Goal: Task Accomplishment & Management: Manage account settings

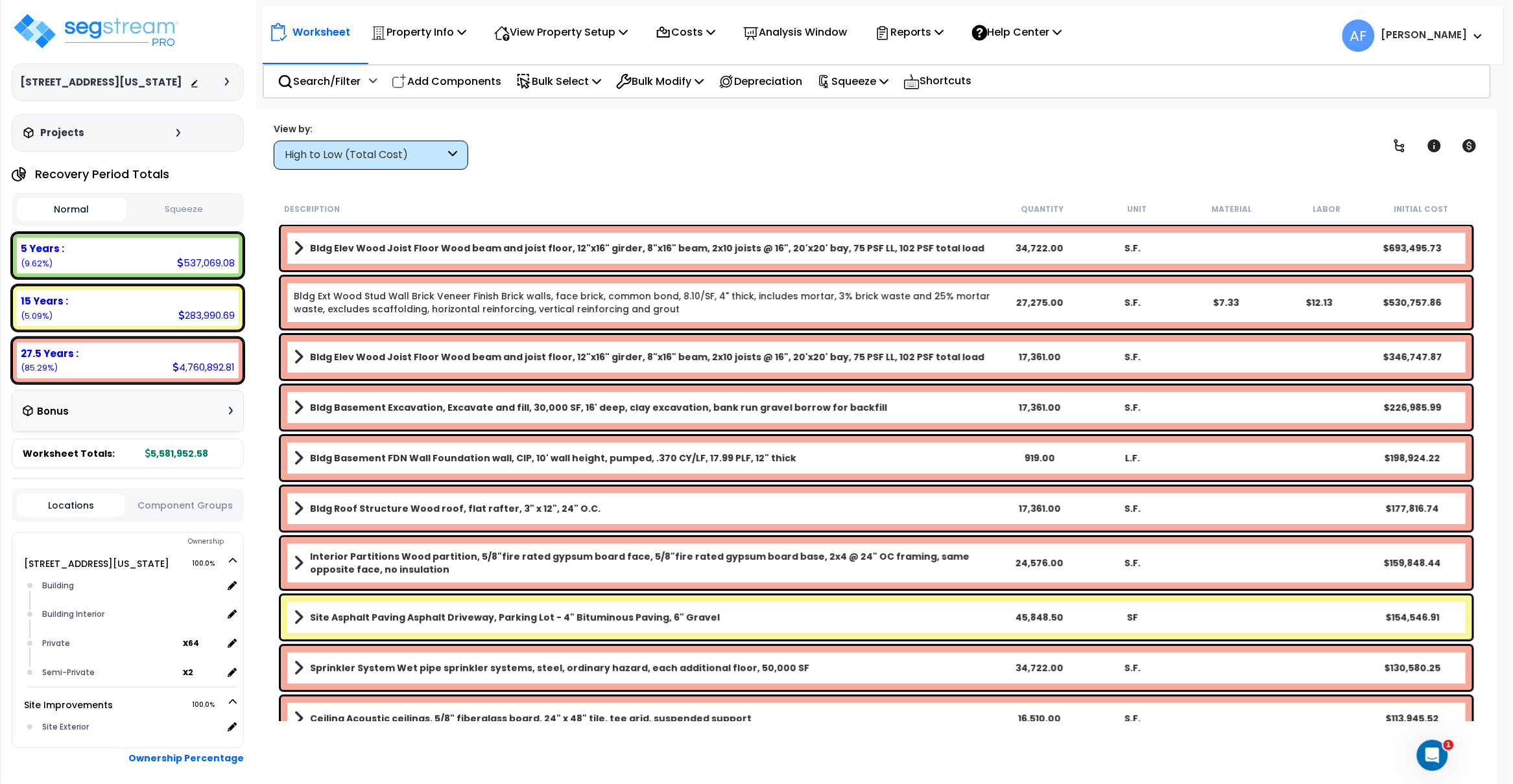
click at [650, 149] on div "View by: High to Low (Total Cost) High to Low (Total Cost)" at bounding box center [876, 146] width 1214 height 48
click at [583, 37] on p "View Property Setup" at bounding box center [560, 32] width 134 height 18
click at [448, 31] on p "Property Info" at bounding box center [418, 32] width 95 height 18
click at [416, 62] on link "Property Setup" at bounding box center [428, 61] width 128 height 26
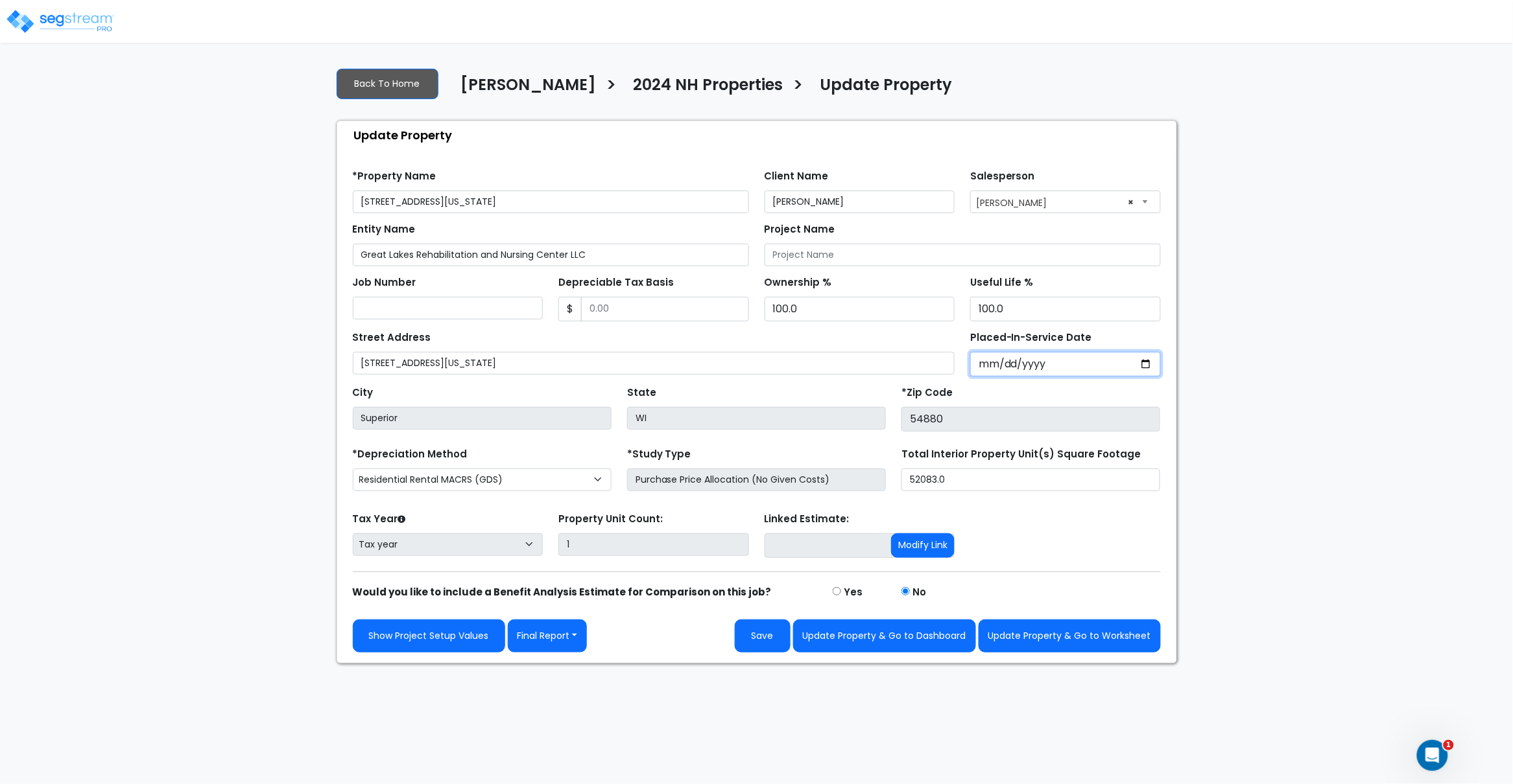
click at [985, 367] on input "Placed-In-Service Date" at bounding box center [1065, 364] width 191 height 25
type input "0002-01-01"
select select "2"
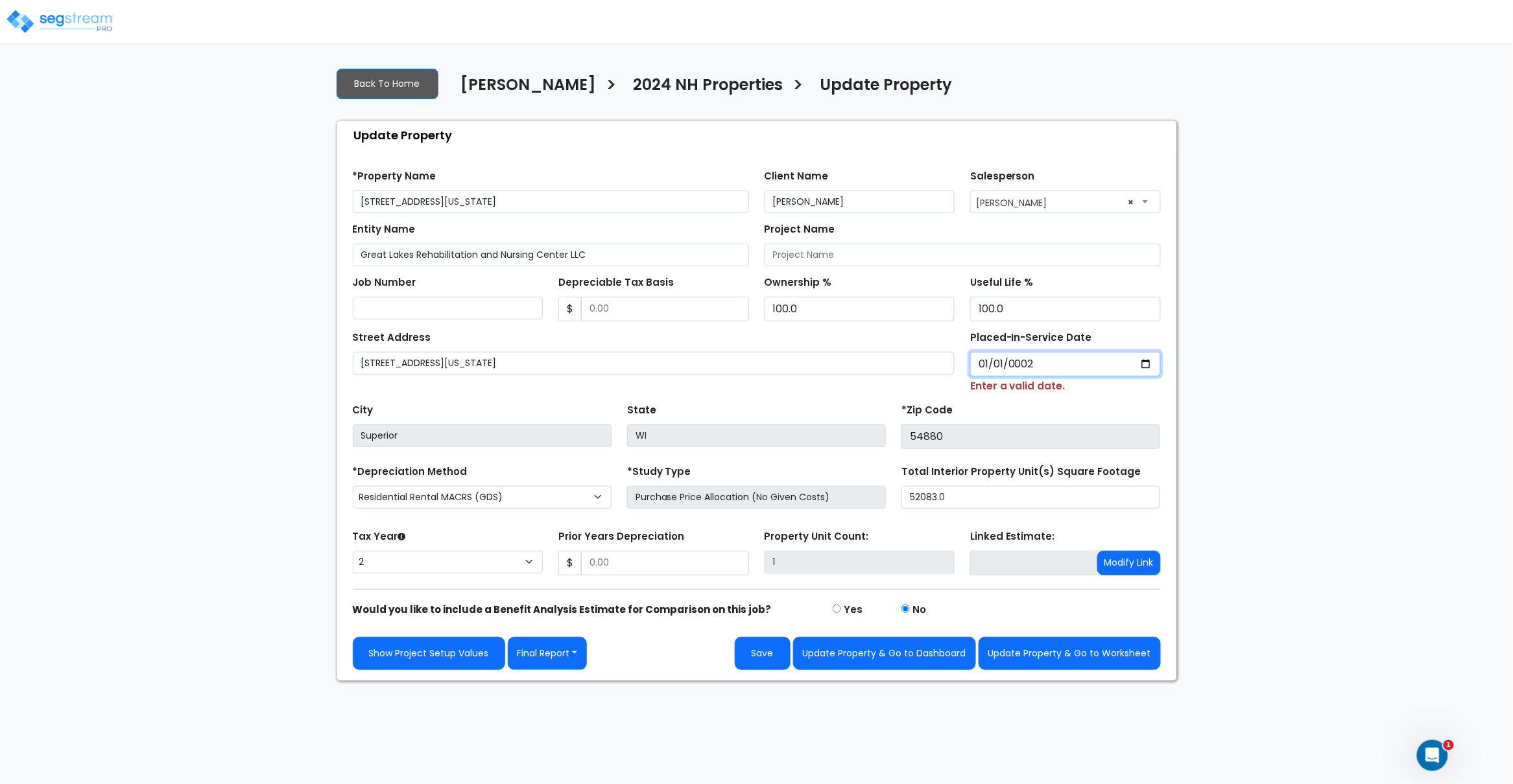
type input "0020-01-01"
select select "20"
type input "0202-01-01"
select select "202"
type input "2024-01-01"
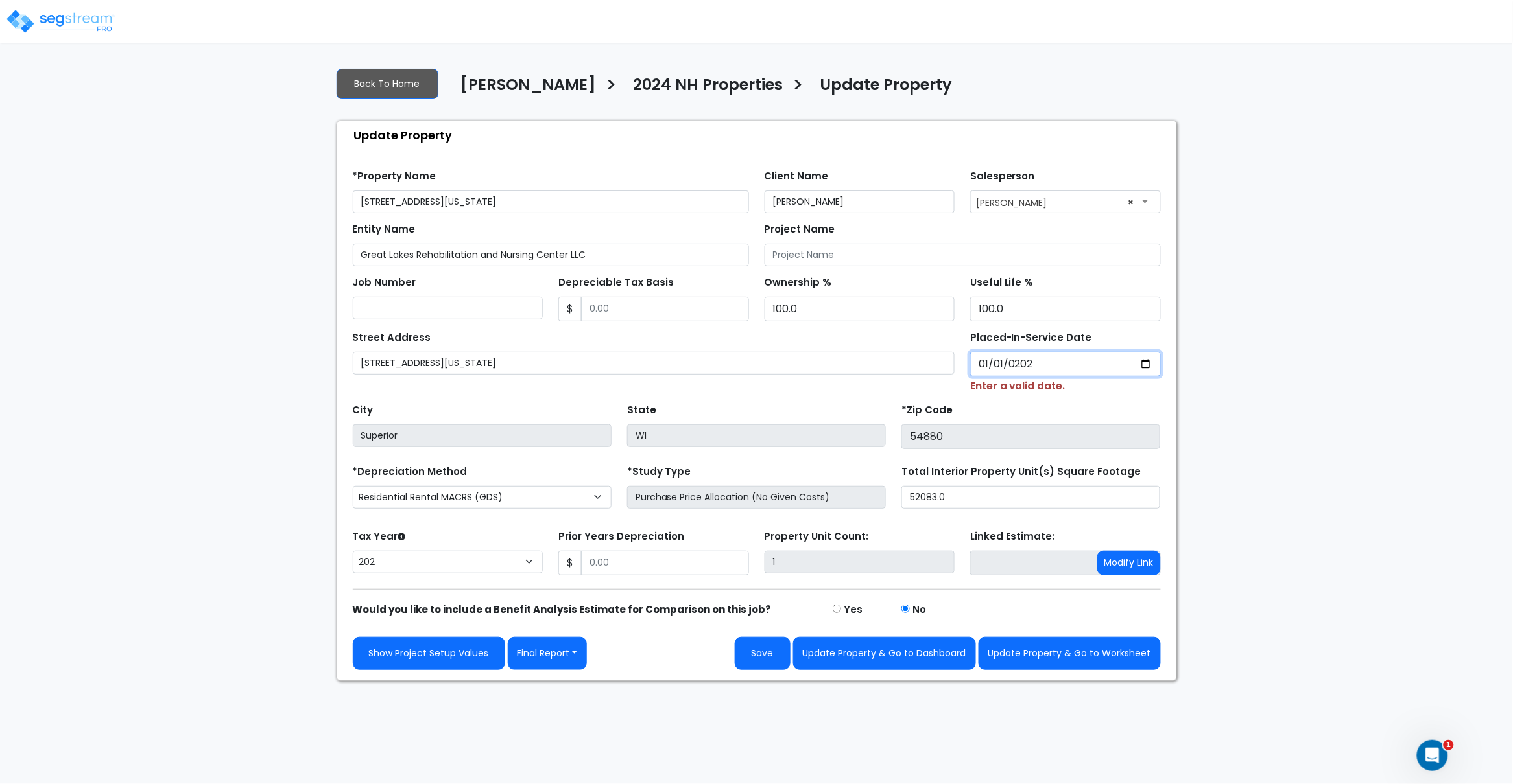
select select "2024"
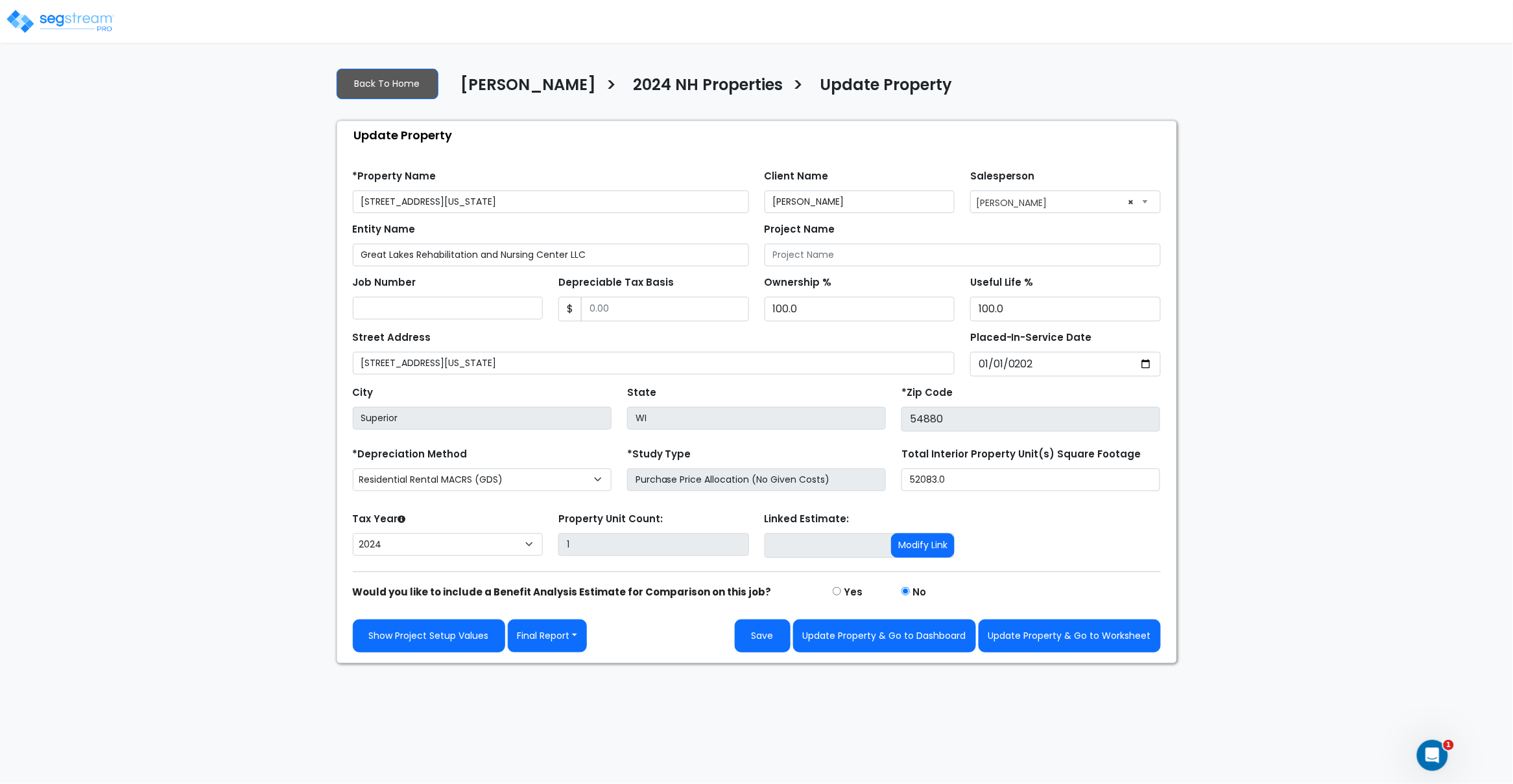
click at [808, 391] on div "State WI" at bounding box center [756, 407] width 274 height 48
click at [622, 308] on input "Depreciable Tax Basis" at bounding box center [665, 309] width 168 height 25
paste input "text"
paste input "3284100"
type input "3,284,100"
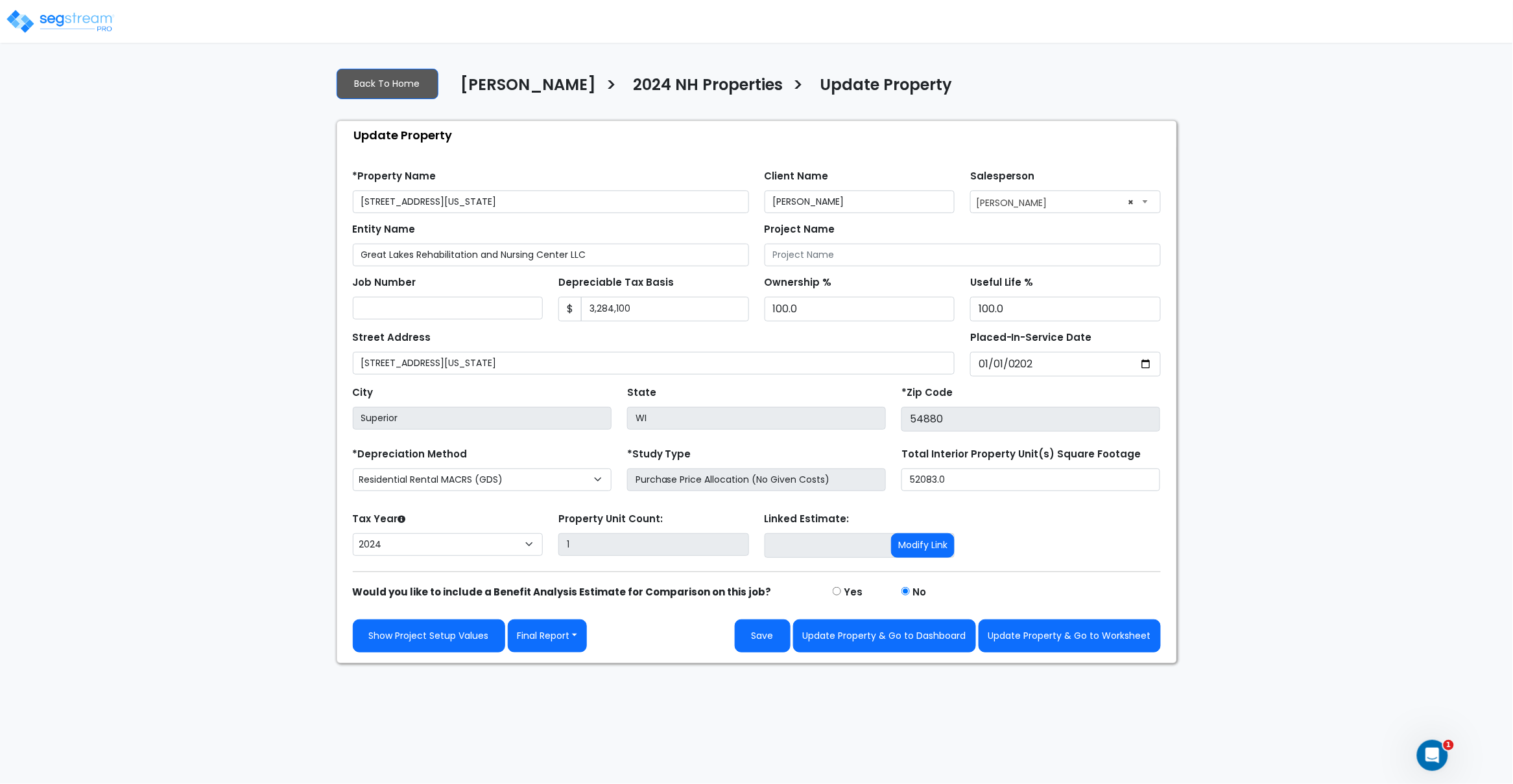
click at [669, 330] on div "Street Address 1800 New York Avenue" at bounding box center [653, 351] width 602 height 47
click at [672, 332] on div "Street Address 1800 New York Avenue" at bounding box center [653, 351] width 602 height 47
click at [716, 339] on div "Street Address 1800 New York Avenue" at bounding box center [653, 351] width 602 height 47
click at [795, 451] on div "*Study Type Purchase Price Allocation (No Given Costs)" at bounding box center [756, 468] width 259 height 47
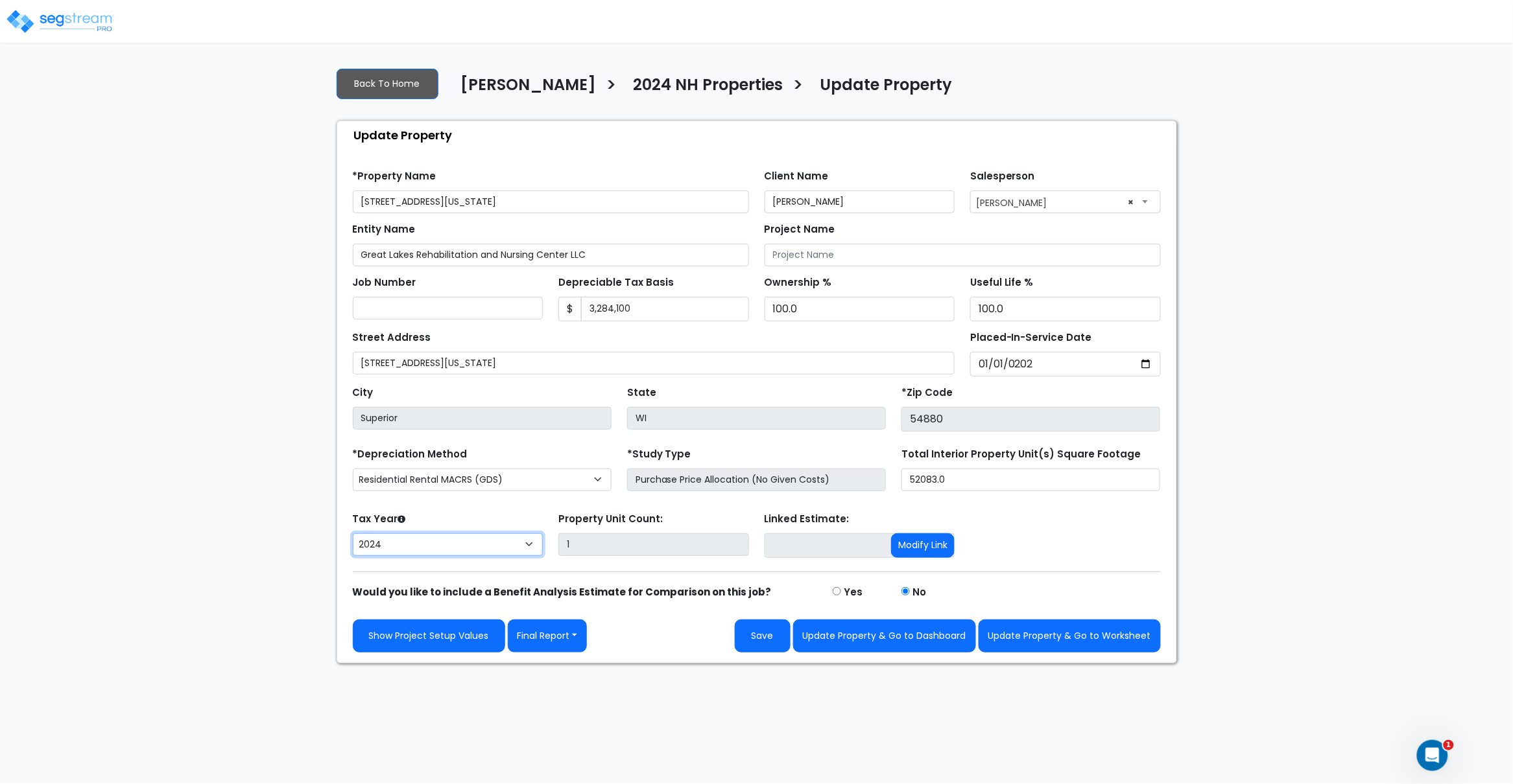
click at [504, 547] on select "2026 2025 2024" at bounding box center [448, 544] width 191 height 23
click at [353, 535] on select "2026 2025 2024" at bounding box center [448, 544] width 191 height 23
click at [767, 640] on button "Save" at bounding box center [762, 636] width 56 height 33
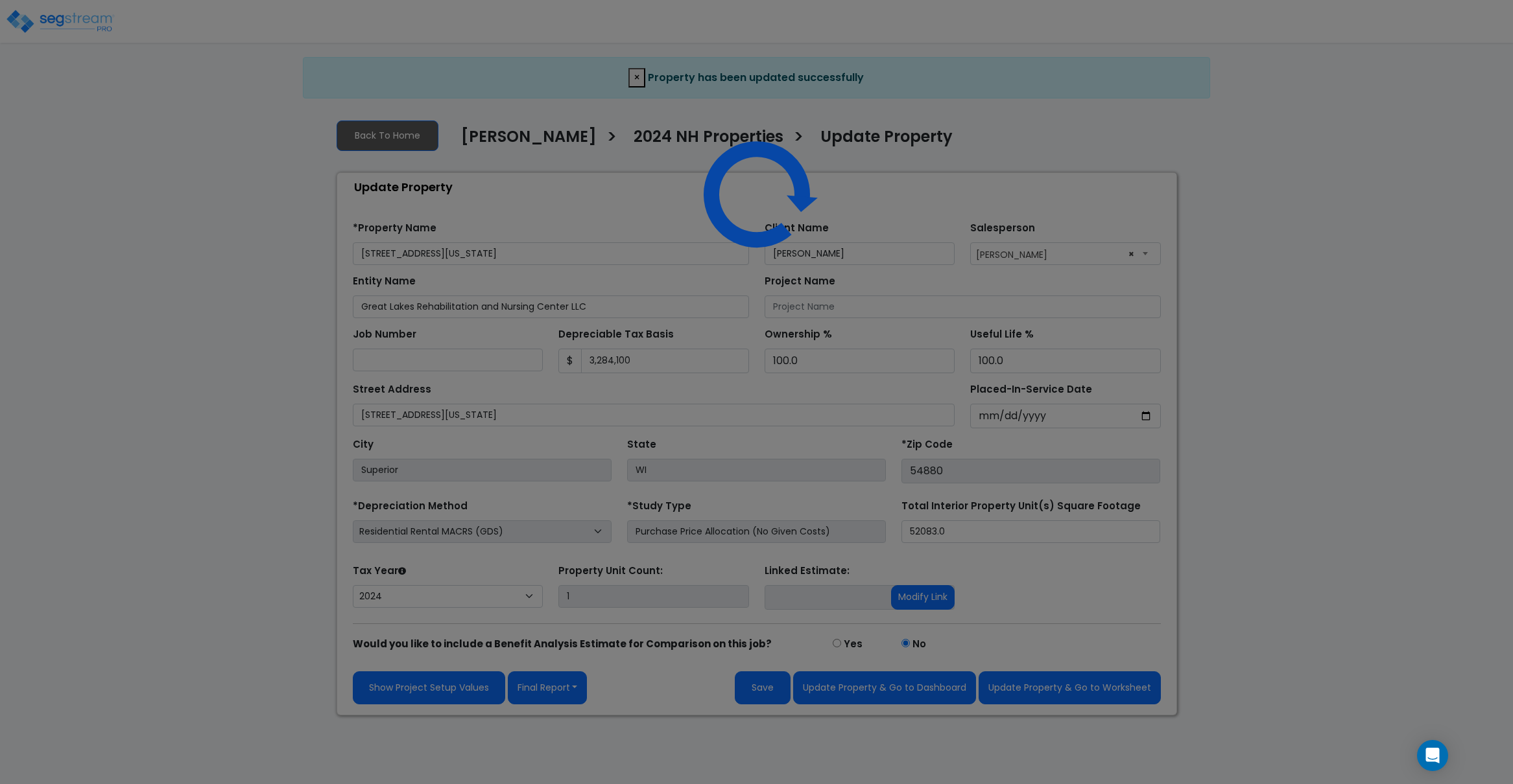
select select "2024"
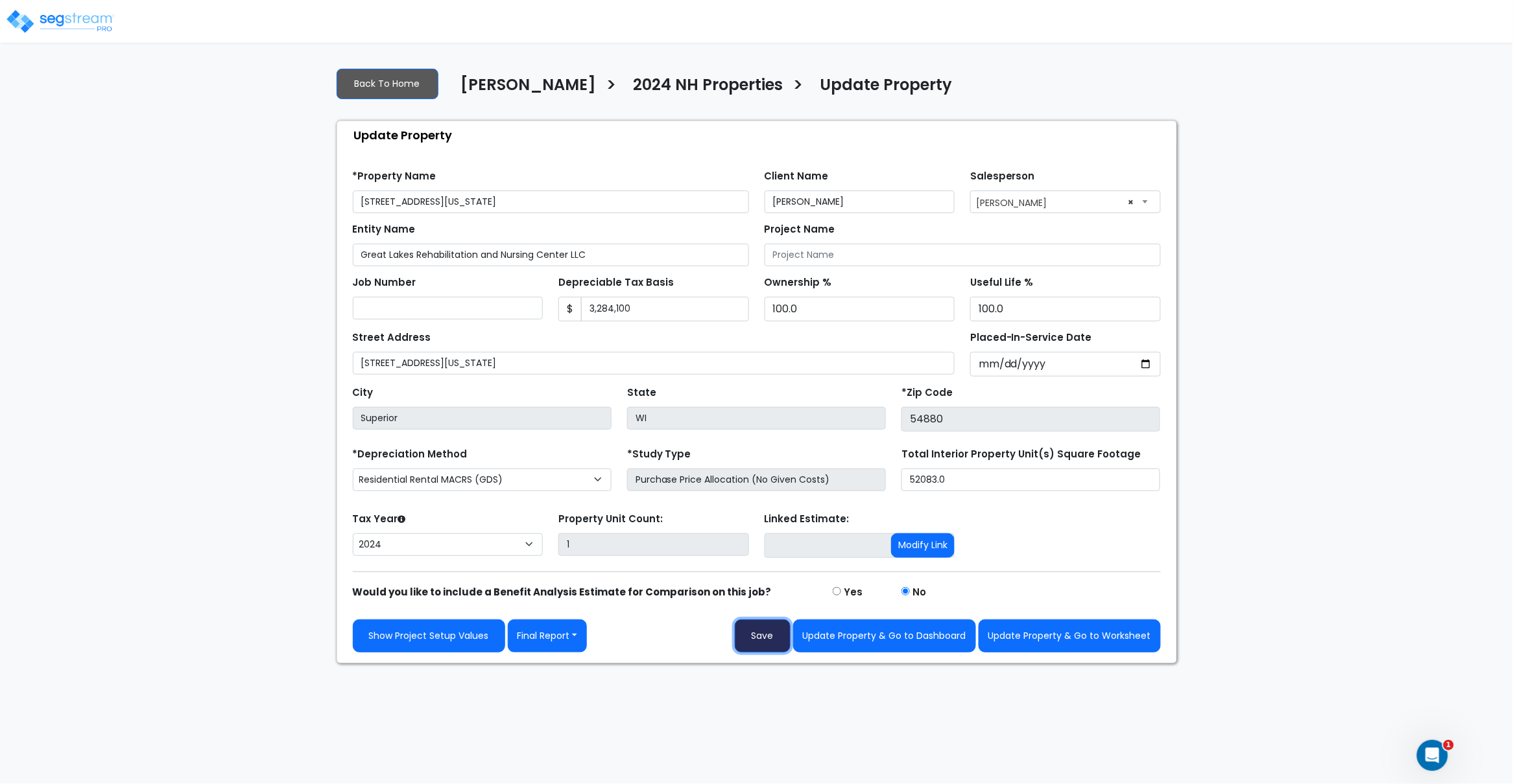
click at [772, 641] on button "Save" at bounding box center [762, 636] width 56 height 33
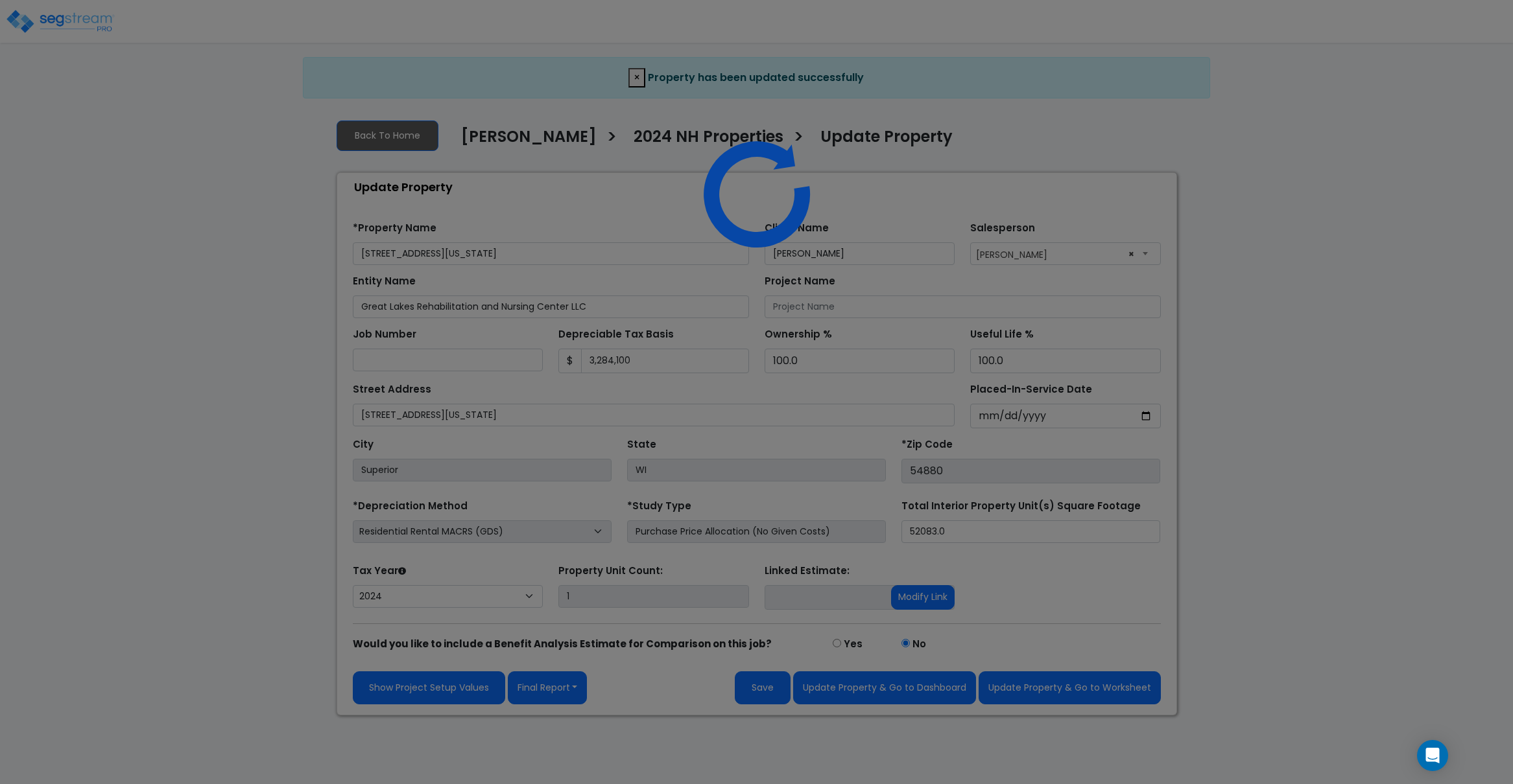
select select "2024"
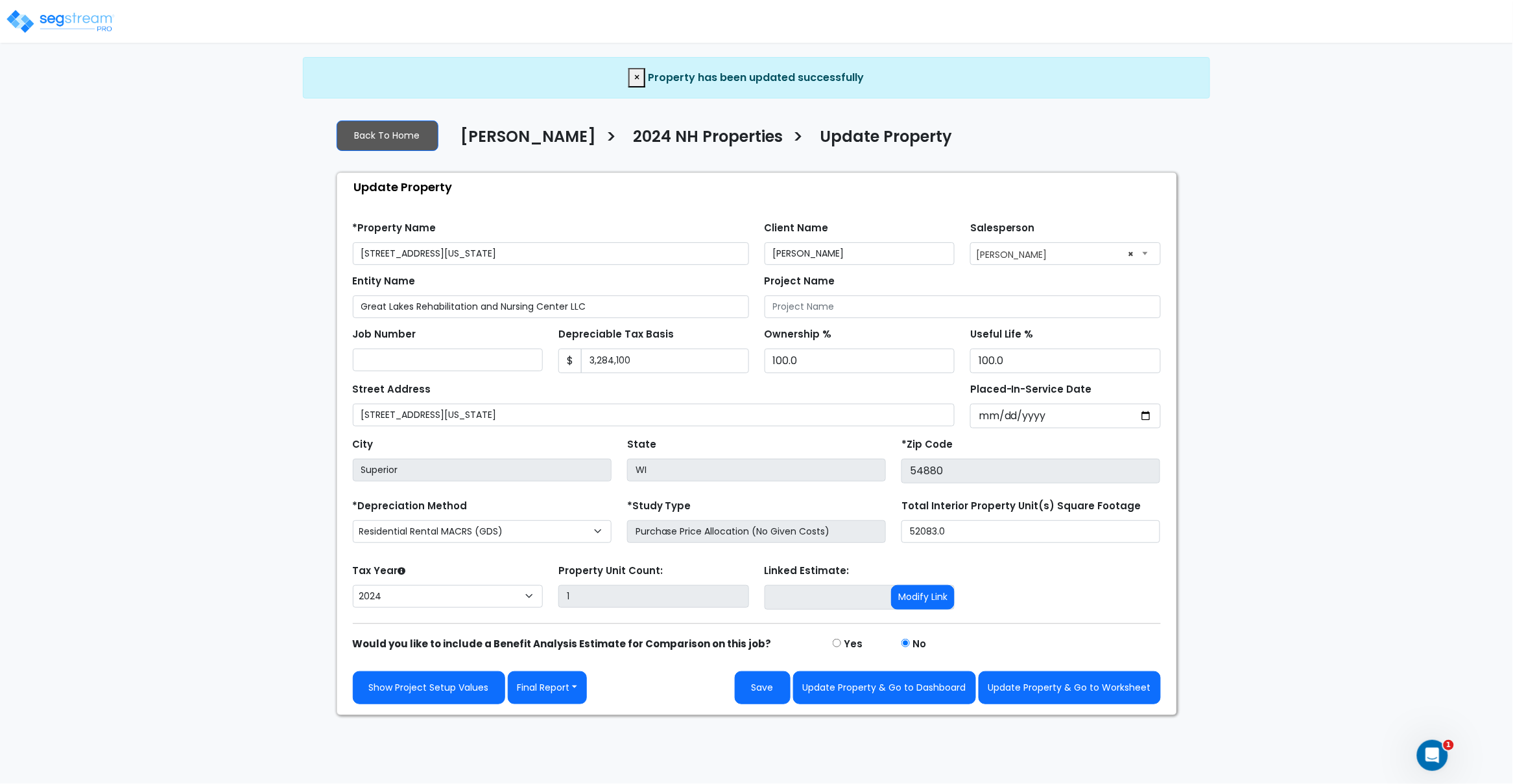
click at [91, 20] on img at bounding box center [60, 21] width 110 height 26
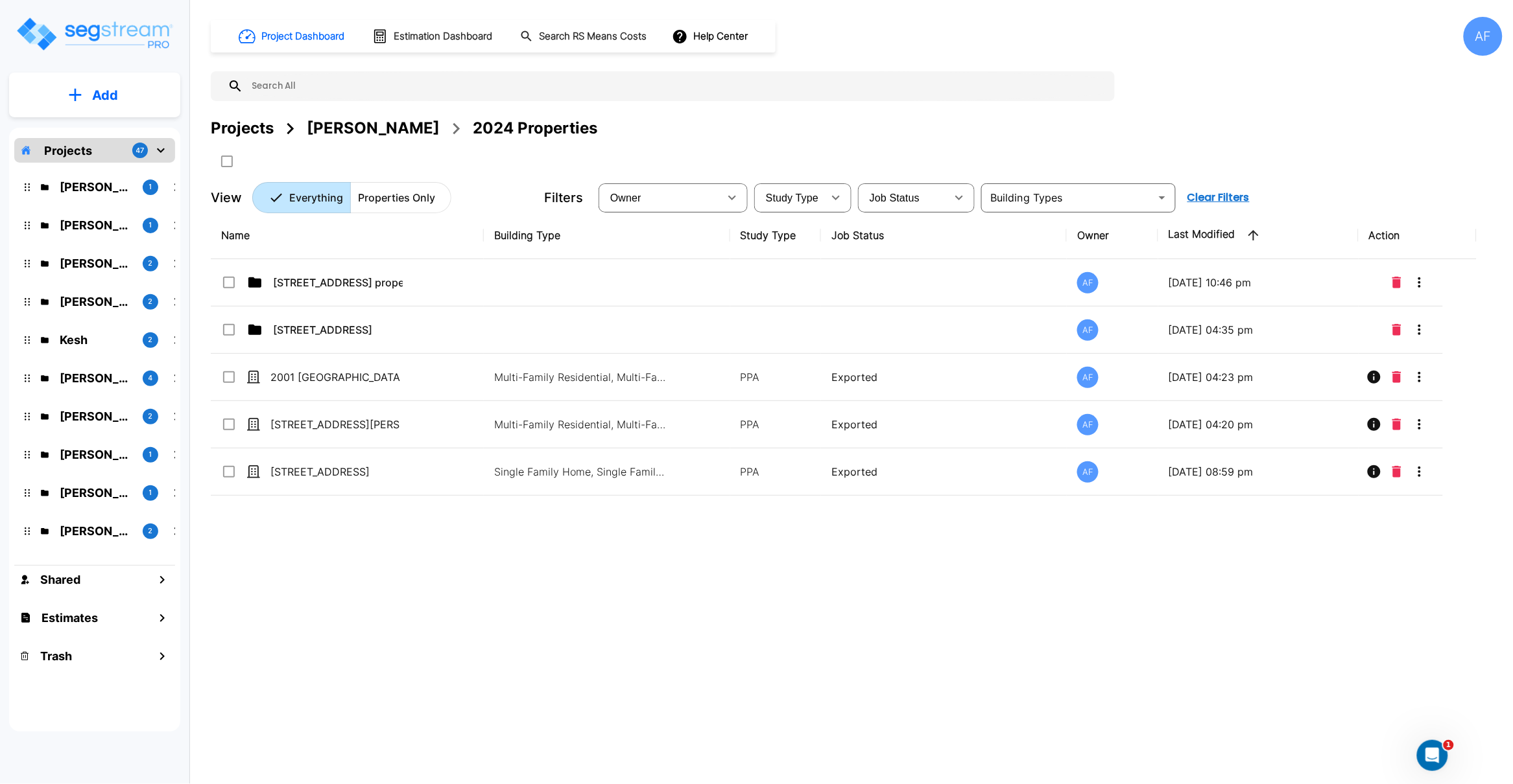
click at [89, 184] on p "[PERSON_NAME]" at bounding box center [96, 187] width 72 height 18
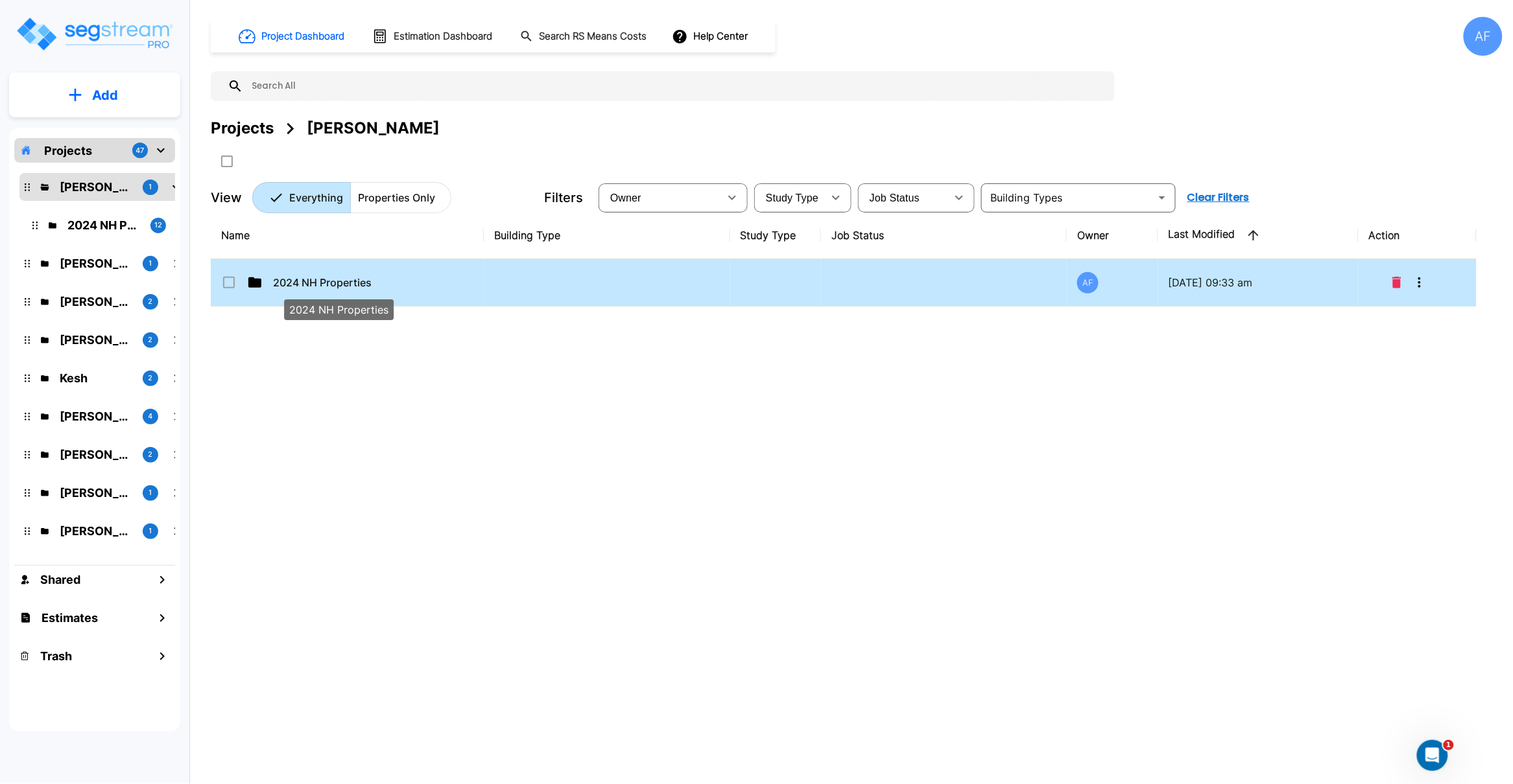
click at [338, 284] on p "2024 NH Properties" at bounding box center [337, 282] width 129 height 15
checkbox input "true"
click at [338, 284] on p "2024 NH Properties" at bounding box center [337, 282] width 129 height 15
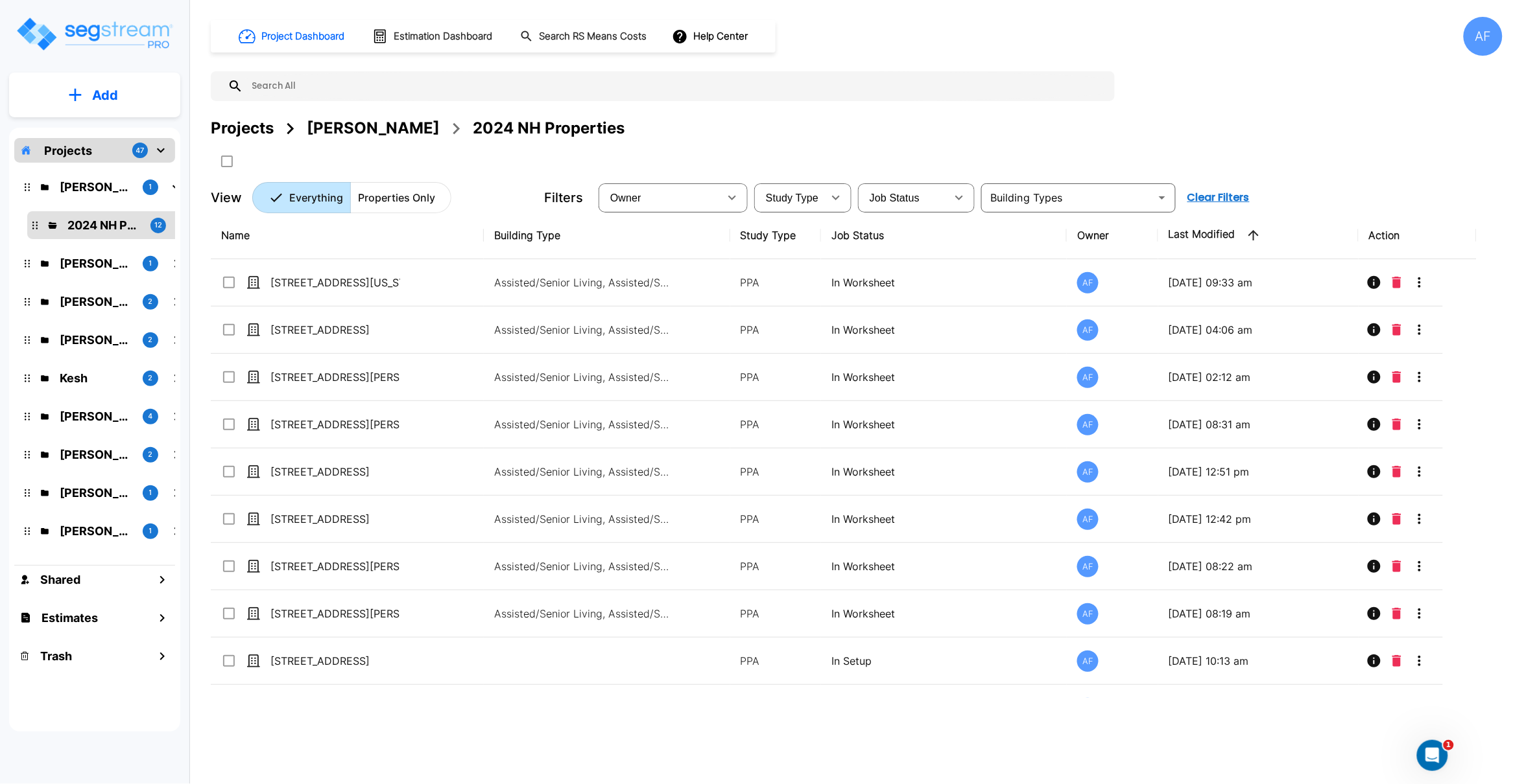
click at [350, 736] on div "Project Dashboard Estimation Dashboard Search RS Means Costs Help Center AF Pro…" at bounding box center [857, 392] width 1313 height 784
click at [322, 722] on div "Project Dashboard Estimation Dashboard Search RS Means Costs Help Center AF Pro…" at bounding box center [857, 392] width 1313 height 784
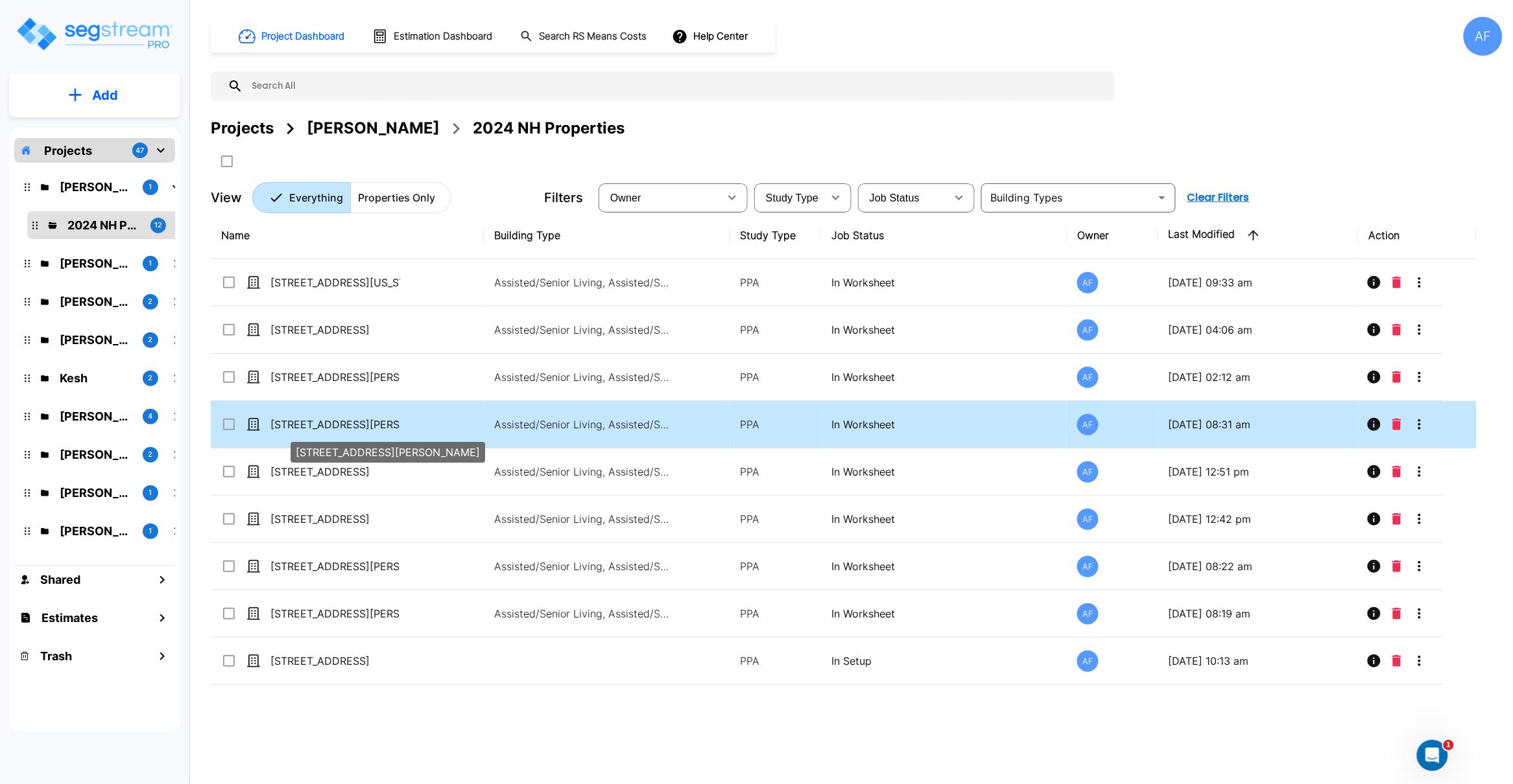
click at [318, 422] on p "[STREET_ADDRESS][PERSON_NAME]" at bounding box center [335, 424] width 129 height 15
checkbox input "true"
click at [318, 422] on p "[STREET_ADDRESS][PERSON_NAME]" at bounding box center [335, 424] width 129 height 15
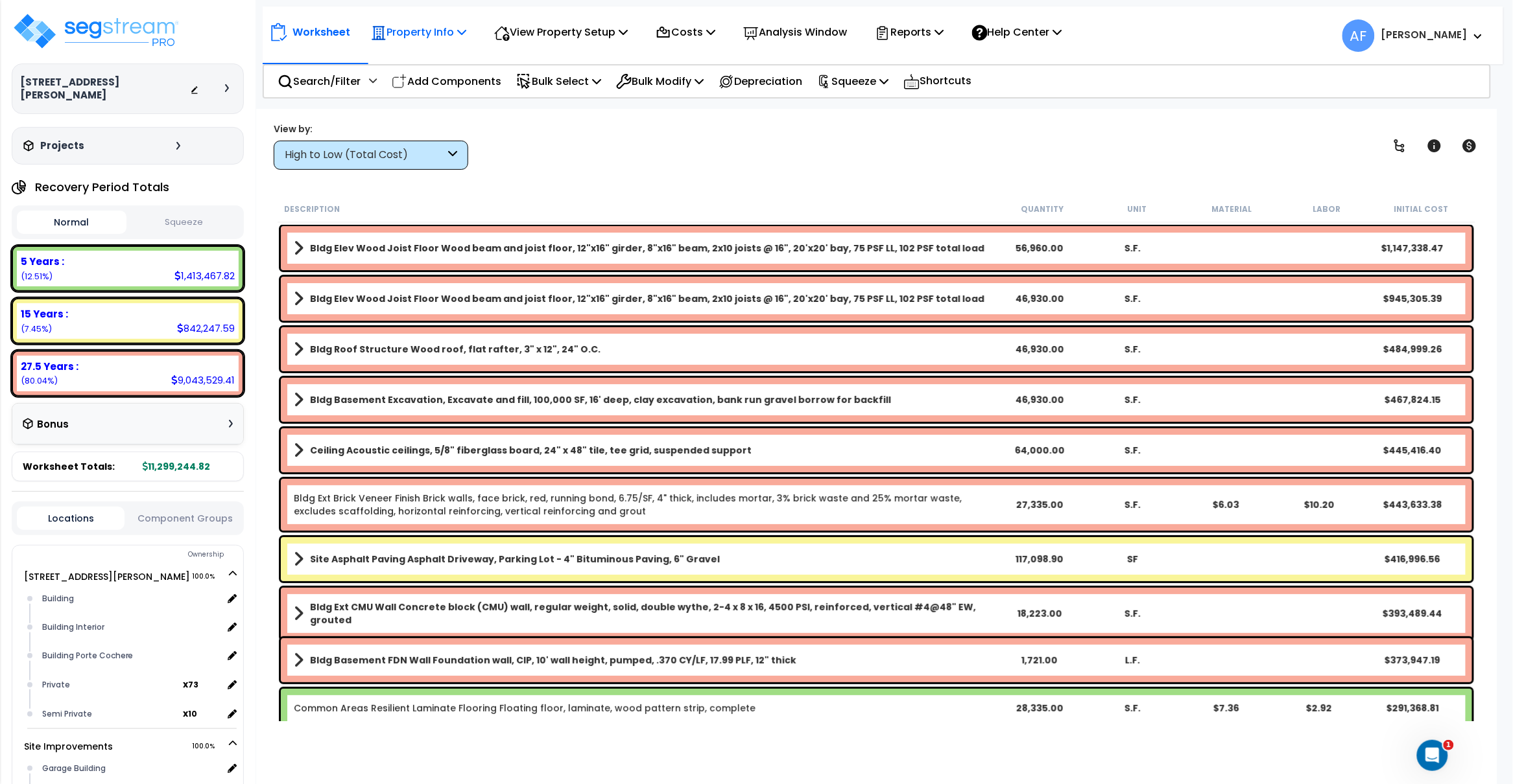
click at [463, 33] on icon at bounding box center [462, 31] width 9 height 10
click at [449, 56] on link "Property Setup" at bounding box center [428, 61] width 128 height 26
click at [103, 21] on img at bounding box center [96, 31] width 168 height 39
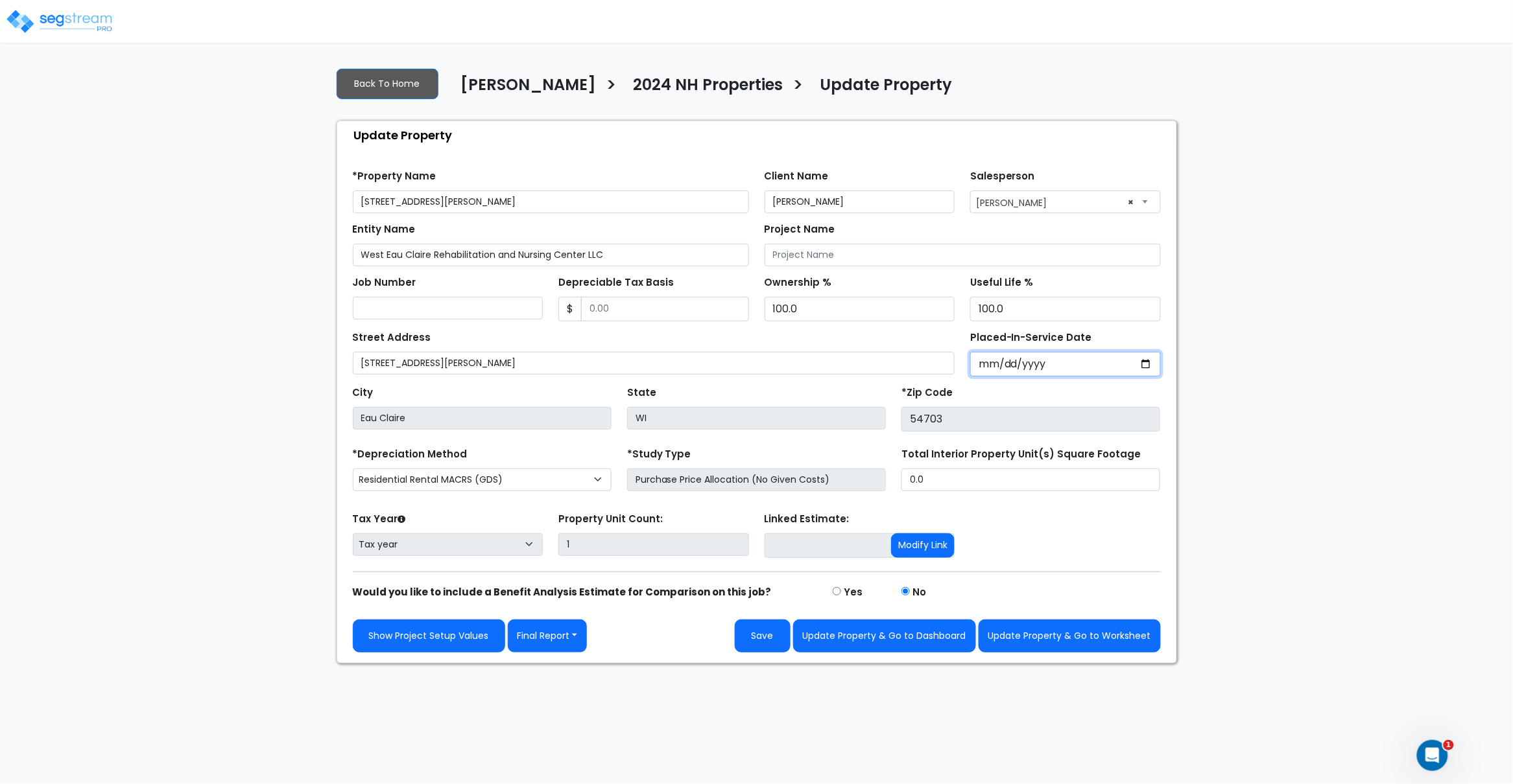
click at [1000, 364] on input "Placed-In-Service Date" at bounding box center [1065, 364] width 191 height 25
type input "0002-01-01"
select select "2"
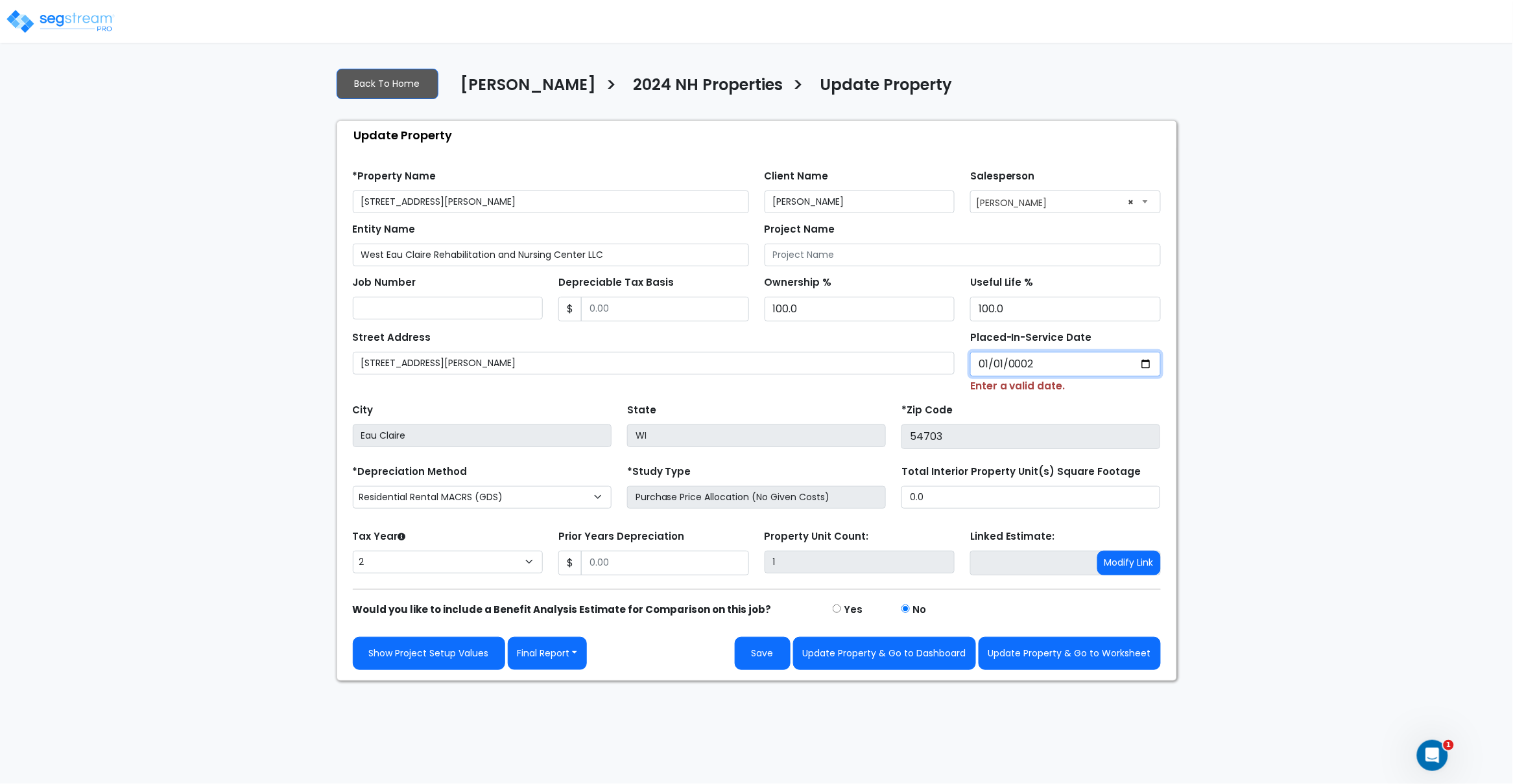
type input "0020-01-01"
select select "20"
type input "0202-01-01"
select select "202"
type input "[DATE]"
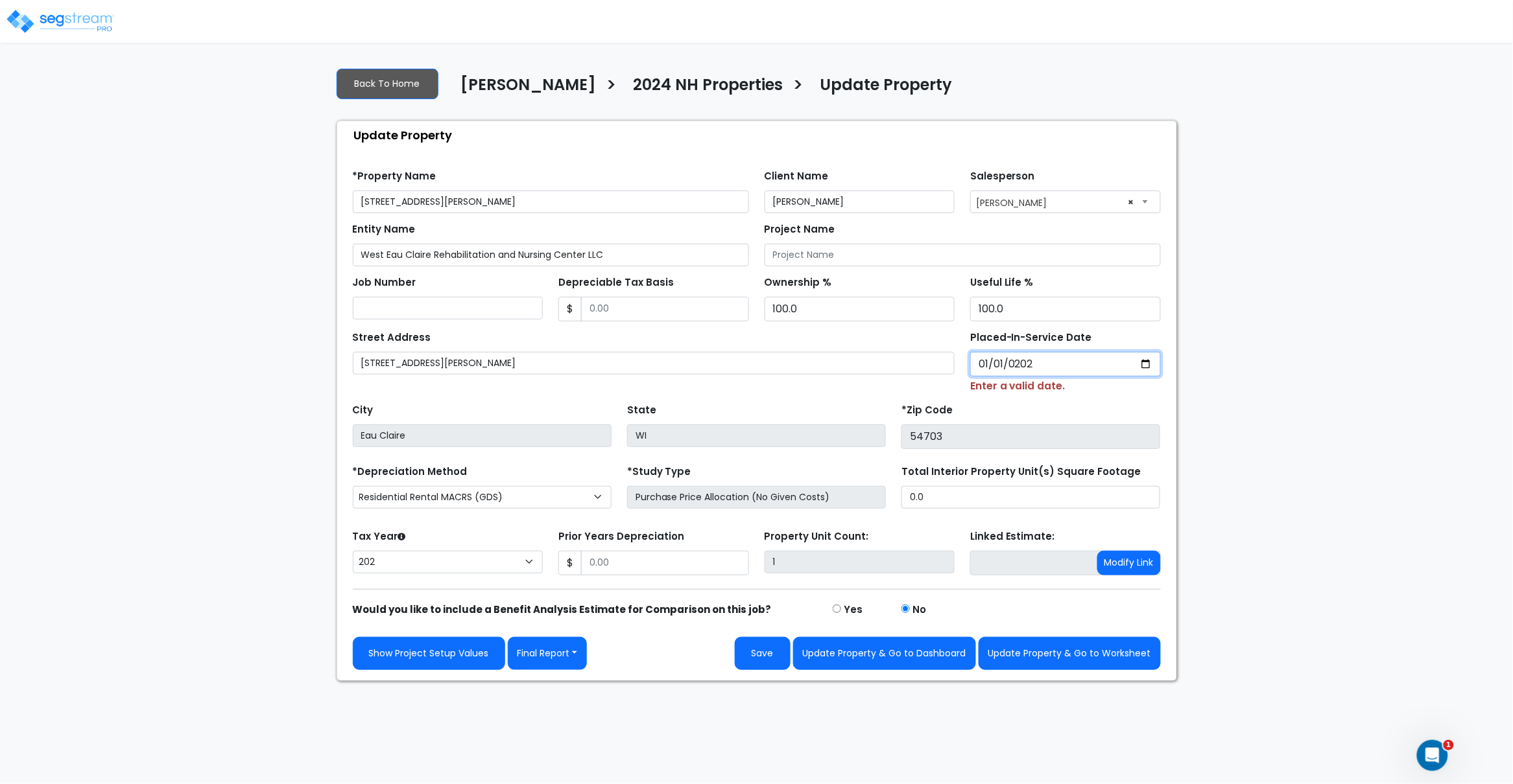
select select "2024"
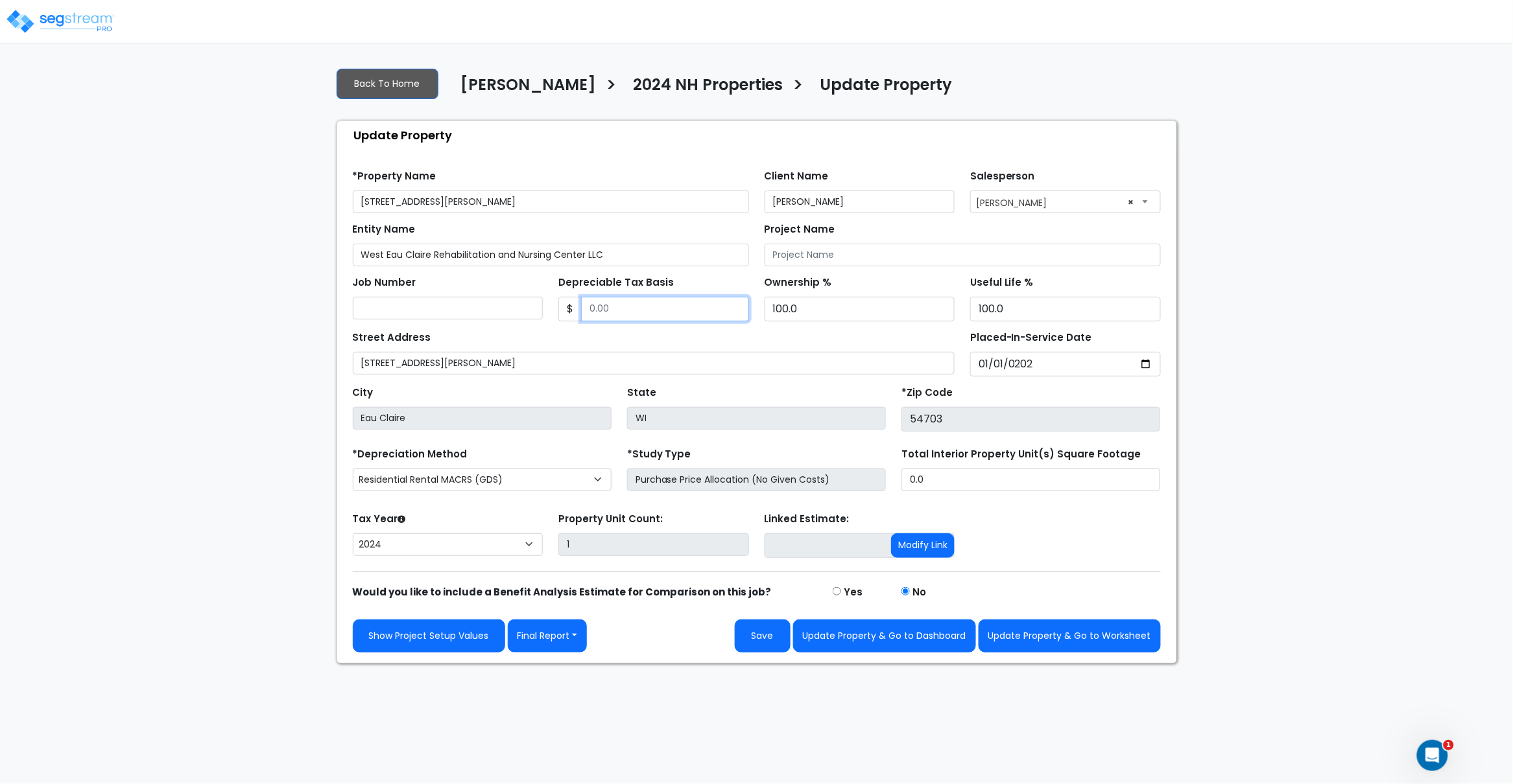
click at [637, 305] on input "Depreciable Tax Basis" at bounding box center [665, 309] width 168 height 25
paste input "7508116"
type input "7,508,116"
click at [710, 343] on div "Street Address 1405 Truax Blvd" at bounding box center [653, 351] width 602 height 47
click at [685, 641] on div "Show Project Setup Values Final Report Report Custom Fields Report Images Repor…" at bounding box center [756, 636] width 808 height 33
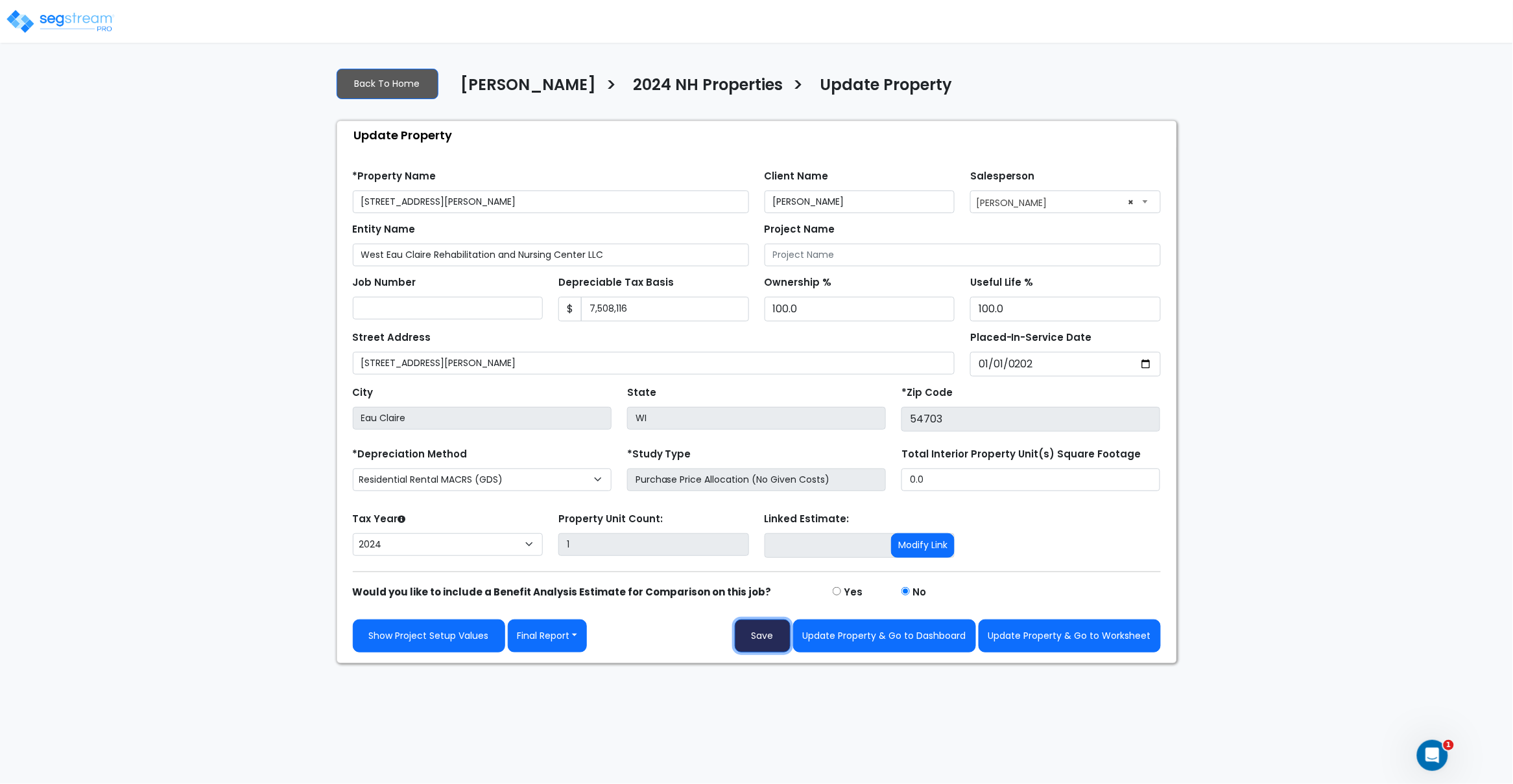
click at [756, 641] on button "Save" at bounding box center [762, 636] width 56 height 33
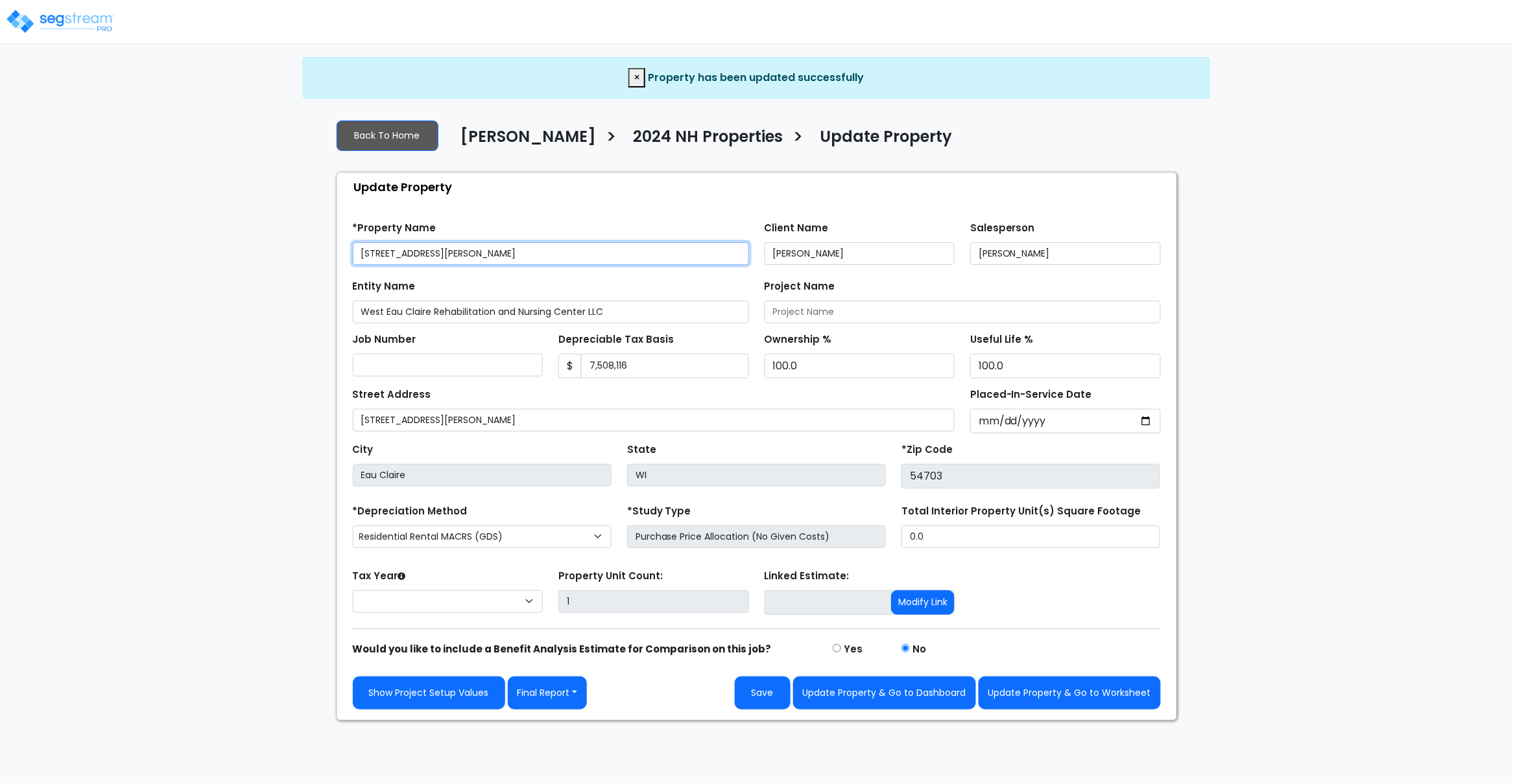
select select "2024"
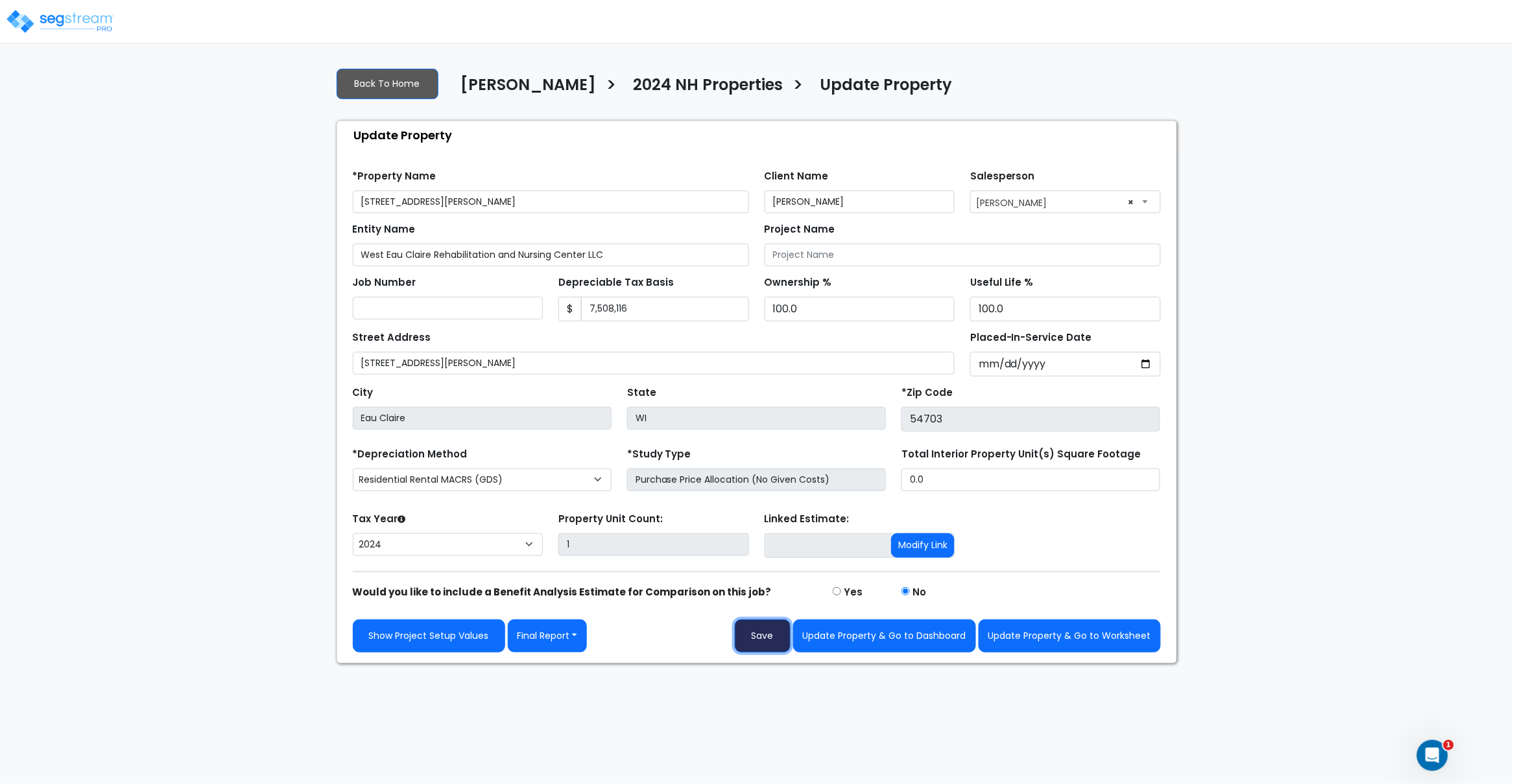
click at [756, 644] on button "Save" at bounding box center [762, 636] width 56 height 33
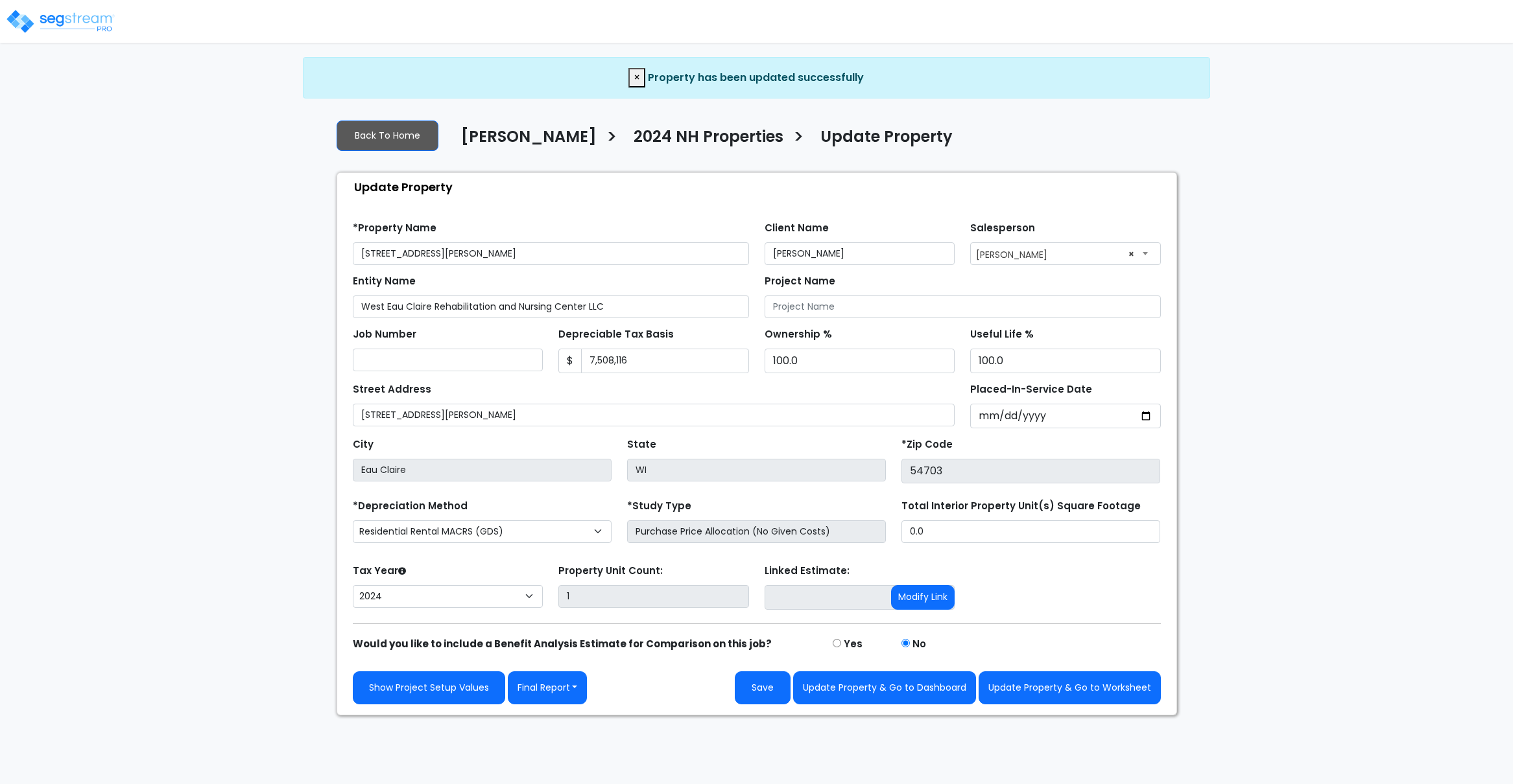
select select "2024"
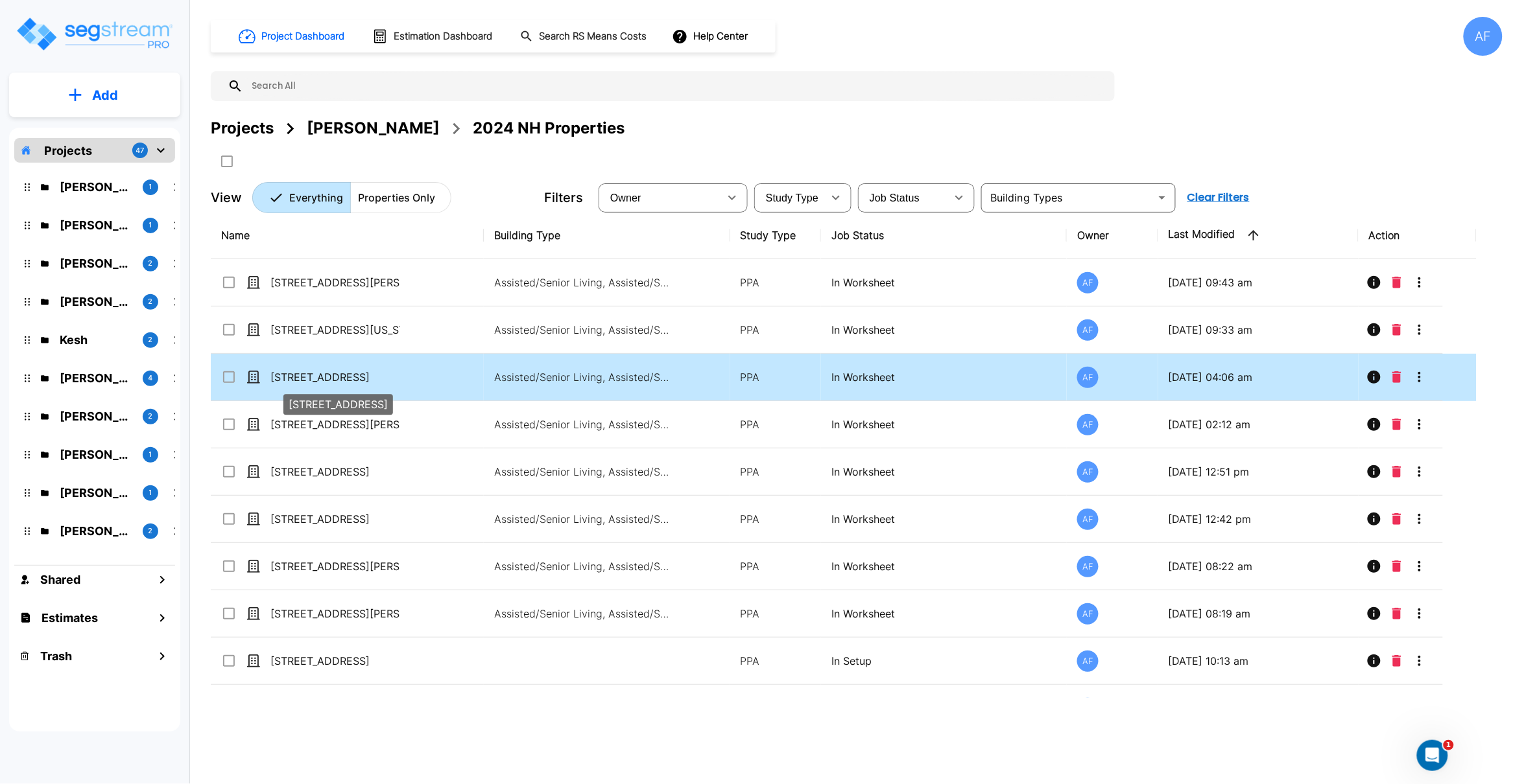
click at [316, 379] on p "[STREET_ADDRESS]" at bounding box center [335, 377] width 129 height 15
checkbox input "true"
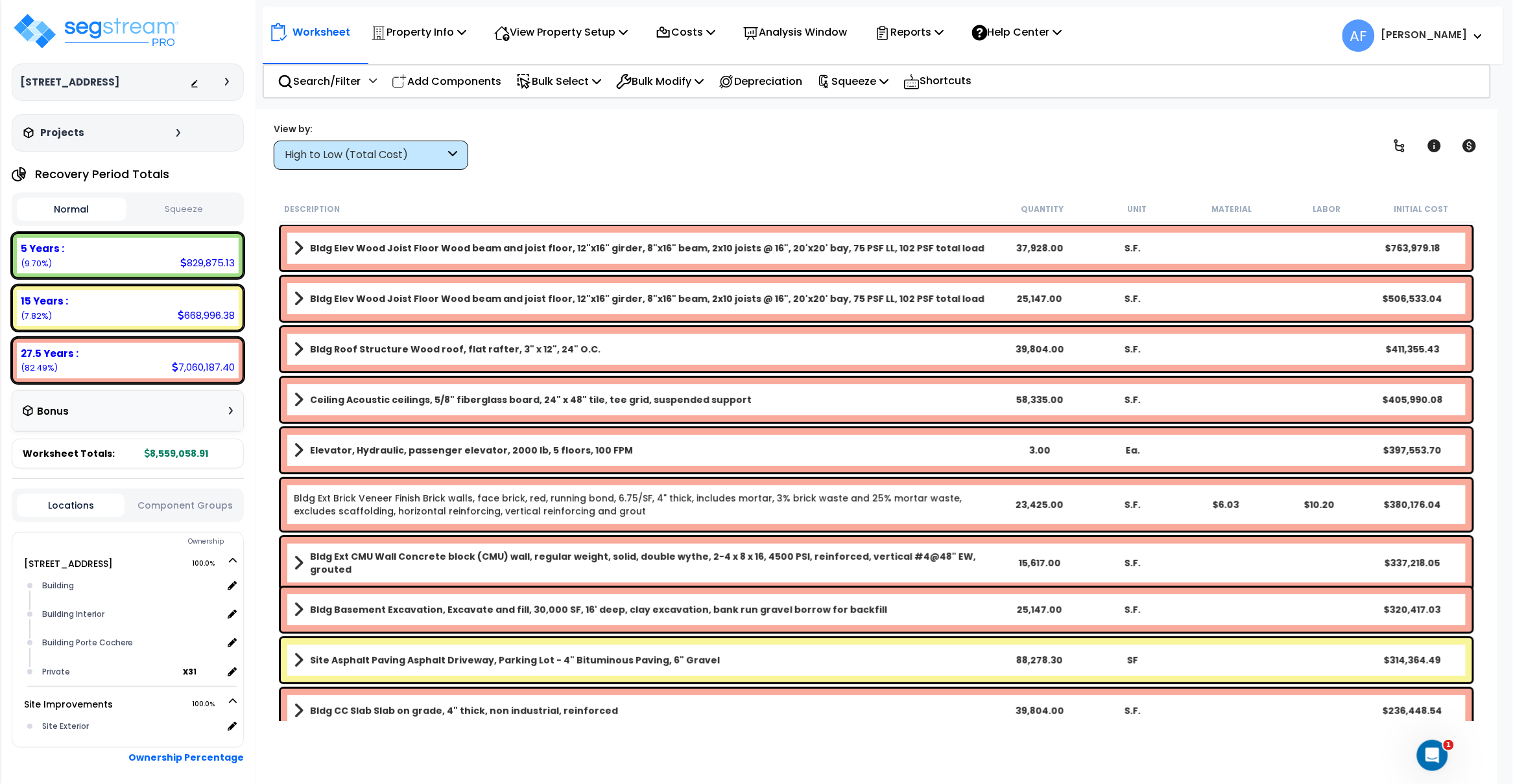
click at [715, 159] on div "View by: High to Low (Total Cost) High to Low (Total Cost)" at bounding box center [876, 146] width 1214 height 48
click at [466, 35] on icon at bounding box center [462, 31] width 9 height 10
click at [421, 63] on link "Property Setup" at bounding box center [428, 61] width 128 height 26
click at [105, 37] on img at bounding box center [96, 31] width 168 height 39
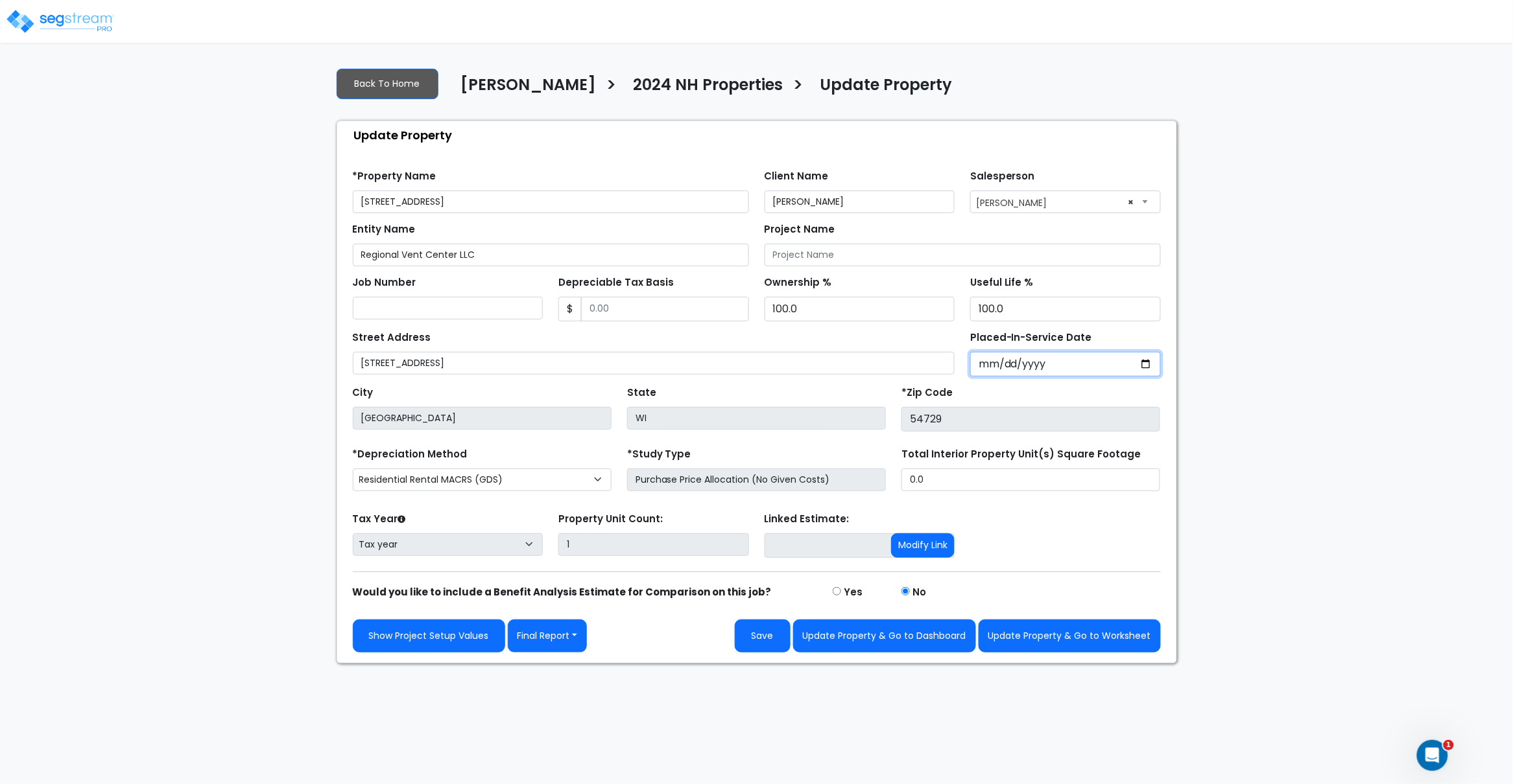
click at [985, 364] on input "Placed-In-Service Date" at bounding box center [1065, 364] width 191 height 25
type input "0002-01-01"
select select "2"
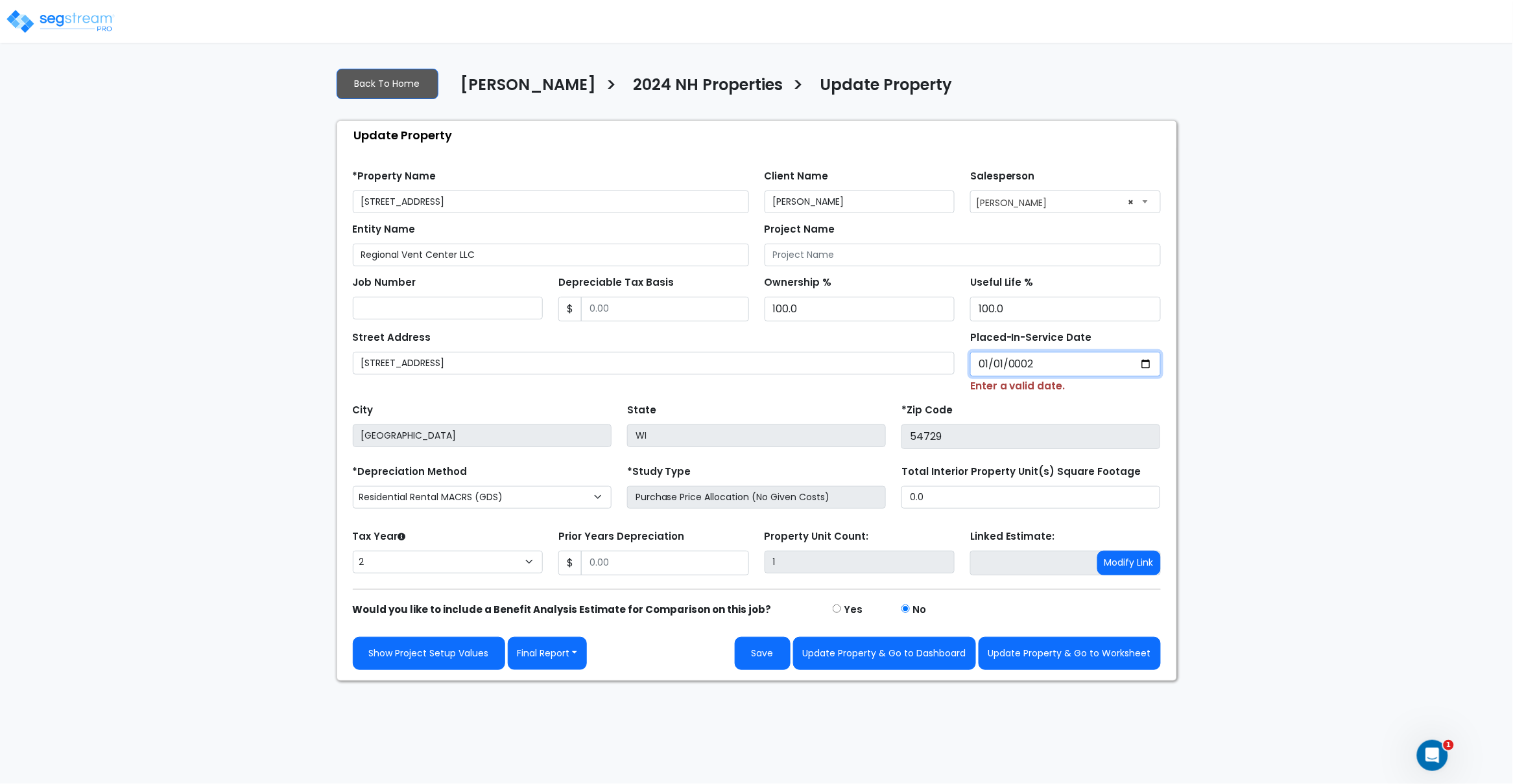
type input "0020-01-01"
select select "20"
type input "0202-01-01"
select select "202"
type input "[DATE]"
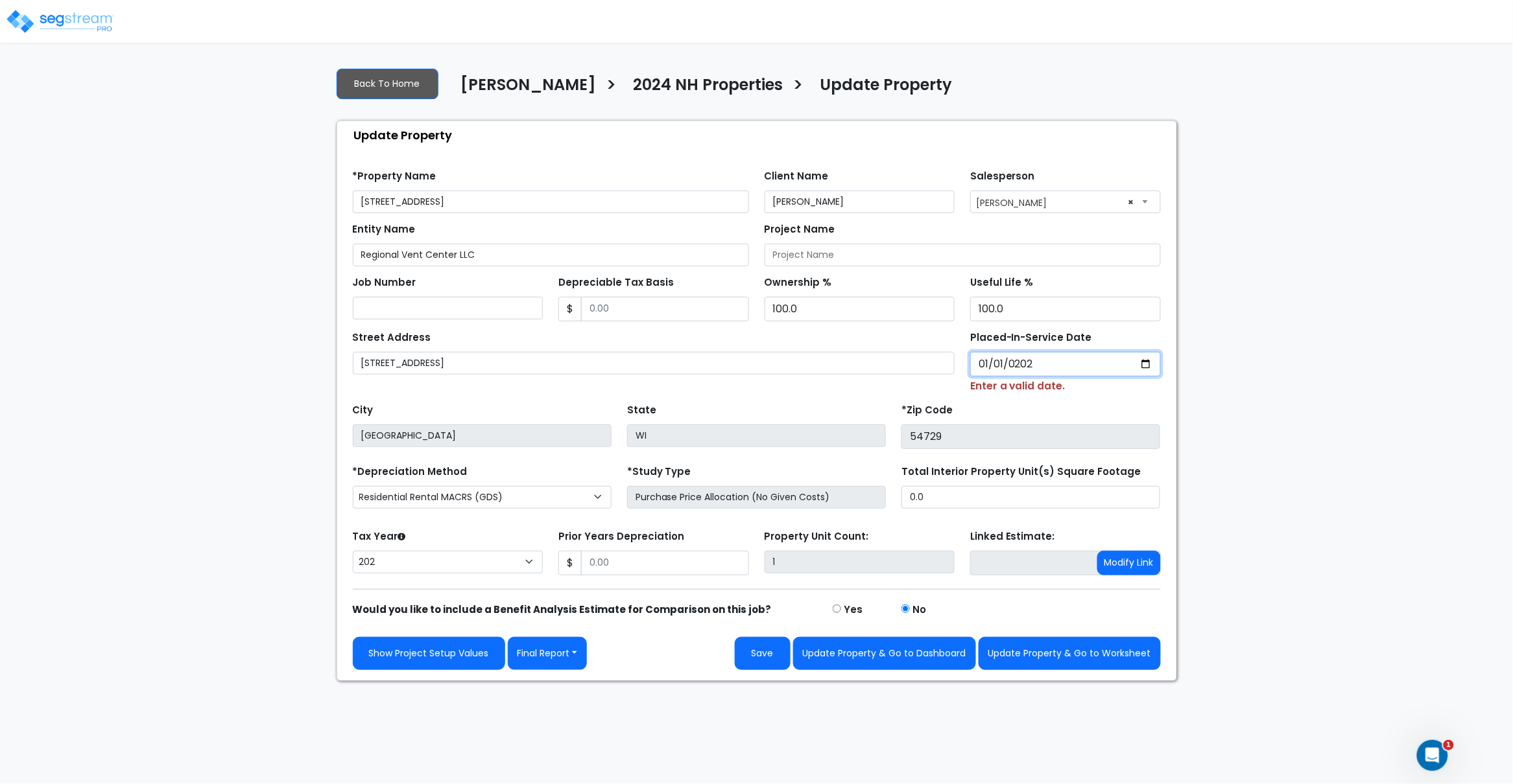
select select "2024"
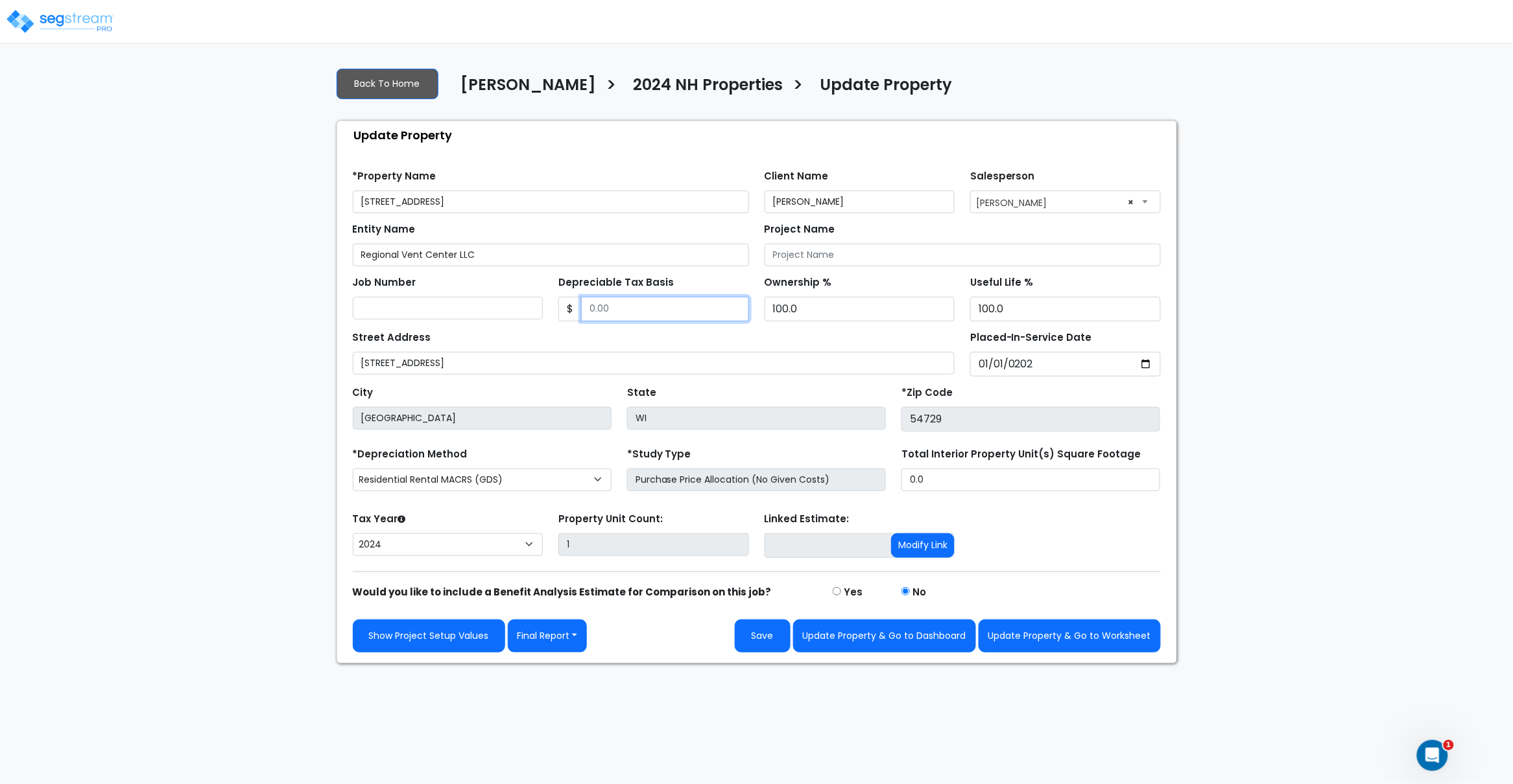
click at [613, 309] on input "Depreciable Tax Basis" at bounding box center [665, 309] width 168 height 25
paste input "5148485"
type input "5,148,485"
click at [658, 328] on div "Street Address 2815 County Hwy I Placed-In-Service Date 2024-01-01 *Purchase Da…" at bounding box center [756, 349] width 824 height 55
click at [767, 642] on button "Save" at bounding box center [762, 636] width 56 height 33
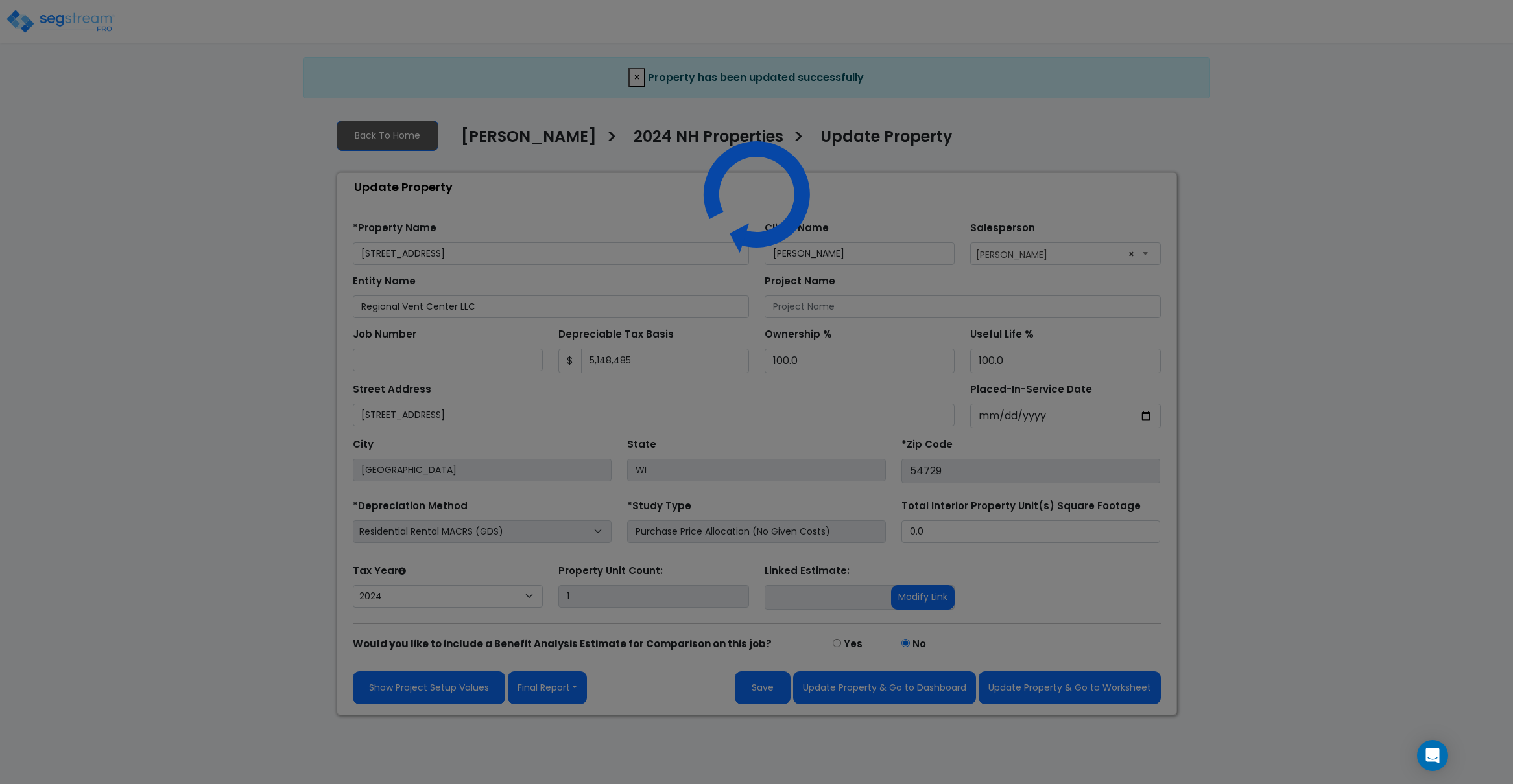
select select "2024"
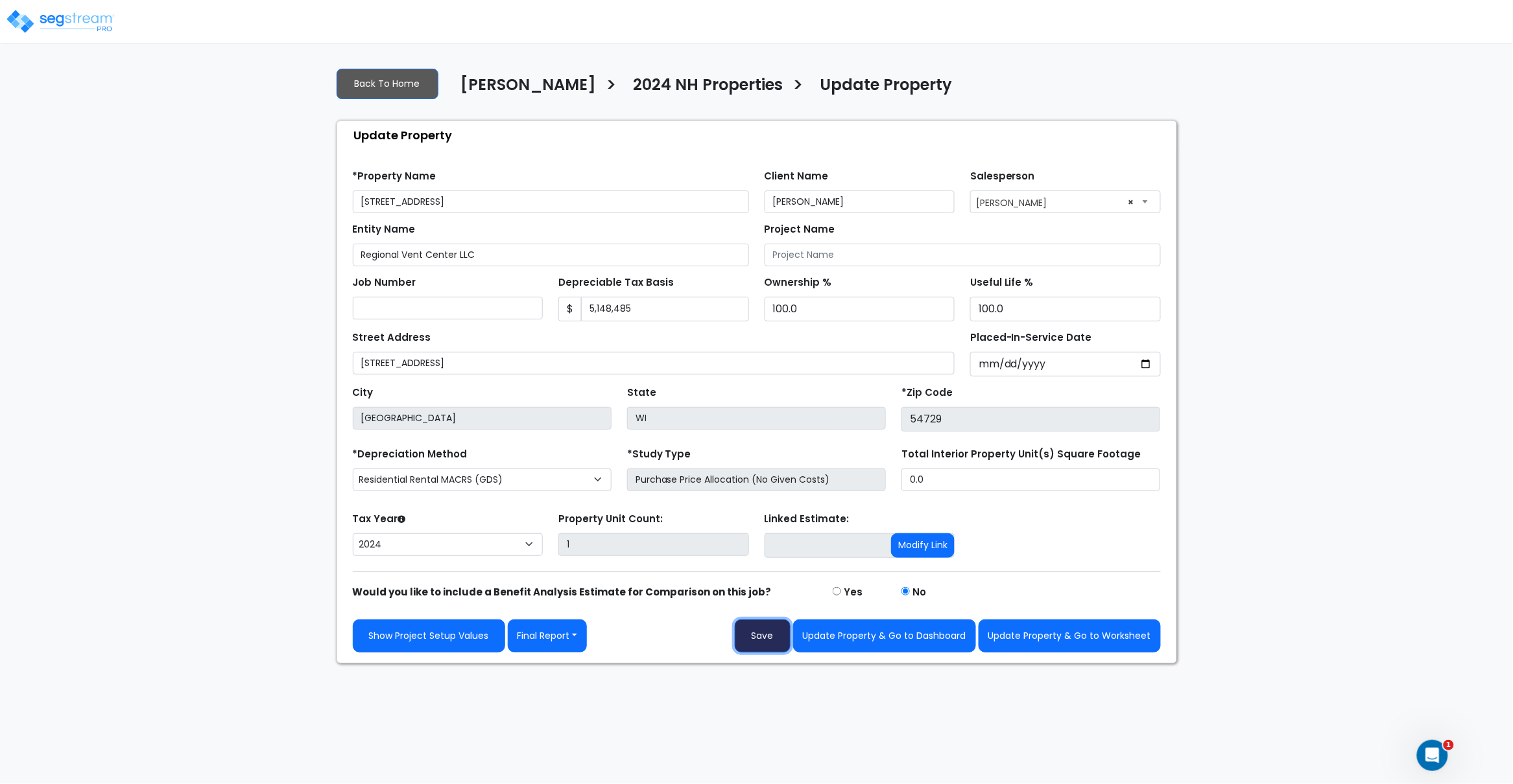
click at [767, 647] on button "Save" at bounding box center [762, 636] width 56 height 33
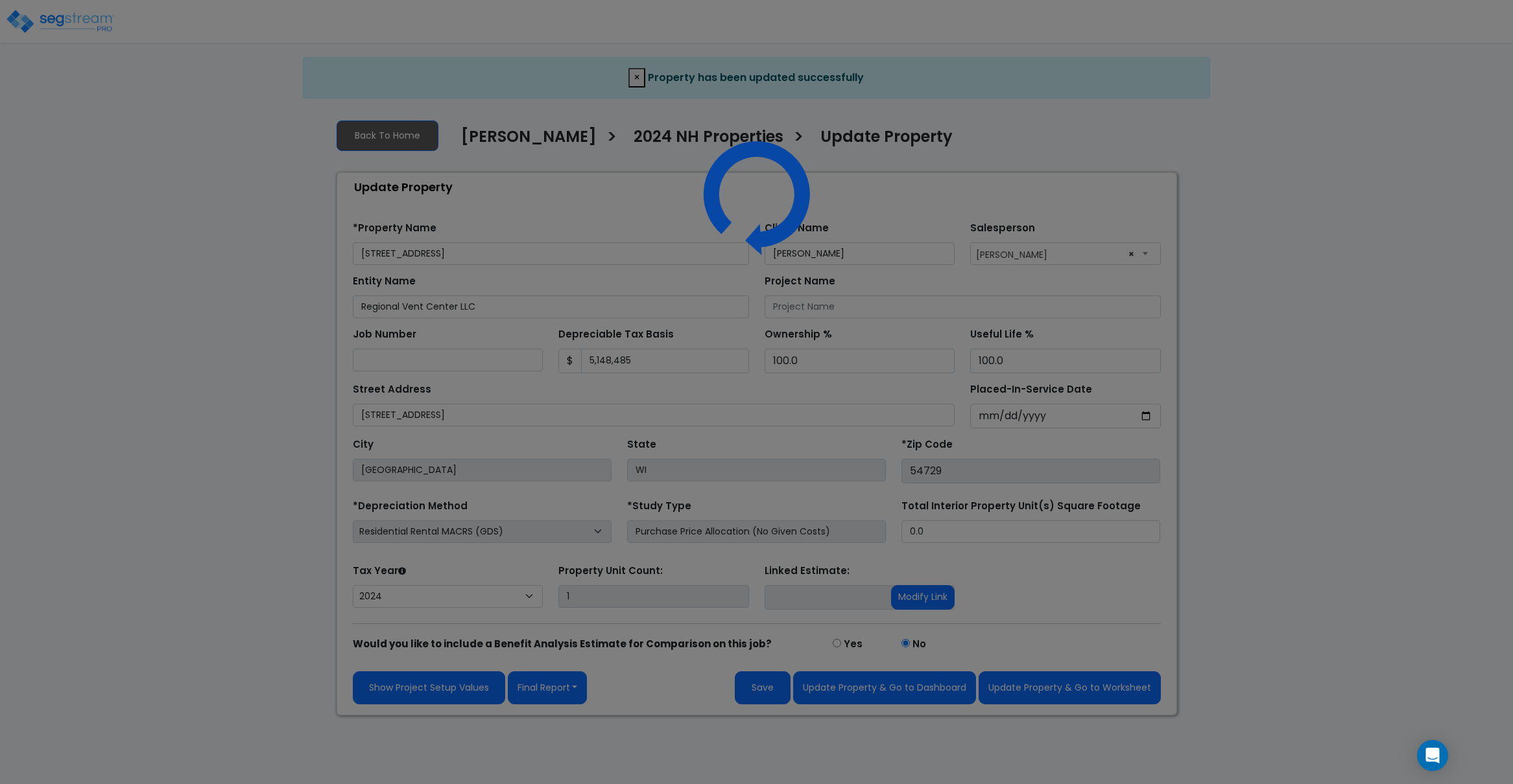
select select "2024"
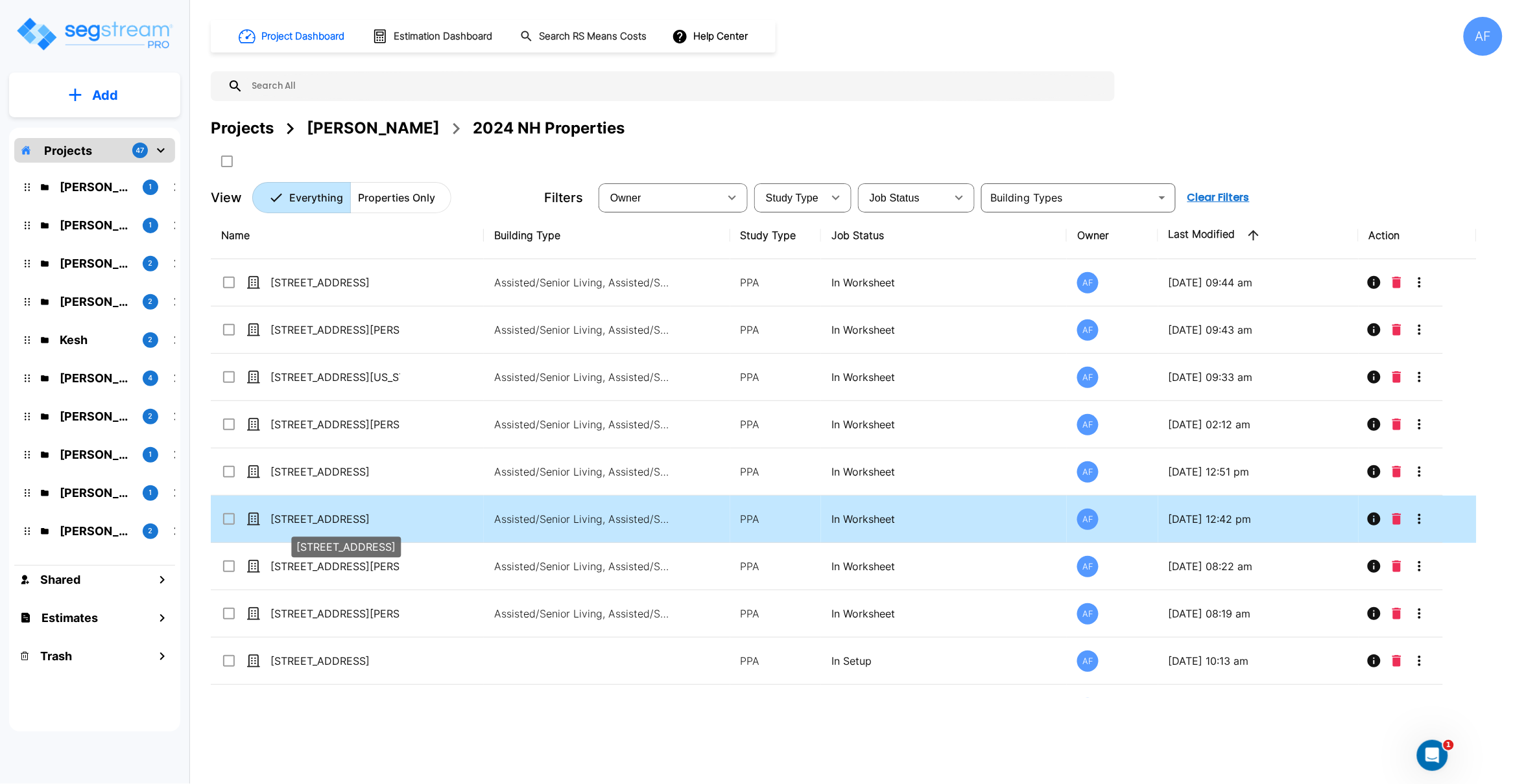
click at [326, 521] on p "[STREET_ADDRESS]" at bounding box center [335, 519] width 129 height 15
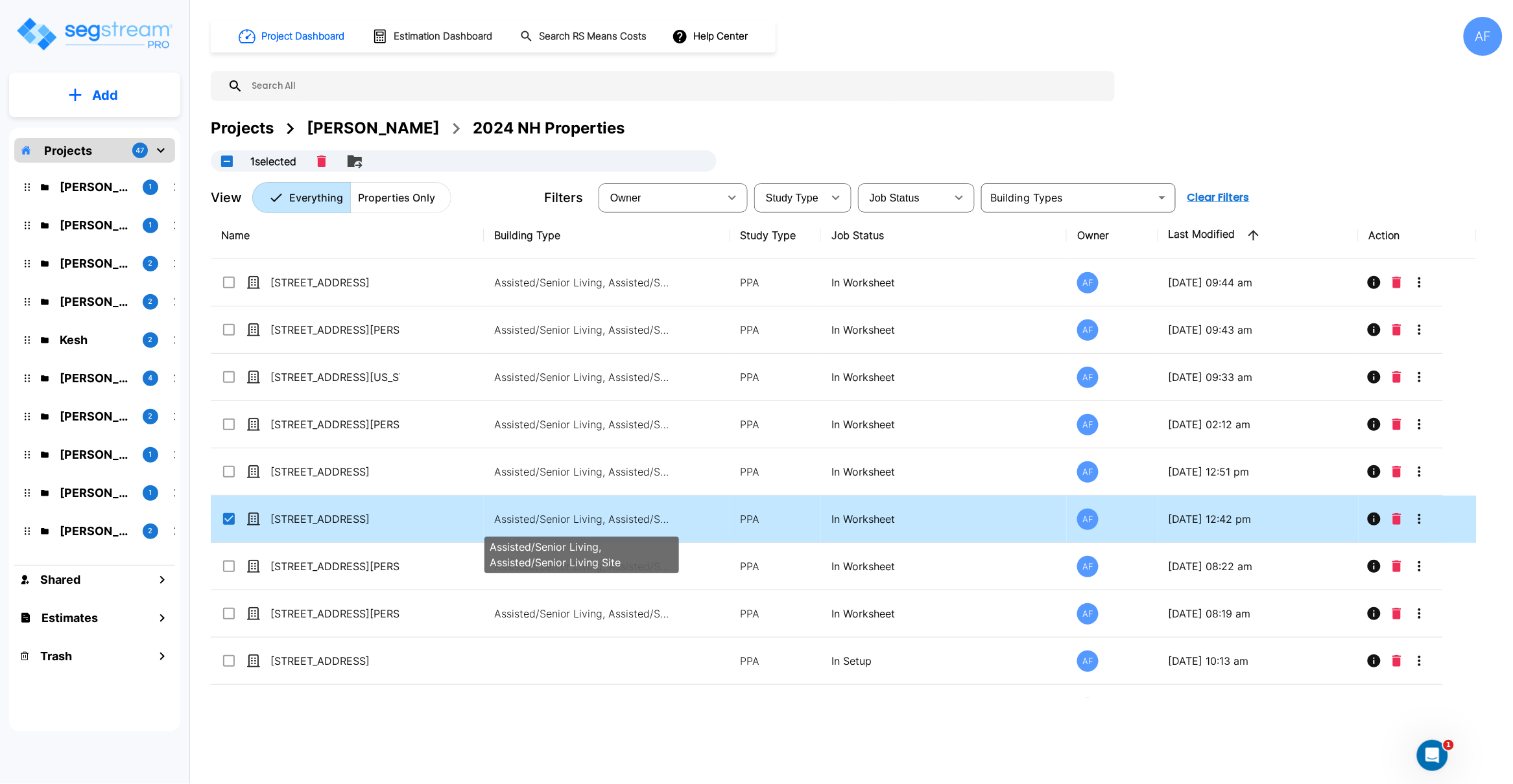
click at [549, 518] on p "Assisted/Senior Living, Assisted/Senior Living Site" at bounding box center [581, 519] width 175 height 15
checkbox input "false"
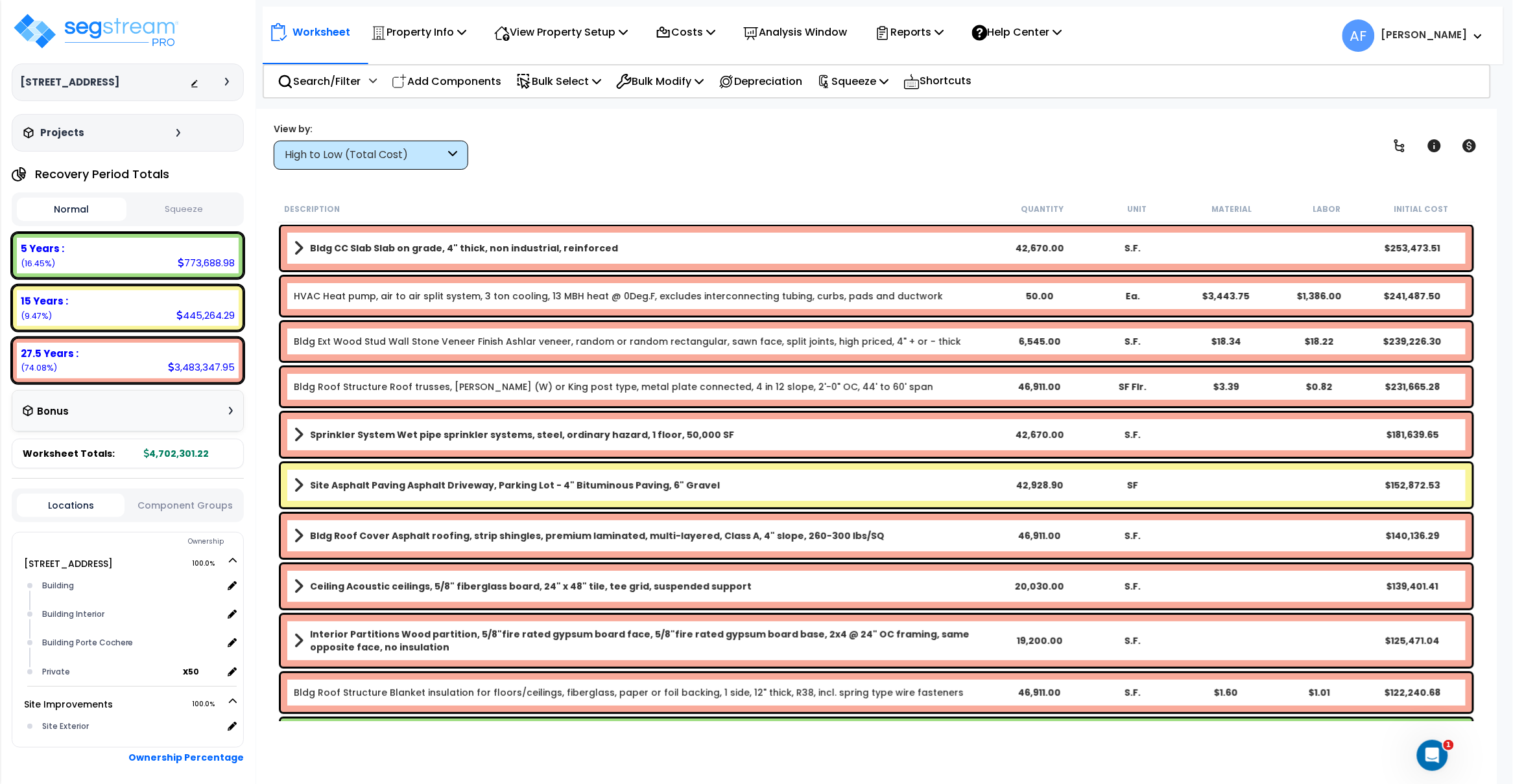
click at [579, 137] on div "View by: High to Low (Total Cost) High to Low (Total Cost)" at bounding box center [876, 146] width 1214 height 48
click at [447, 27] on p "Property Info" at bounding box center [418, 32] width 95 height 18
click at [422, 58] on link "Property Setup" at bounding box center [428, 61] width 128 height 26
click at [109, 30] on img at bounding box center [96, 31] width 168 height 39
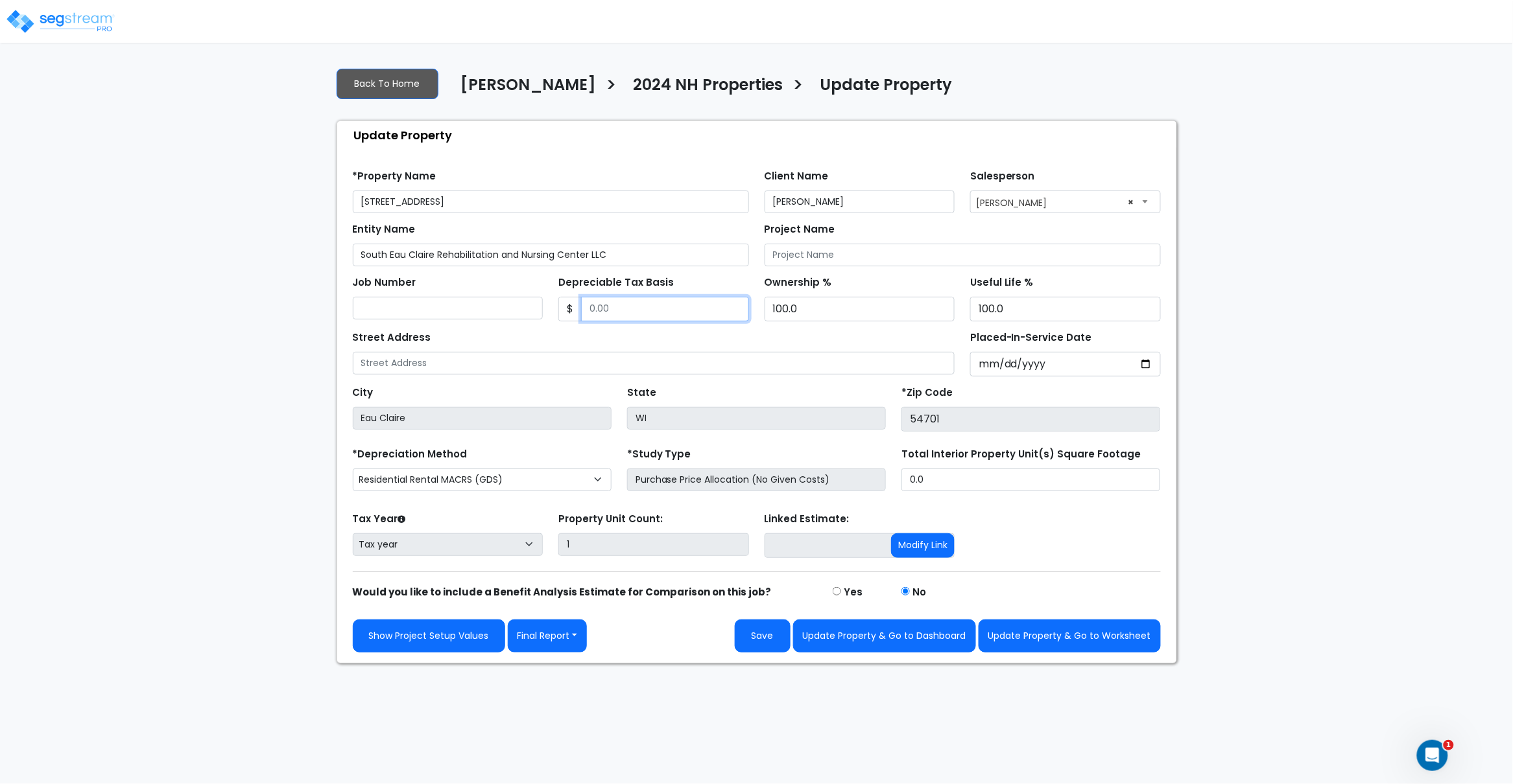
click at [615, 305] on input "Depreciable Tax Basis" at bounding box center [665, 309] width 168 height 25
paste input "6681405"
type input "6,681,405"
click at [998, 366] on input "Placed-In-Service Date" at bounding box center [1065, 364] width 191 height 25
type input "0002-01-01"
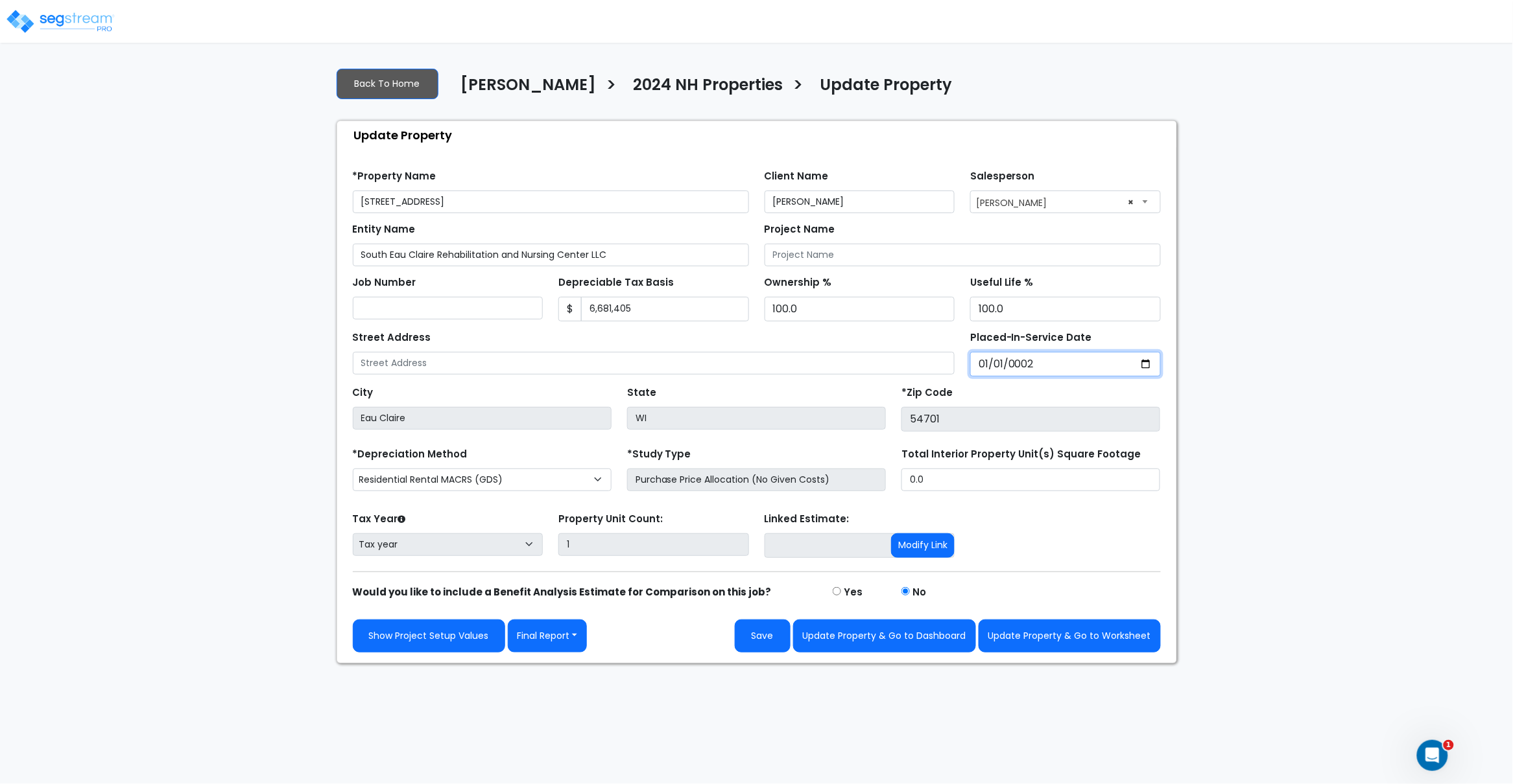
select select "2"
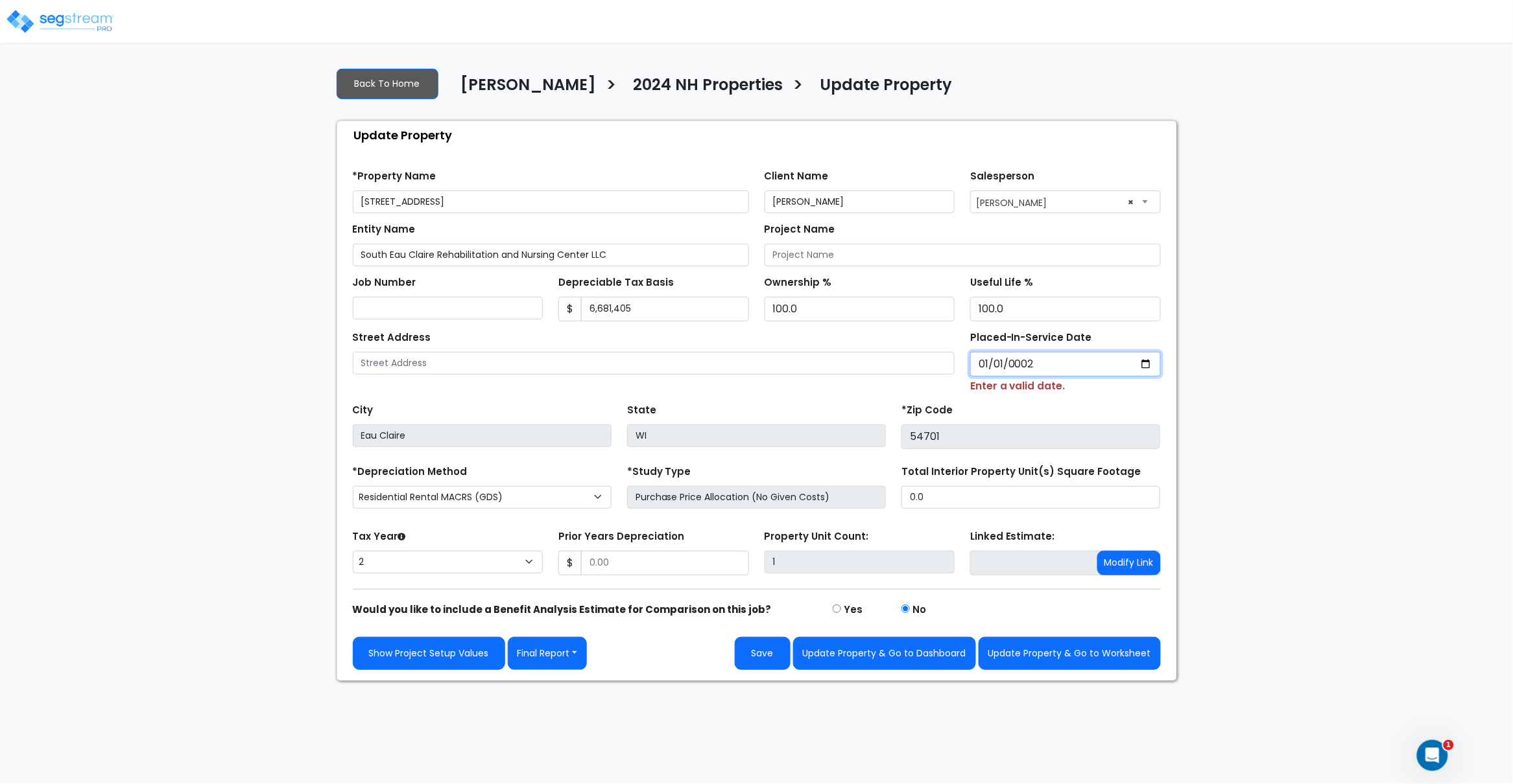
type input "0020-01-01"
select select "20"
type input "0202-01-01"
select select "202"
type input "2024-01-01"
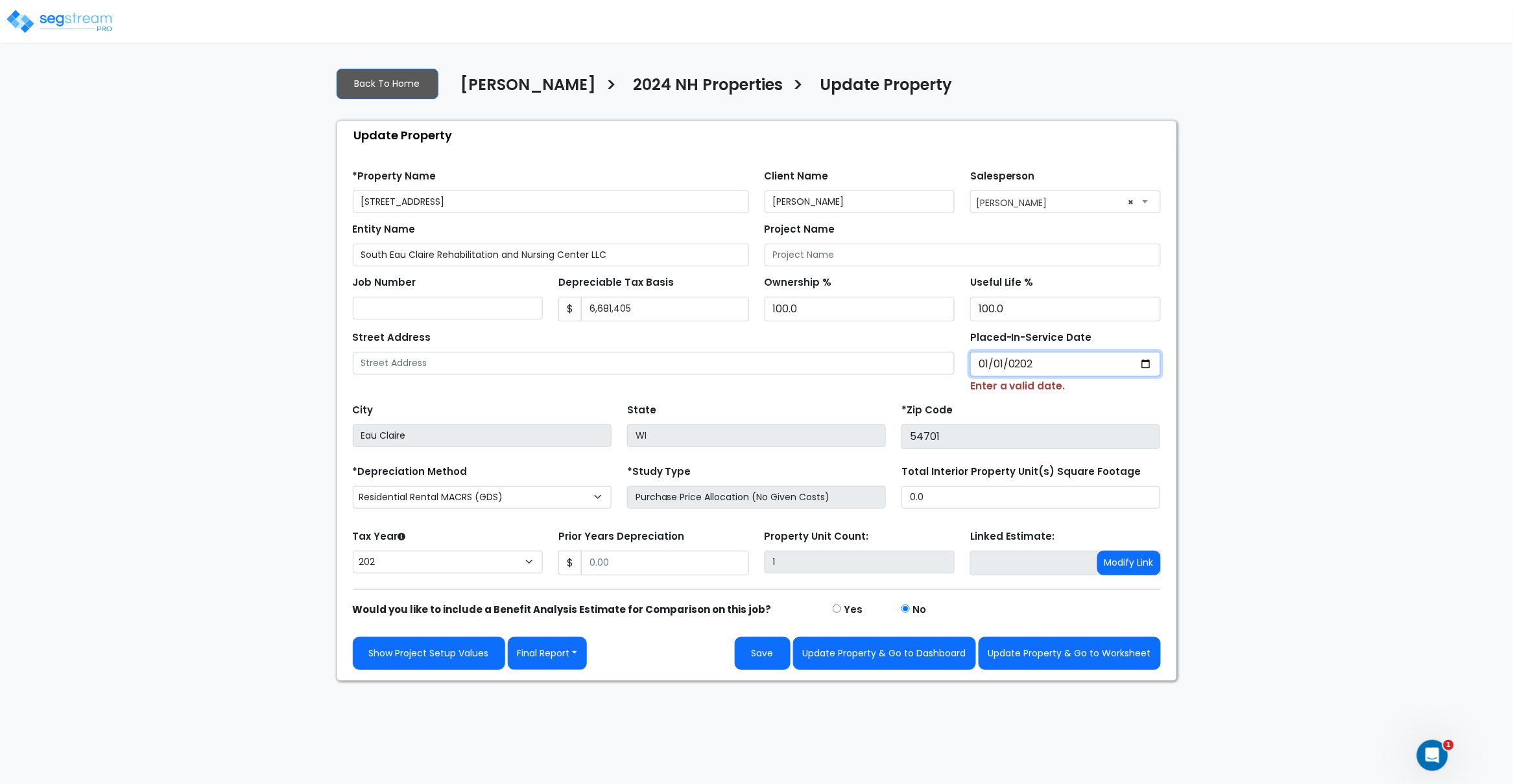
select select "2024"
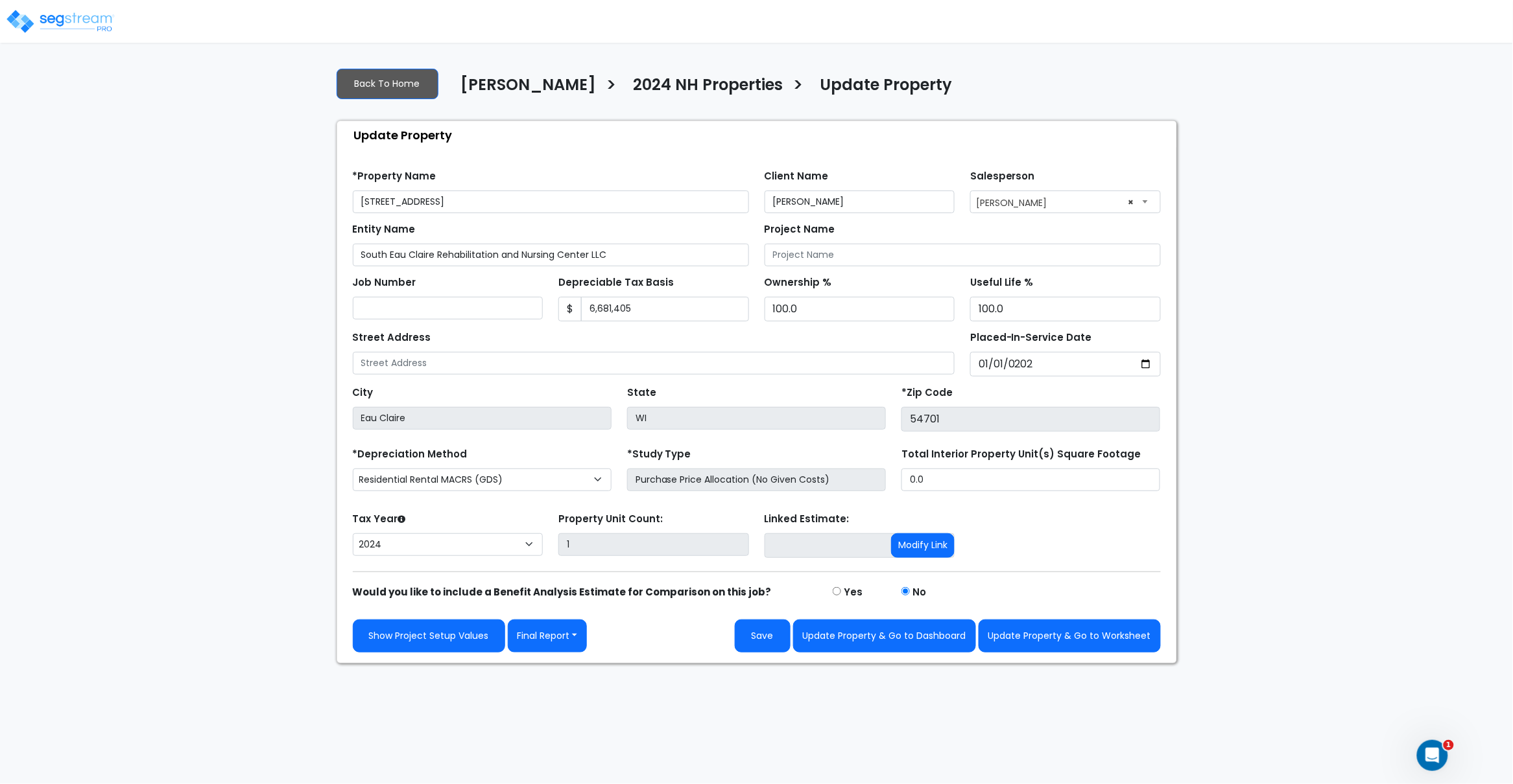
click at [1252, 342] on div "We are Building your Property. So please grab a coffee and let us do the heavy …" at bounding box center [756, 361] width 1513 height 607
click at [767, 641] on button "Save" at bounding box center [762, 636] width 56 height 33
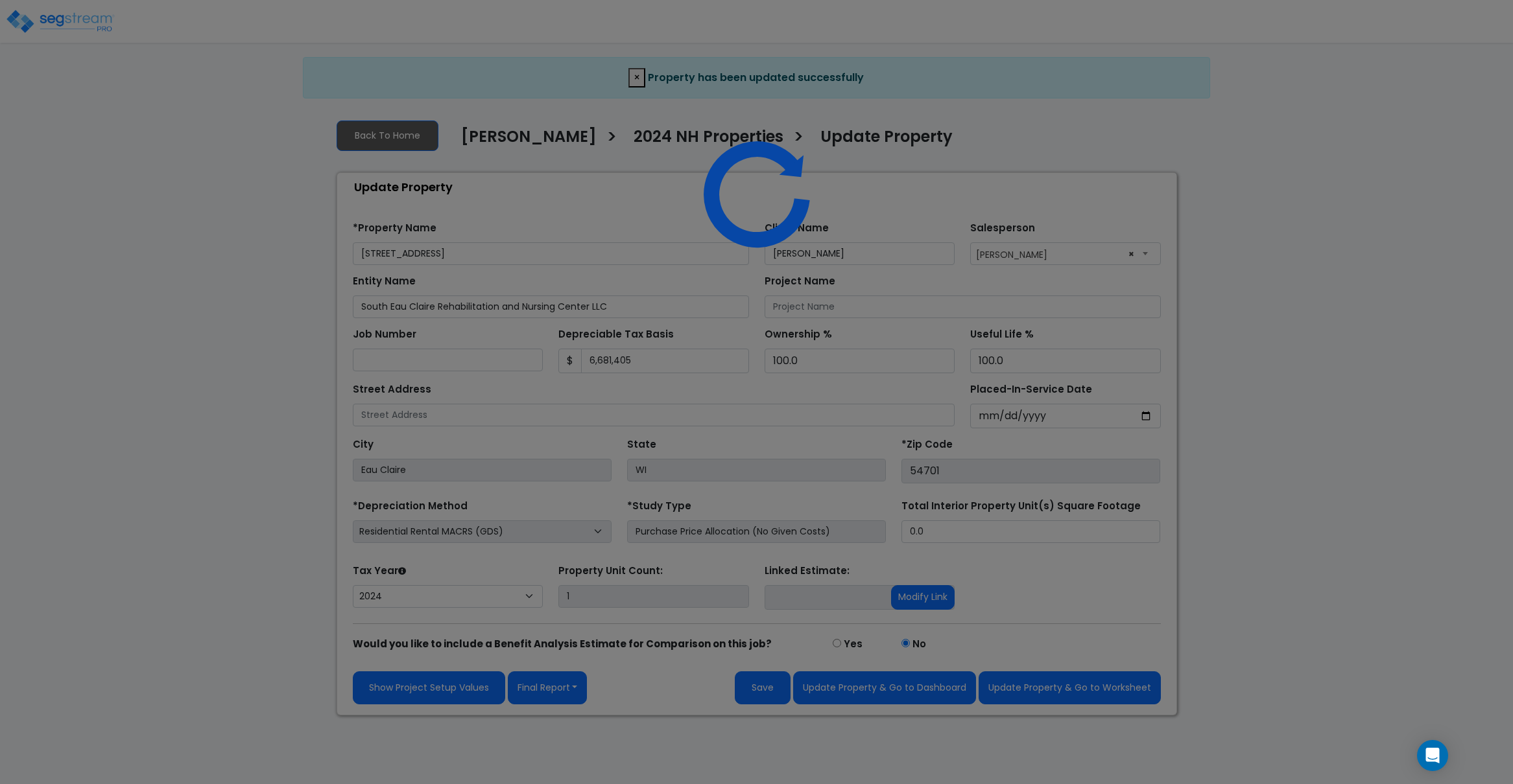
select select "2024"
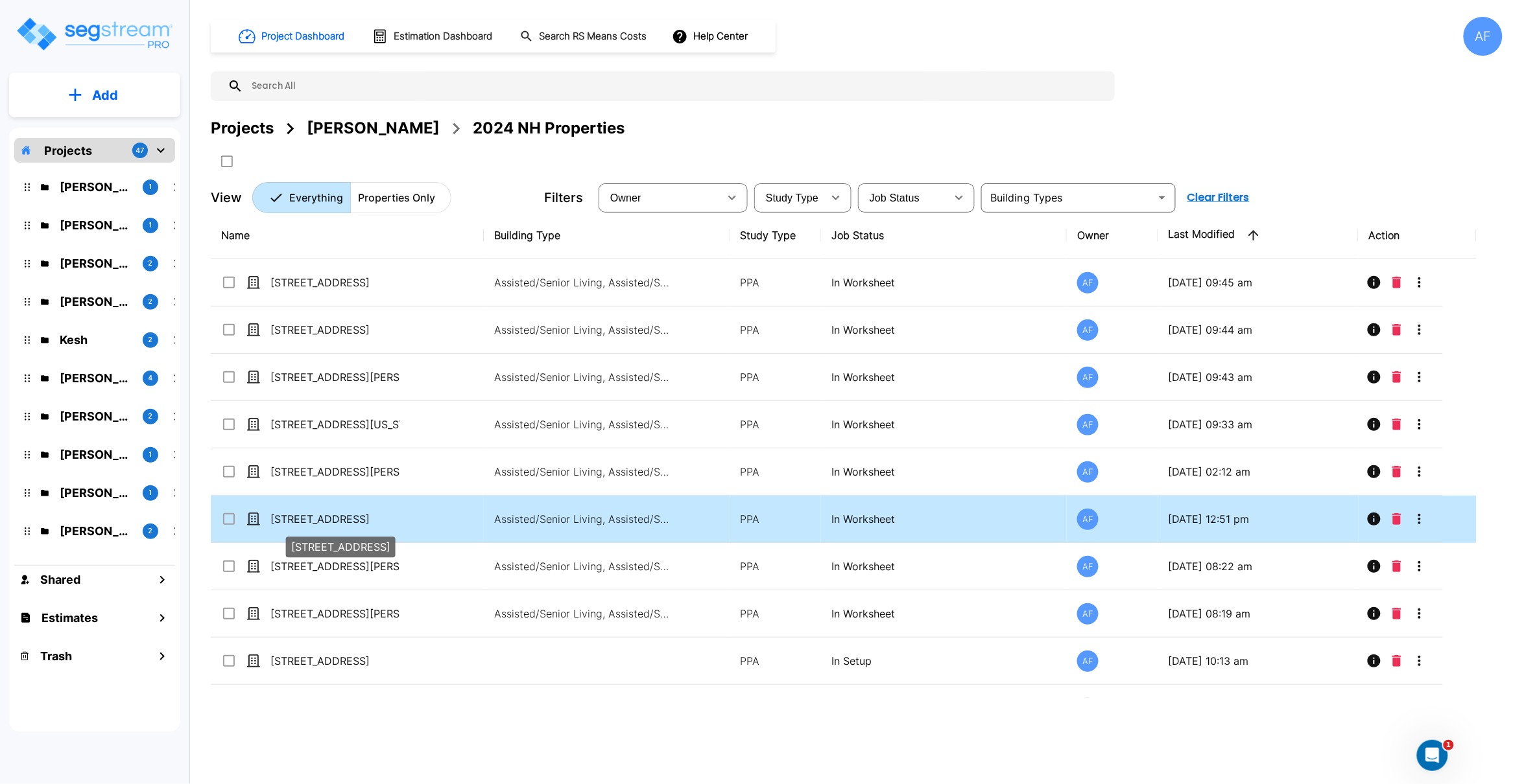
click at [308, 521] on p "[STREET_ADDRESS]" at bounding box center [335, 519] width 129 height 15
checkbox input "false"
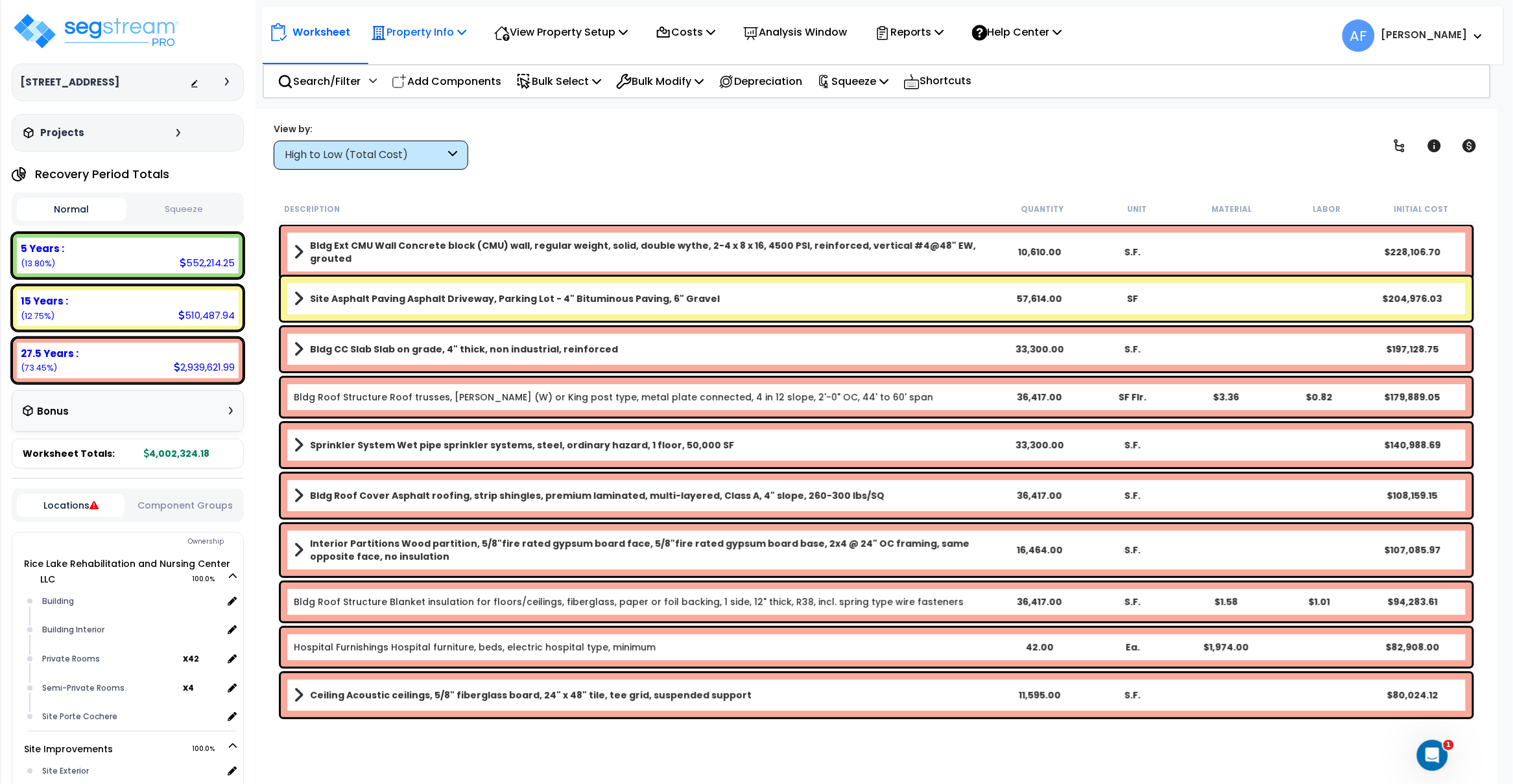
click at [452, 31] on p "Property Info" at bounding box center [418, 32] width 95 height 18
click at [440, 60] on link "Property Setup" at bounding box center [428, 61] width 128 height 26
click at [115, 32] on img at bounding box center [96, 31] width 168 height 39
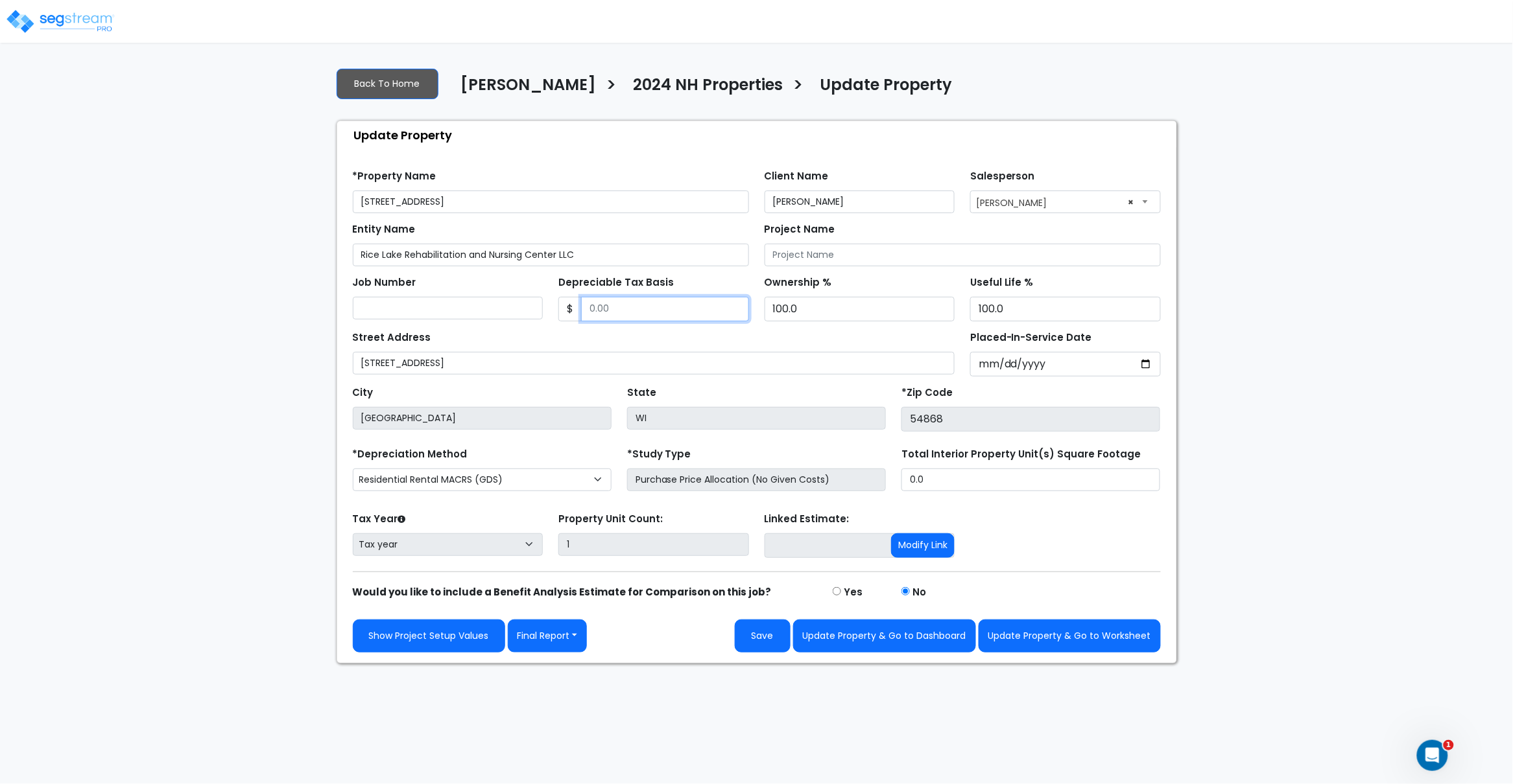
click at [613, 306] on input "Depreciable Tax Basis" at bounding box center [665, 309] width 168 height 25
paste input "7397609"
type input "7,397,609"
click at [737, 338] on div "Street Address 910 Bear Paw Ave" at bounding box center [653, 351] width 602 height 47
click at [982, 366] on input "Placed-In-Service Date" at bounding box center [1065, 364] width 191 height 25
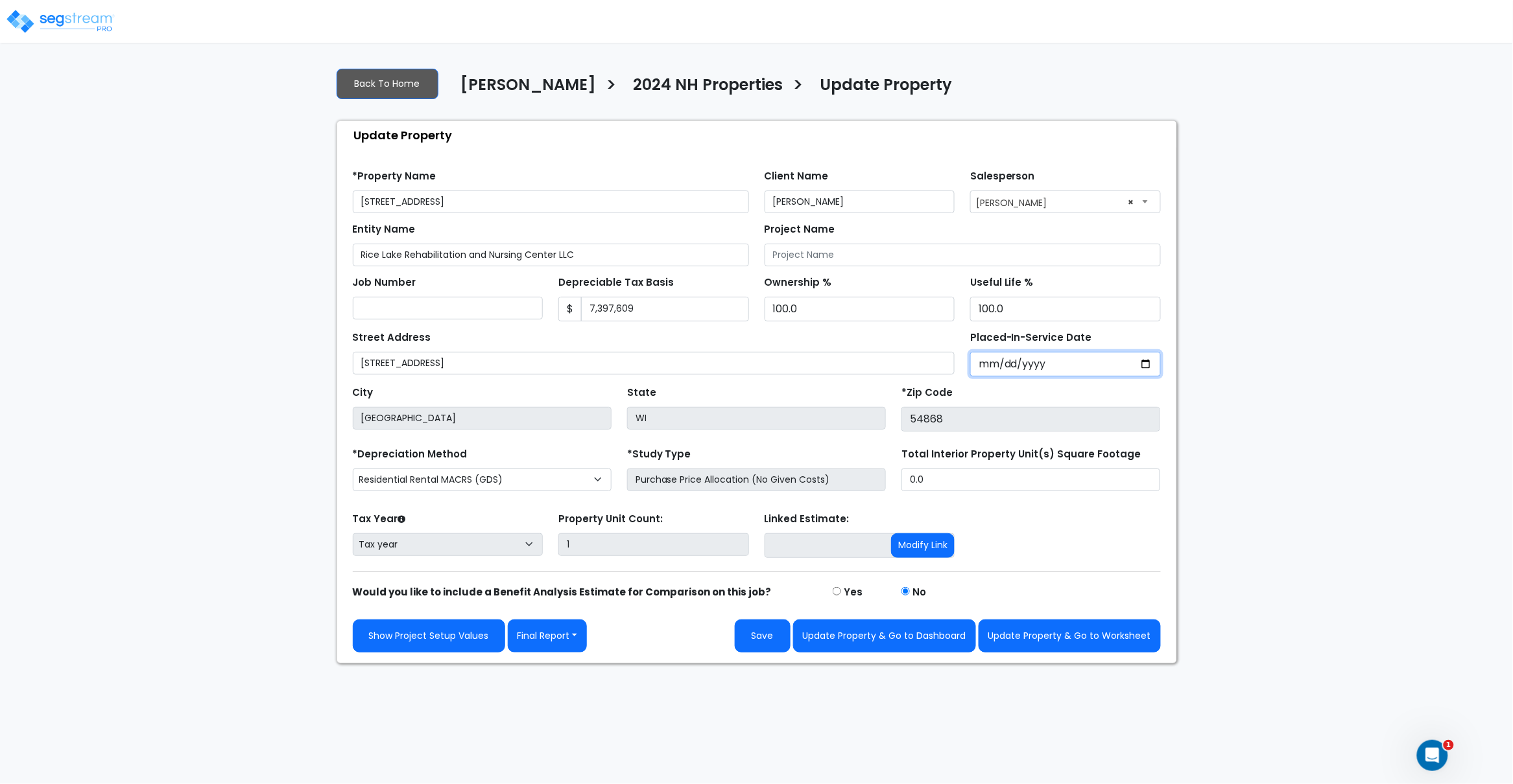
type input "0002-01-01"
select select "2"
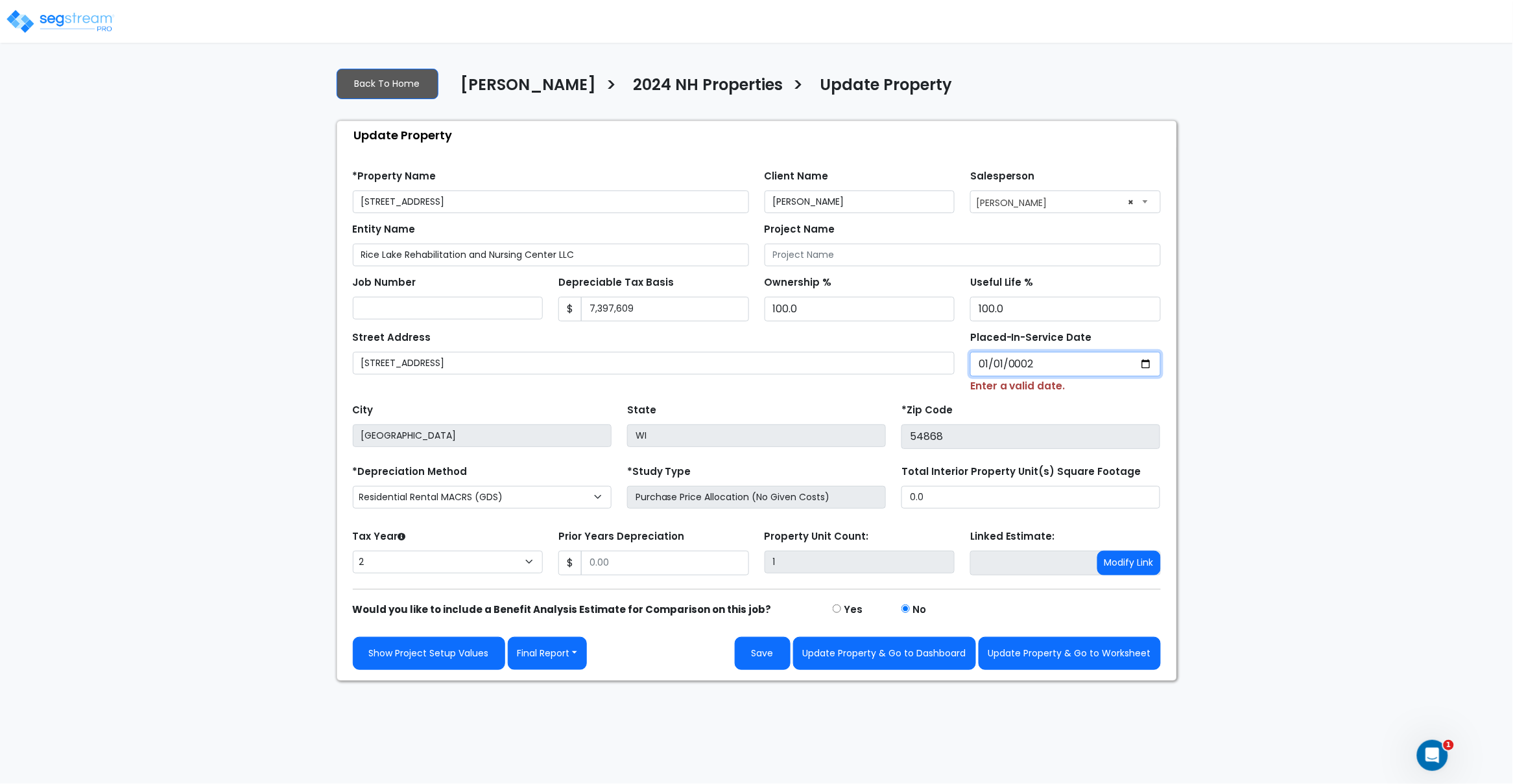
type input "0020-01-01"
select select "20"
type input "0202-01-01"
select select "202"
type input "2024-01-01"
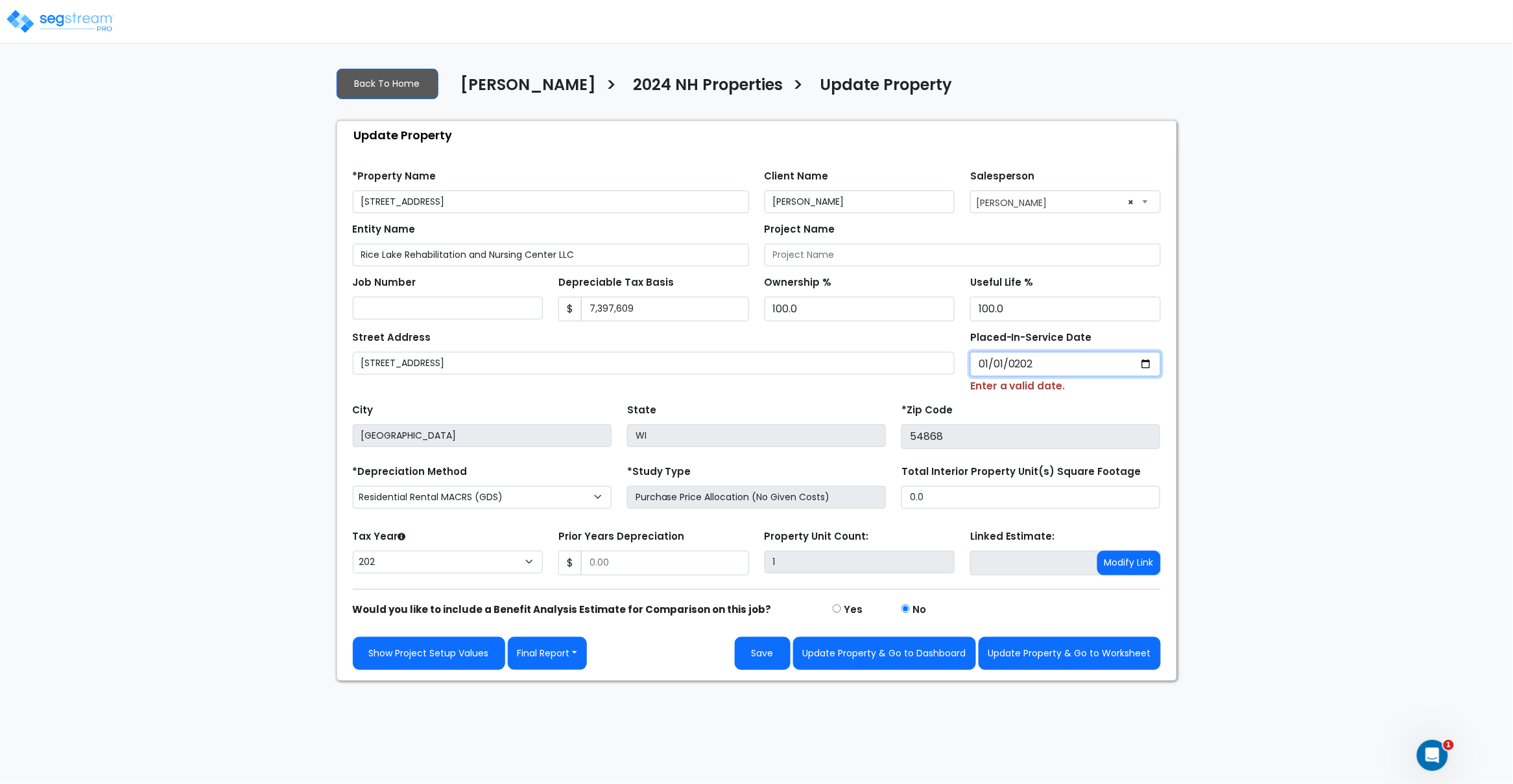
select select "2024"
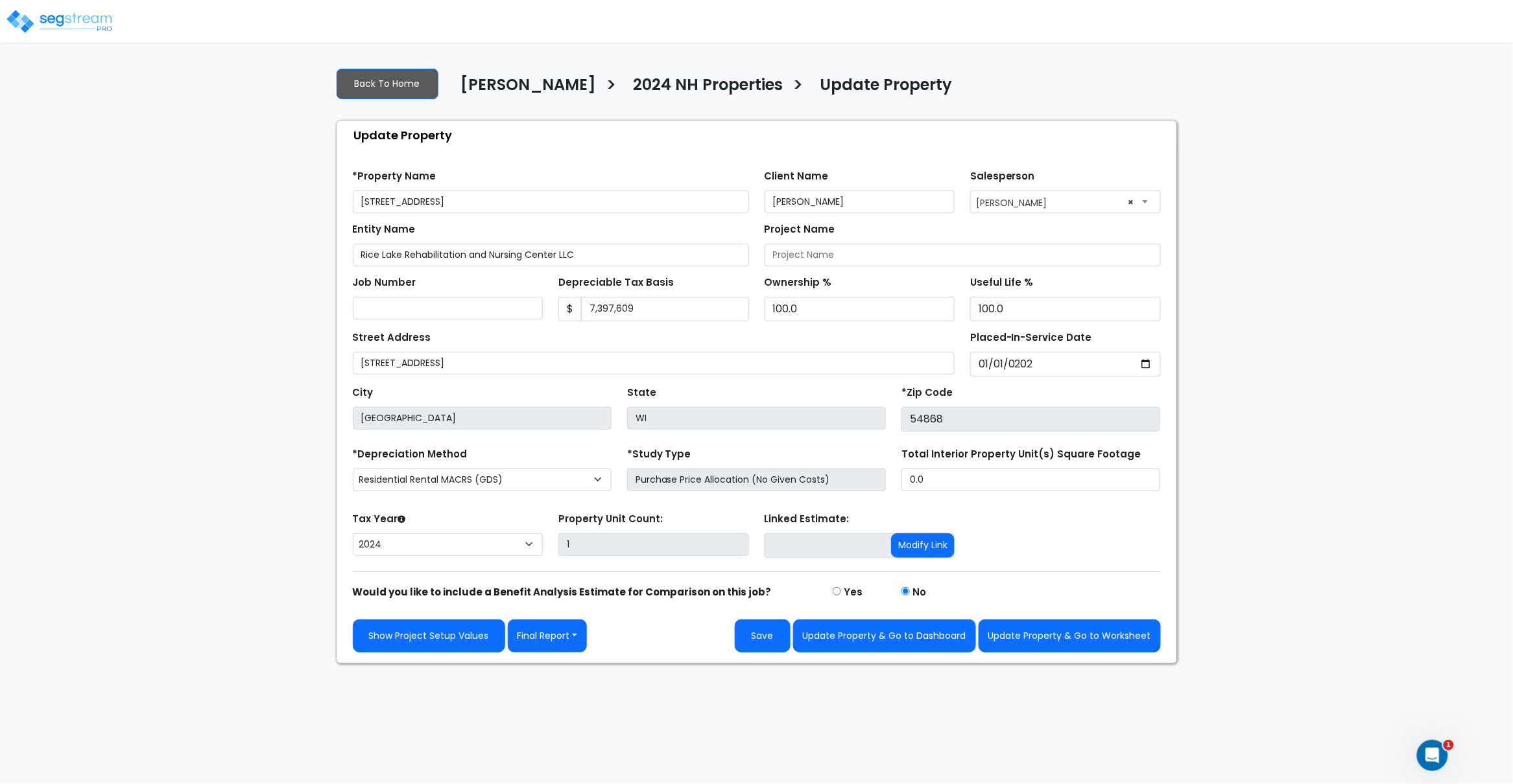
click at [738, 343] on div "Street Address 910 Bear Paw Ave" at bounding box center [653, 351] width 602 height 47
click at [762, 643] on button "Save" at bounding box center [762, 636] width 56 height 33
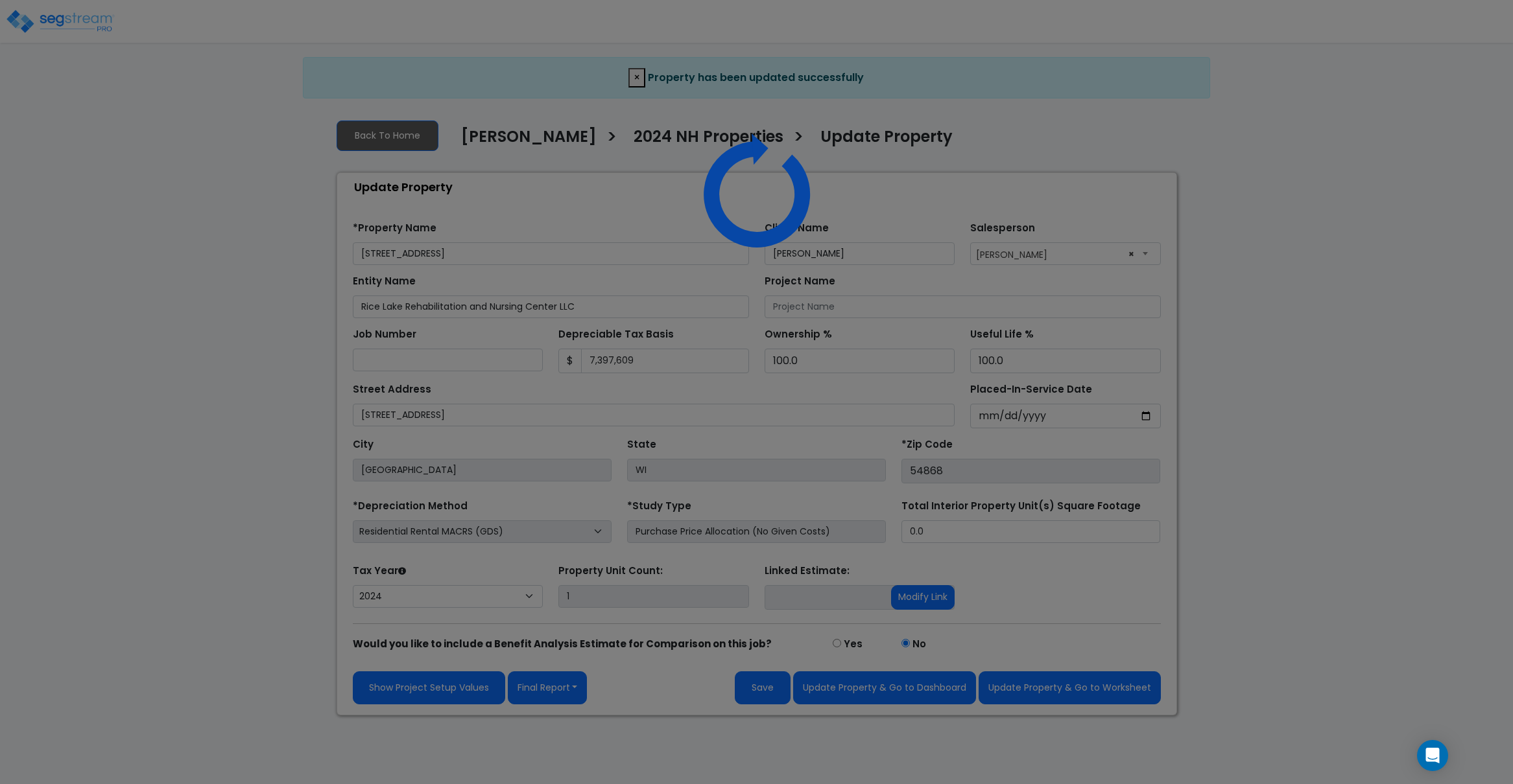
select select "2024"
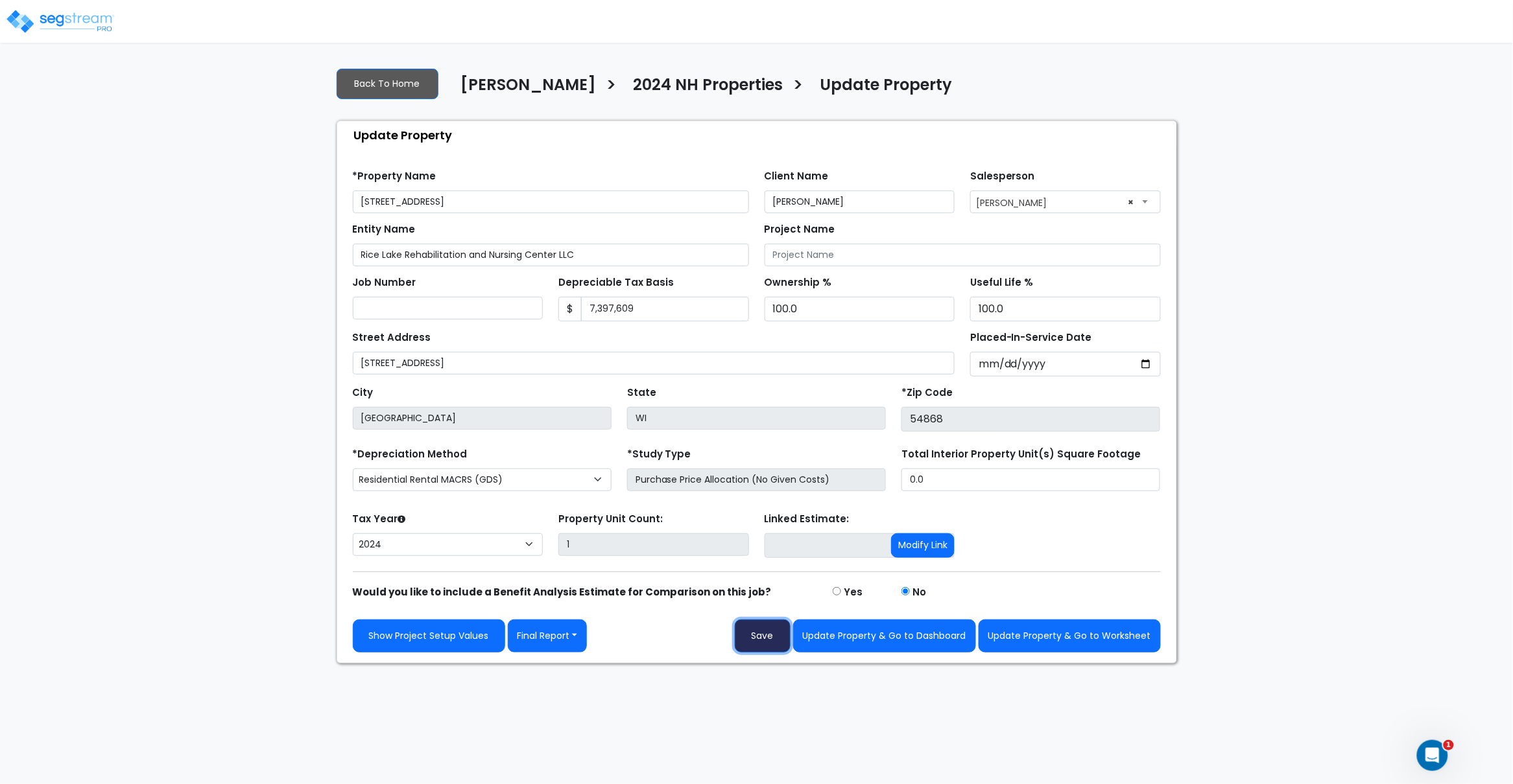
click at [775, 651] on button "Save" at bounding box center [762, 636] width 56 height 33
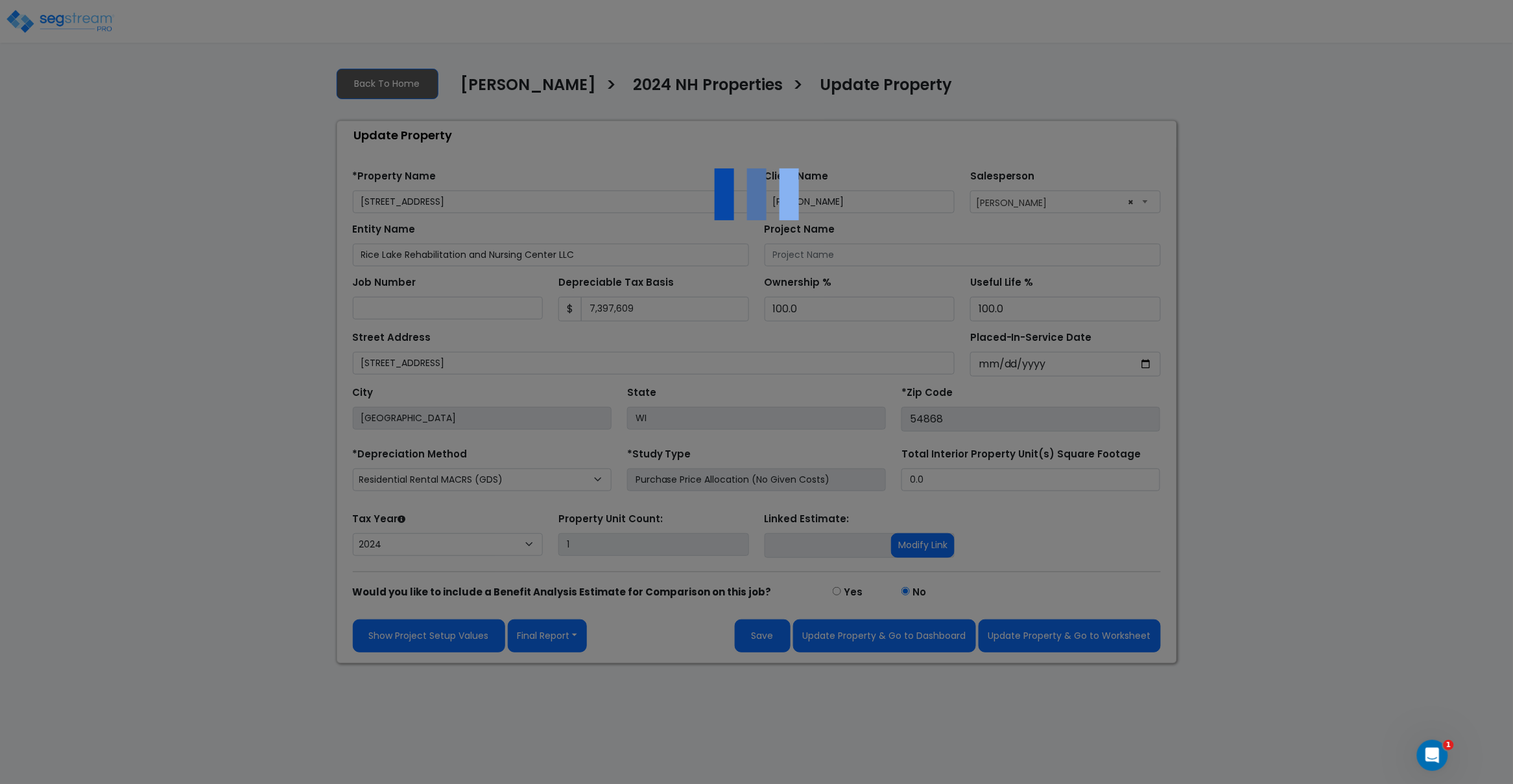
click at [815, 39] on div at bounding box center [756, 392] width 1513 height 784
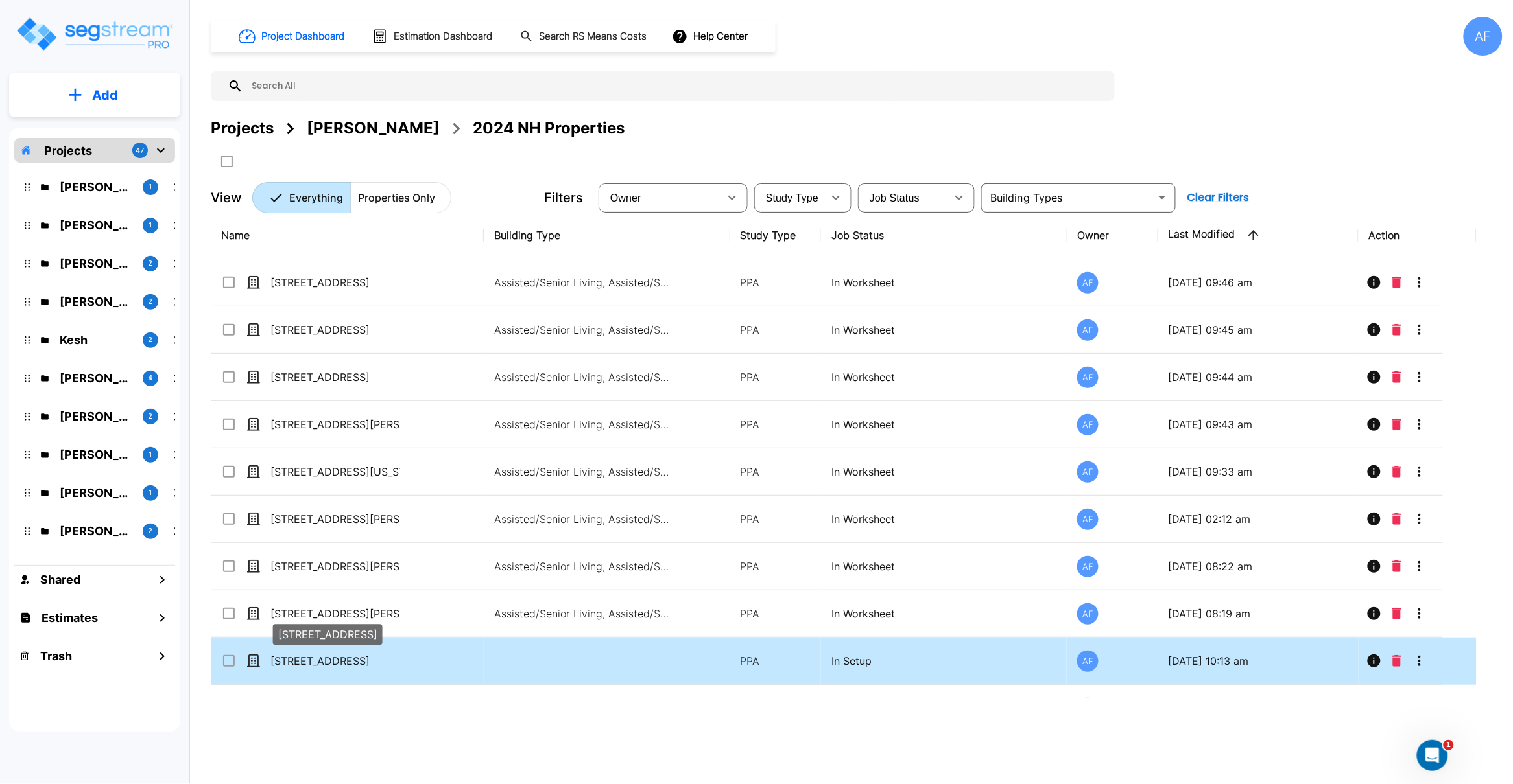
click at [353, 658] on p "[STREET_ADDRESS]" at bounding box center [335, 660] width 129 height 15
click at [353, 658] on p "51017 Ridge View Road" at bounding box center [335, 660] width 129 height 15
checkbox input "true"
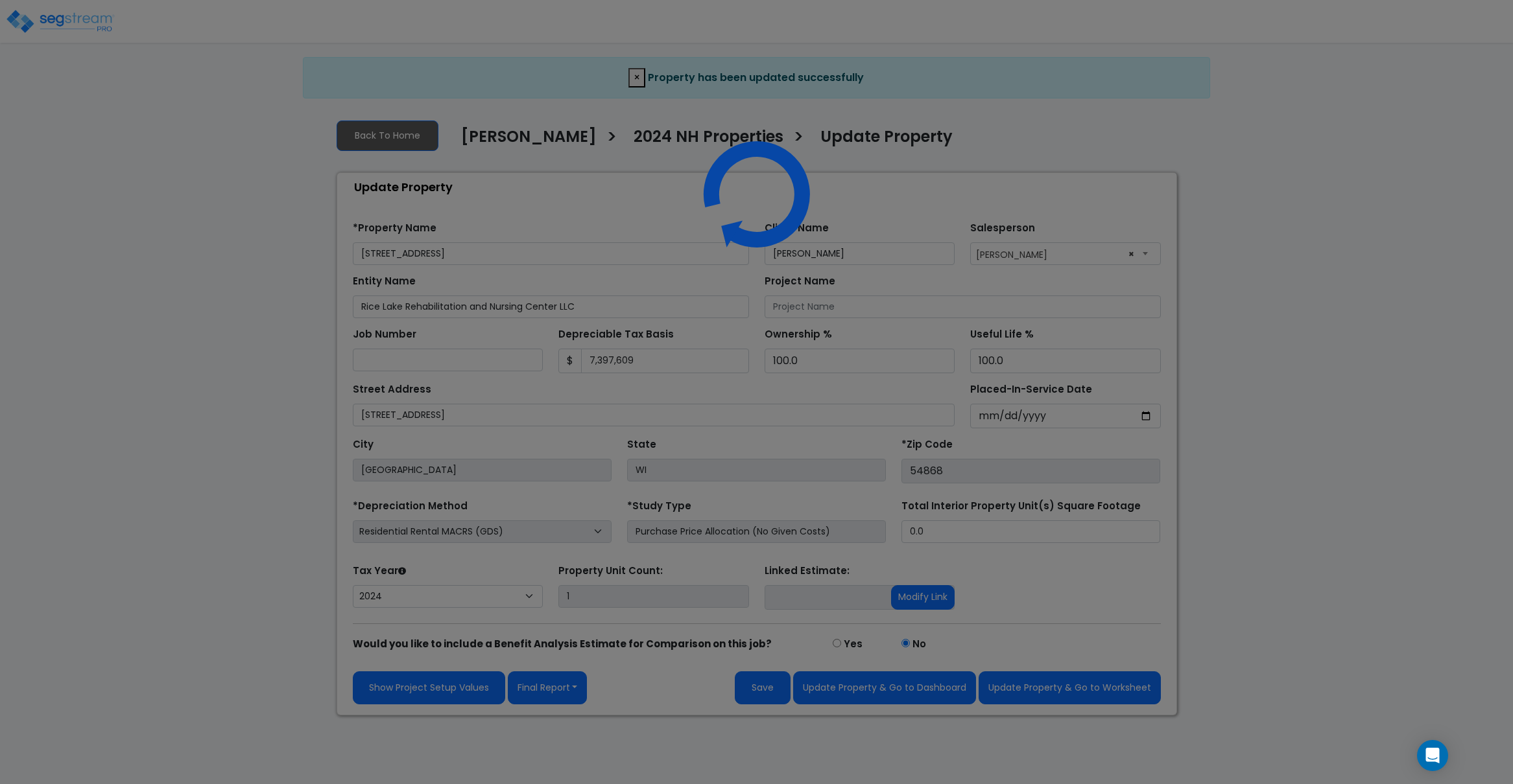
select select "2024"
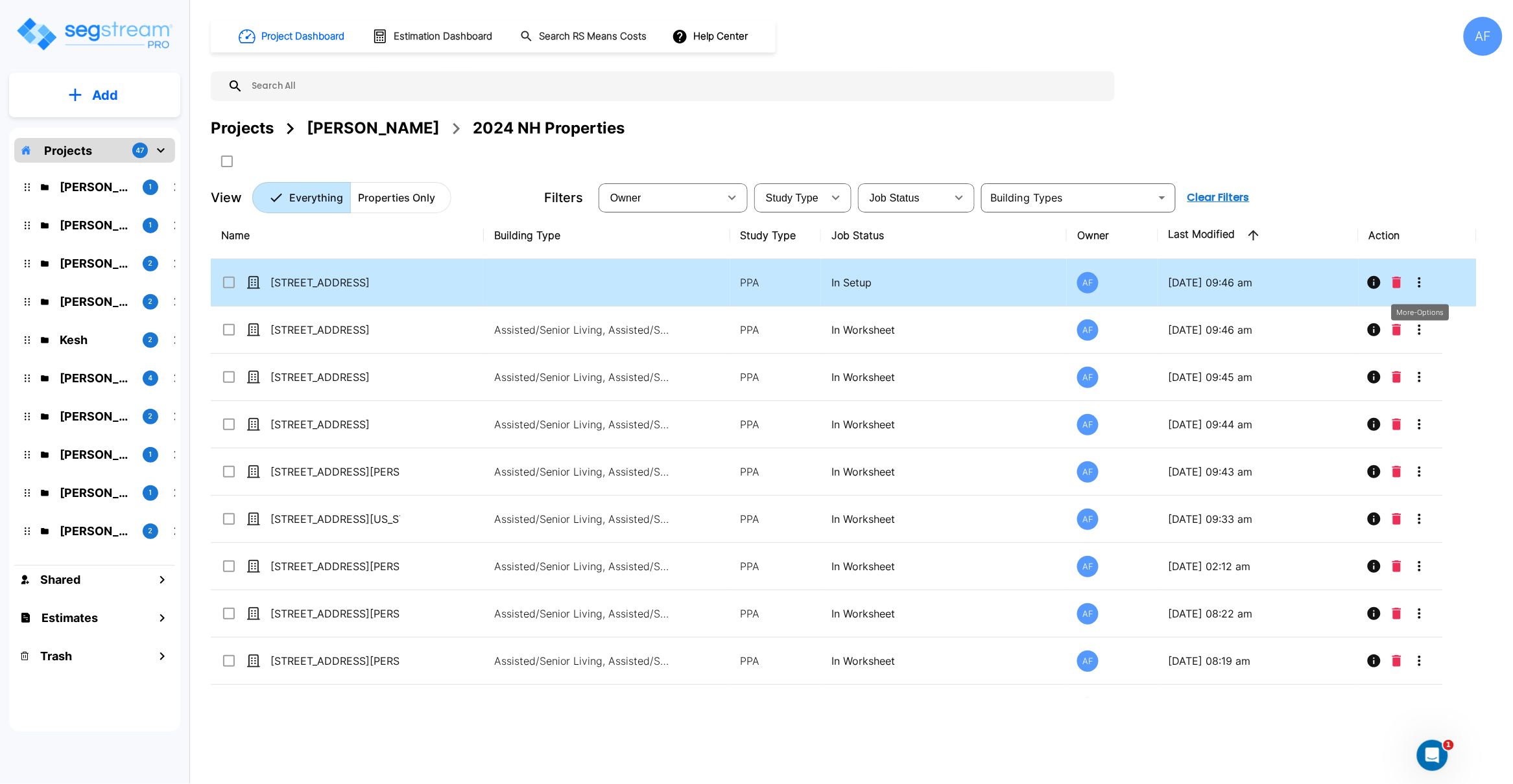
click at [1418, 284] on icon "More-Options" at bounding box center [1419, 282] width 15 height 15
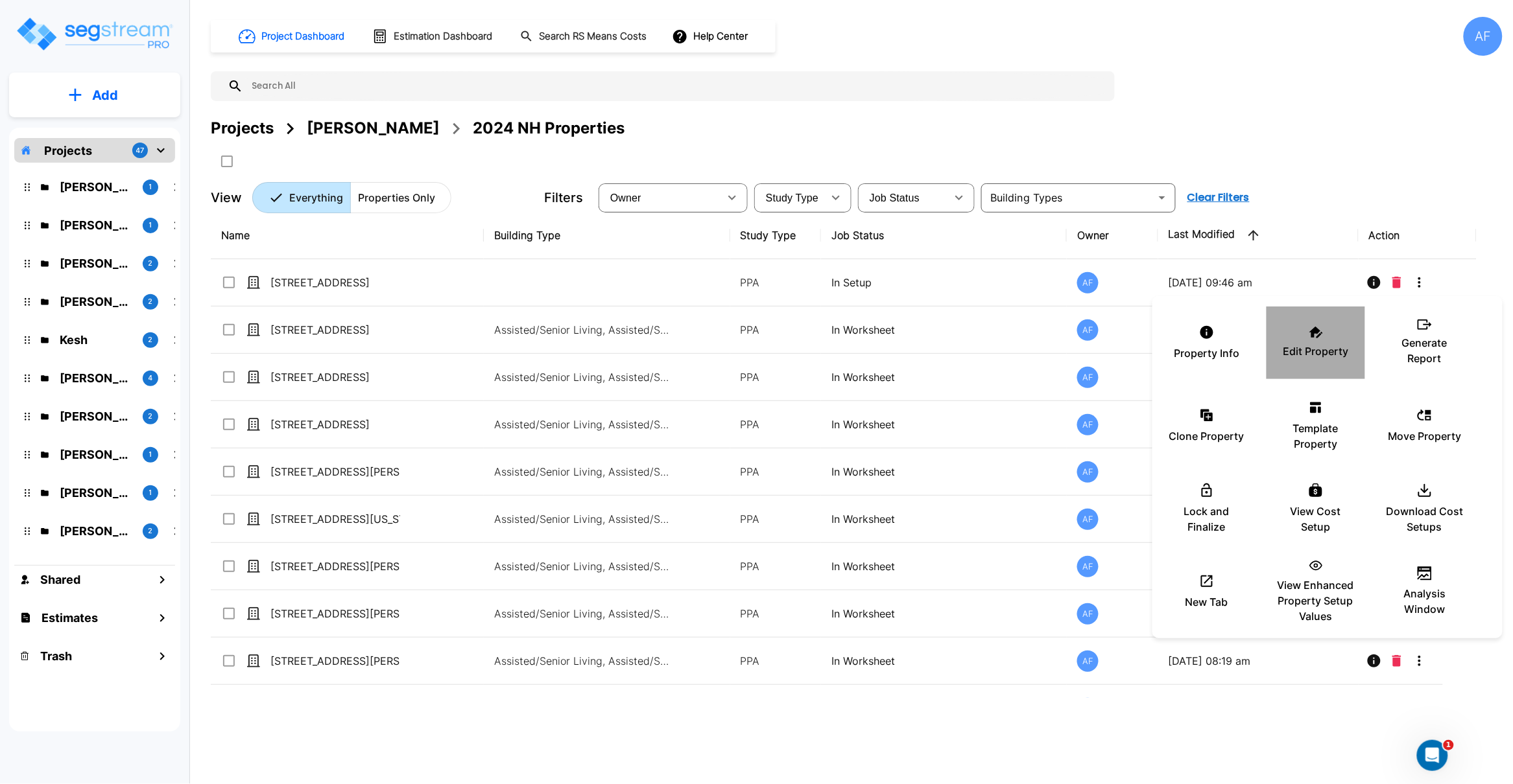
click at [1317, 340] on div "Edit Property" at bounding box center [1315, 343] width 78 height 65
click at [296, 615] on div at bounding box center [756, 392] width 1513 height 784
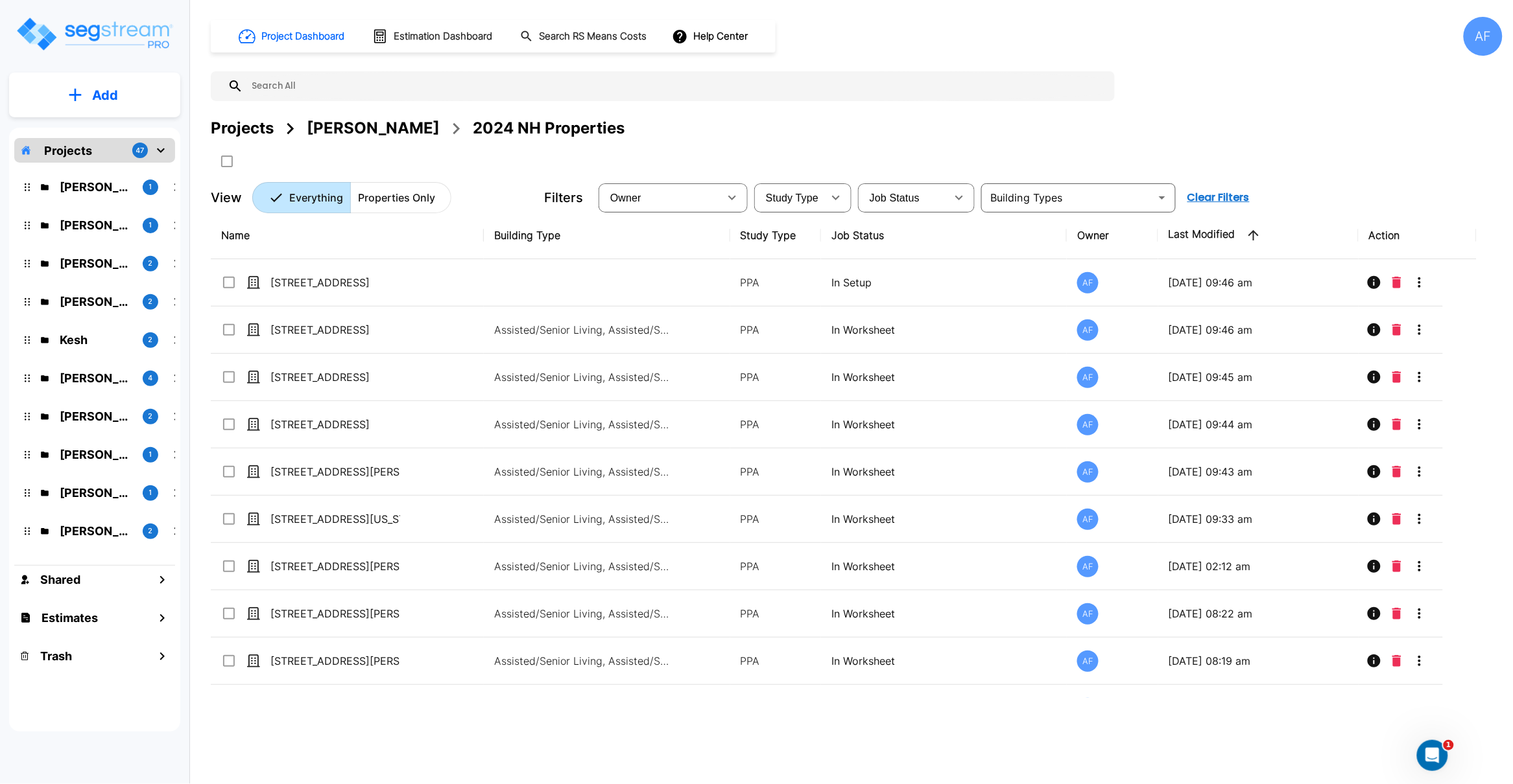
click at [296, 615] on div at bounding box center [756, 392] width 1513 height 784
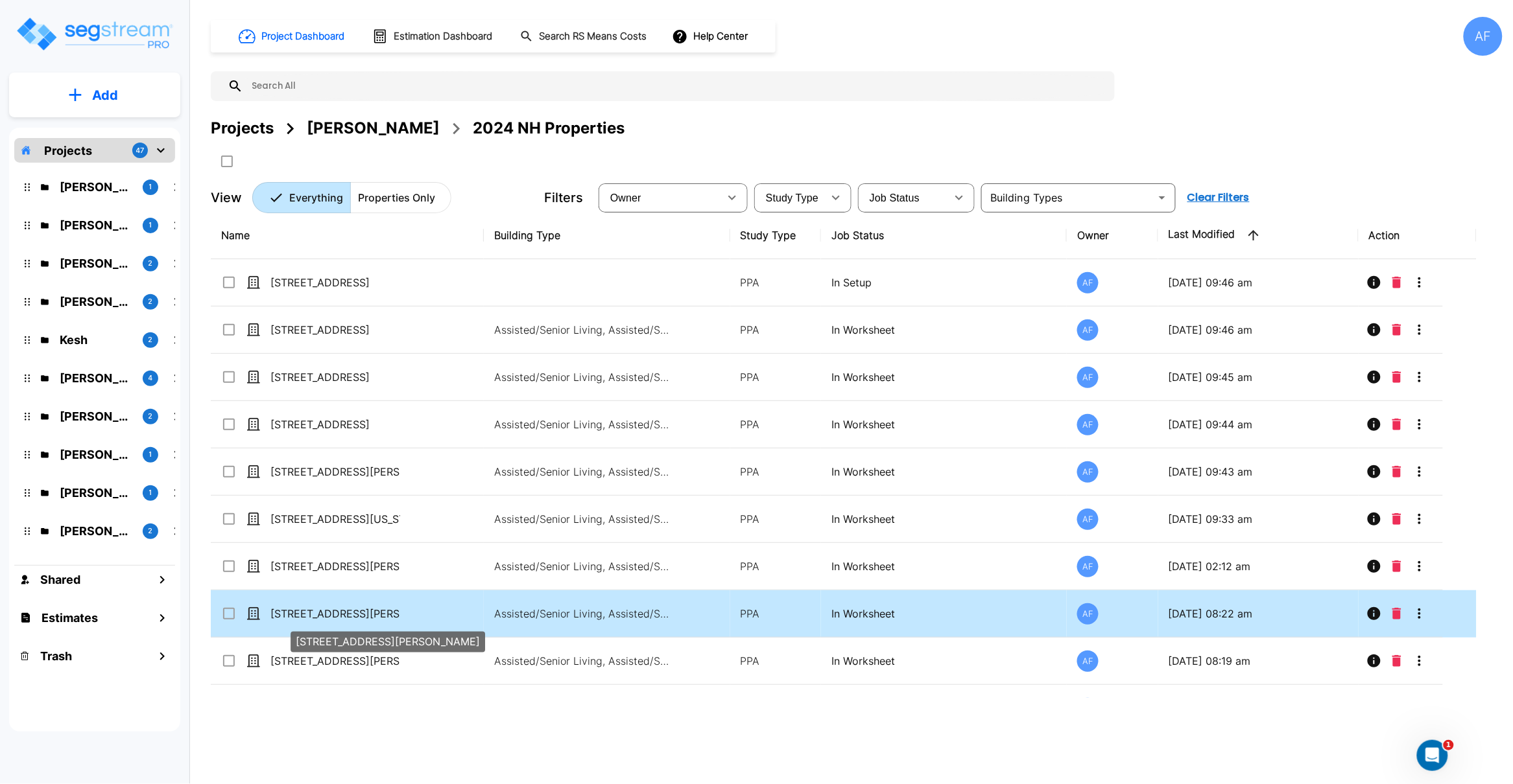
click at [333, 616] on p "2217 Duncan Rd" at bounding box center [335, 614] width 129 height 15
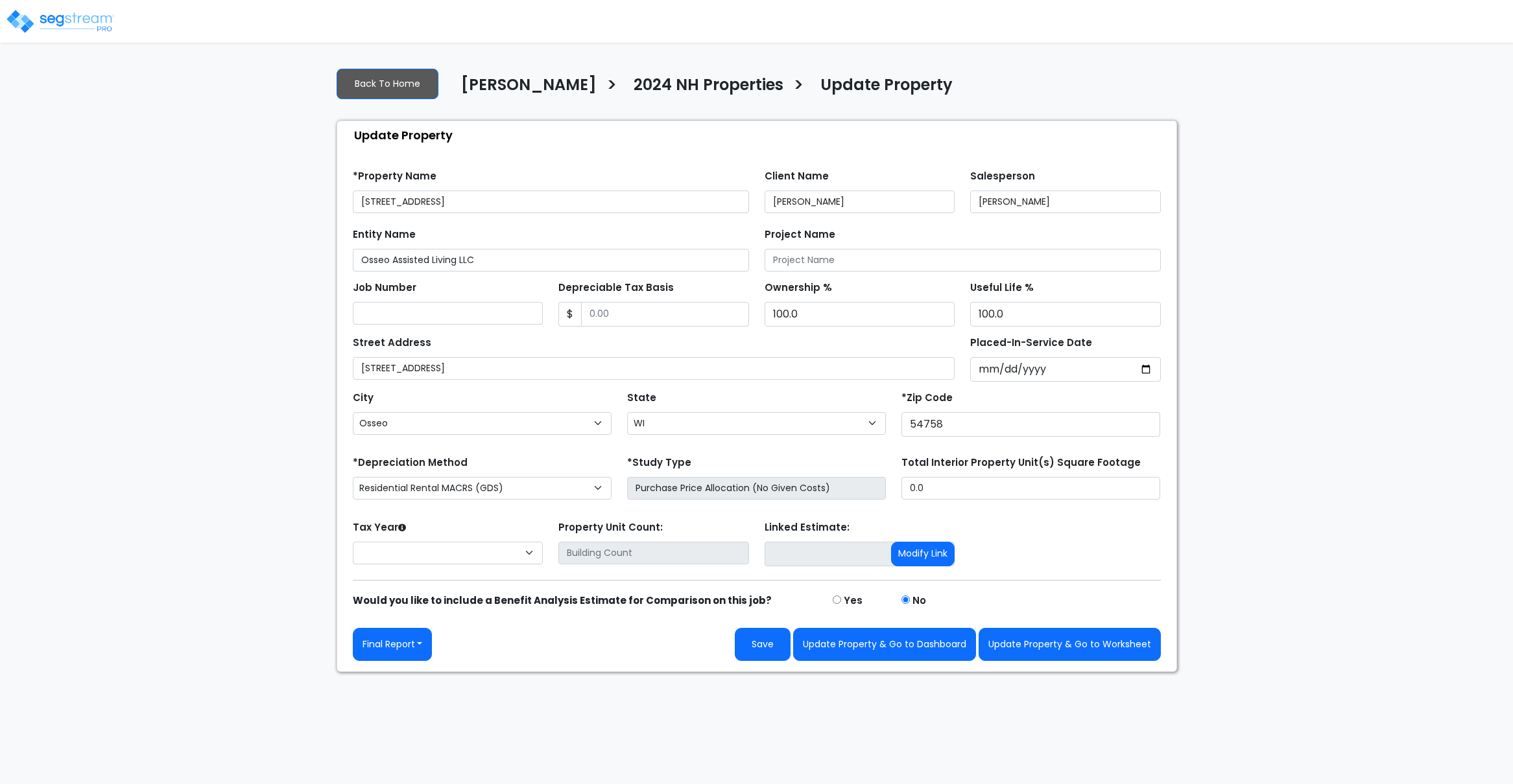
select select "WI"
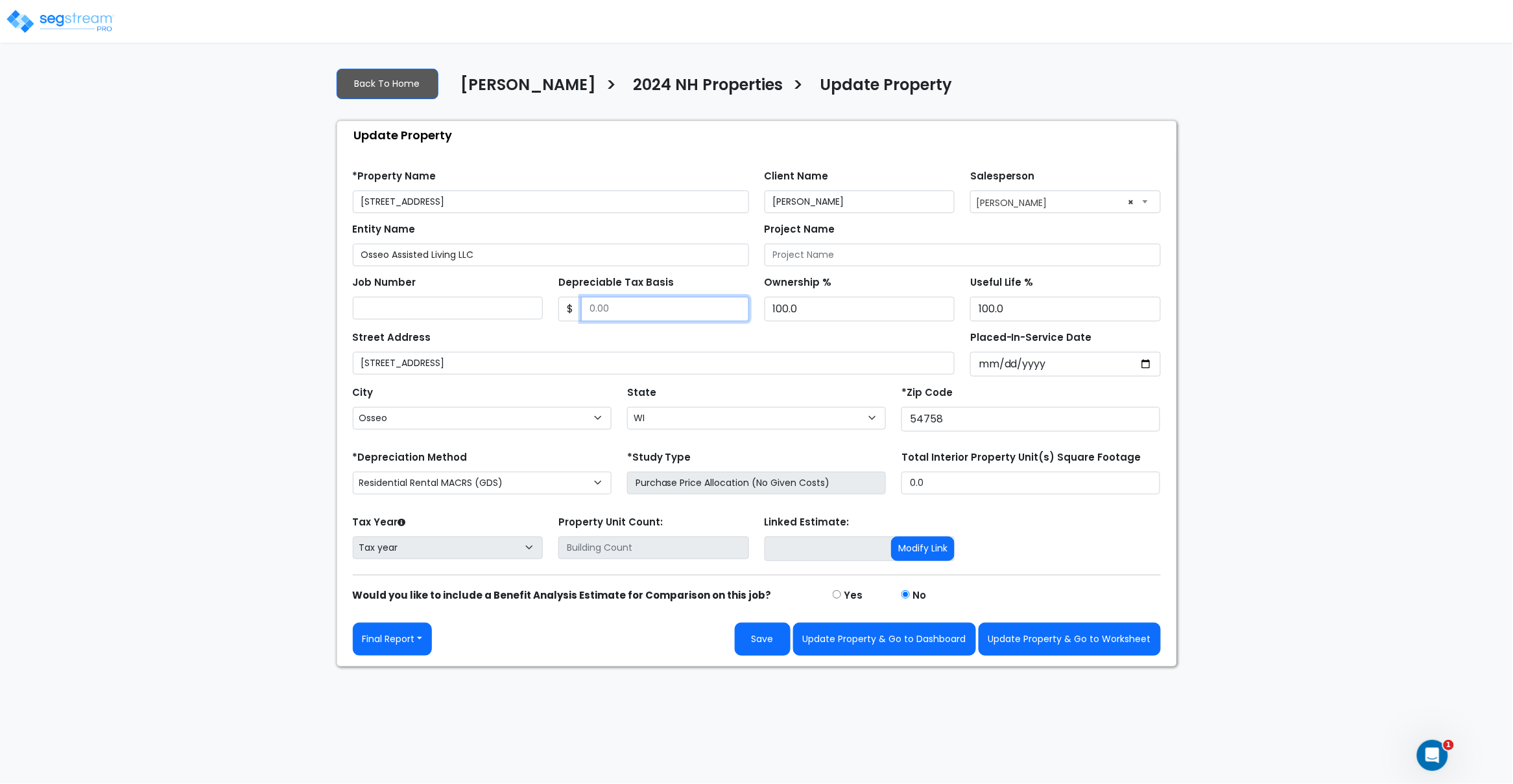
click at [604, 308] on input "Depreciable Tax Basis" at bounding box center [665, 309] width 168 height 25
paste input "7397028"
type input "7,397,028"
click at [988, 367] on input "Placed-In-Service Date" at bounding box center [1065, 364] width 191 height 25
type input "0002-01-01"
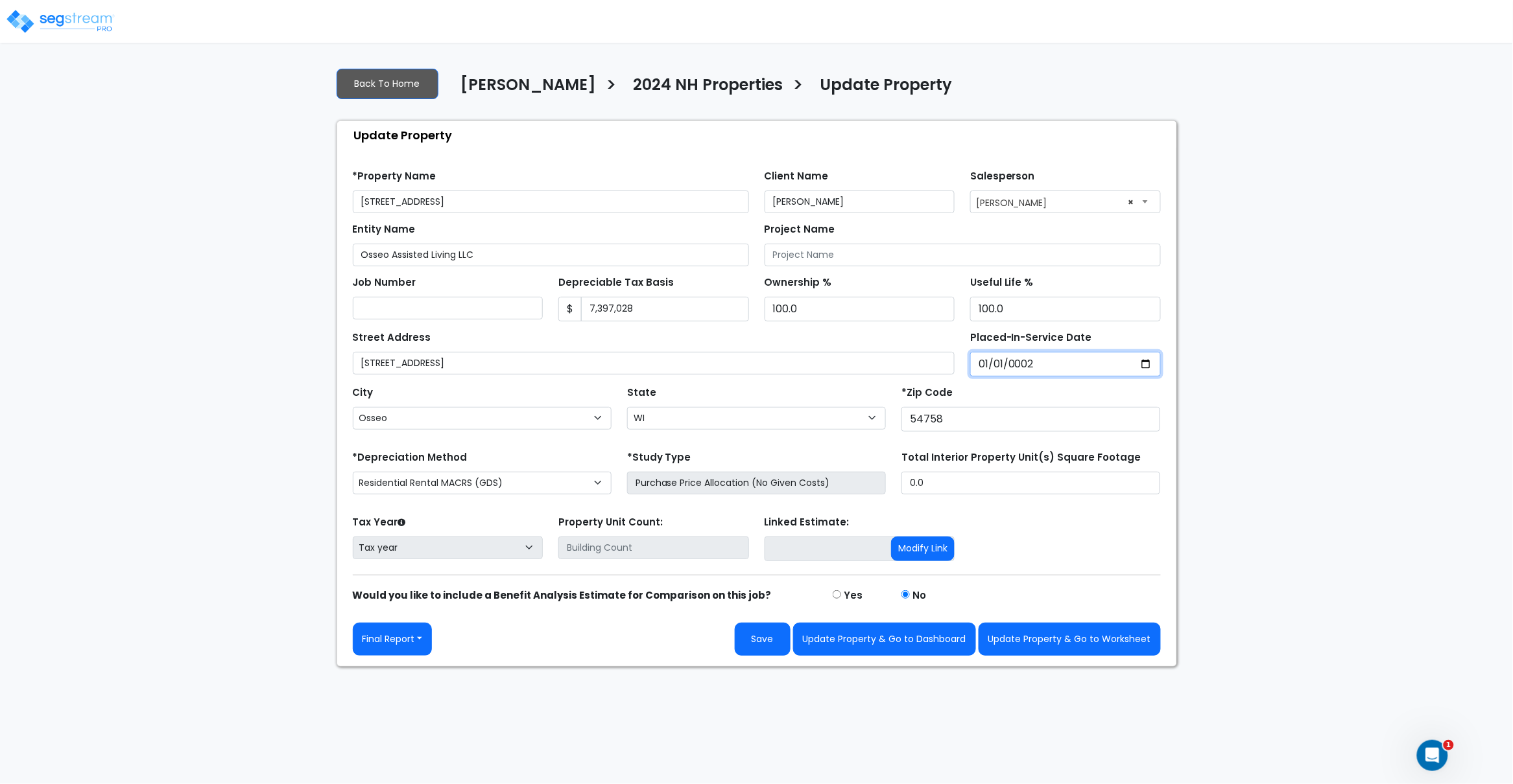
select select "2"
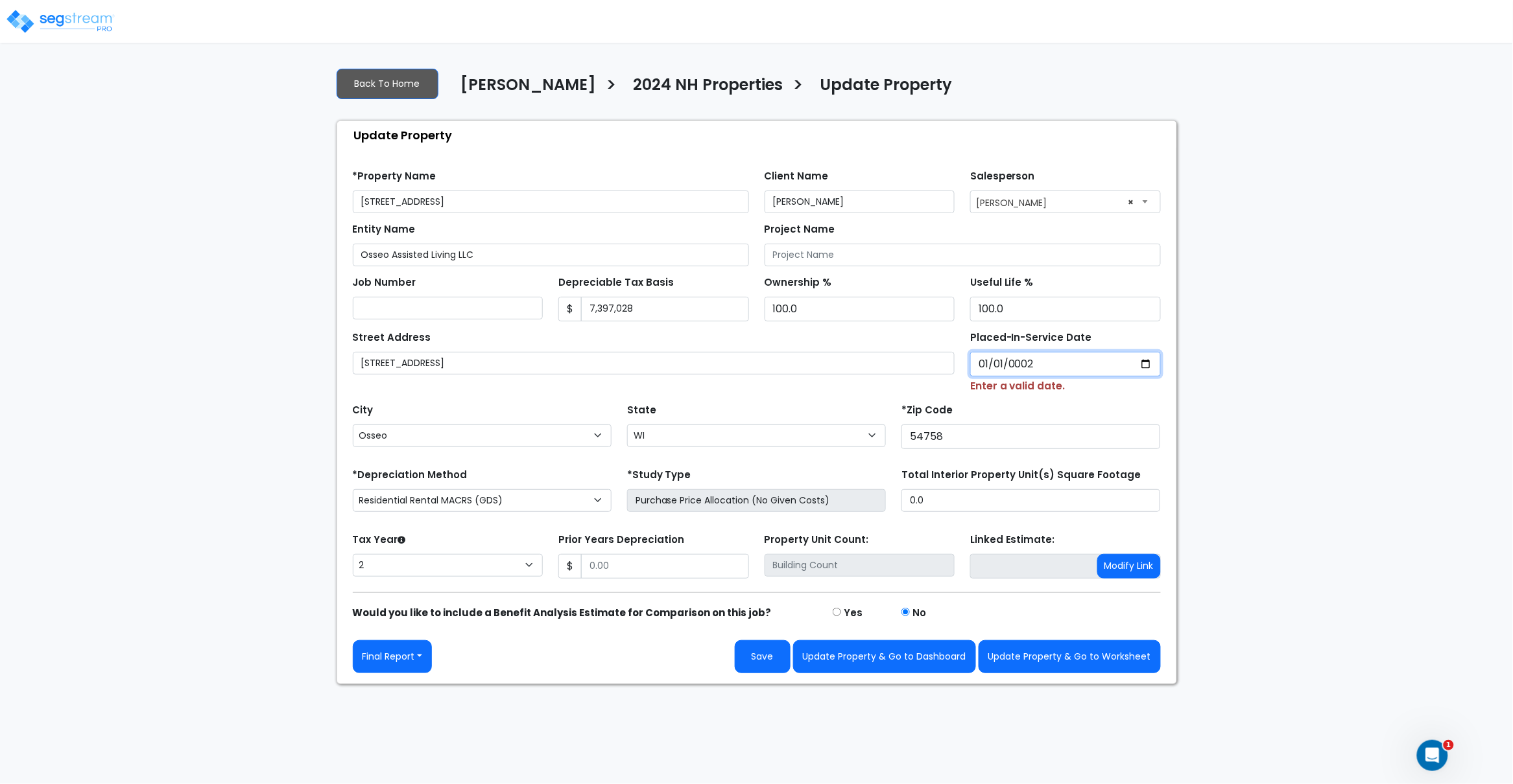
type input "0020-01-01"
select select "20"
type input "0202-01-01"
select select "202"
type input "2024-01-01"
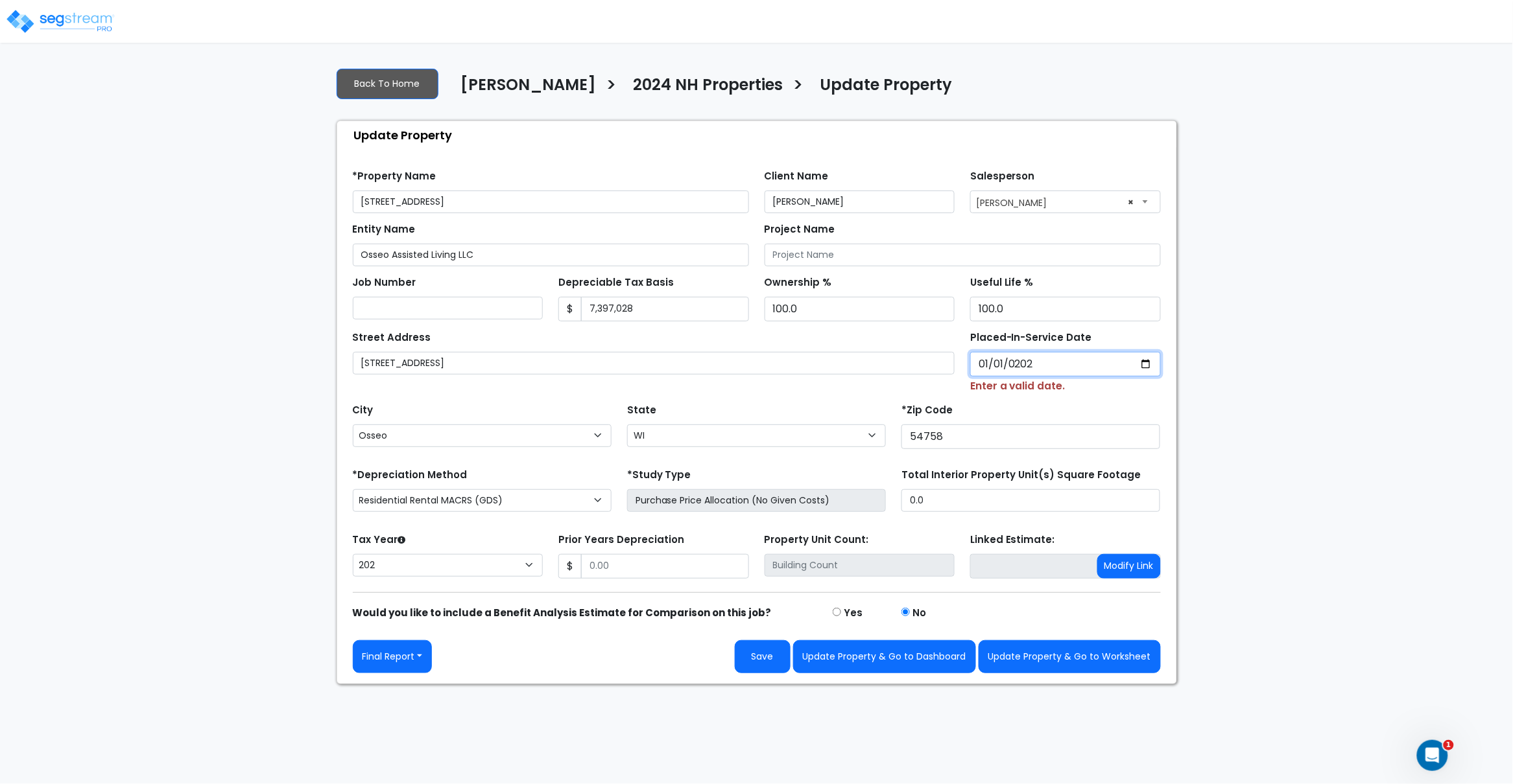
select select "2024"
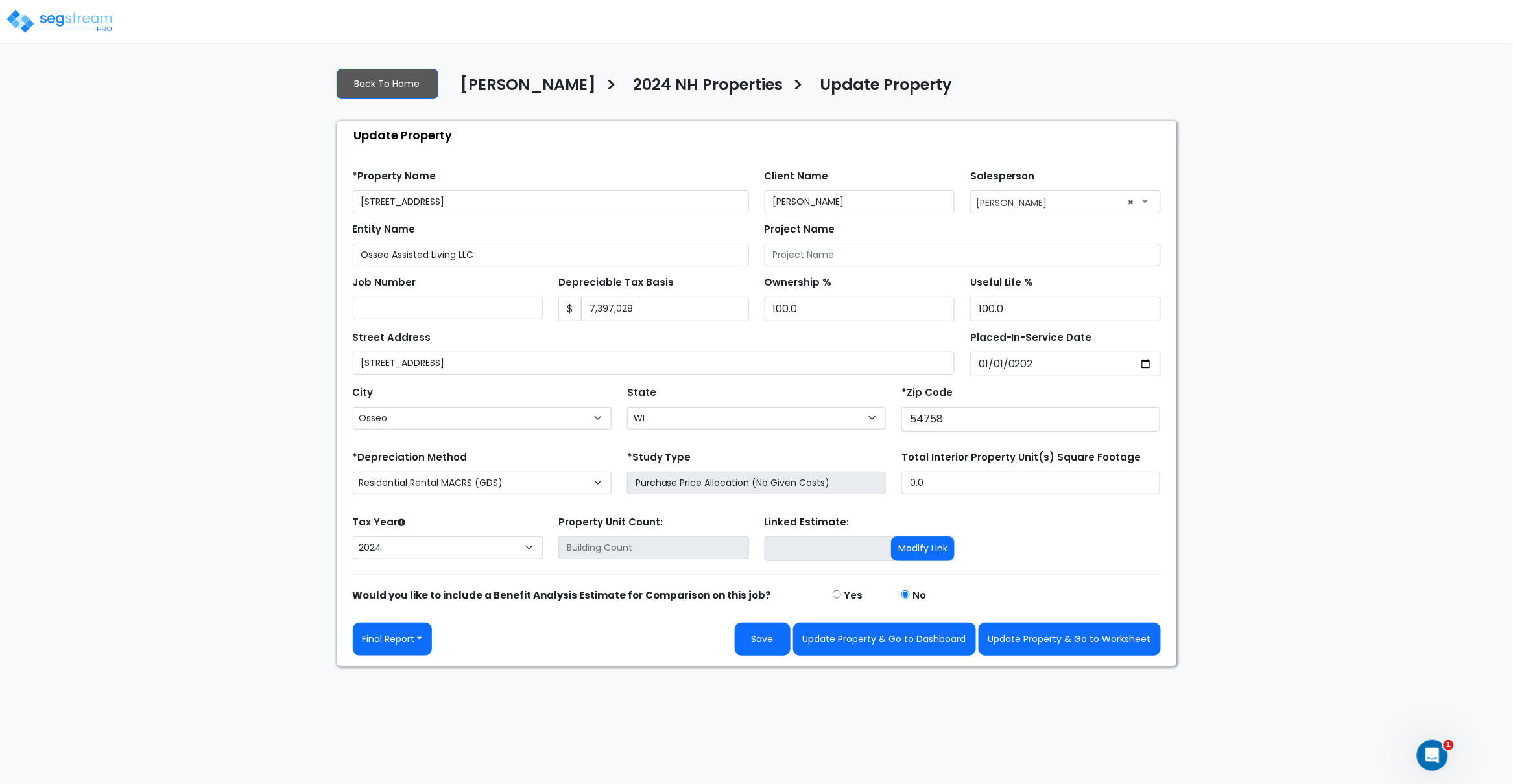
click at [812, 334] on div "Street Address 51017 Ridge View Road" at bounding box center [653, 351] width 602 height 47
click at [766, 642] on button "Save" at bounding box center [762, 639] width 56 height 33
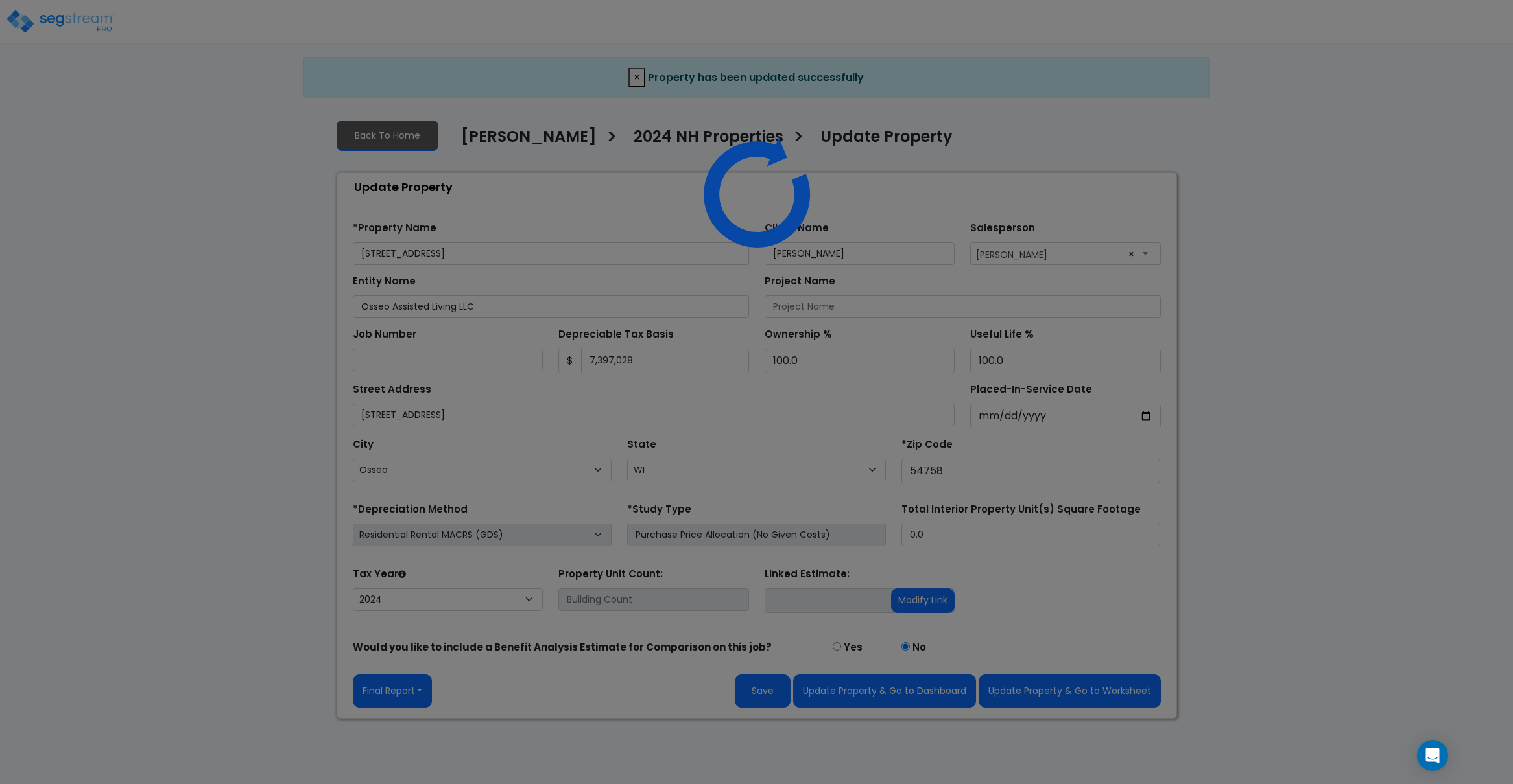
select select "WI"
select select "2024"
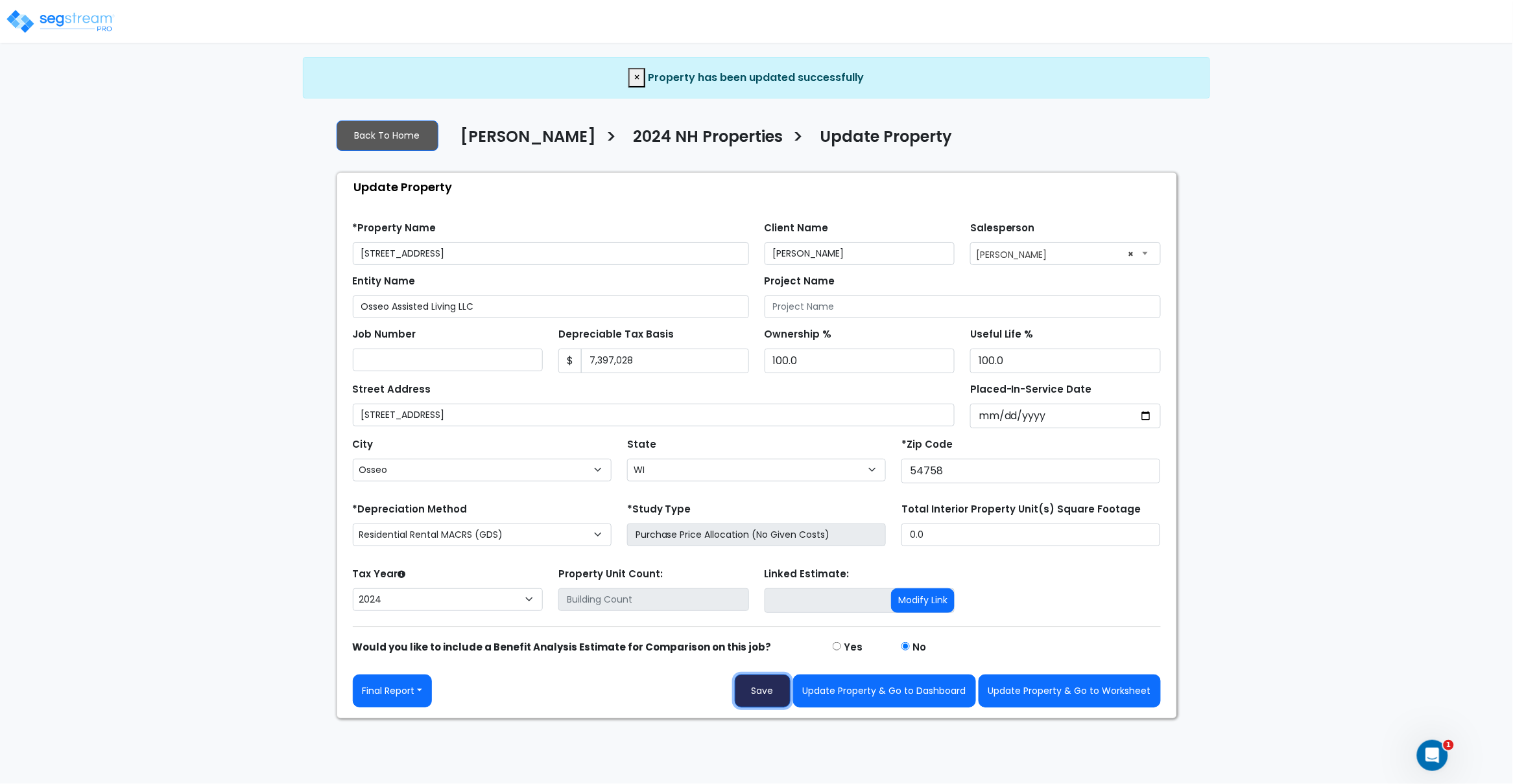
click at [760, 698] on button "Save" at bounding box center [762, 691] width 56 height 33
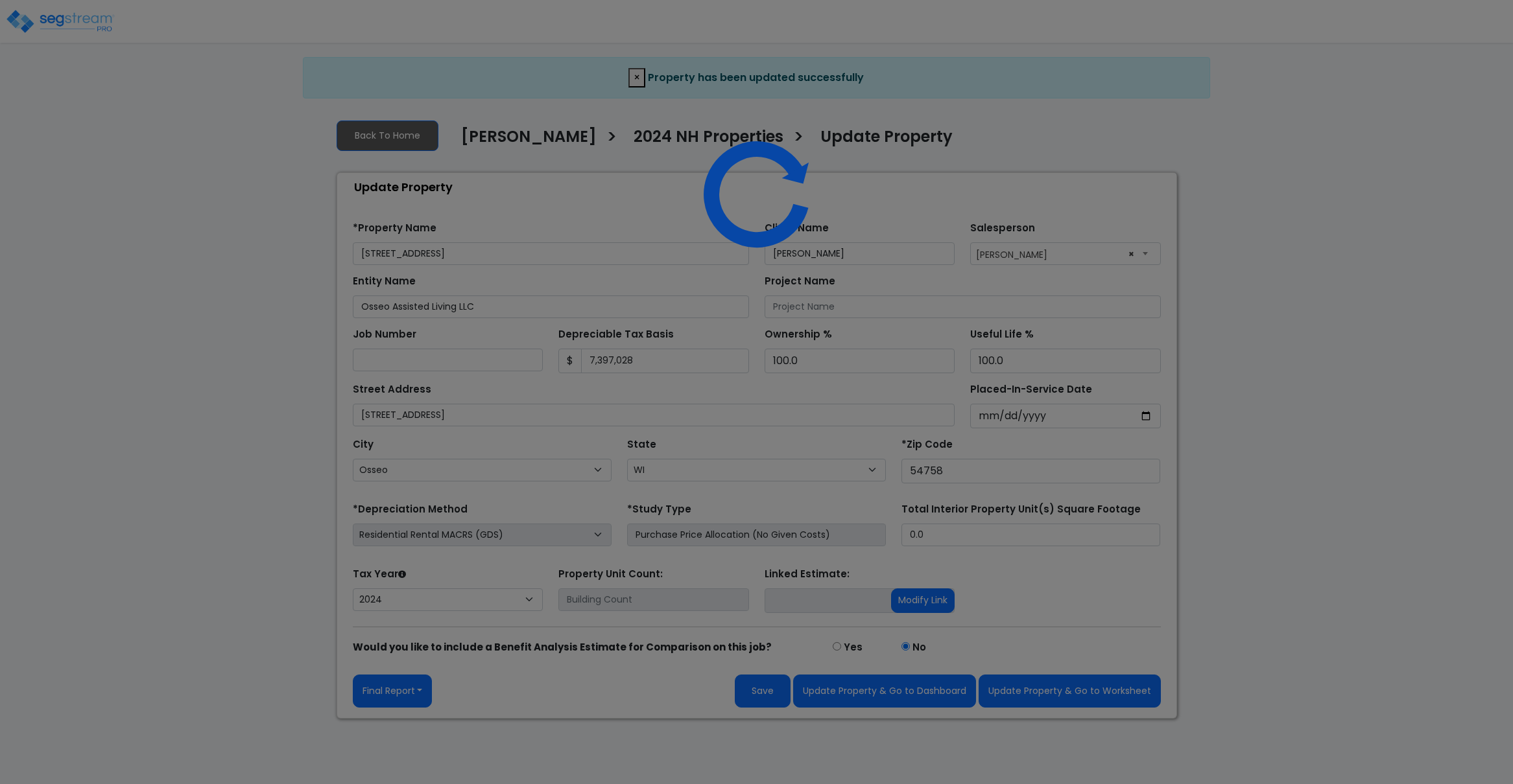
select select "WI"
select select "2024"
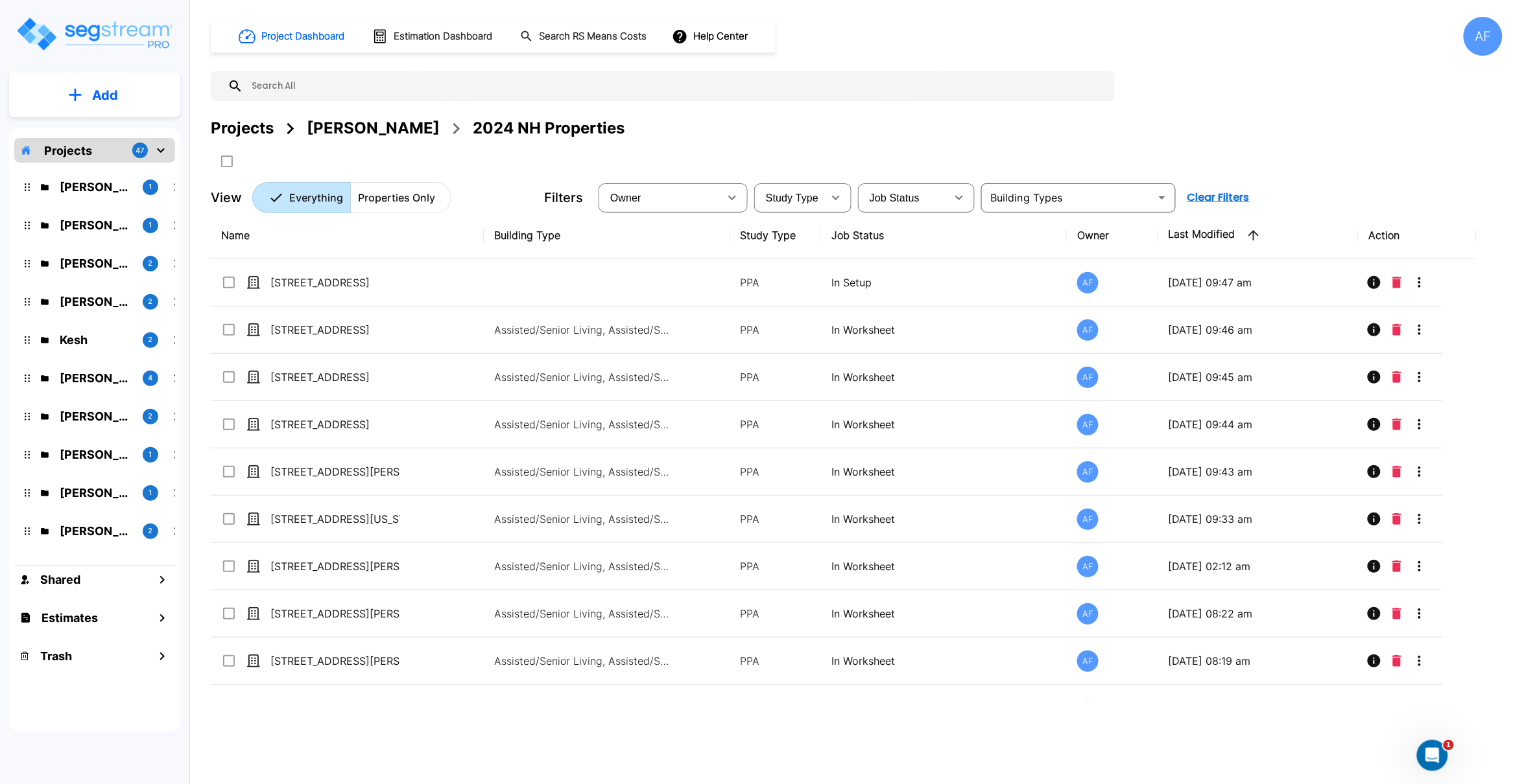
click at [373, 703] on div "Project Dashboard Estimation Dashboard Search RS Means Costs Help Center AF Pro…" at bounding box center [857, 392] width 1313 height 784
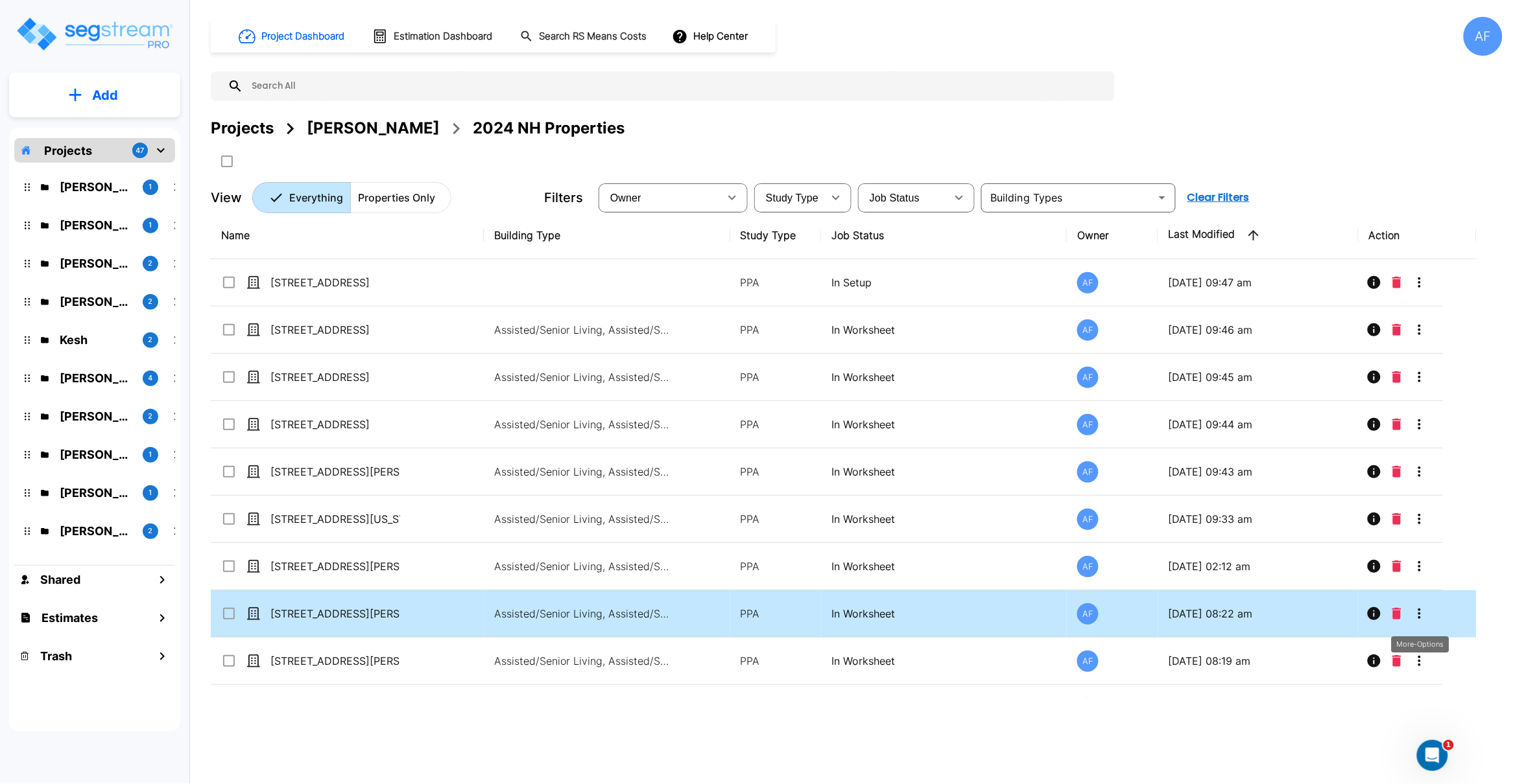
click at [1421, 616] on icon "More-Options" at bounding box center [1419, 614] width 15 height 15
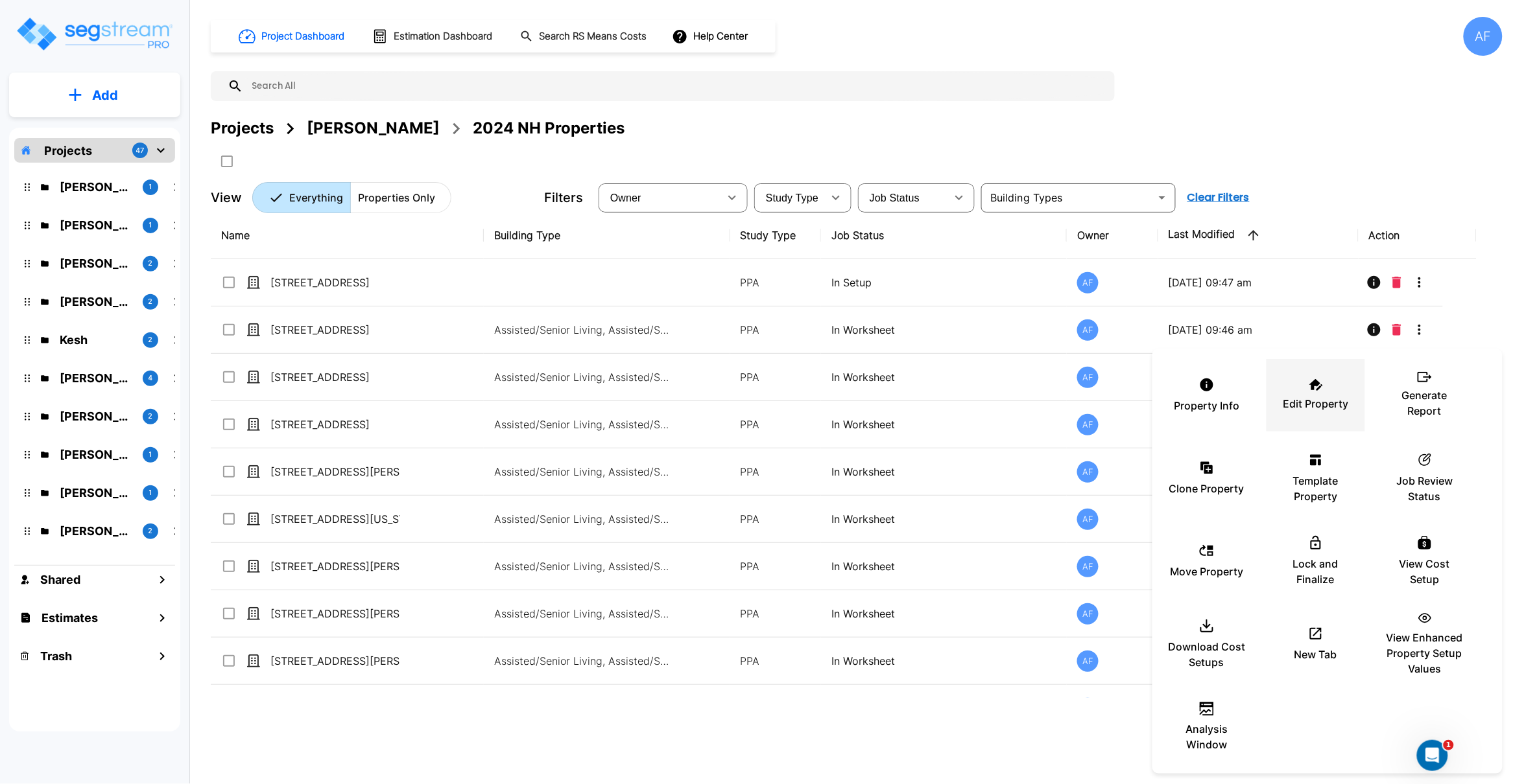
click at [1313, 399] on p "Edit Property" at bounding box center [1316, 403] width 66 height 15
click at [952, 736] on div at bounding box center [756, 392] width 1513 height 784
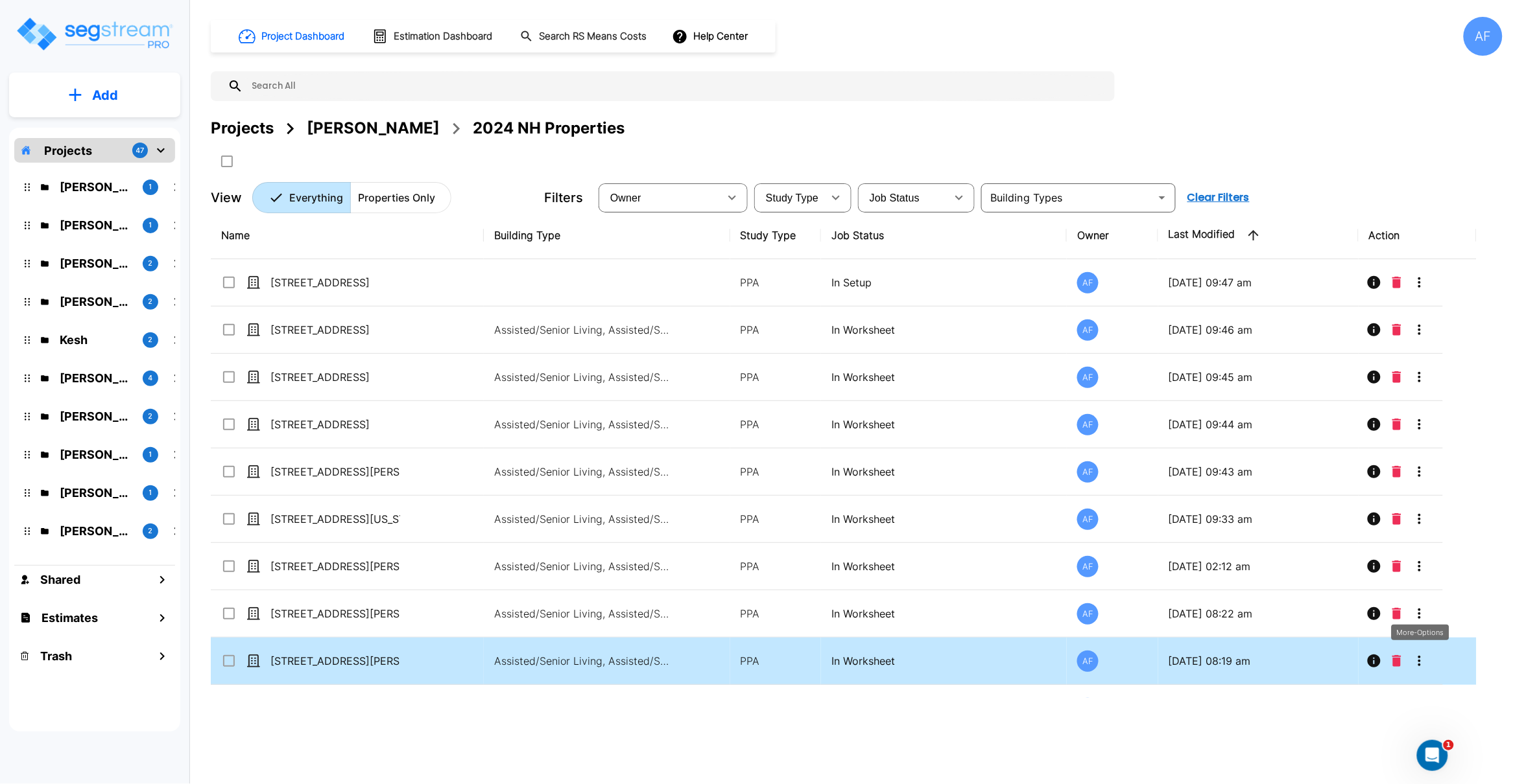
click at [1420, 664] on icon "More-Options" at bounding box center [1419, 660] width 15 height 15
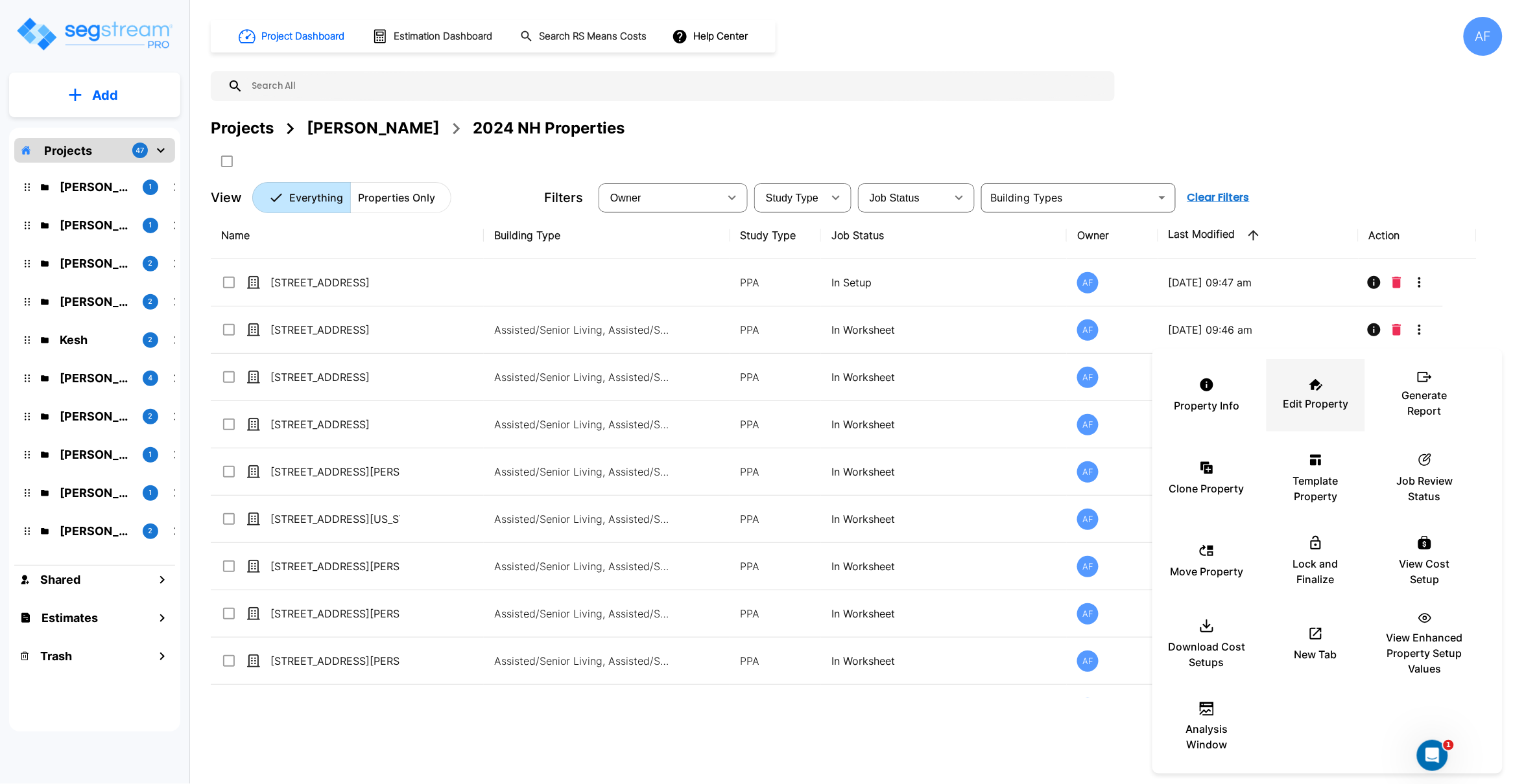
click at [1322, 399] on p "Edit Property" at bounding box center [1316, 403] width 66 height 15
click at [341, 729] on div at bounding box center [756, 392] width 1513 height 784
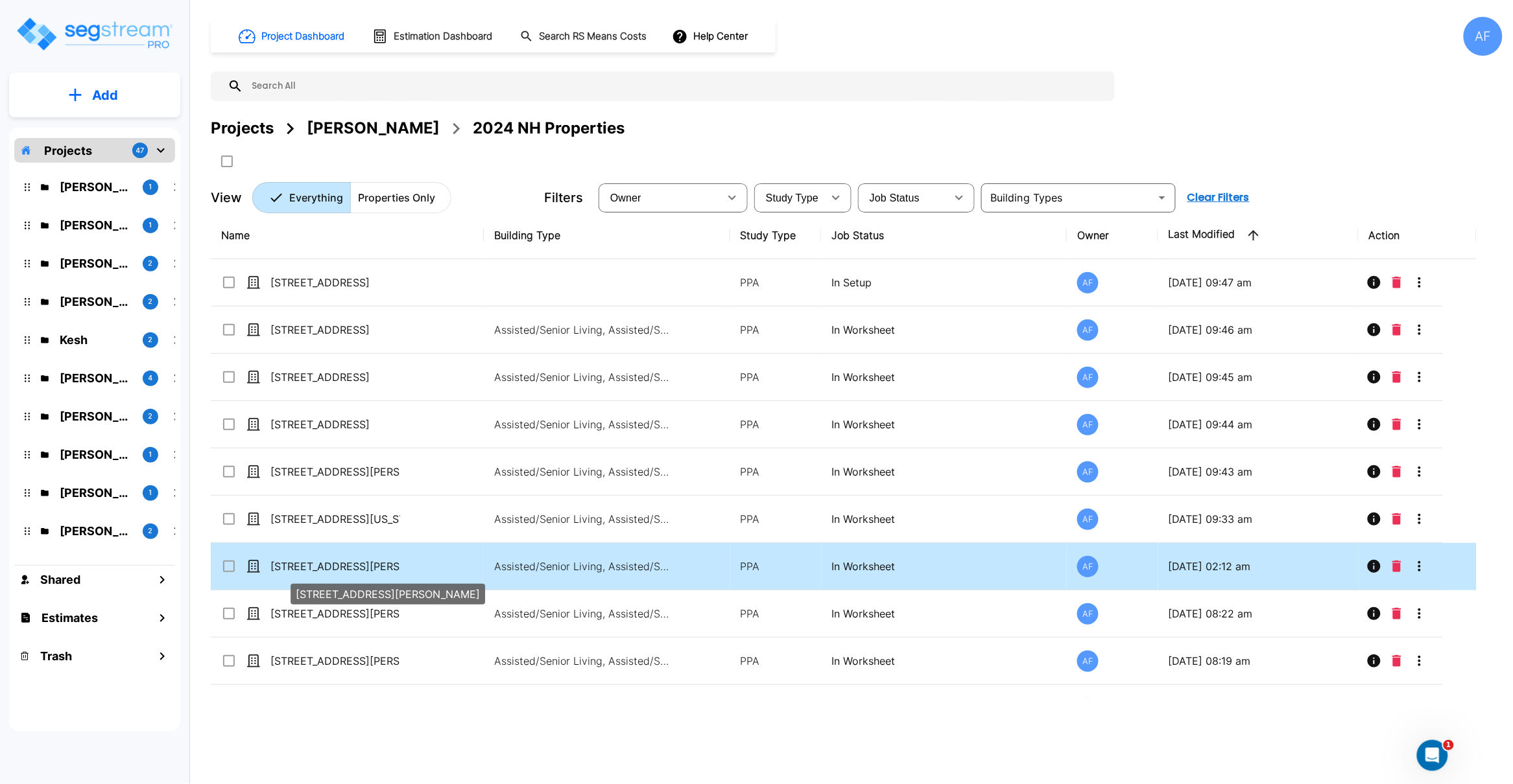
click at [314, 563] on p "1403 Truax Blvd" at bounding box center [335, 566] width 129 height 15
checkbox input "true"
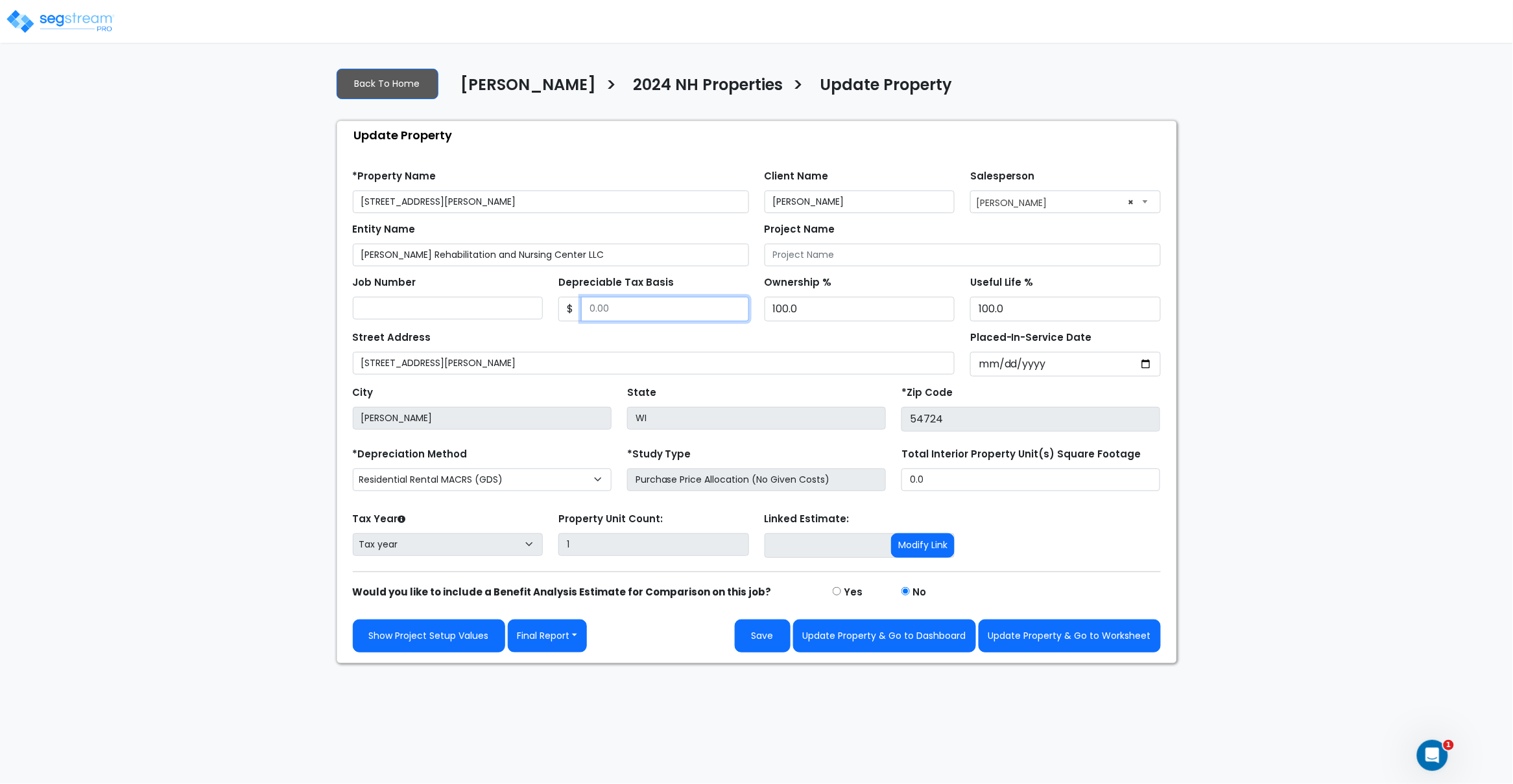
click at [596, 317] on input "Depreciable Tax Basis" at bounding box center [665, 309] width 168 height 25
paste input "7566814"
type input "7,566,814"
click at [685, 339] on div "Street Address [STREET_ADDRESS][PERSON_NAME]" at bounding box center [653, 351] width 602 height 47
click at [988, 367] on input "Placed-In-Service Date" at bounding box center [1065, 364] width 191 height 25
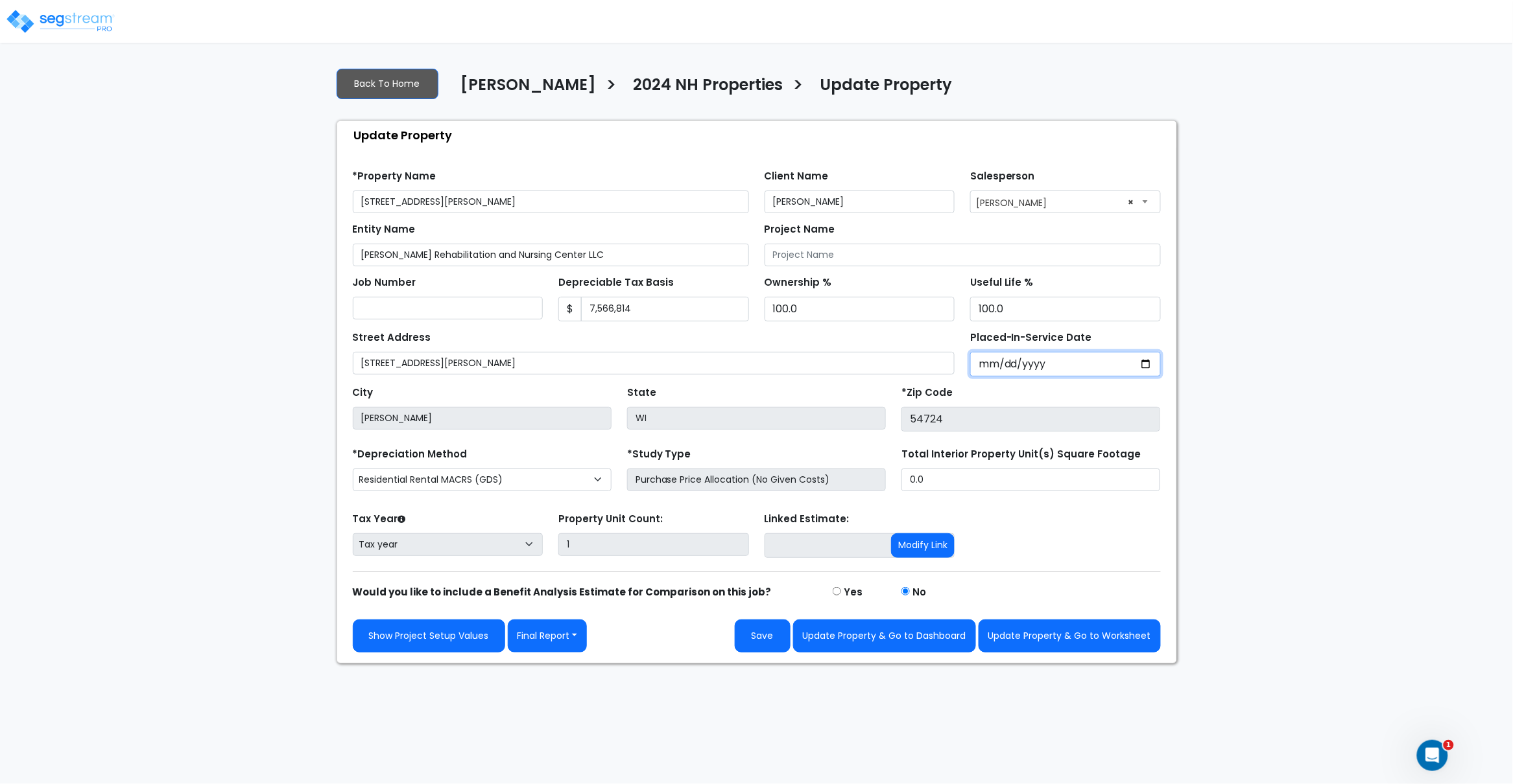
type input "0002-01-01"
select select "2"
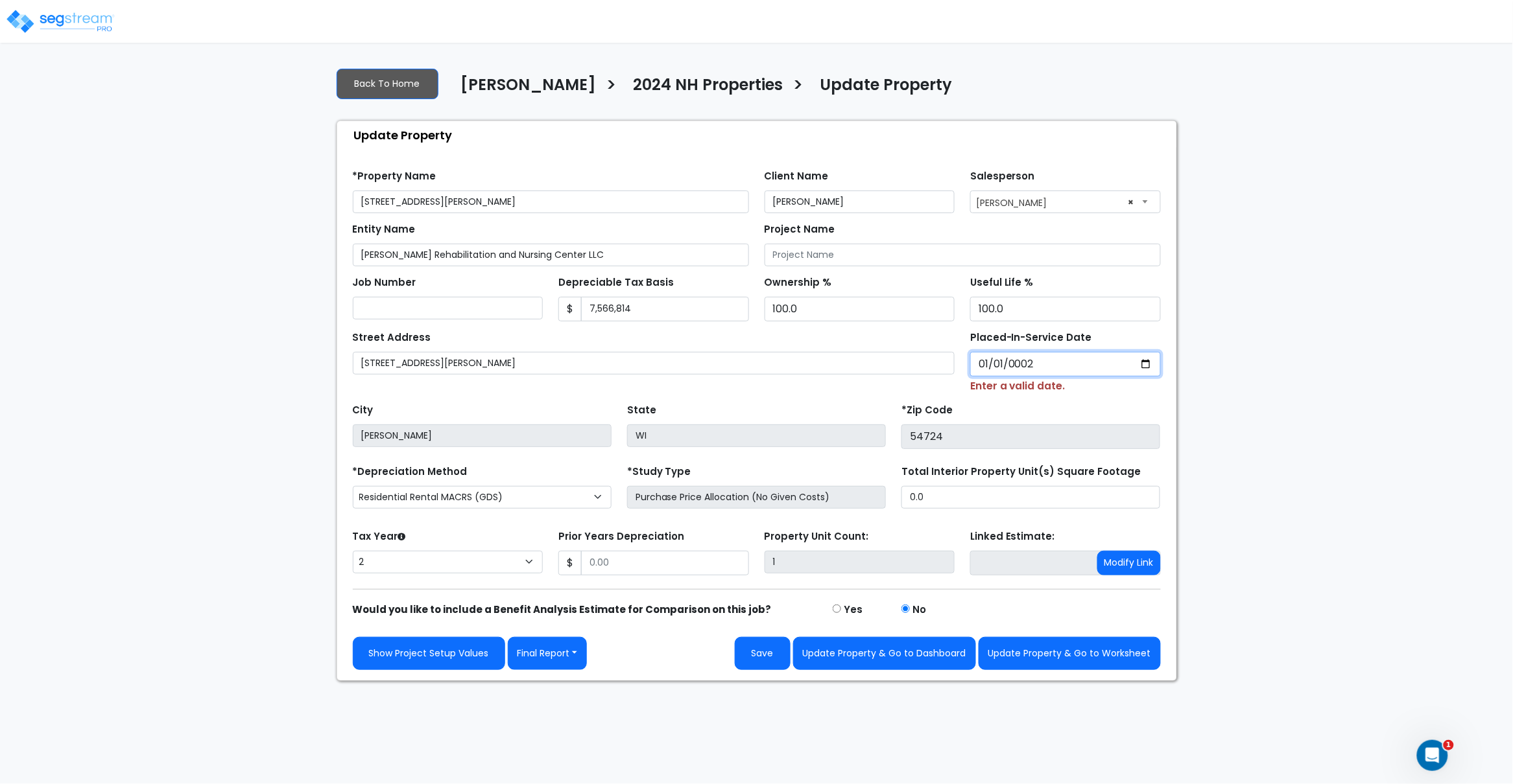
type input "0020-01-01"
select select "20"
type input "0202-01-01"
select select "202"
type input "[DATE]"
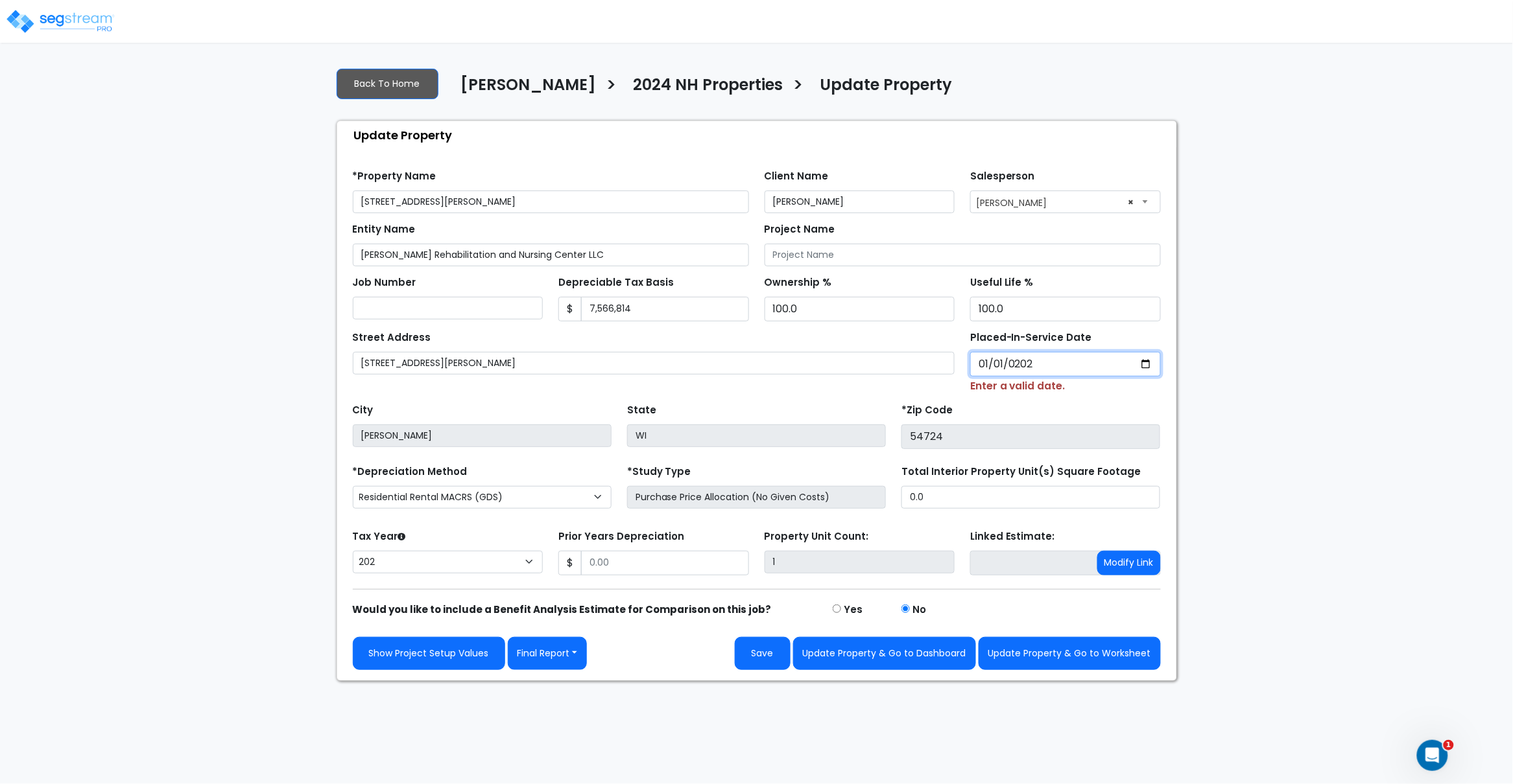
select select "2024"
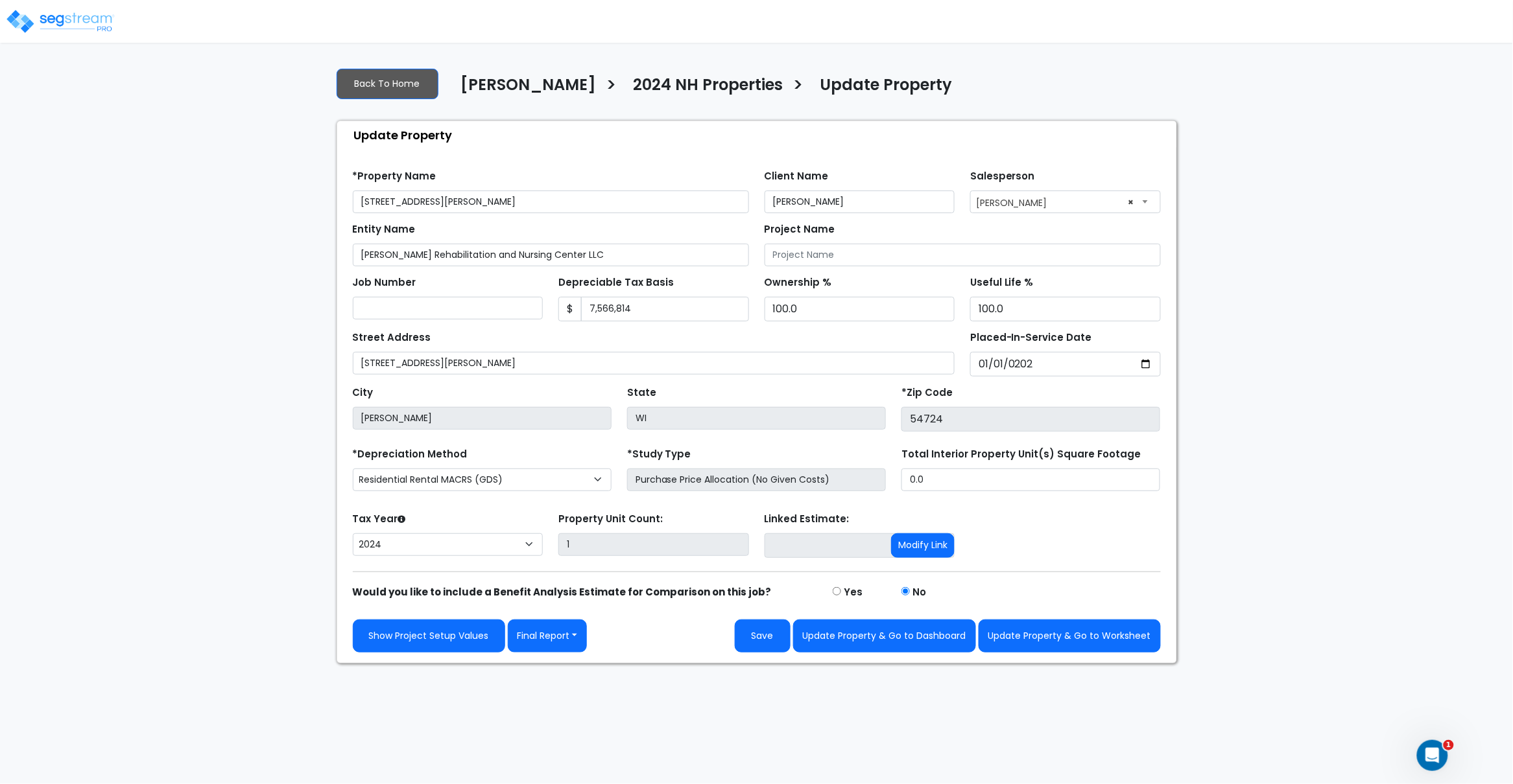
click at [915, 344] on div "Street Address [STREET_ADDRESS][PERSON_NAME]" at bounding box center [653, 351] width 602 height 47
click at [770, 636] on button "Save" at bounding box center [762, 636] width 56 height 33
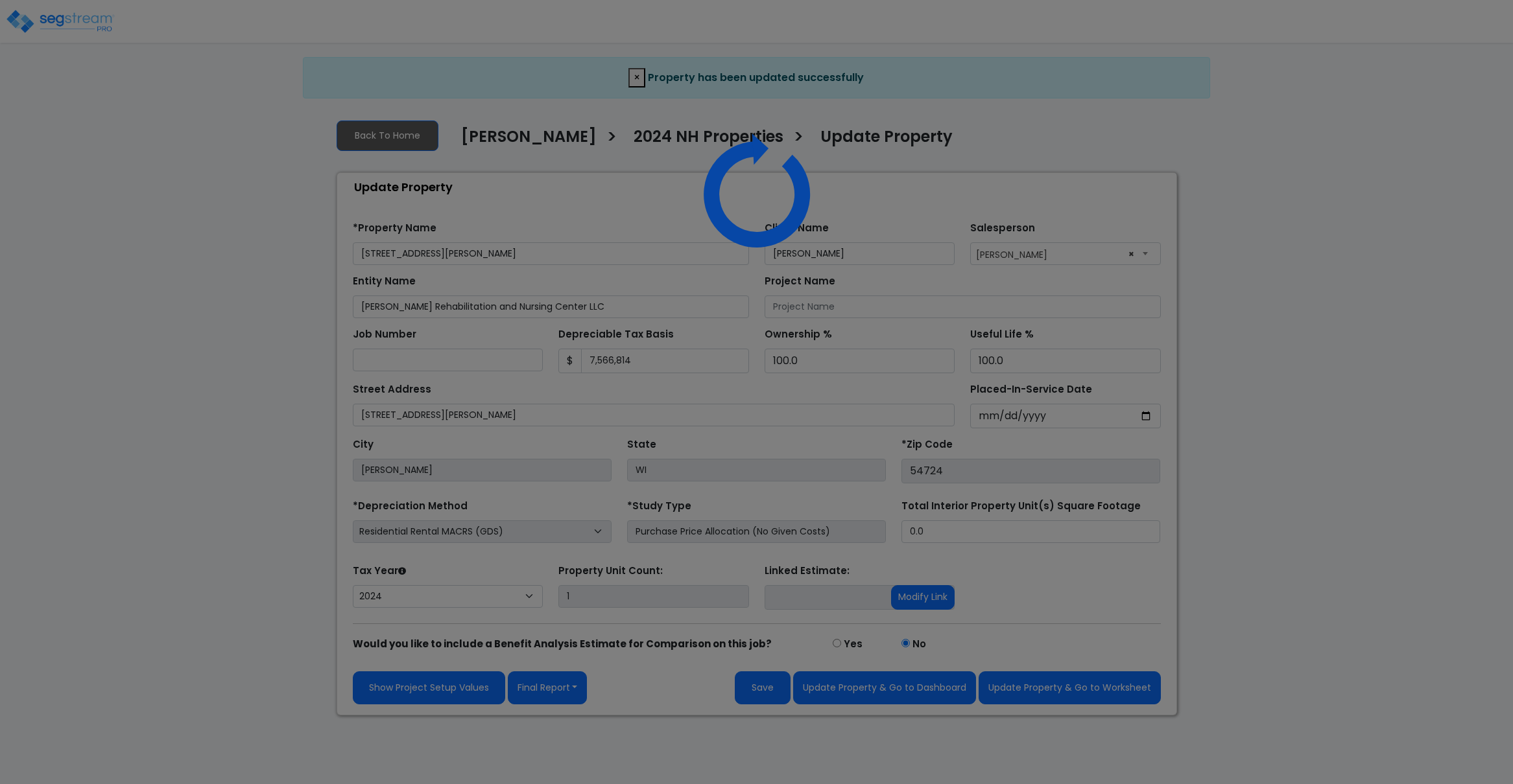
select select "2024"
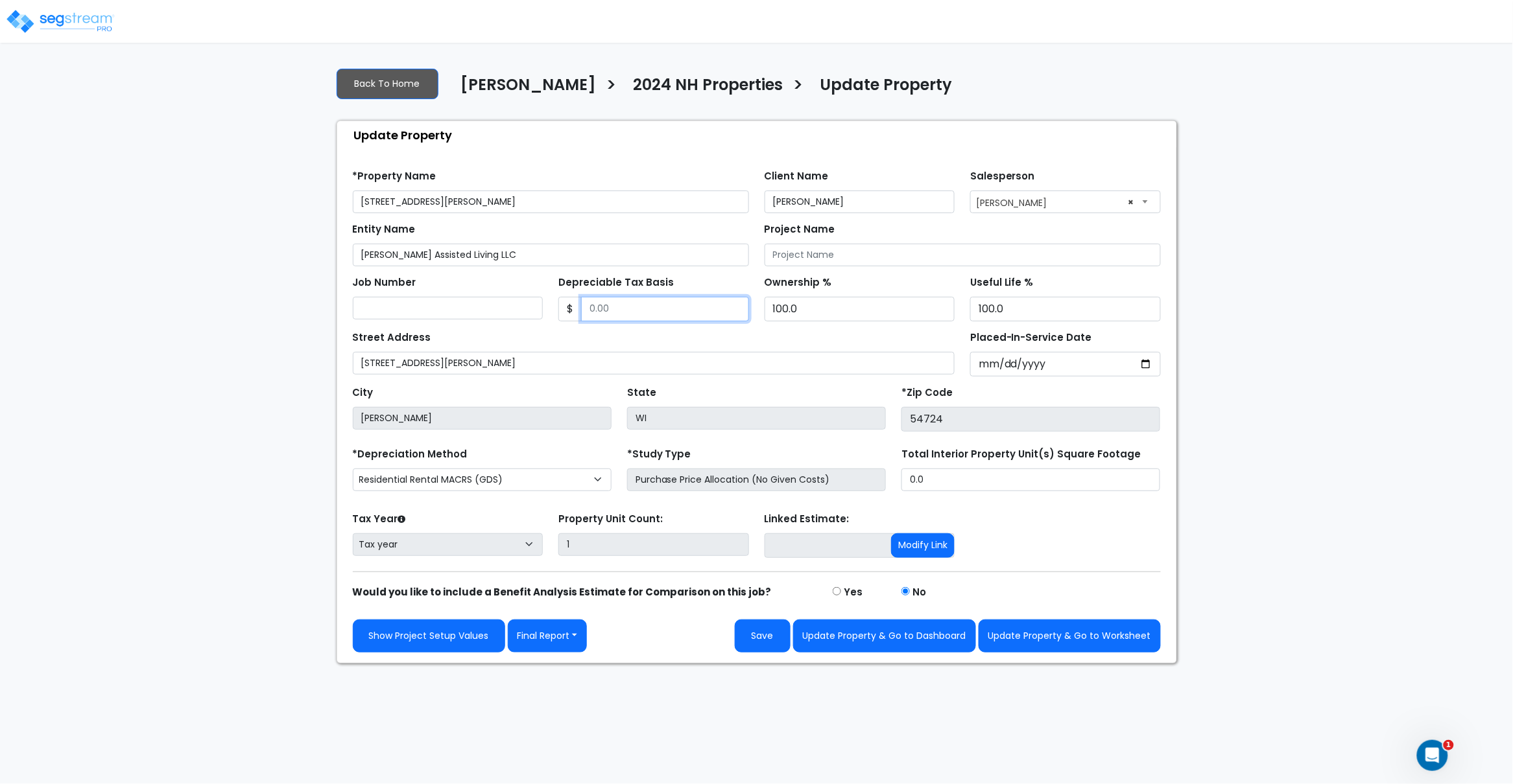
click at [616, 312] on input "Depreciable Tax Basis" at bounding box center [665, 309] width 168 height 25
paste input "2156877"
type input "2,156,877"
click at [676, 339] on div "Street Address 2207 Duncan Rd" at bounding box center [653, 351] width 602 height 47
click at [983, 368] on input "Placed-In-Service Date" at bounding box center [1065, 364] width 191 height 25
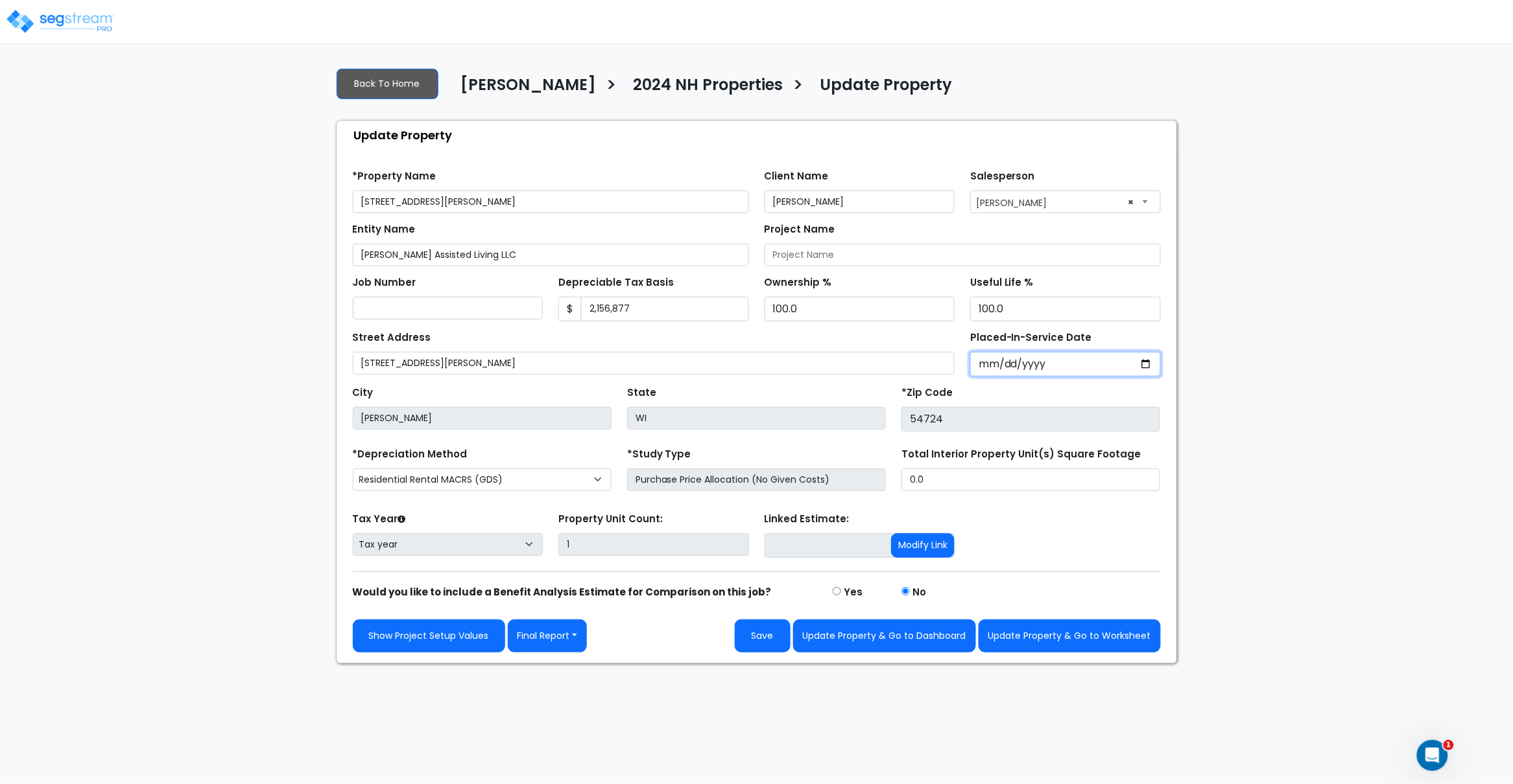
type input "0002-01-01"
select select "2"
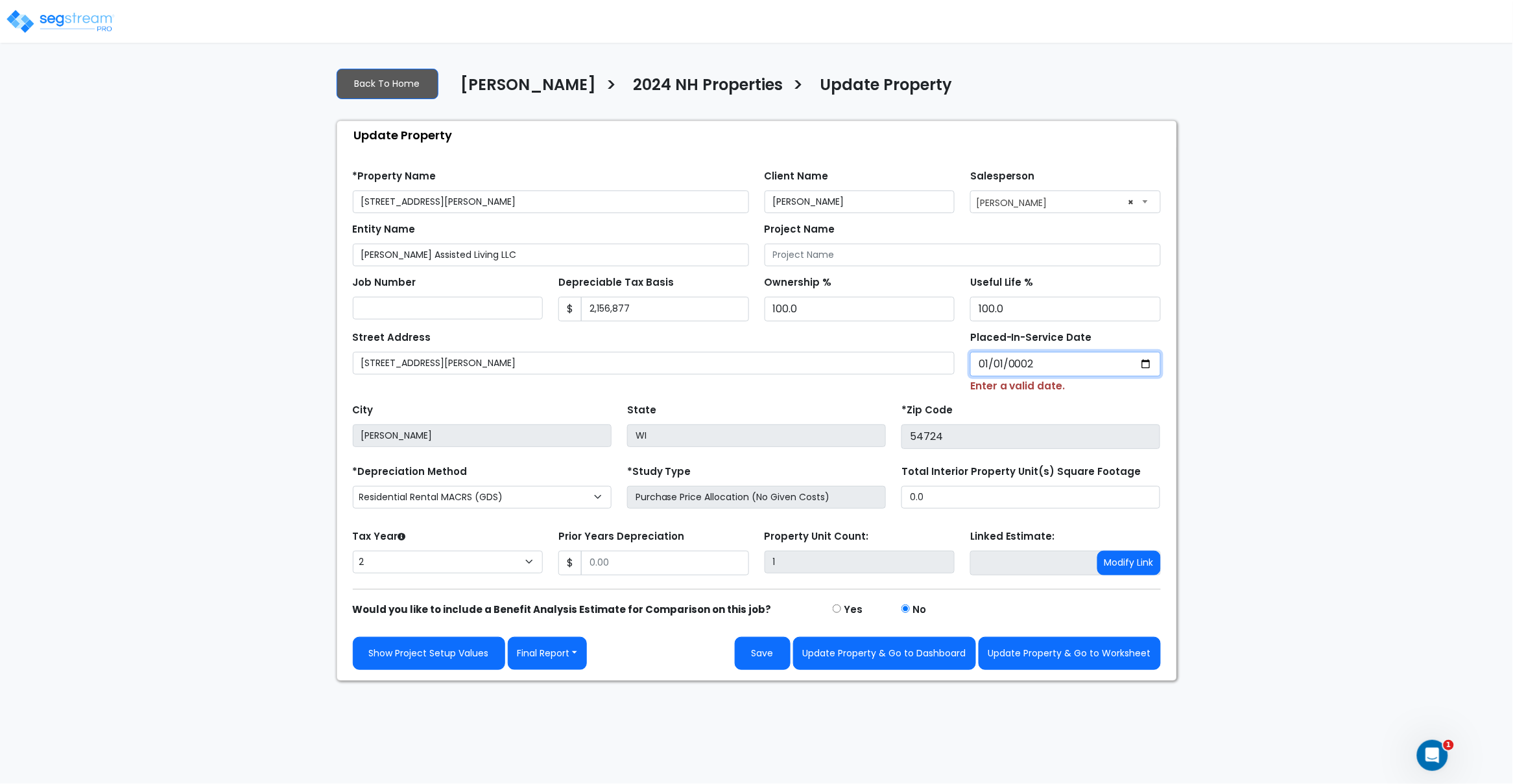
type input "0020-01-01"
select select "20"
type input "0202-01-01"
select select "202"
type input "[DATE]"
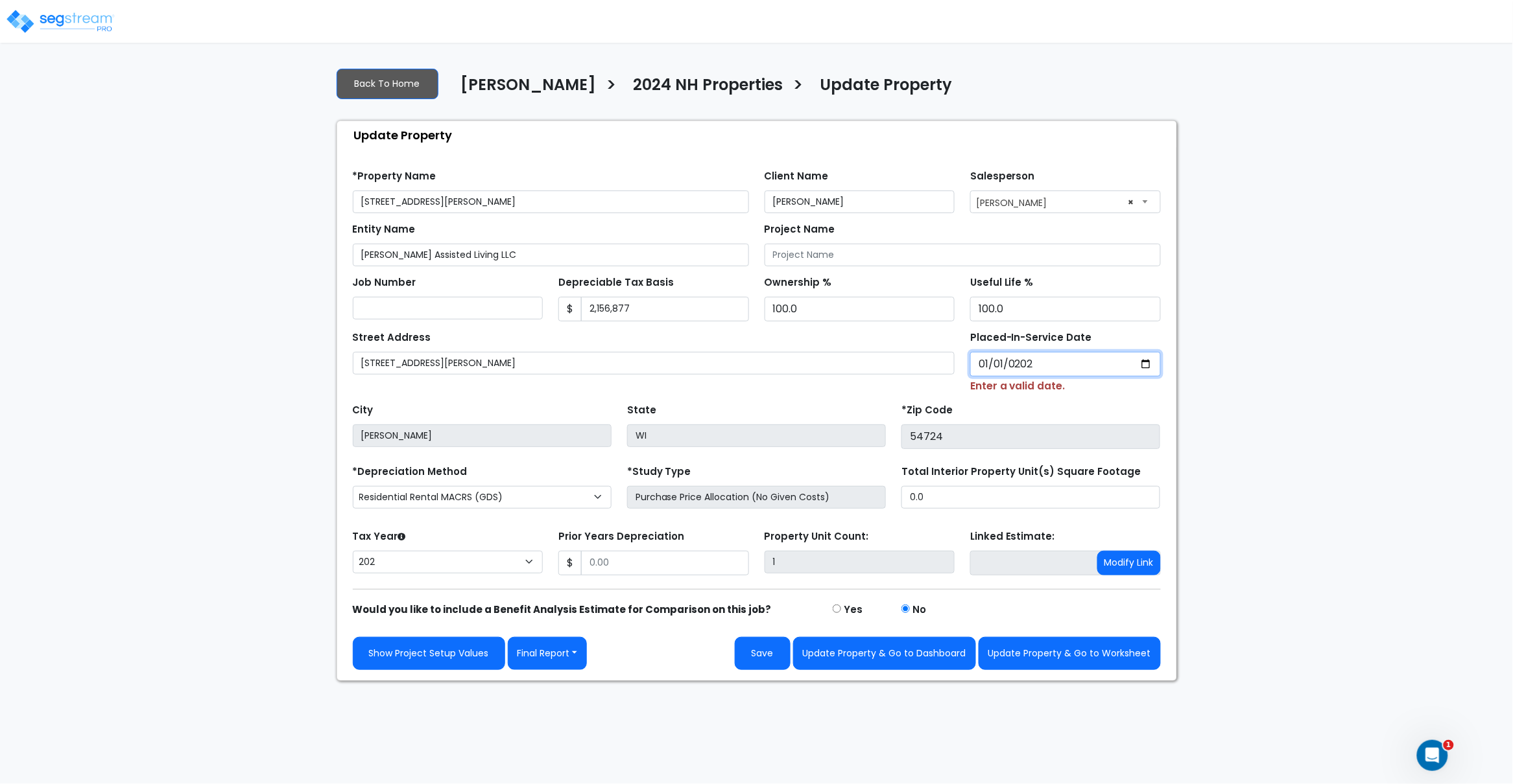
select select "2024"
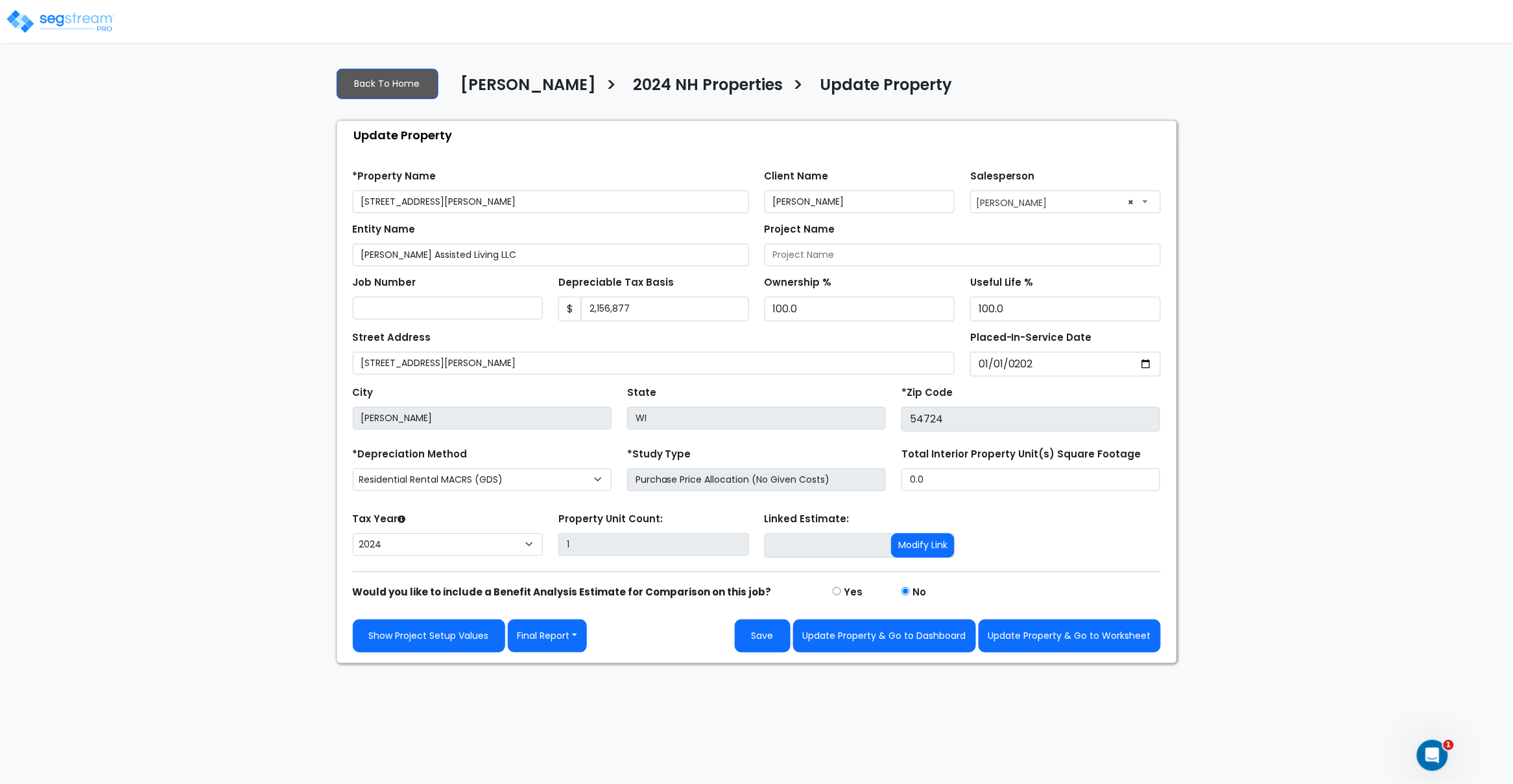
click at [841, 339] on div "Street Address 2207 Duncan Rd" at bounding box center [653, 351] width 602 height 47
click at [774, 636] on button "Save" at bounding box center [762, 636] width 56 height 33
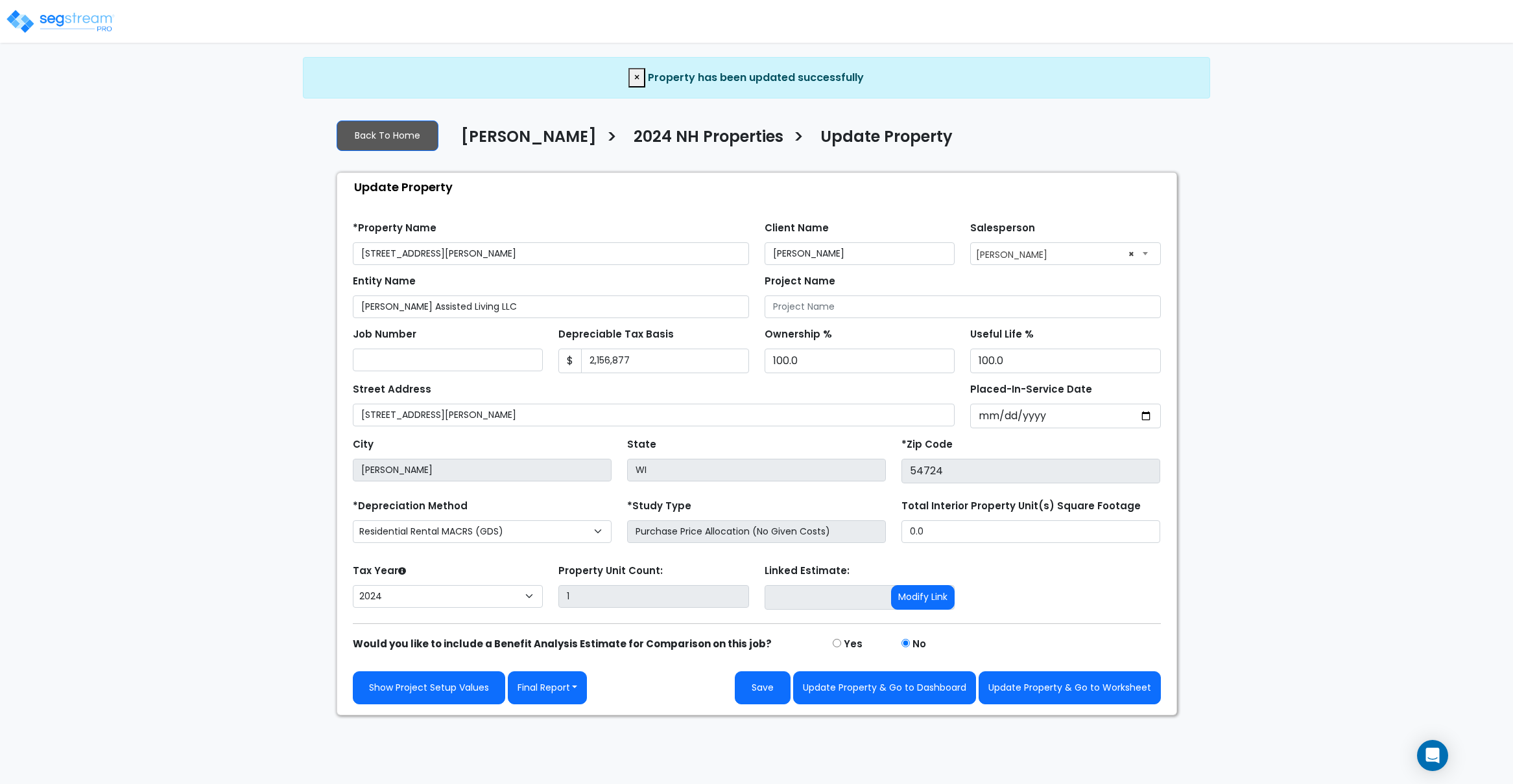
select select "2024"
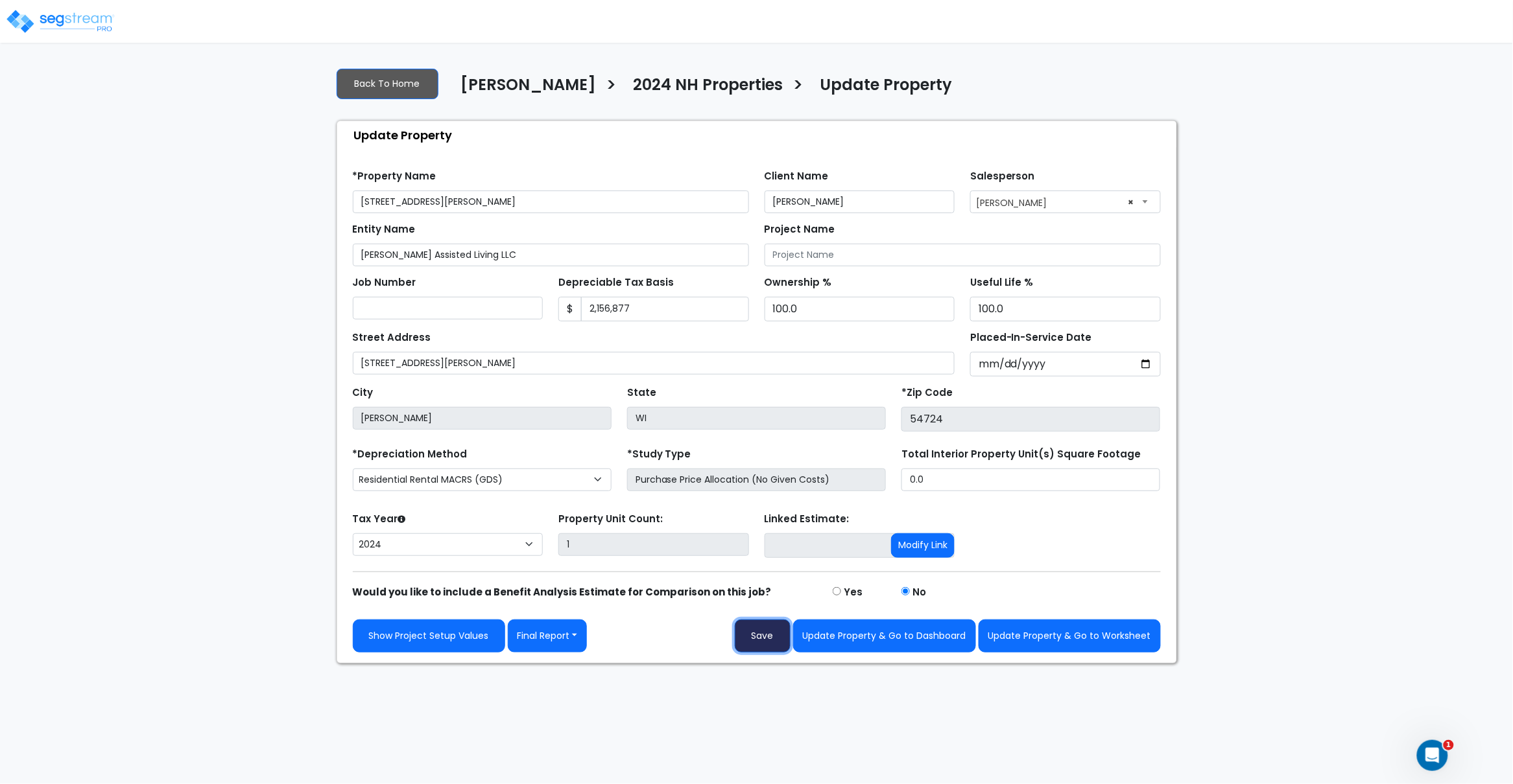
click at [770, 627] on button "Save" at bounding box center [762, 636] width 56 height 33
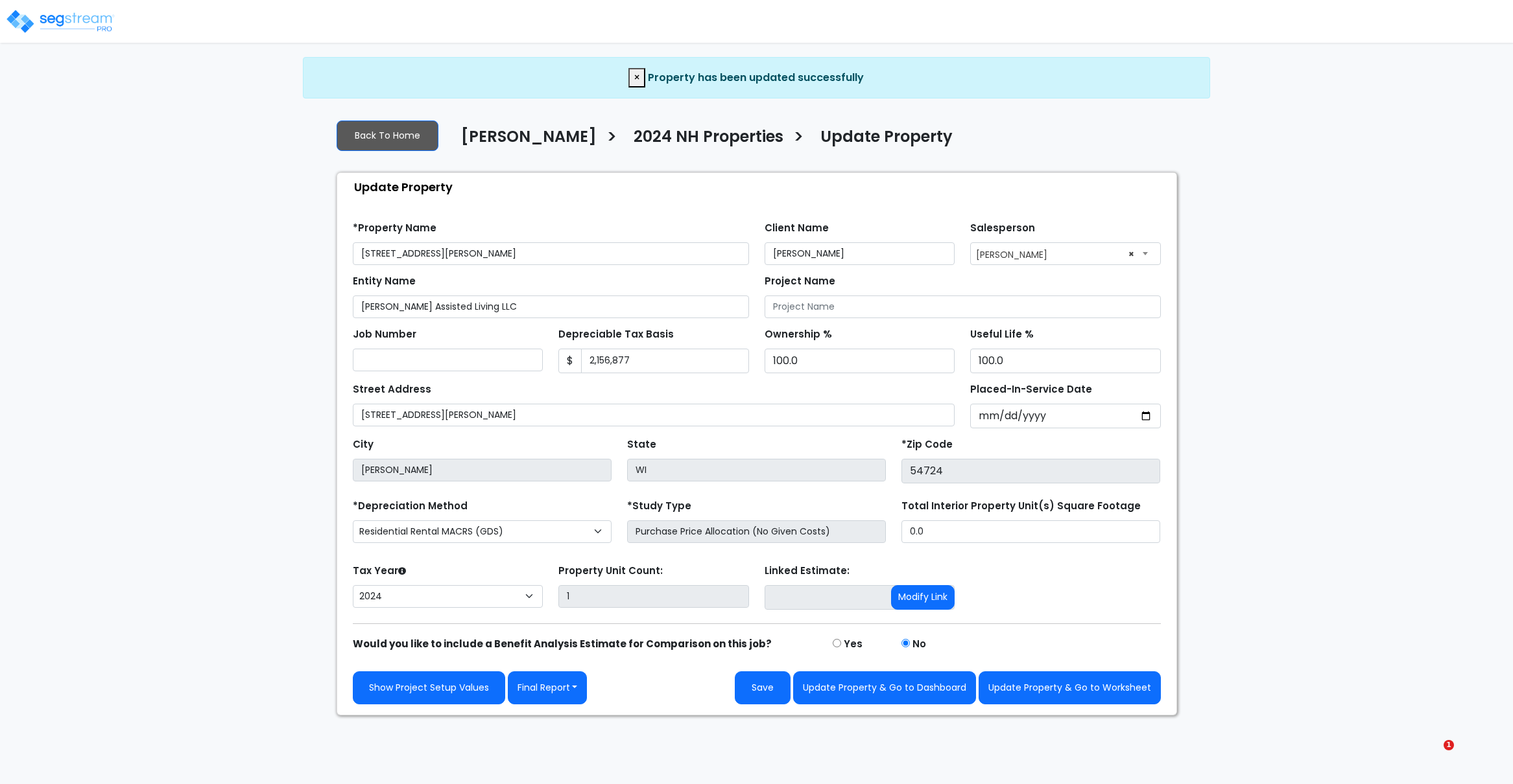
select select "2024"
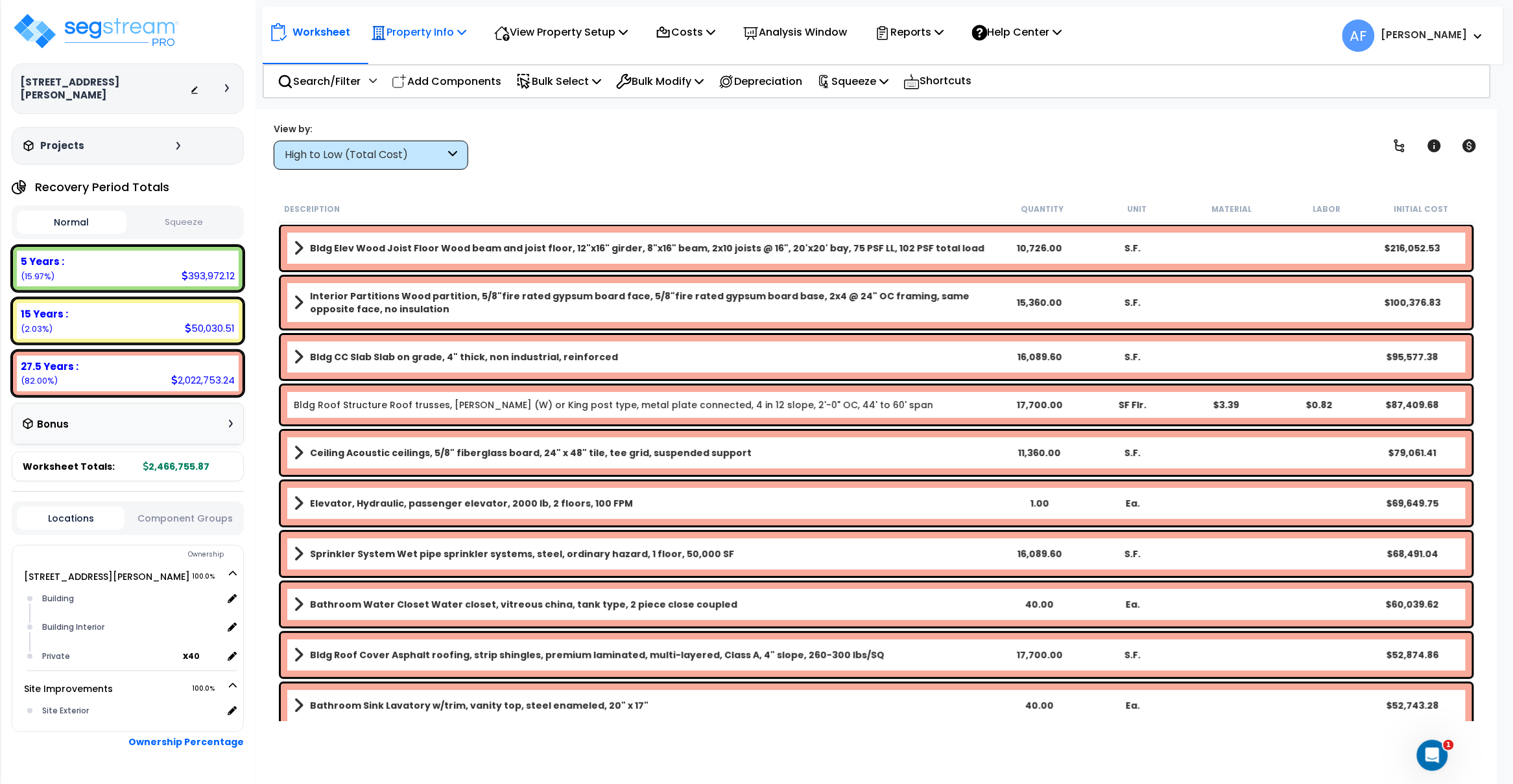
click at [446, 36] on p "Property Info" at bounding box center [418, 32] width 95 height 18
click at [439, 64] on link "Property Setup" at bounding box center [428, 61] width 128 height 26
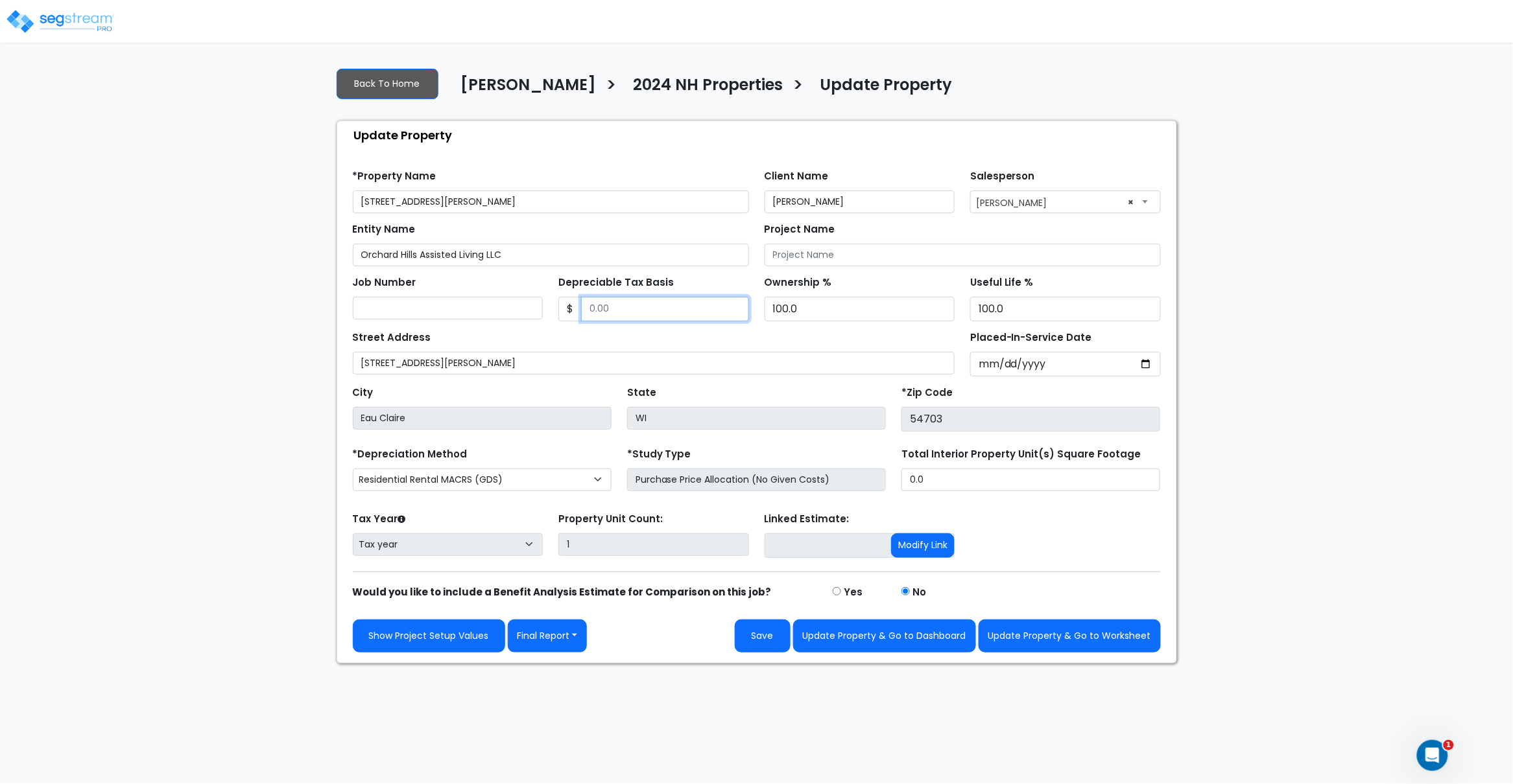
click at [632, 311] on input "Depreciable Tax Basis" at bounding box center [665, 309] width 168 height 25
paste input "1182400"
type input "1,182,400"
click at [639, 342] on div "Street Address 1403 Truax Blvd" at bounding box center [653, 351] width 602 height 47
click at [990, 367] on input "Placed-In-Service Date" at bounding box center [1065, 364] width 191 height 25
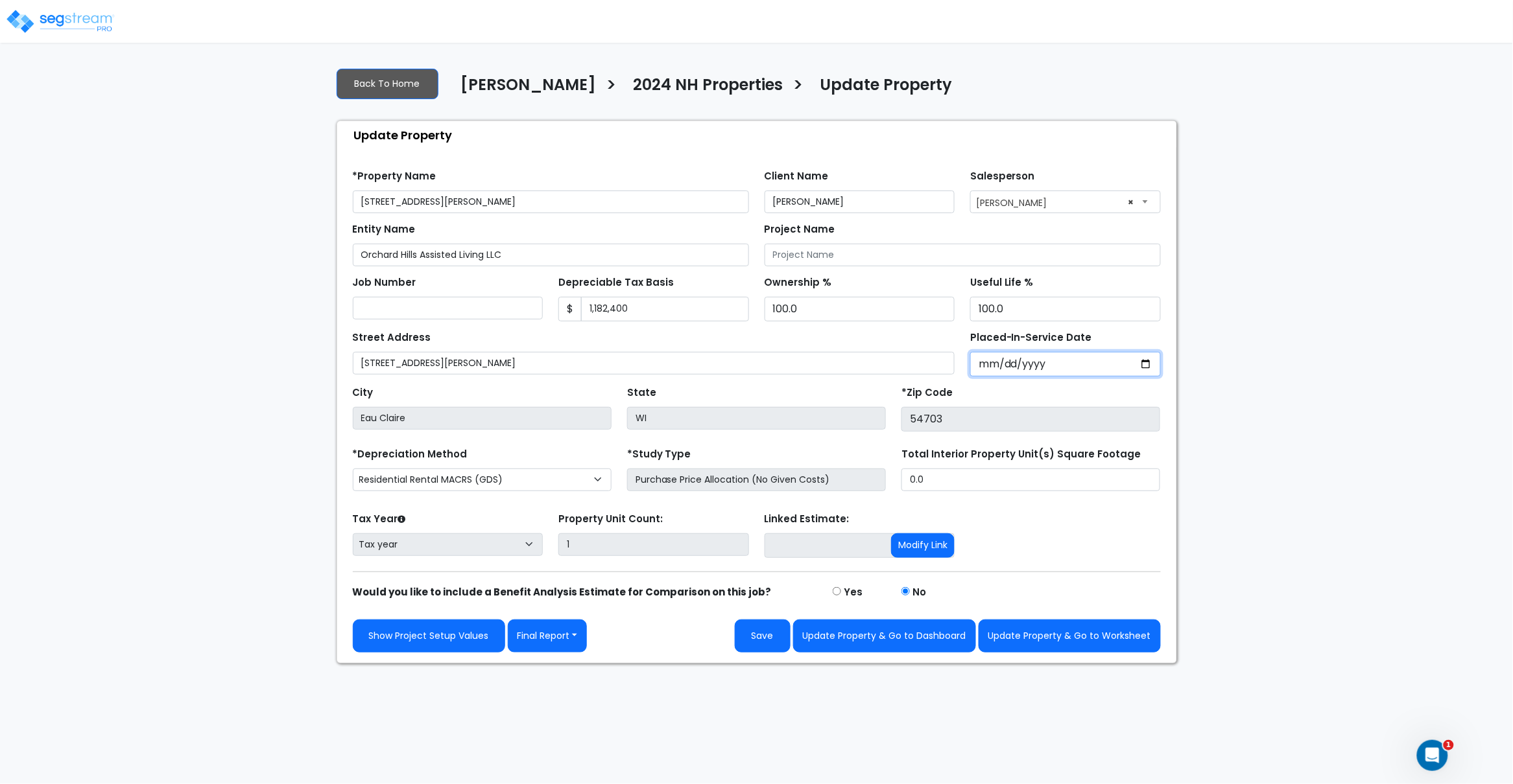
type input "0002-01-01"
select select "2"
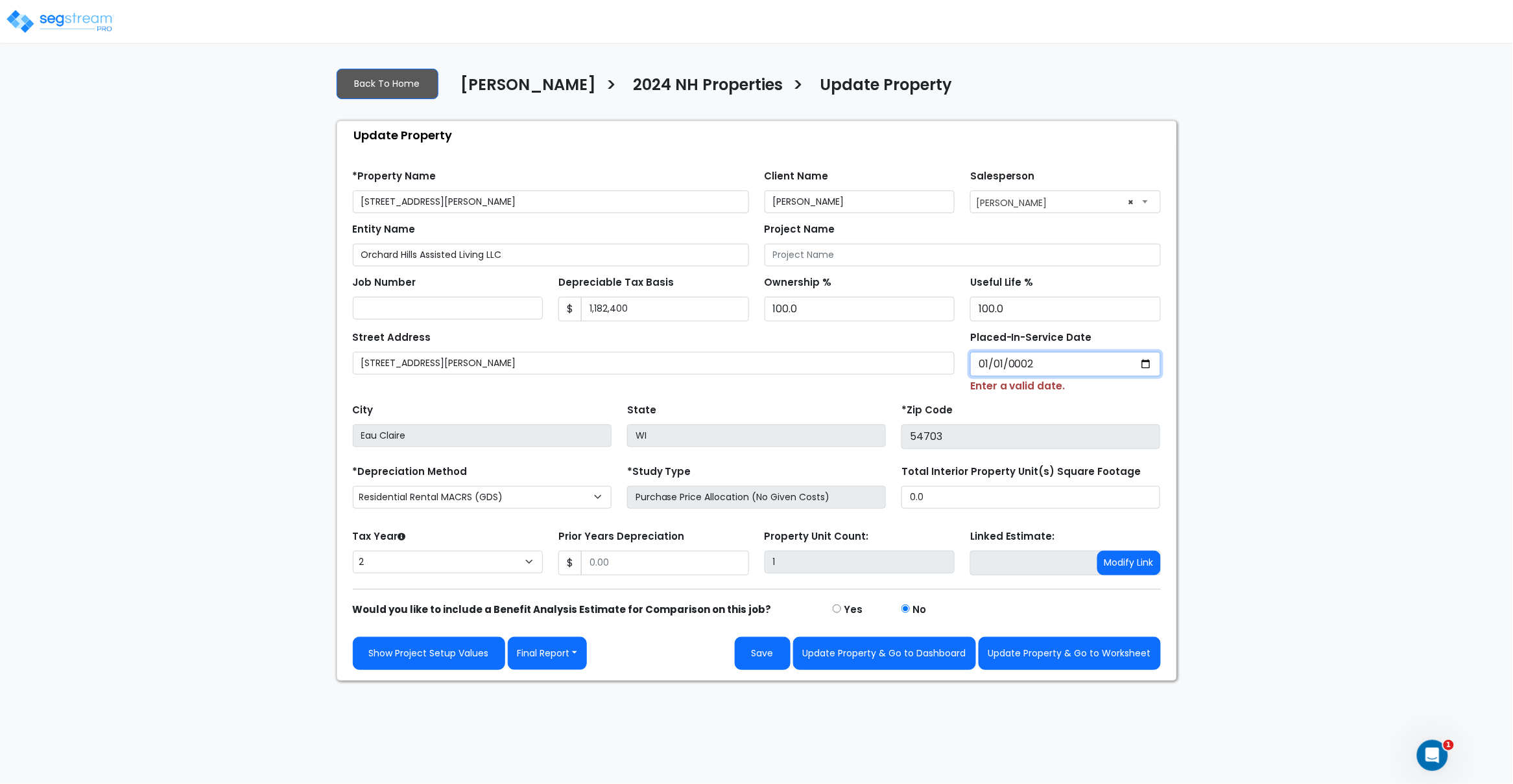
type input "0020-01-01"
select select "20"
type input "0202-01-01"
select select "202"
type input "[DATE]"
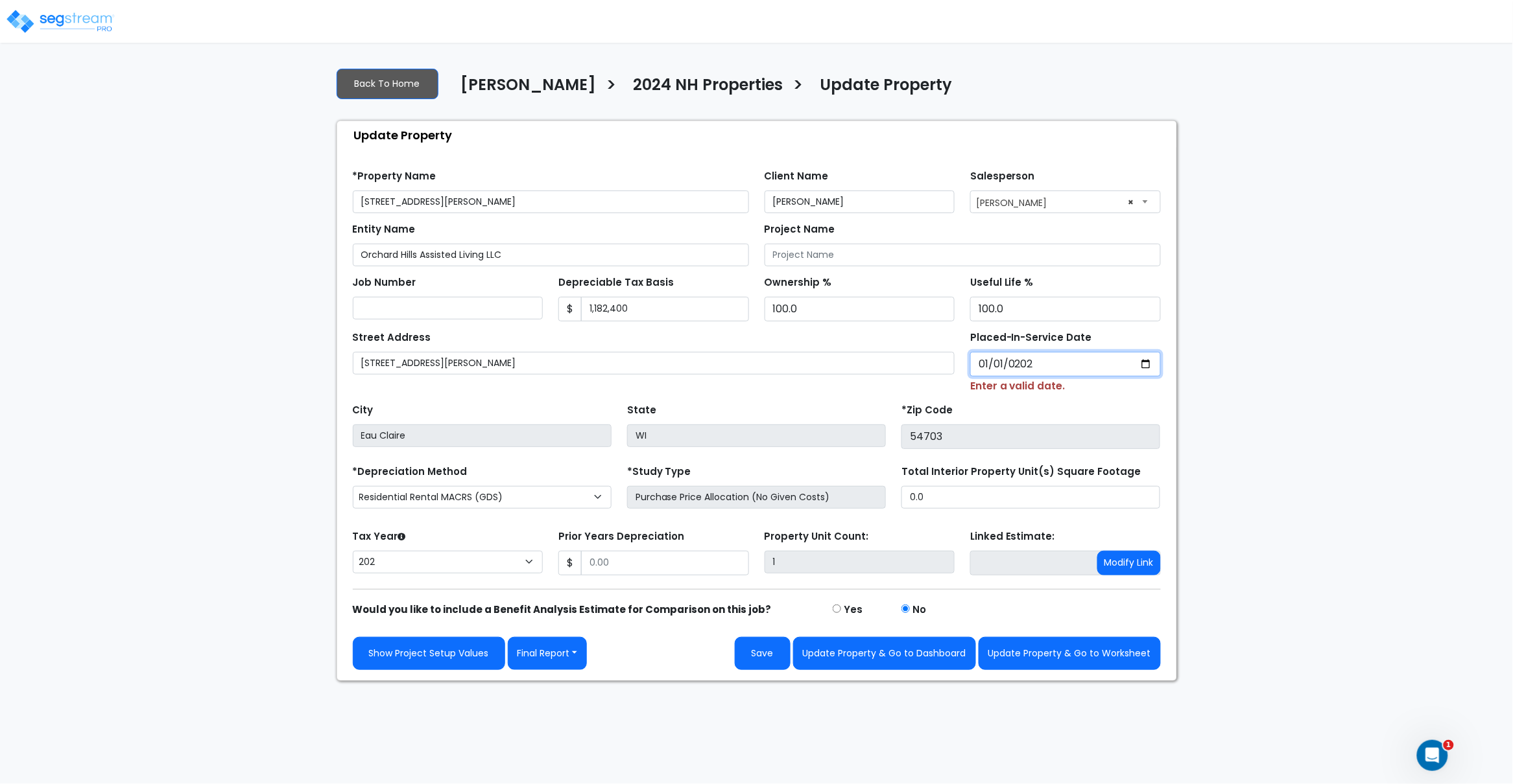
select select "2024"
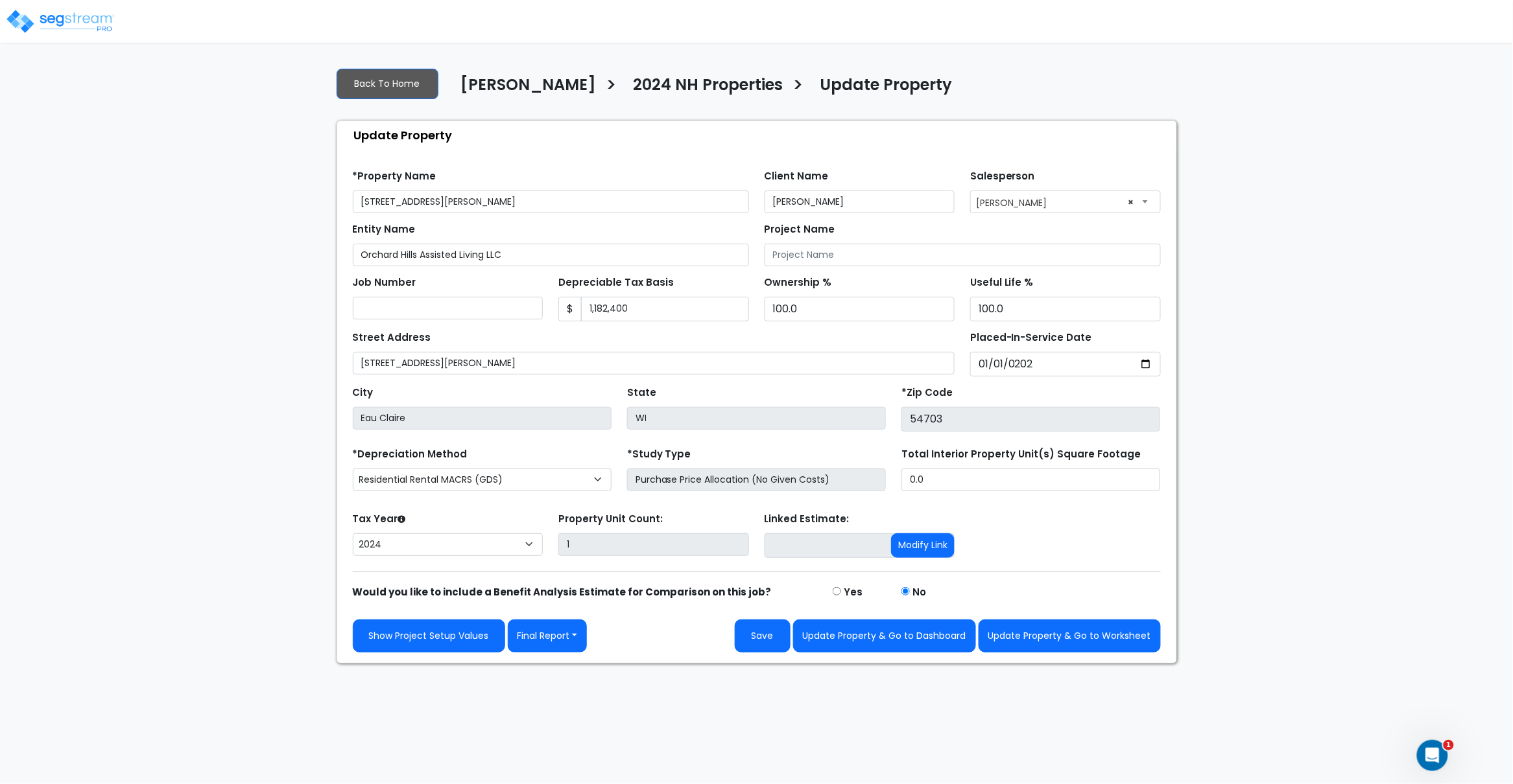
click at [859, 341] on div "Street Address 1403 Truax Blvd" at bounding box center [653, 351] width 602 height 47
click at [765, 640] on button "Save" at bounding box center [762, 636] width 56 height 33
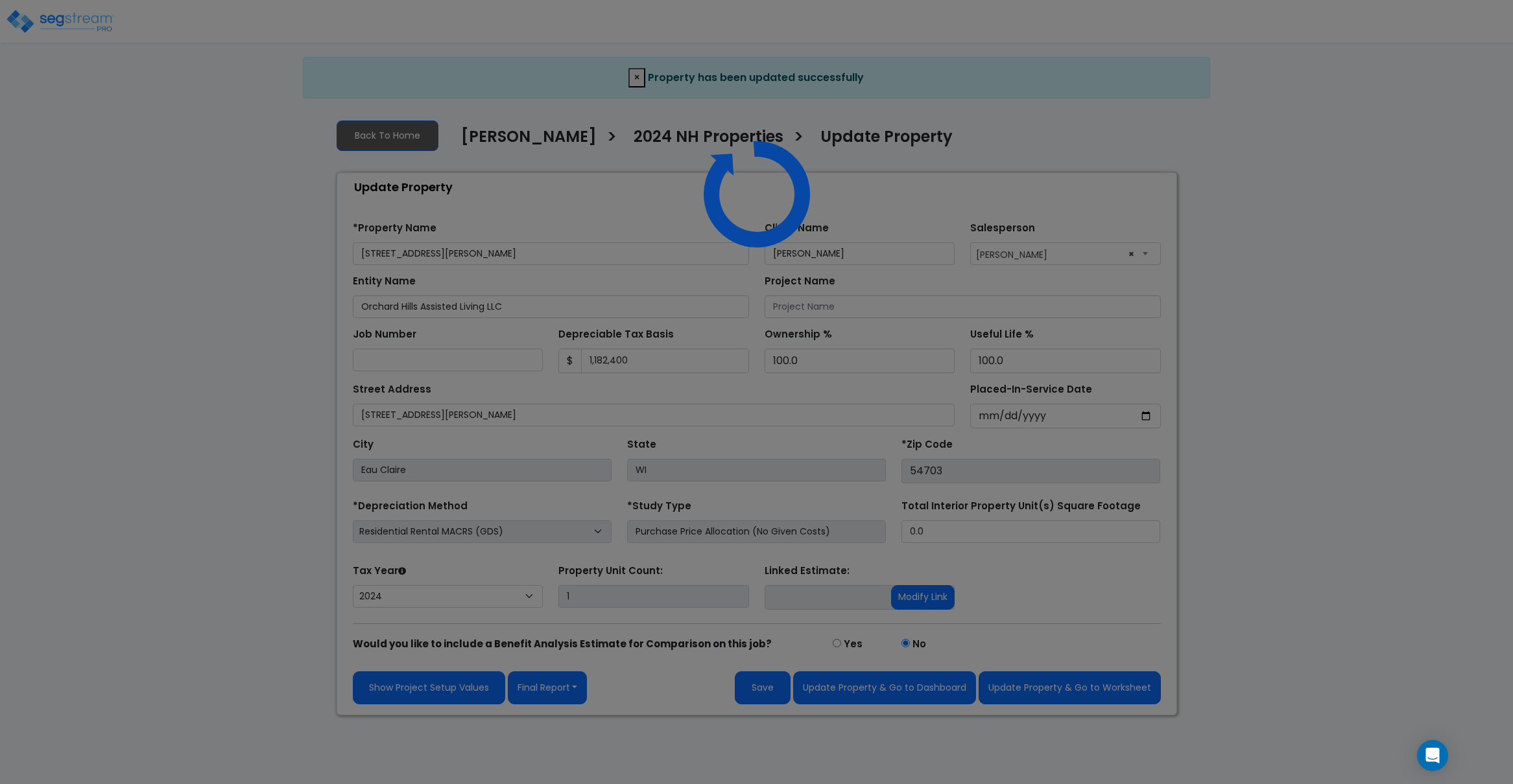
select select "2024"
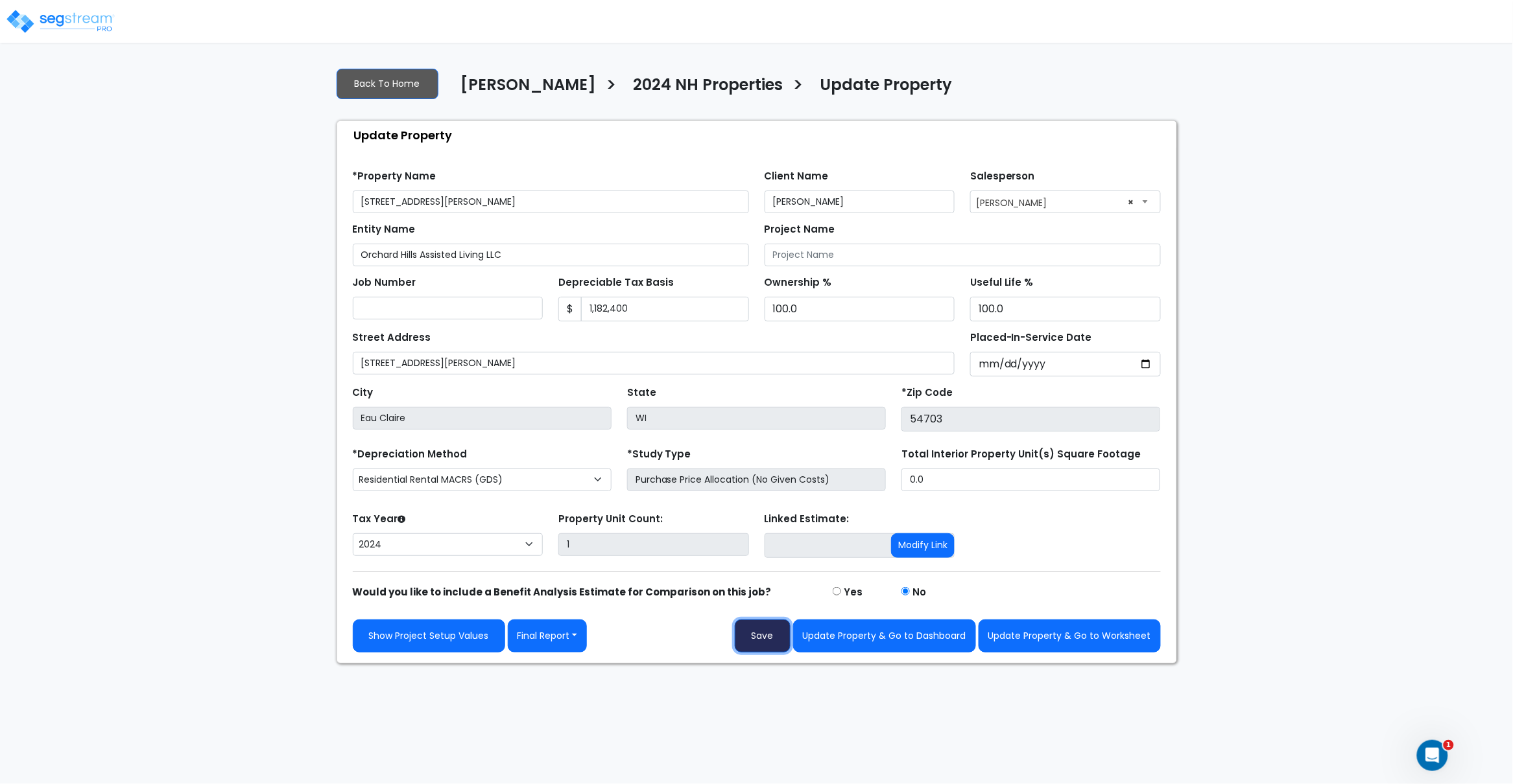
click at [770, 630] on button "Save" at bounding box center [762, 636] width 56 height 33
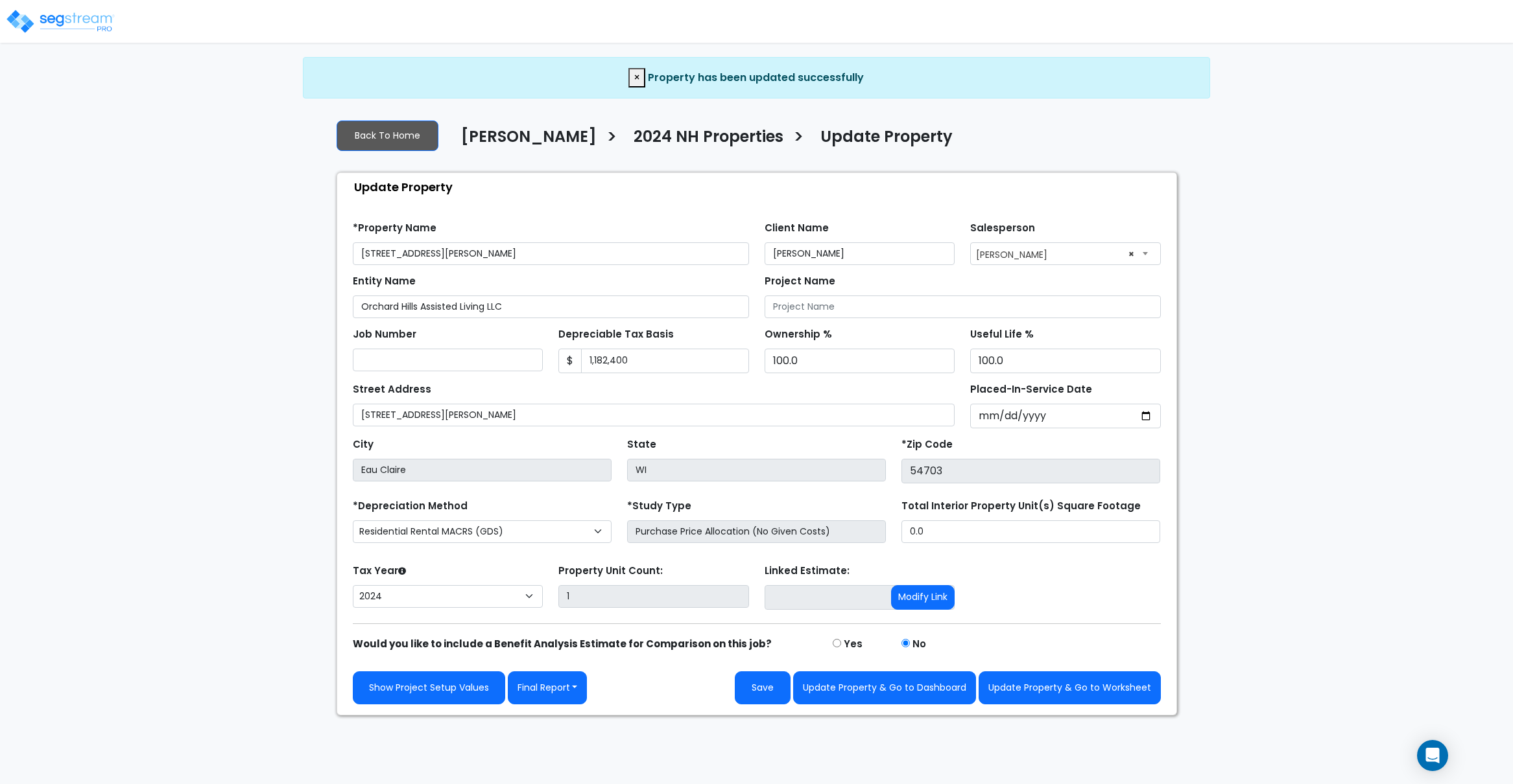
select select "2024"
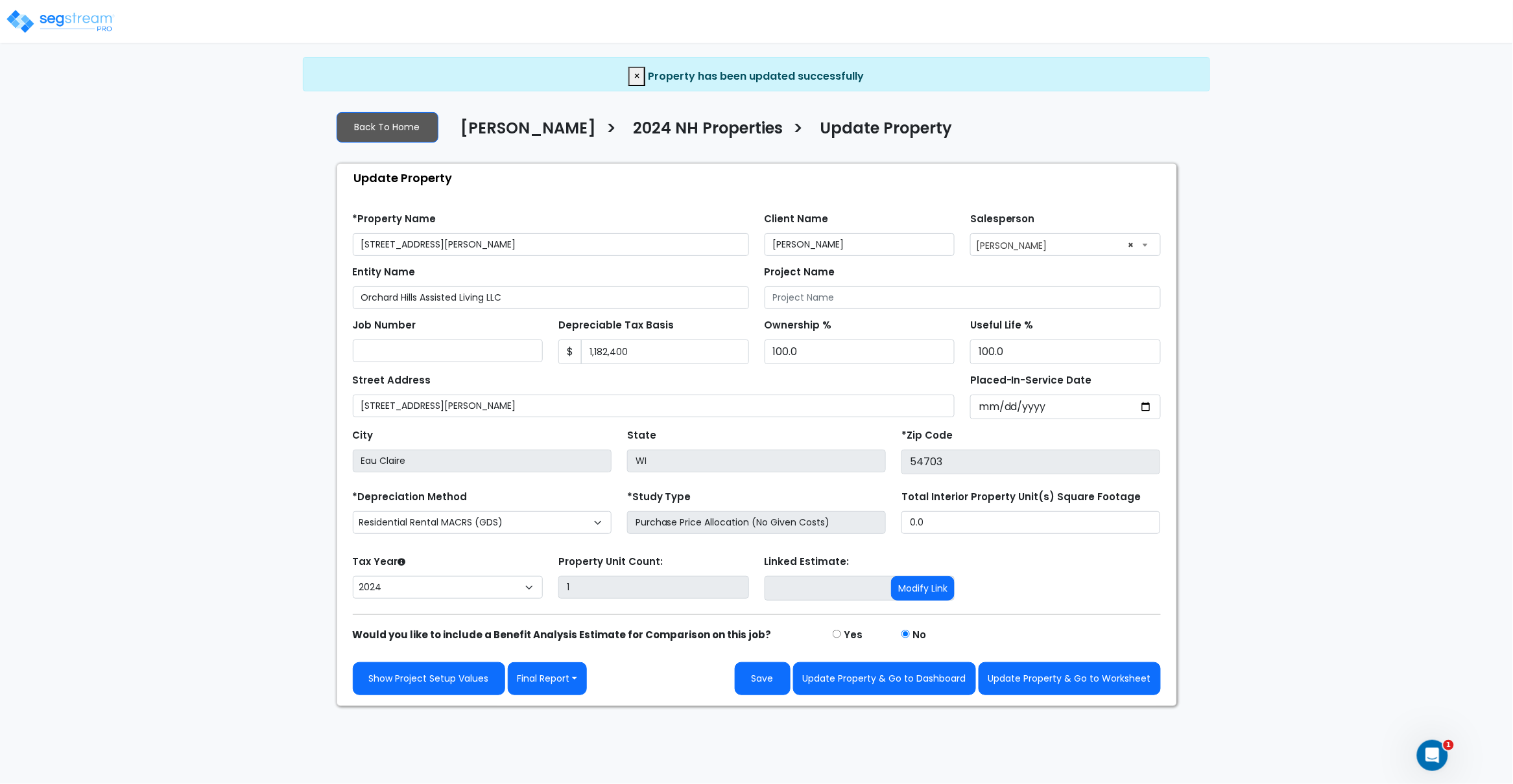
click at [81, 22] on img at bounding box center [60, 21] width 110 height 26
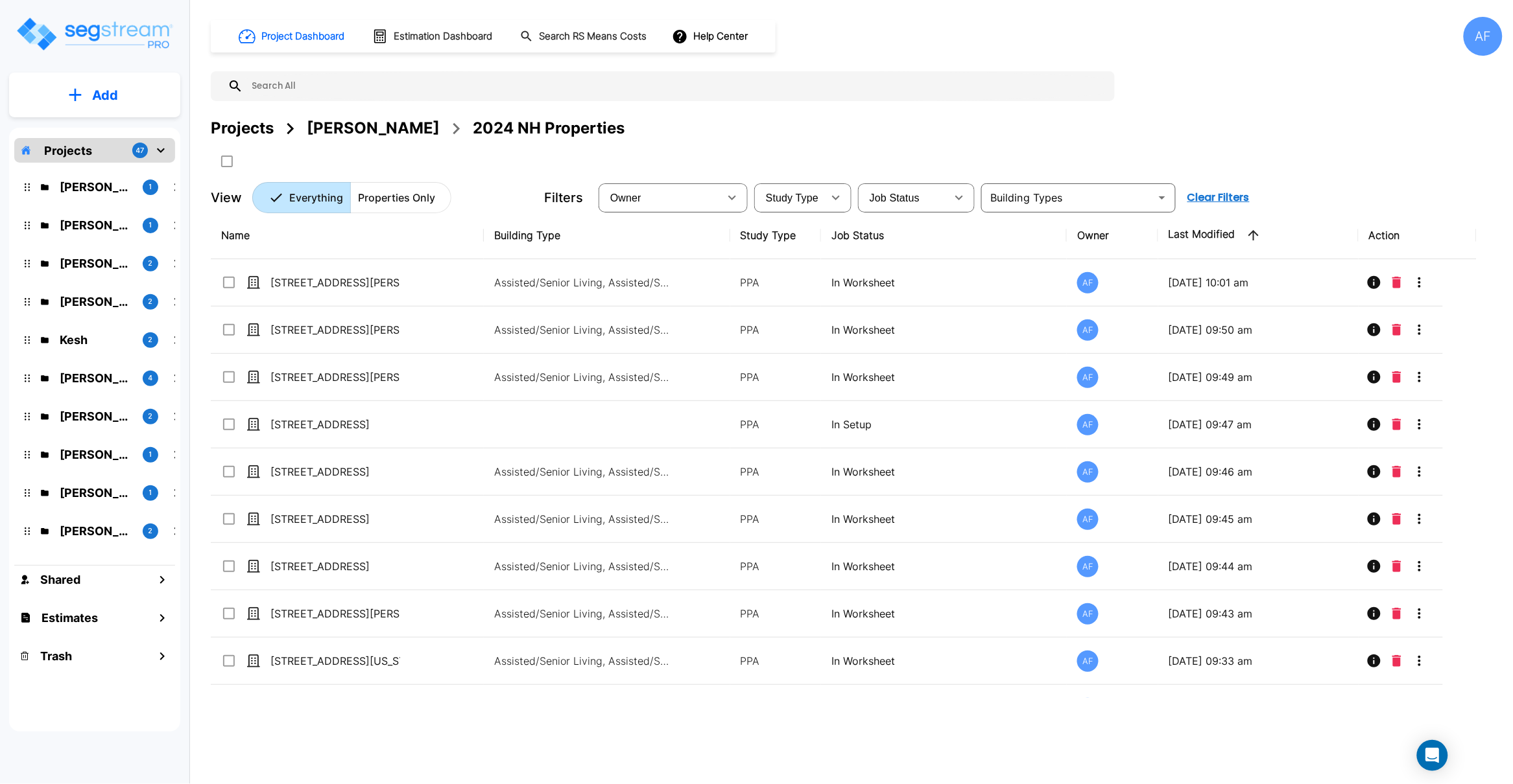
click at [710, 133] on div "Projects [PERSON_NAME] 2024 NH Properties" at bounding box center [856, 129] width 1291 height 23
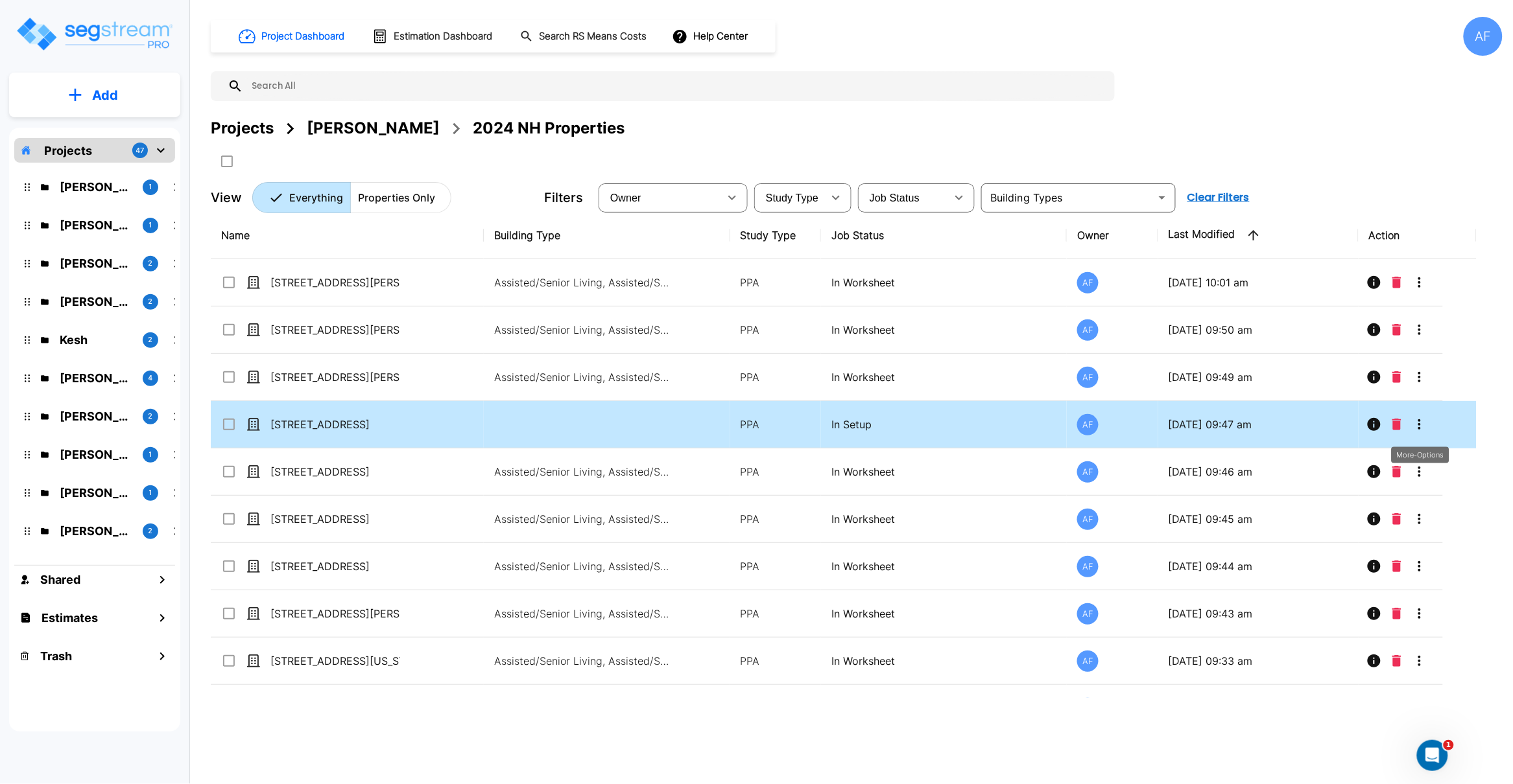
click at [1416, 427] on icon "More-Options" at bounding box center [1419, 424] width 15 height 15
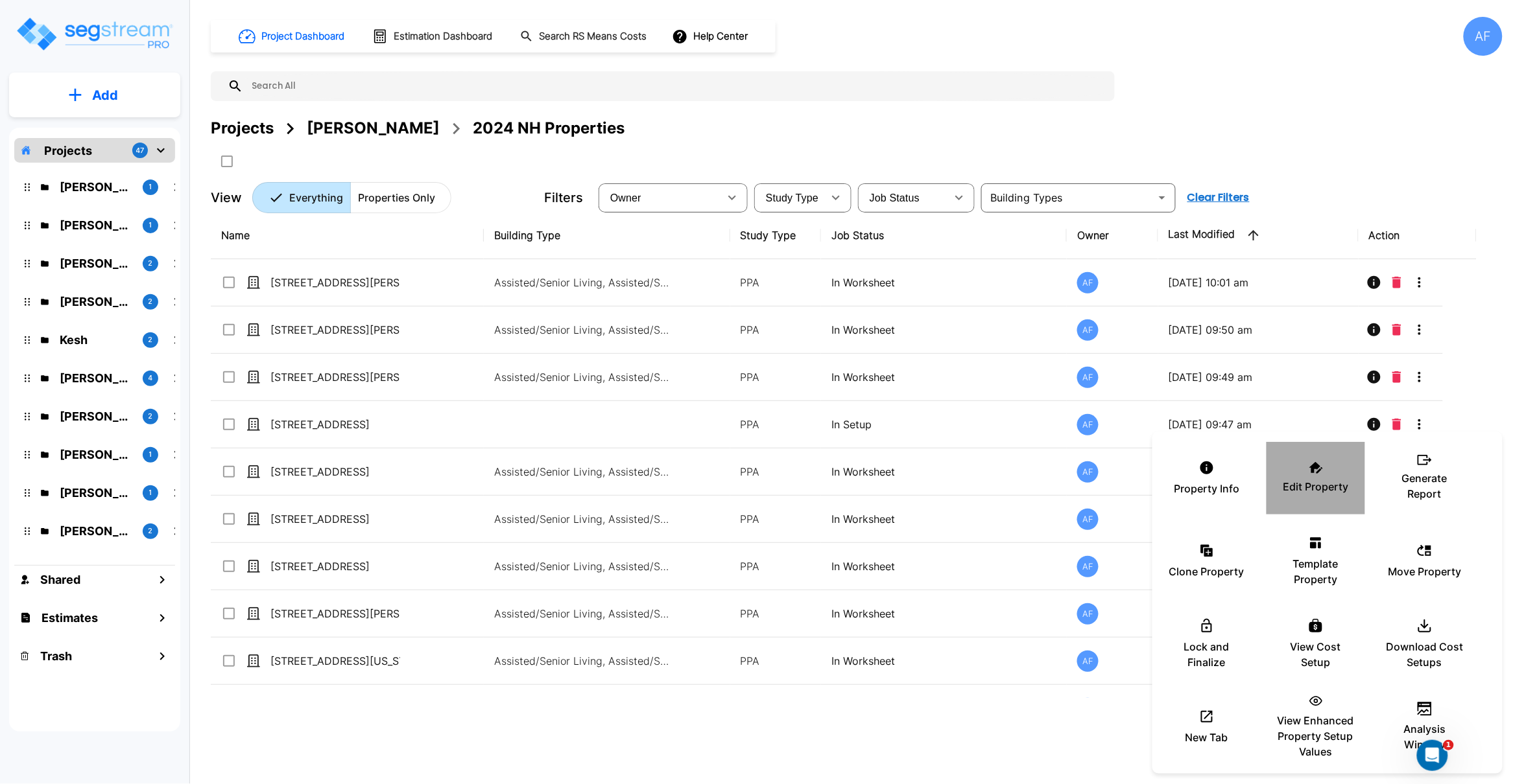
click at [1318, 472] on icon at bounding box center [1315, 468] width 14 height 12
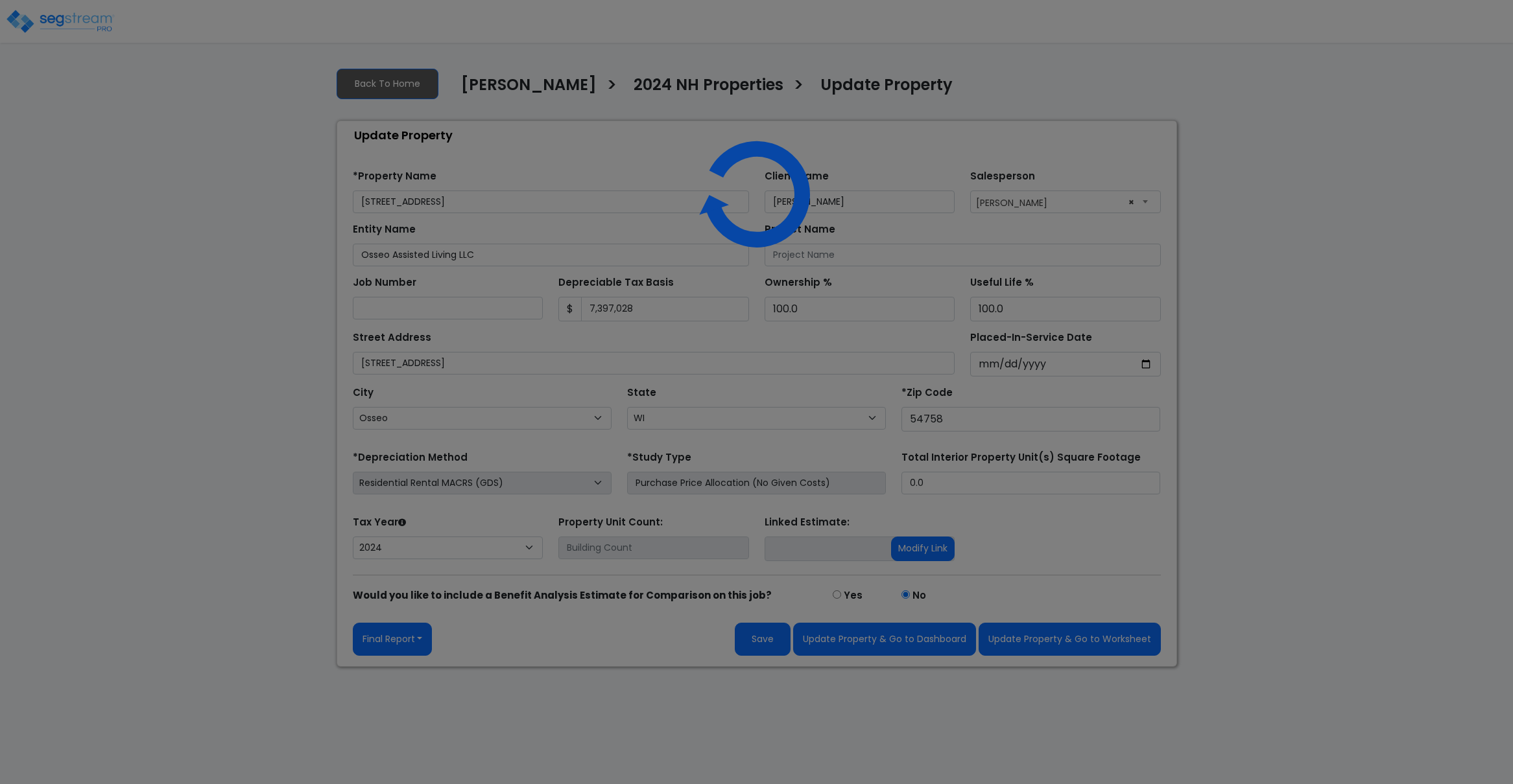
select select "WI"
select select "2024"
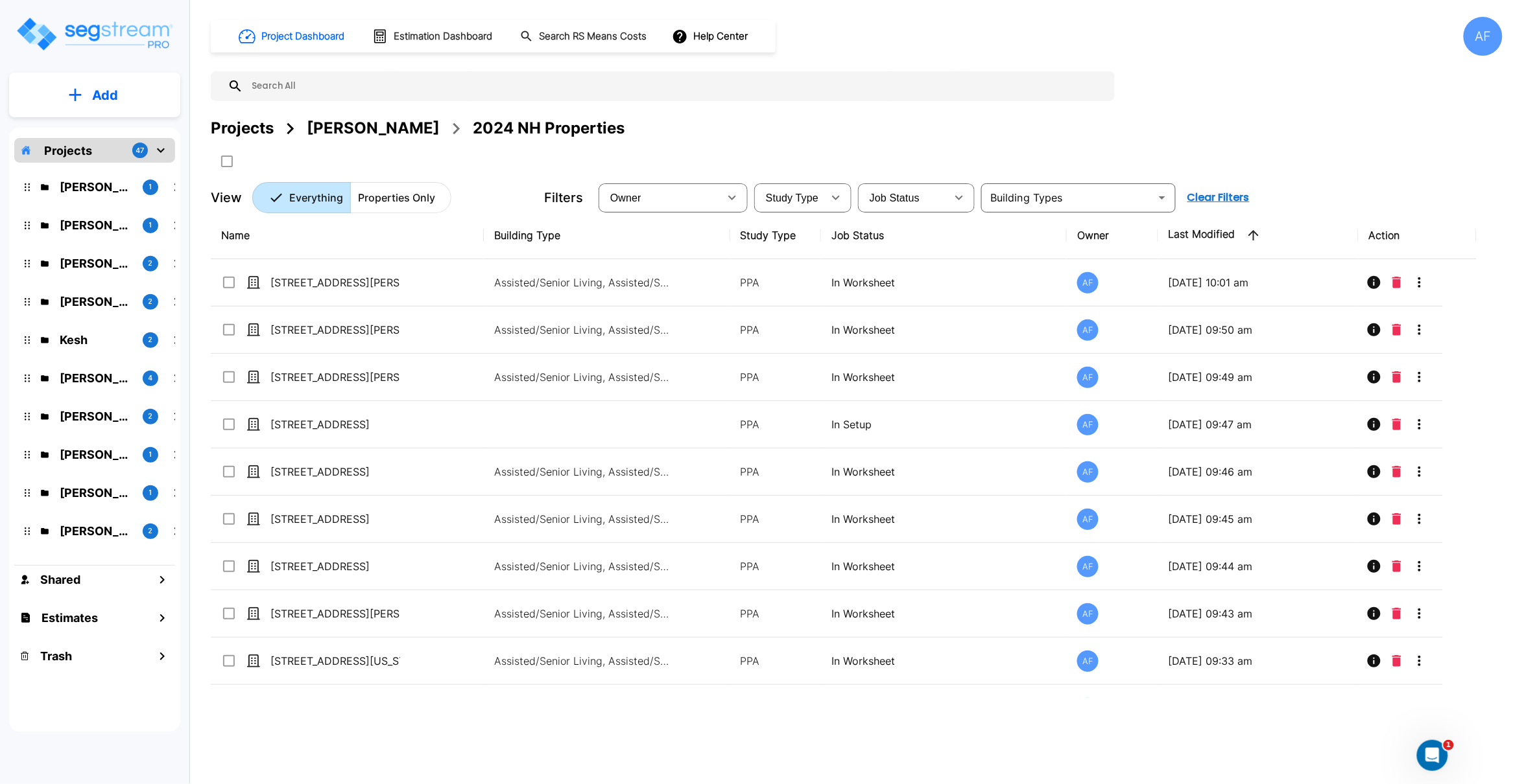
click at [331, 75] on input "text" at bounding box center [675, 86] width 865 height 30
paste input "[STREET_ADDRESS]"
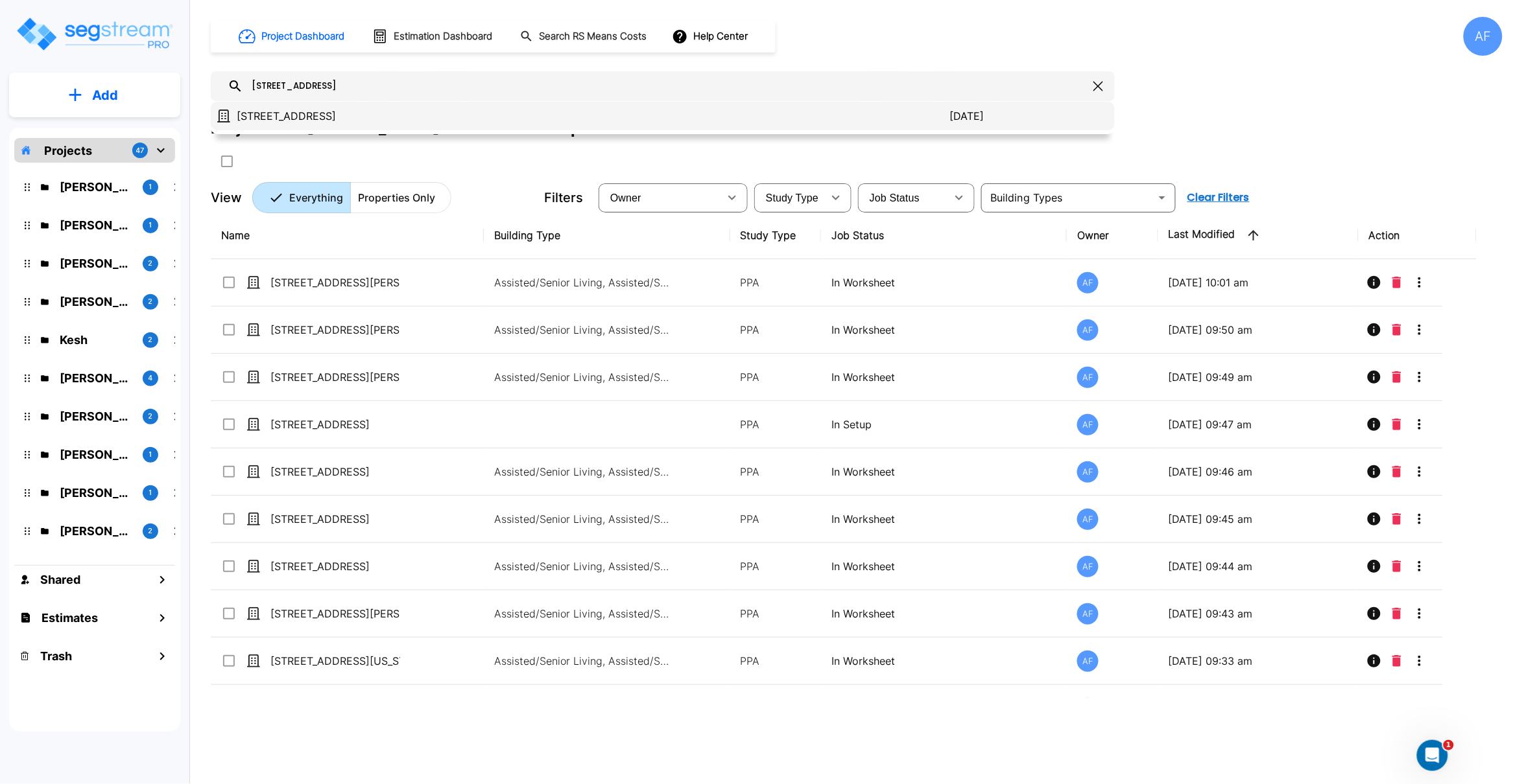
type input "[STREET_ADDRESS]"
click at [315, 114] on p "51019 Ridge View Road" at bounding box center [593, 116] width 713 height 15
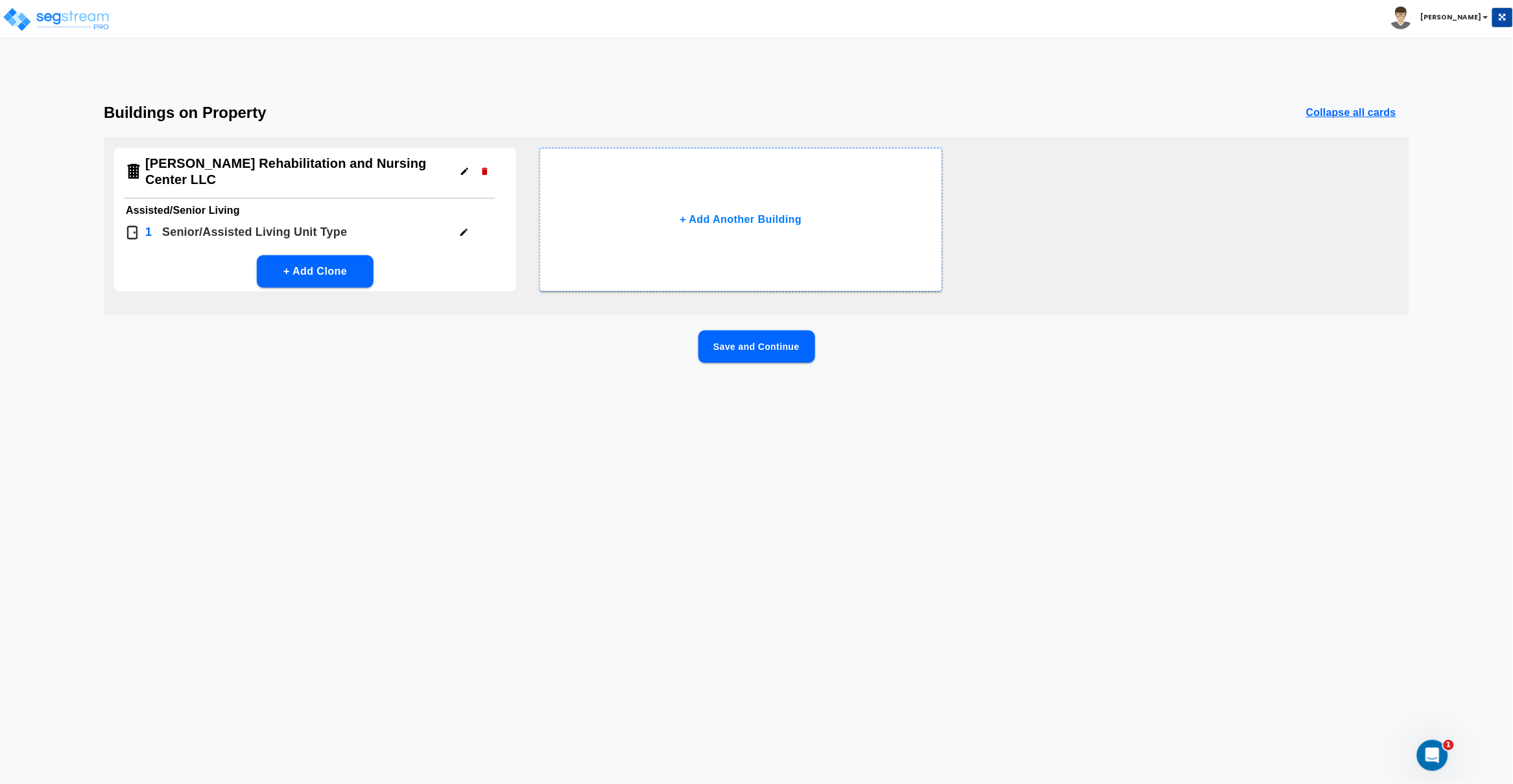
click at [756, 351] on button "Save and Continue" at bounding box center [756, 347] width 117 height 32
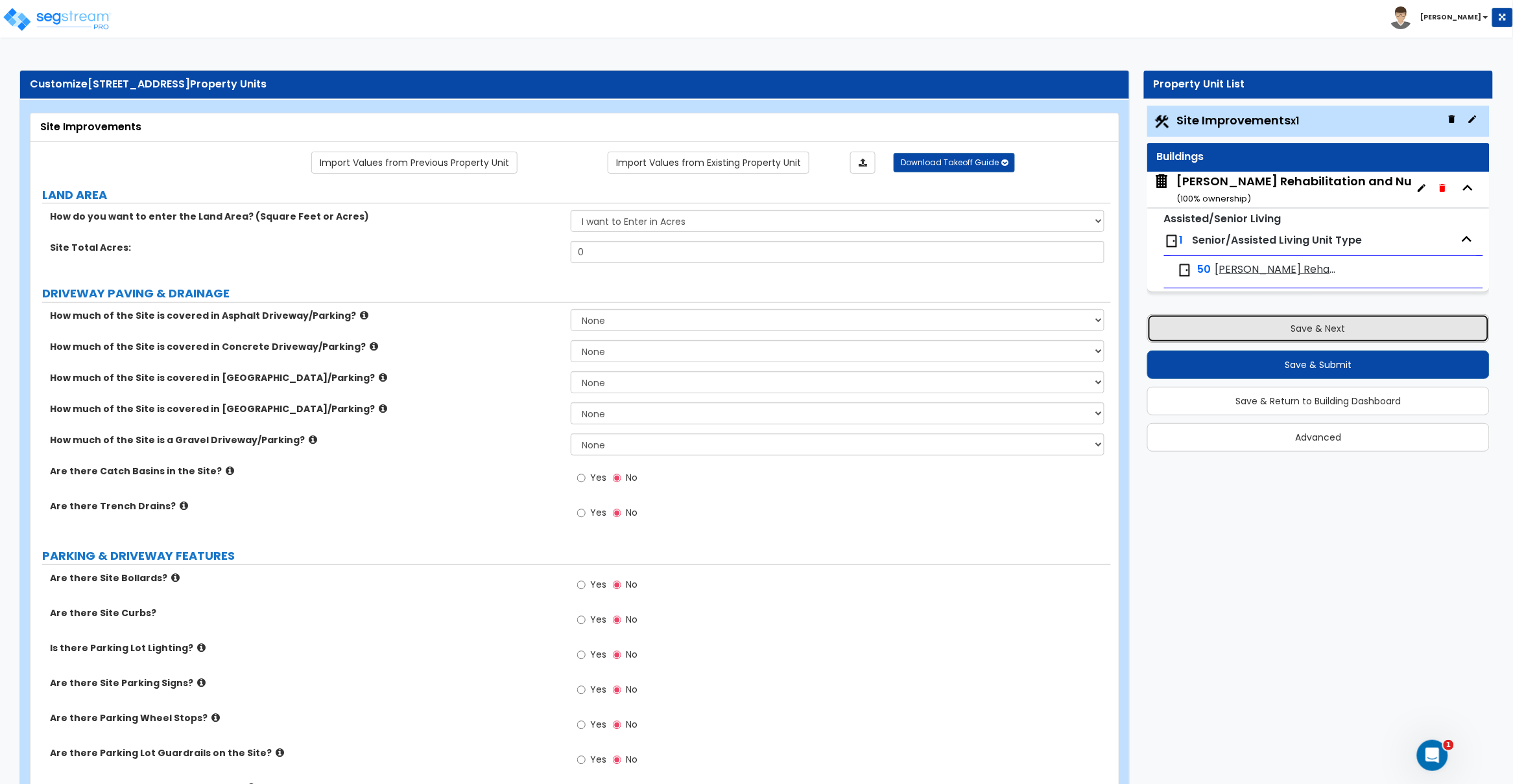
click at [1338, 333] on button "Save & Next" at bounding box center [1318, 328] width 342 height 29
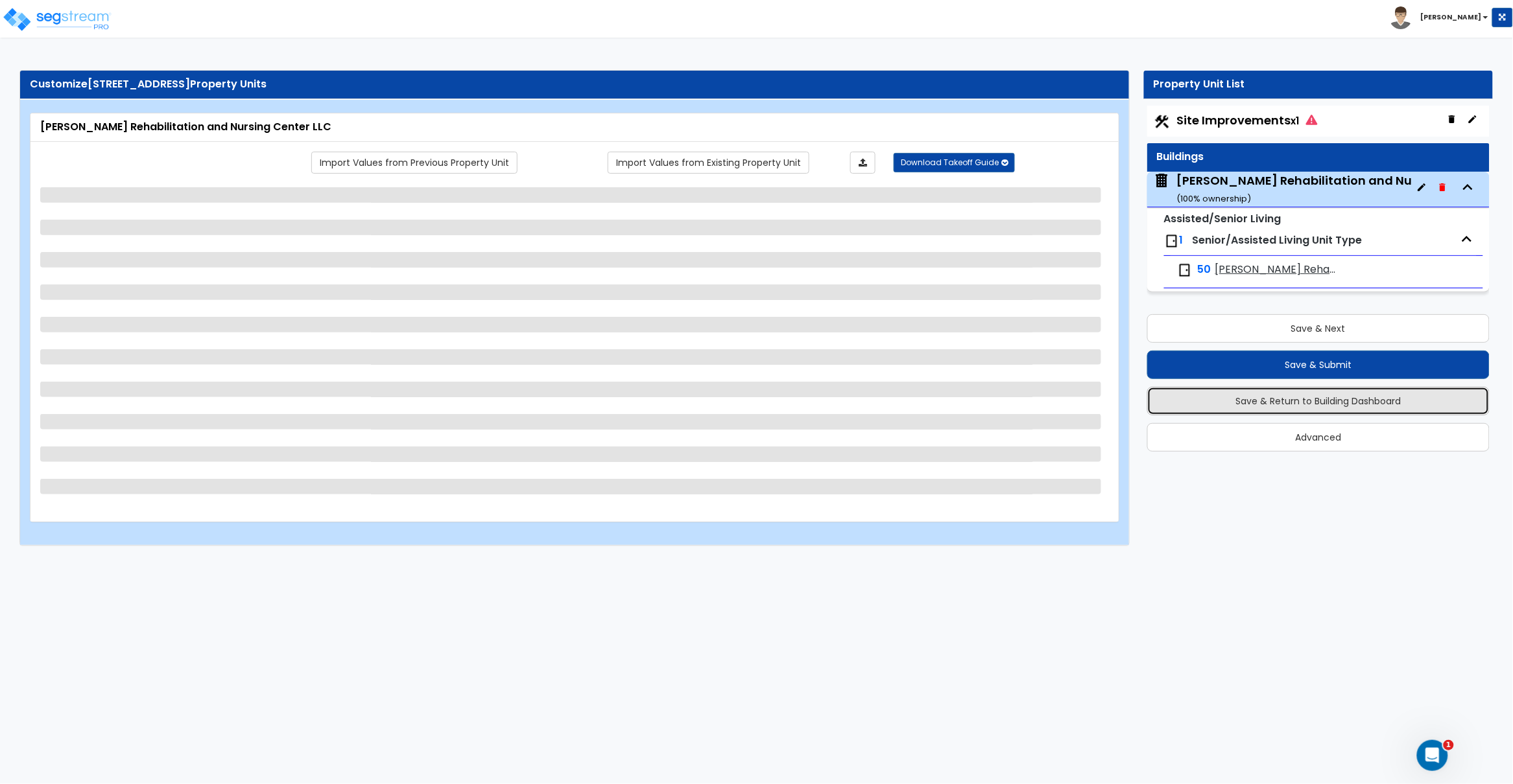
click at [1337, 399] on button "Save & Return to Building Dashboard" at bounding box center [1318, 401] width 342 height 29
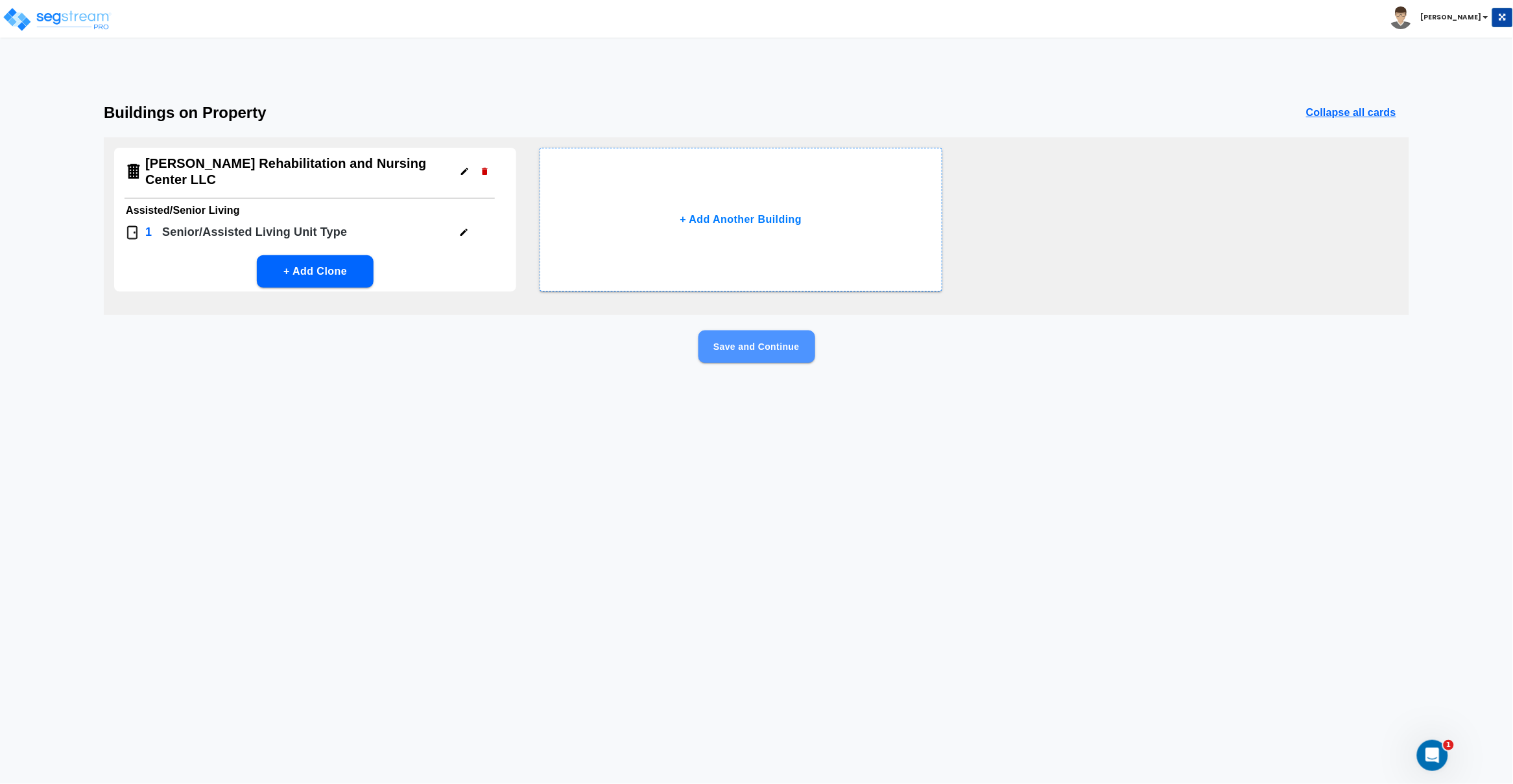
click at [800, 344] on button "Save and Continue" at bounding box center [756, 347] width 117 height 32
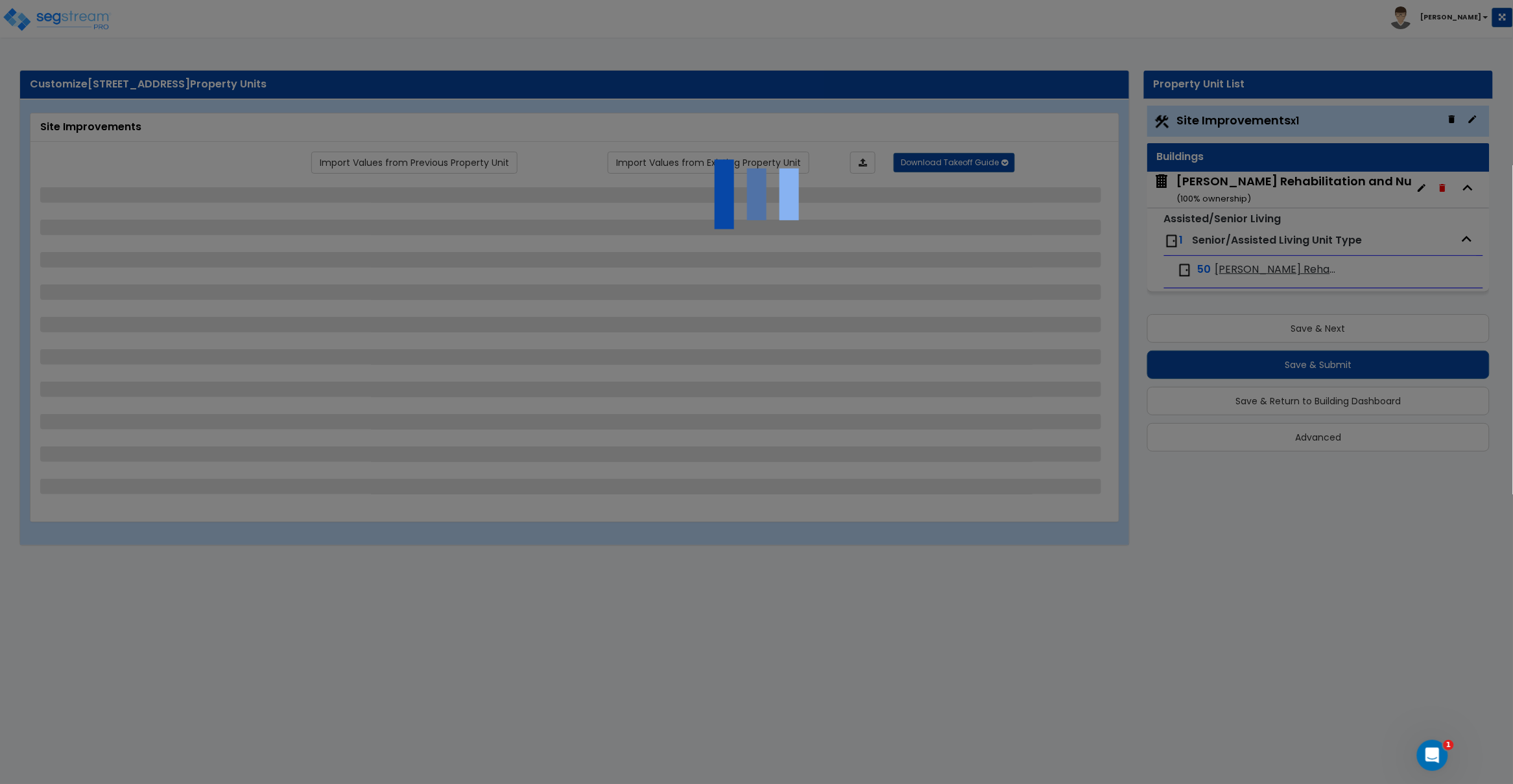
click at [1370, 498] on div "Customize 51019 Ridge View Road Property Units Site Improvements Import Values …" at bounding box center [756, 308] width 1513 height 502
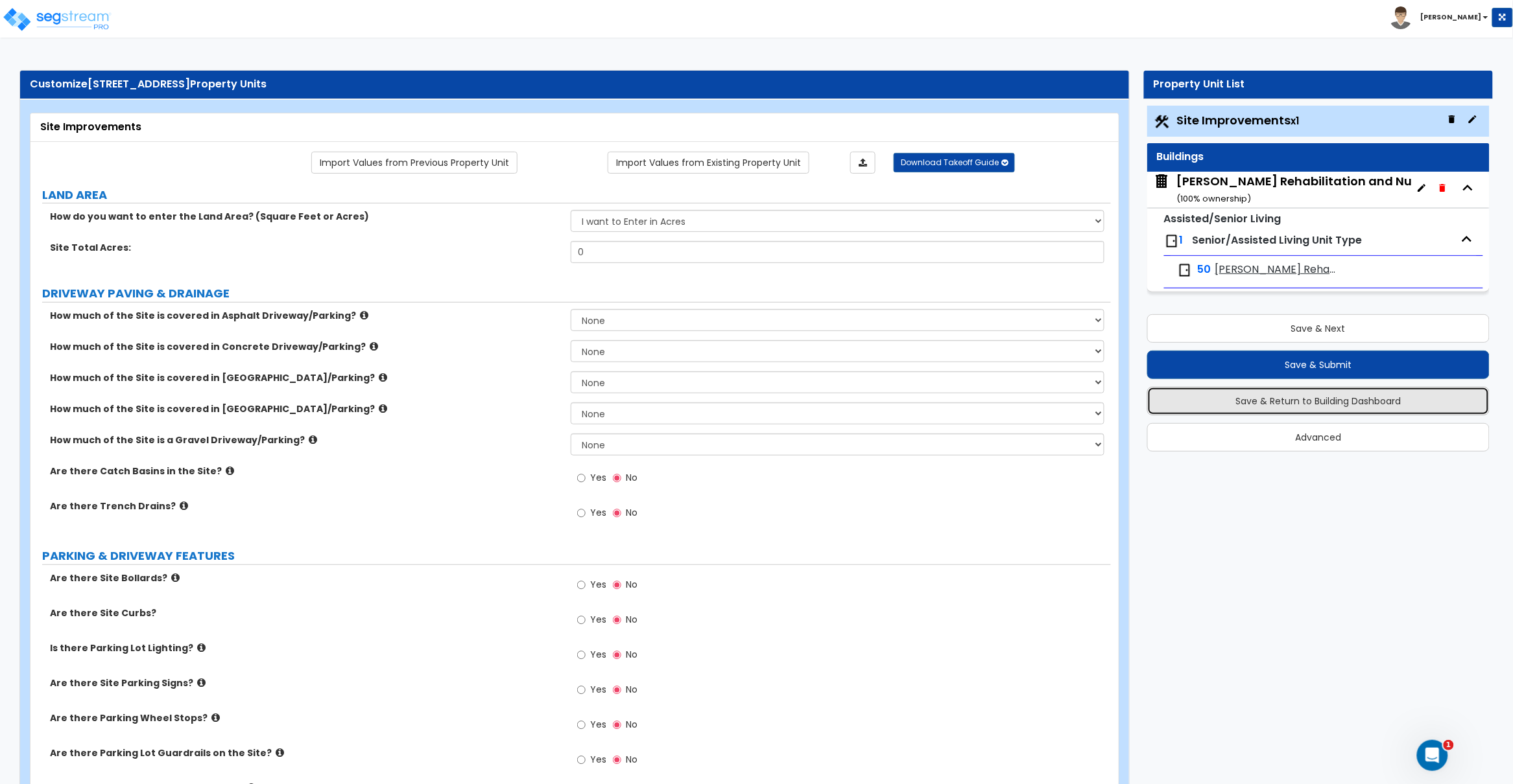
click at [1326, 407] on button "Save & Return to Building Dashboard" at bounding box center [1318, 401] width 342 height 29
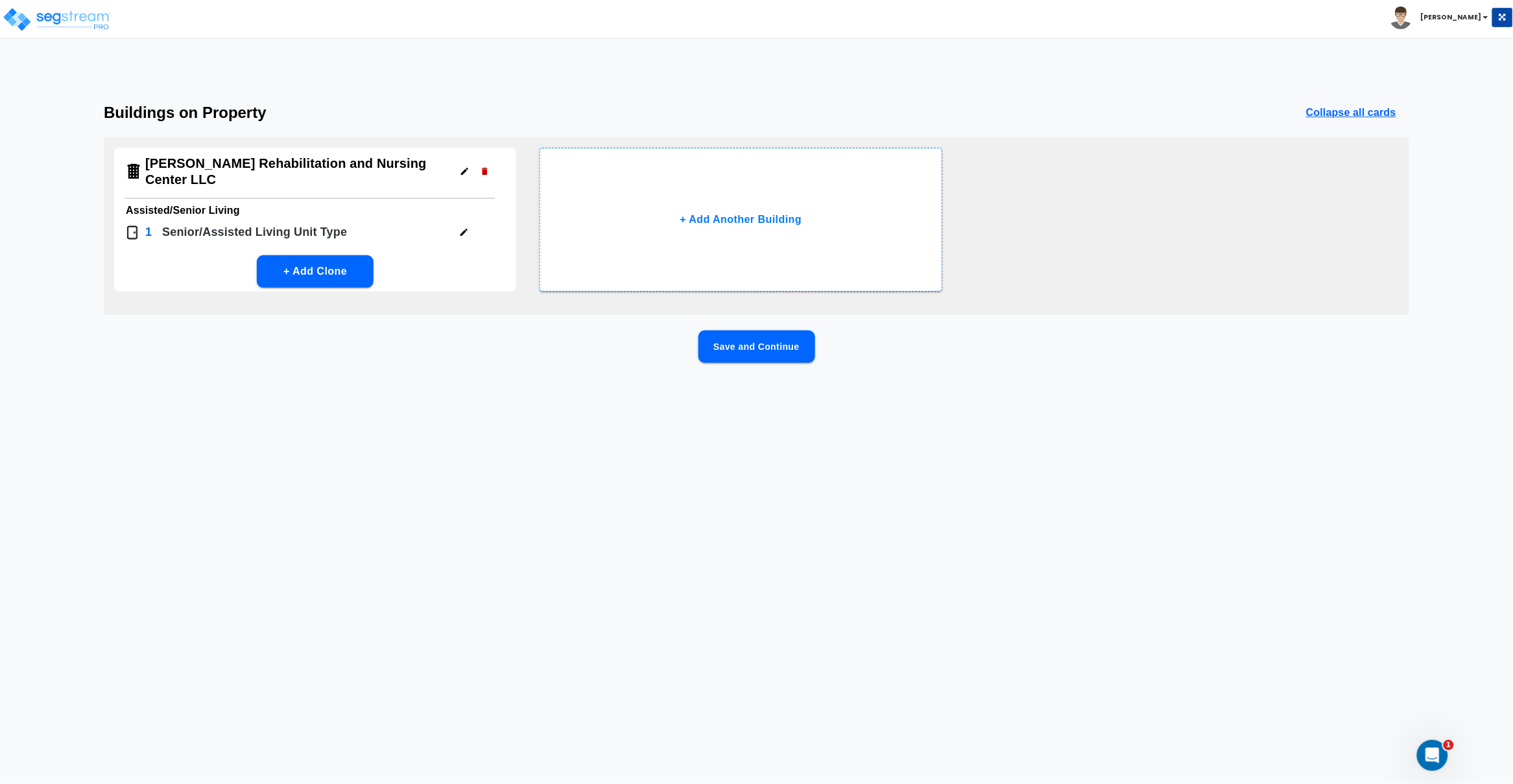
click at [468, 167] on icon "button" at bounding box center [464, 171] width 10 height 10
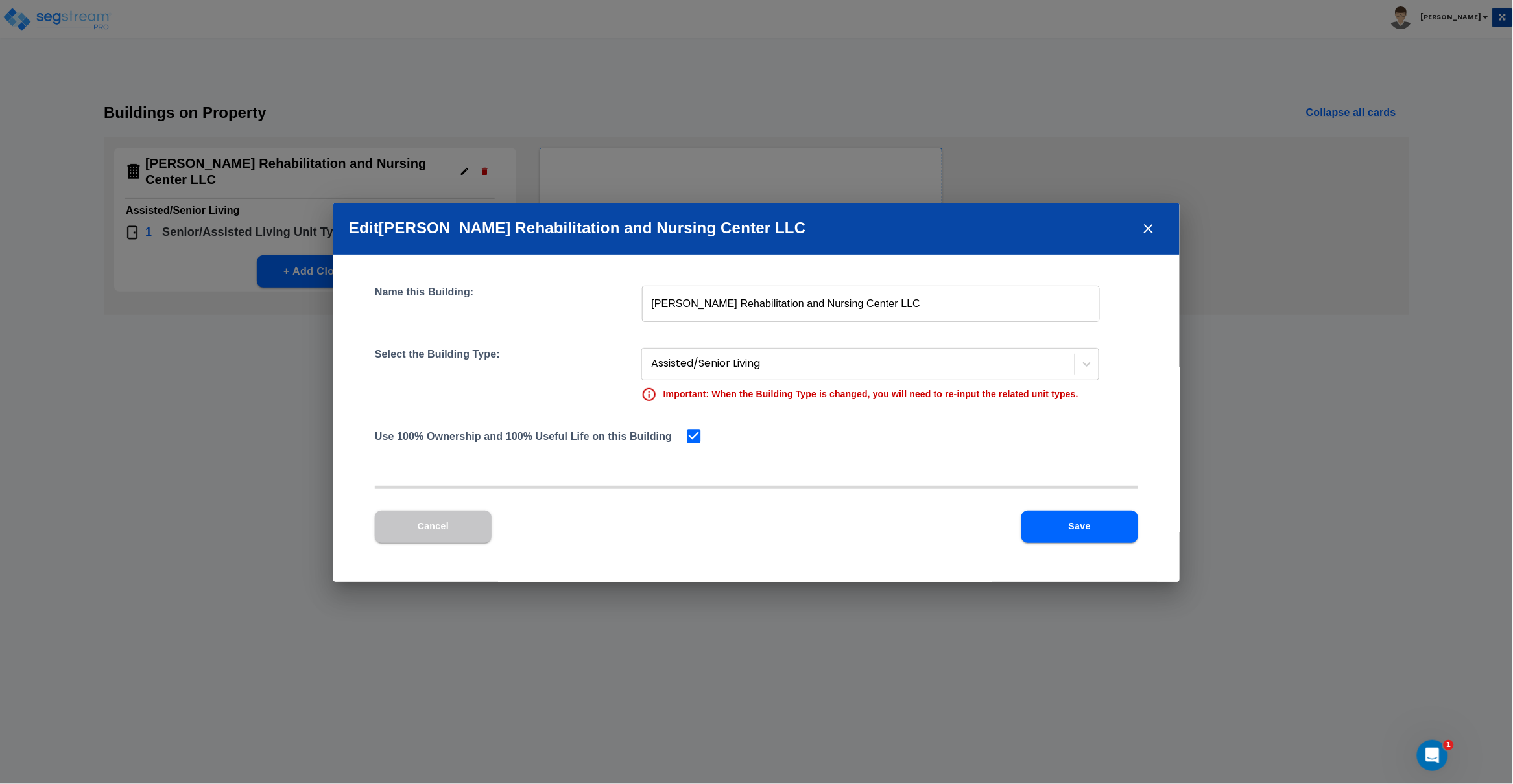
click at [1152, 227] on icon "close" at bounding box center [1148, 228] width 15 height 15
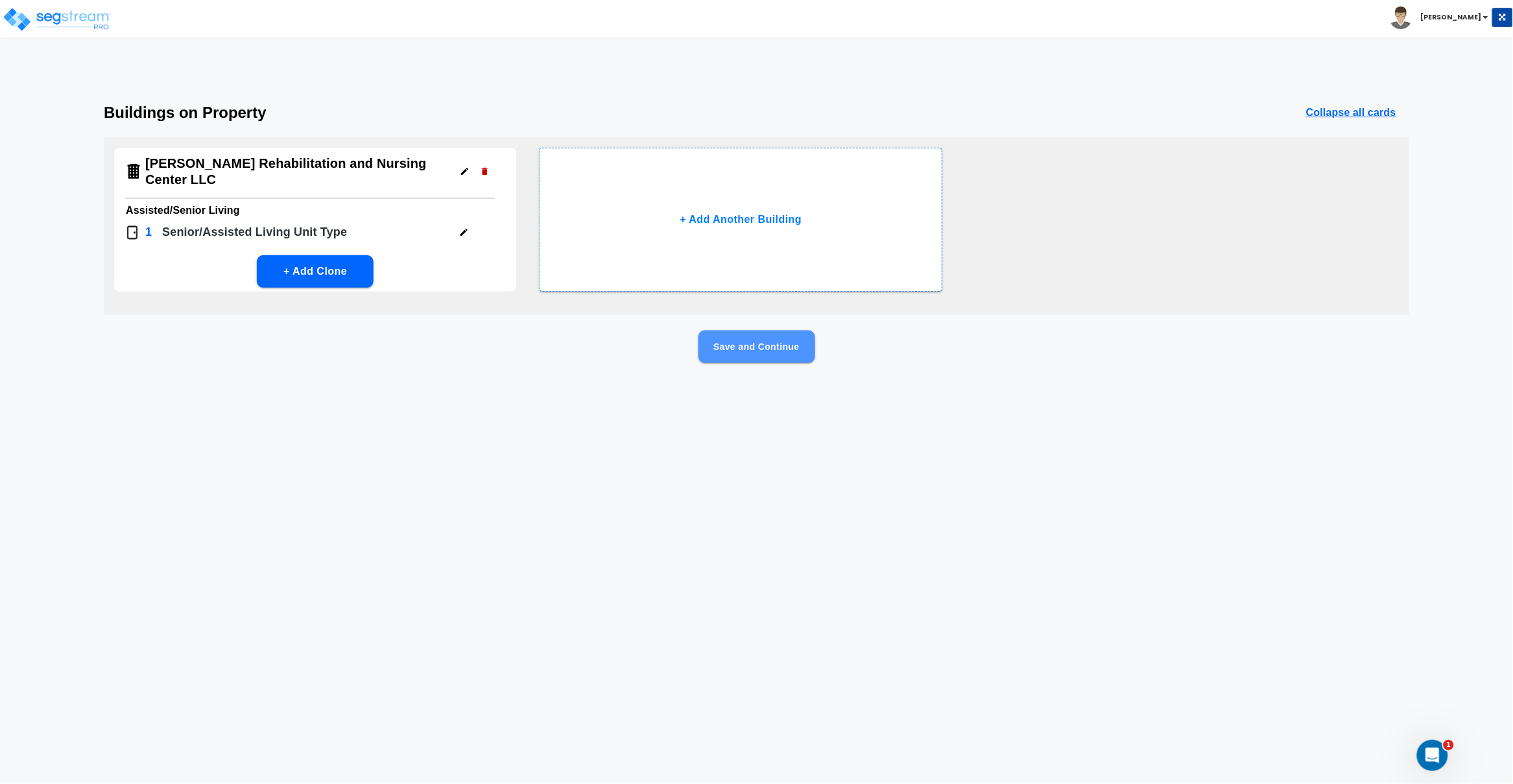
click at [770, 342] on button "Save and Continue" at bounding box center [756, 347] width 117 height 32
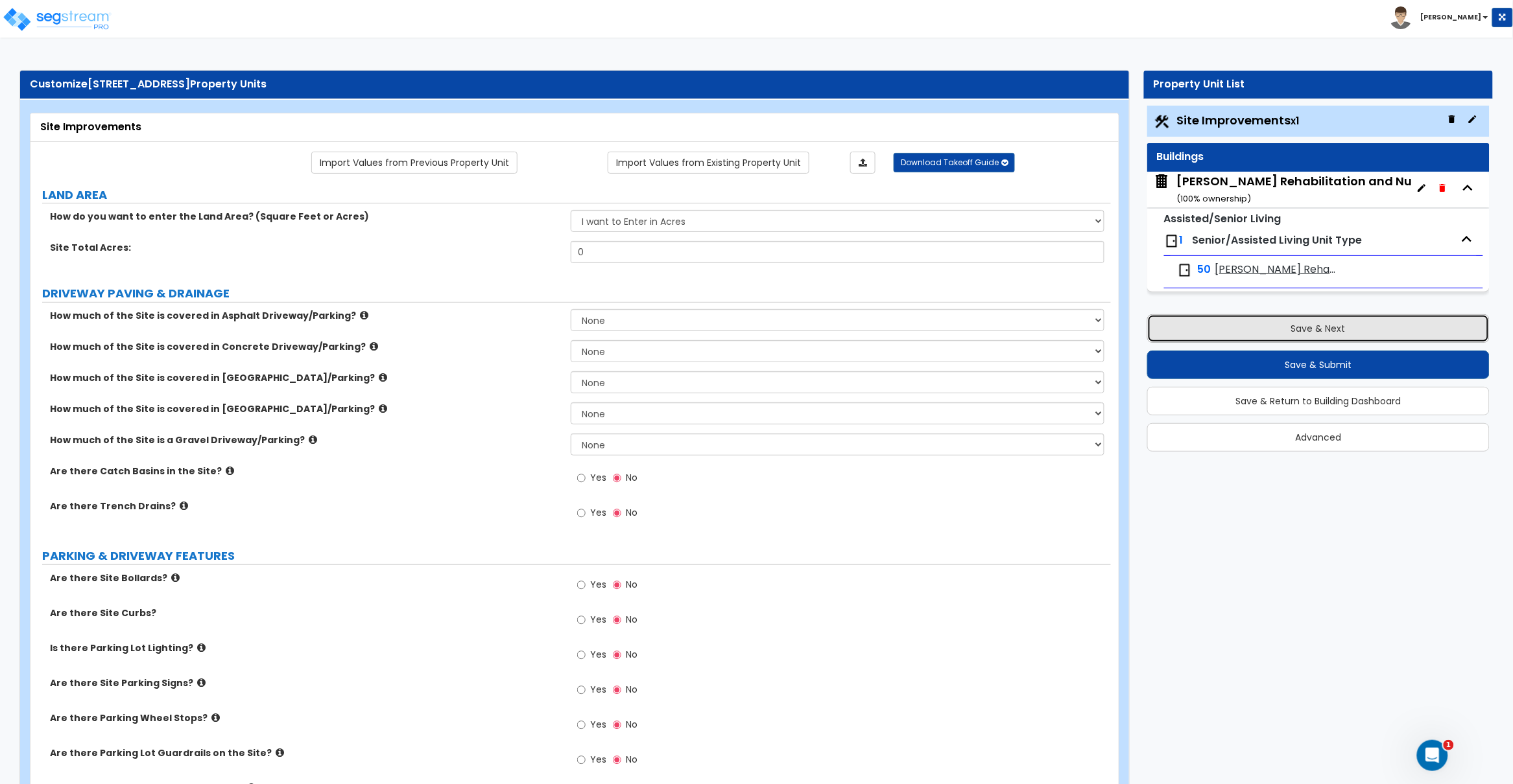
click at [1345, 333] on button "Save & Next" at bounding box center [1318, 328] width 342 height 29
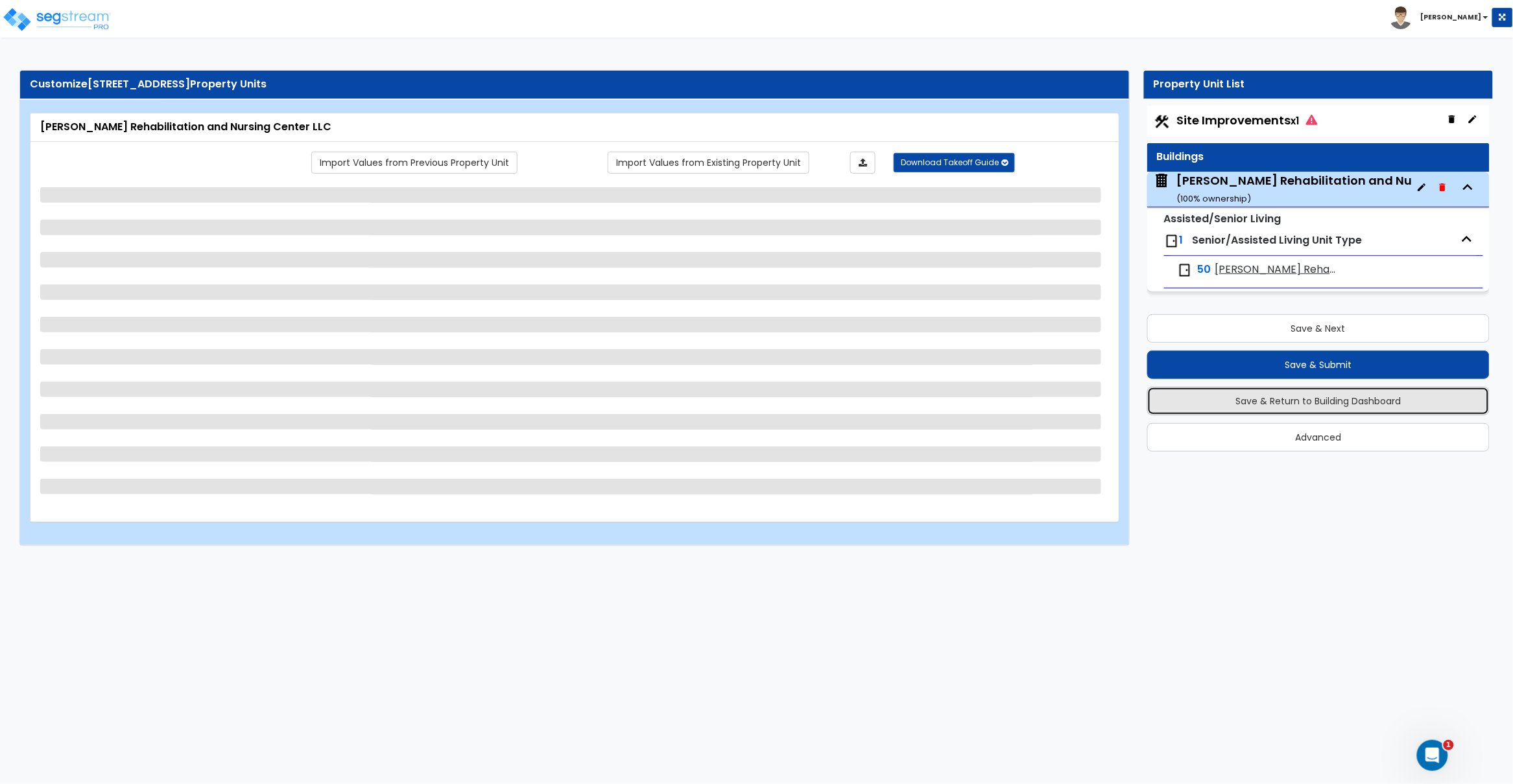
click at [1329, 407] on button "Save & Return to Building Dashboard" at bounding box center [1318, 401] width 342 height 29
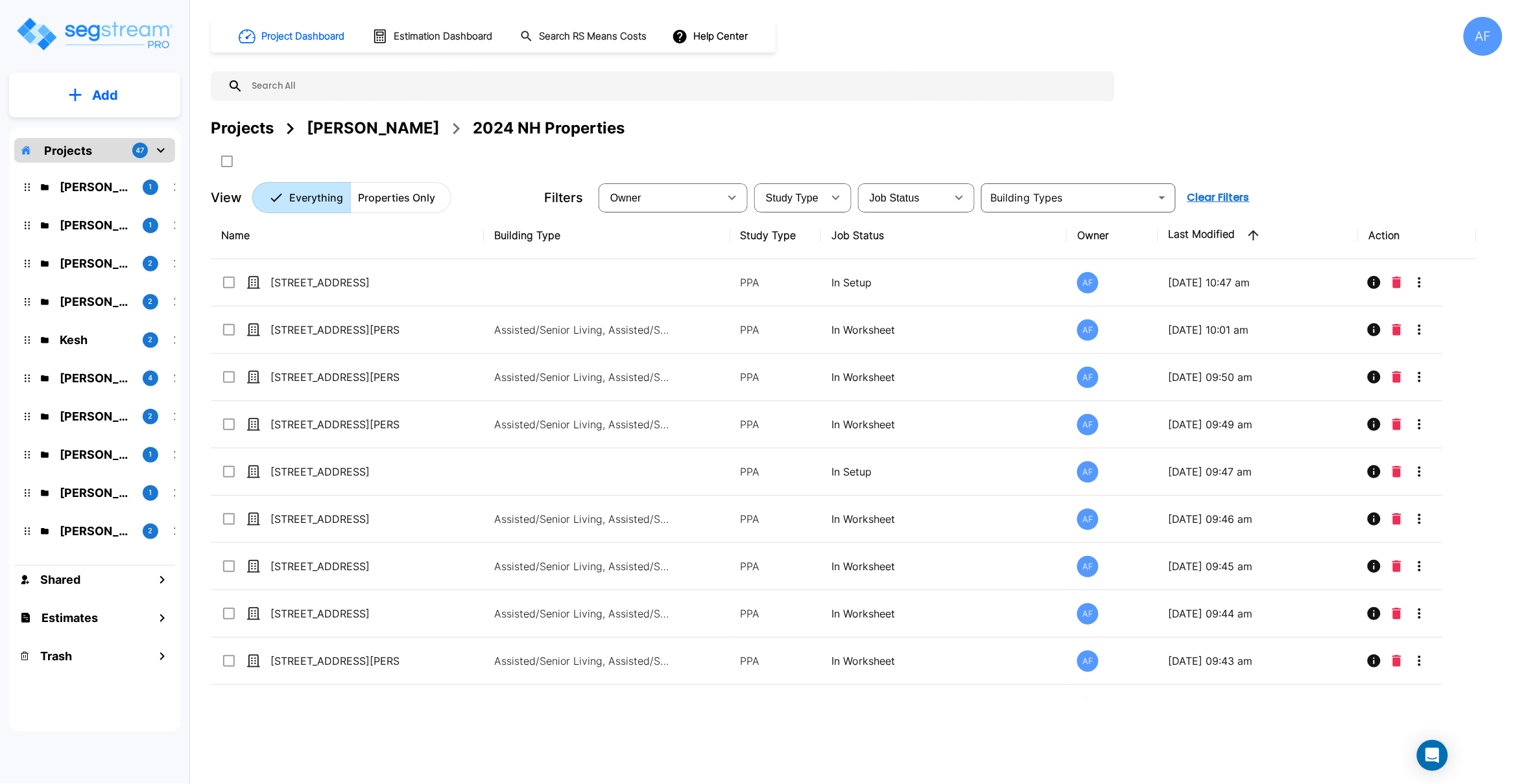
click at [385, 71] on div at bounding box center [662, 86] width 904 height 30
click at [352, 86] on input "text" at bounding box center [675, 86] width 865 height 30
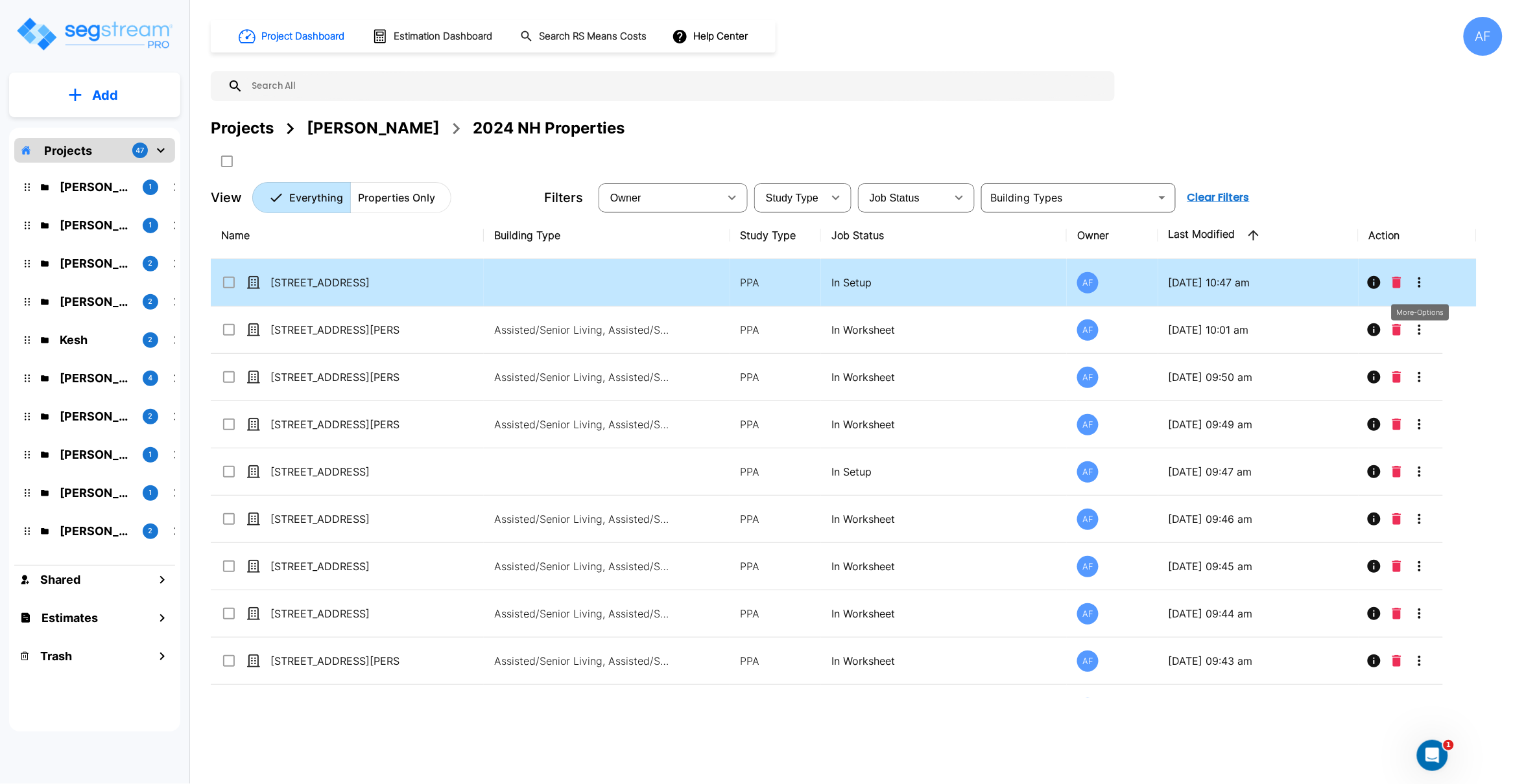
click at [1421, 285] on icon "More-Options" at bounding box center [1419, 282] width 15 height 15
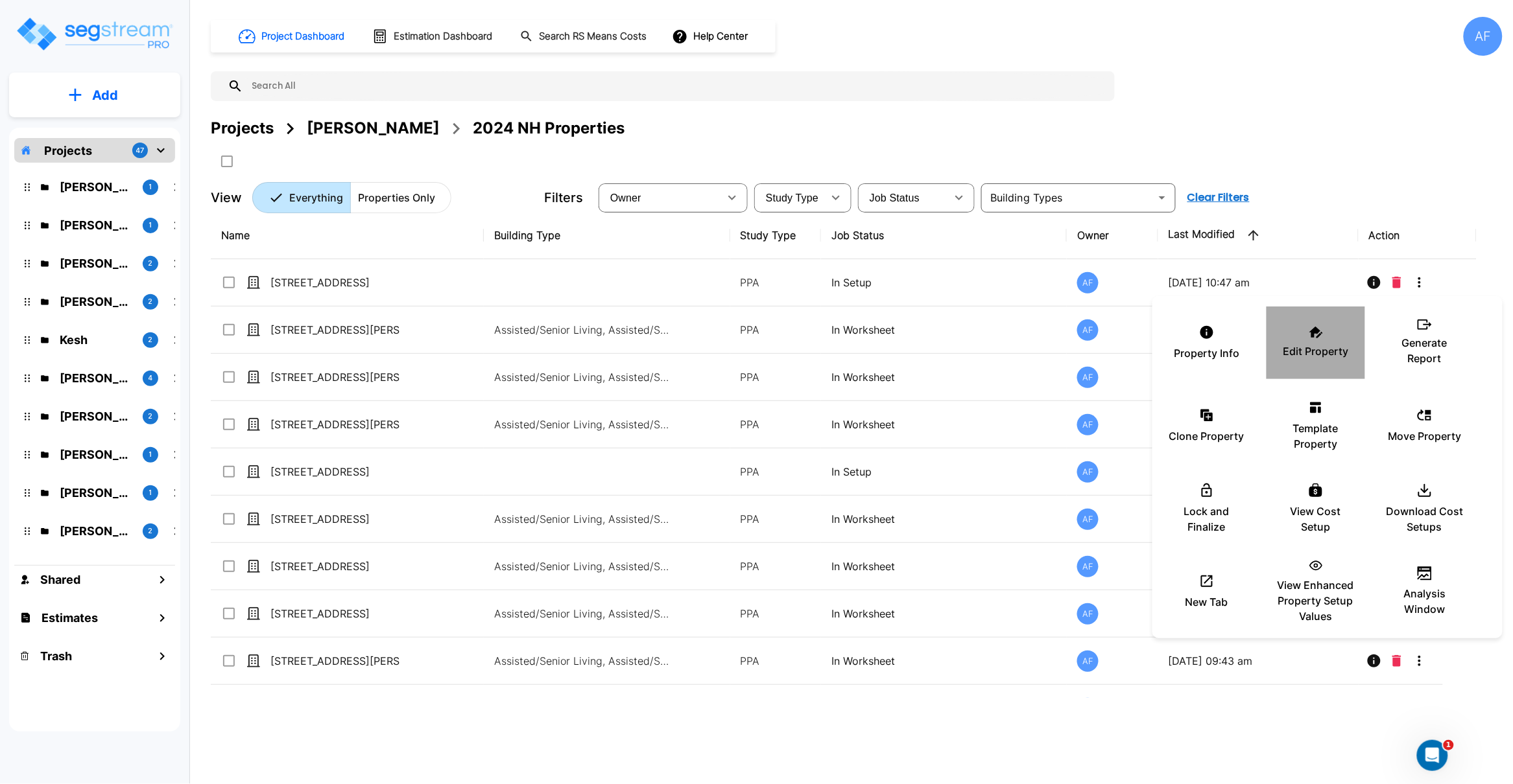
click at [1325, 350] on p "Edit Property" at bounding box center [1316, 351] width 66 height 15
click at [1350, 135] on div at bounding box center [756, 392] width 1513 height 784
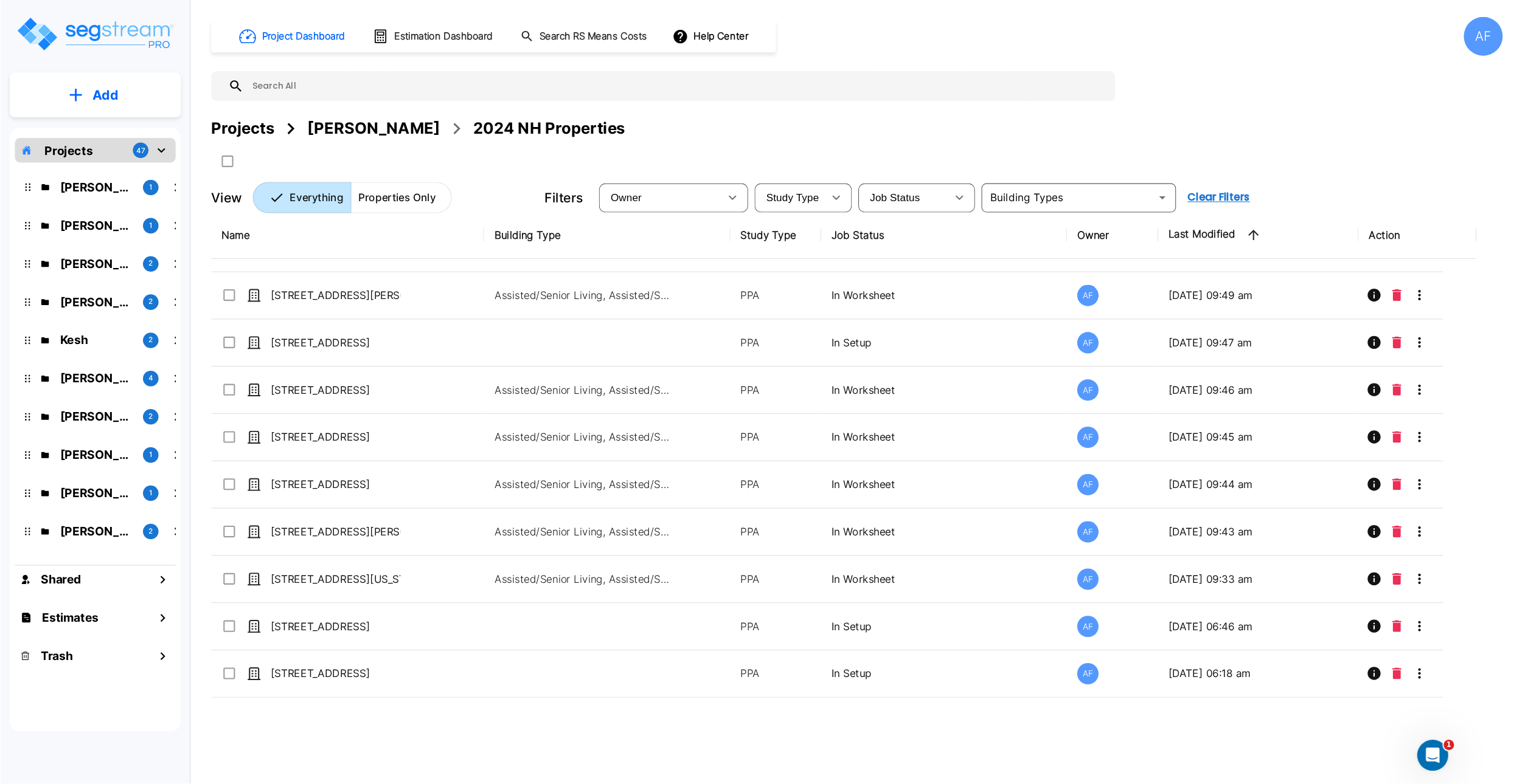
scroll to position [122, 0]
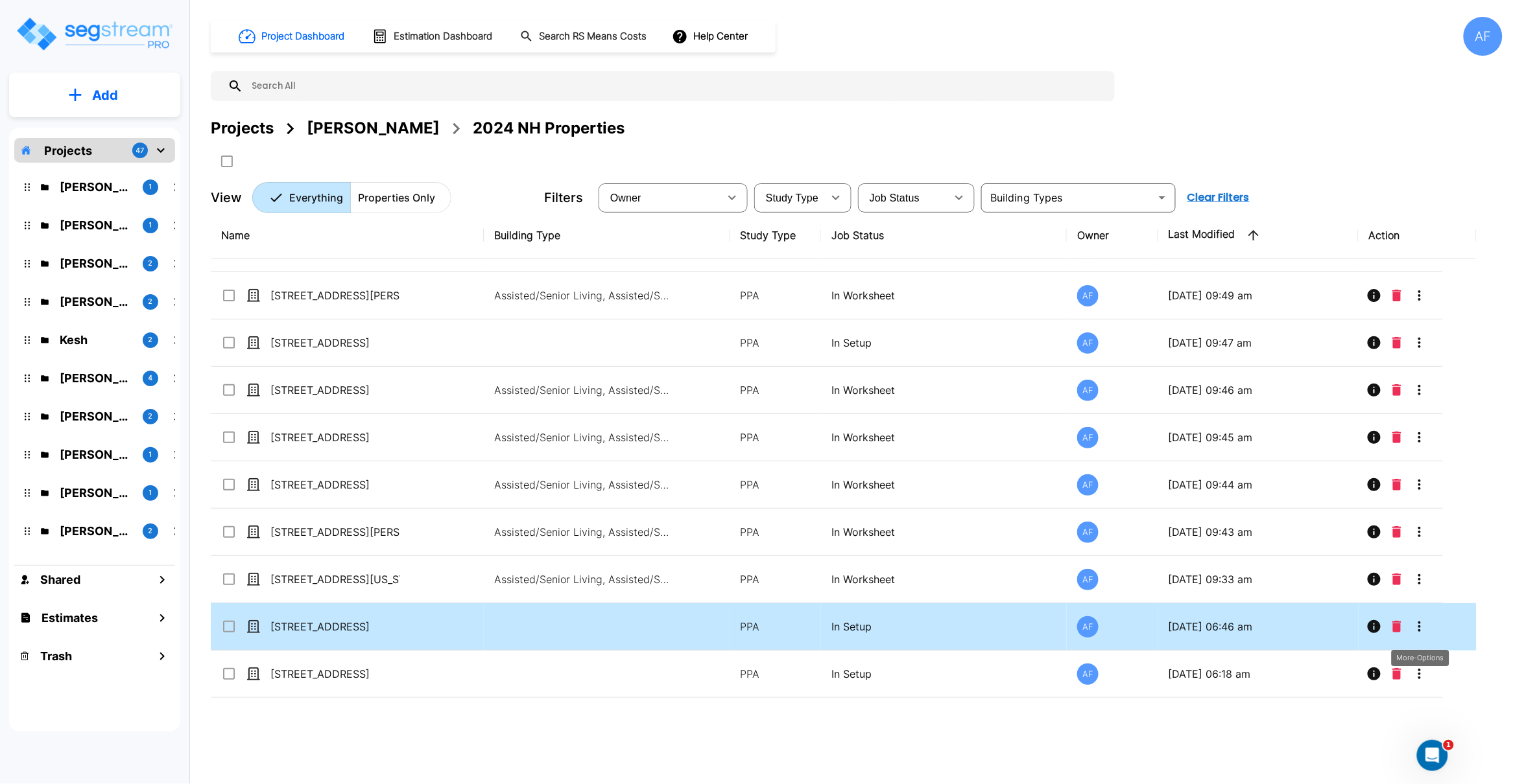
click at [1425, 627] on icon "More-Options" at bounding box center [1419, 626] width 15 height 15
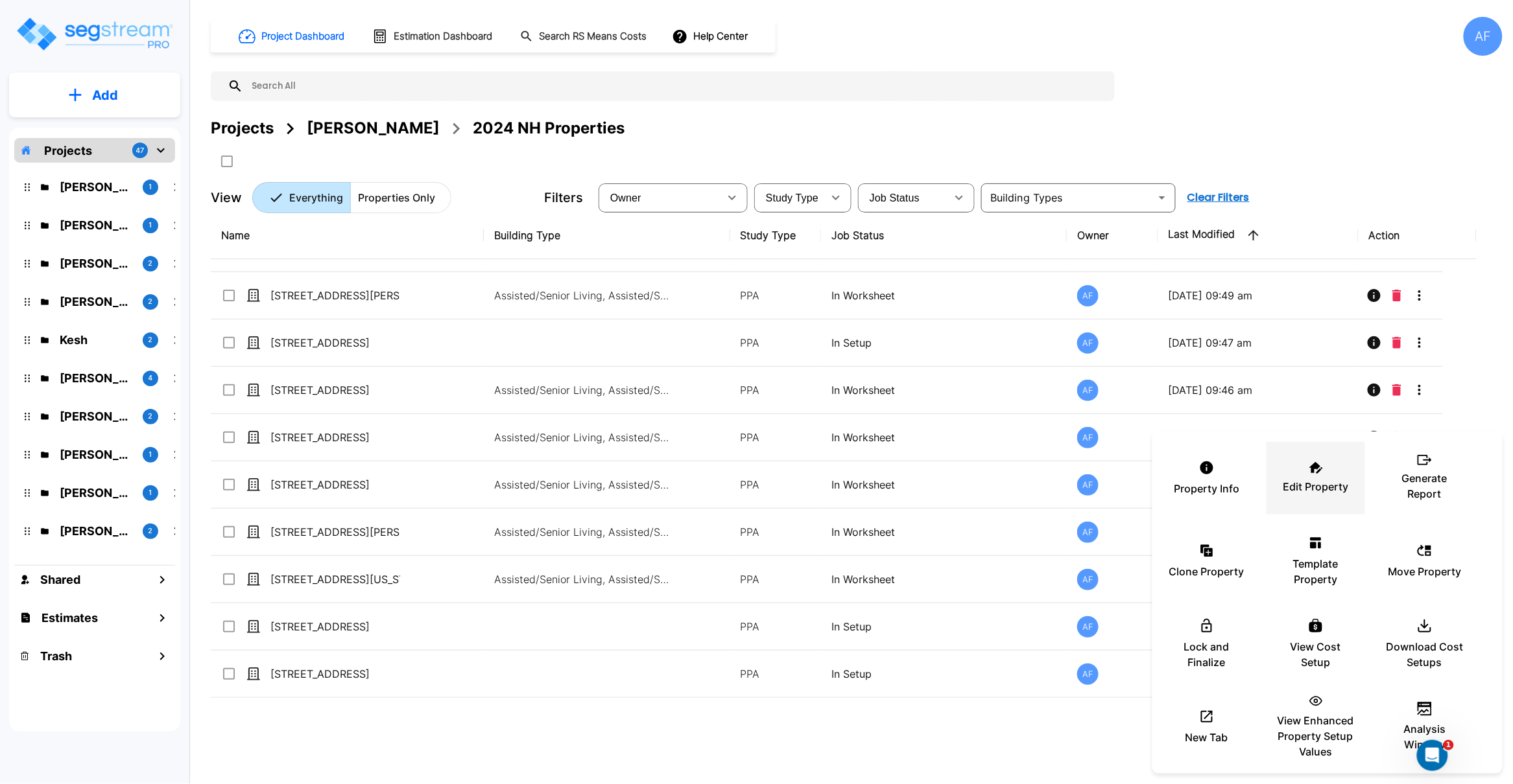
click at [1310, 479] on p "Edit Property" at bounding box center [1316, 486] width 66 height 15
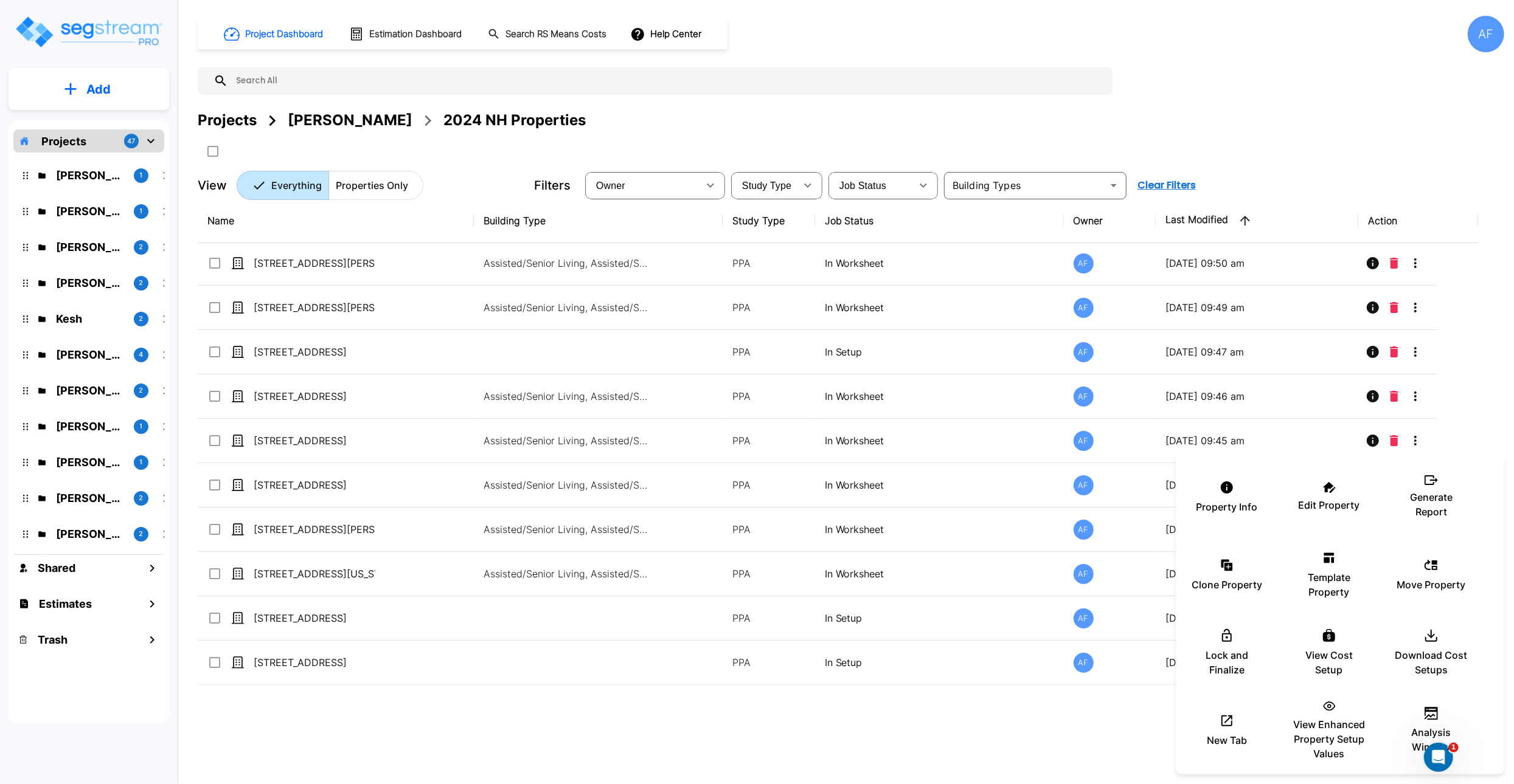
click at [1037, 744] on div at bounding box center [757, 392] width 1514 height 784
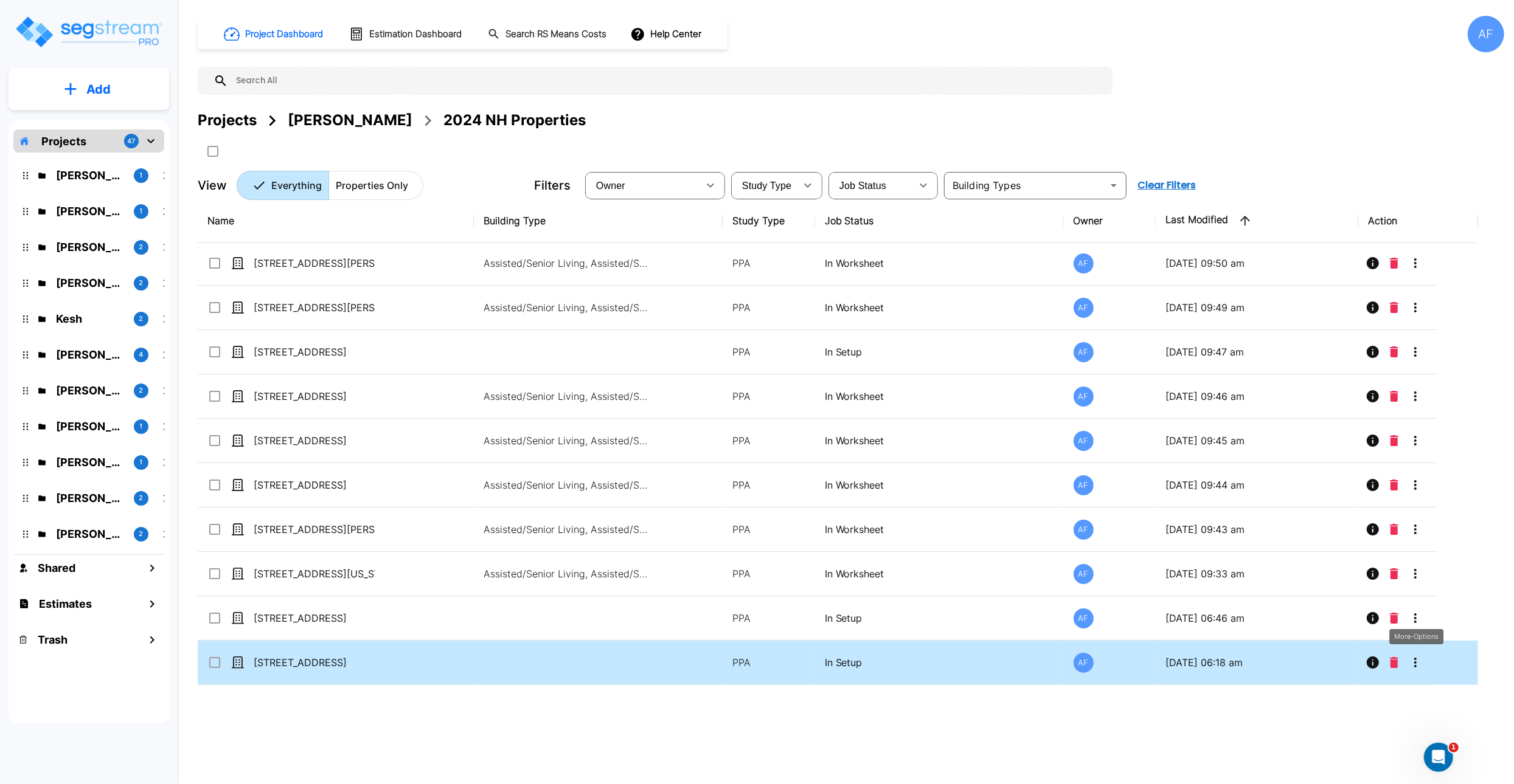
click at [1417, 664] on icon "More-Options" at bounding box center [1415, 663] width 3 height 10
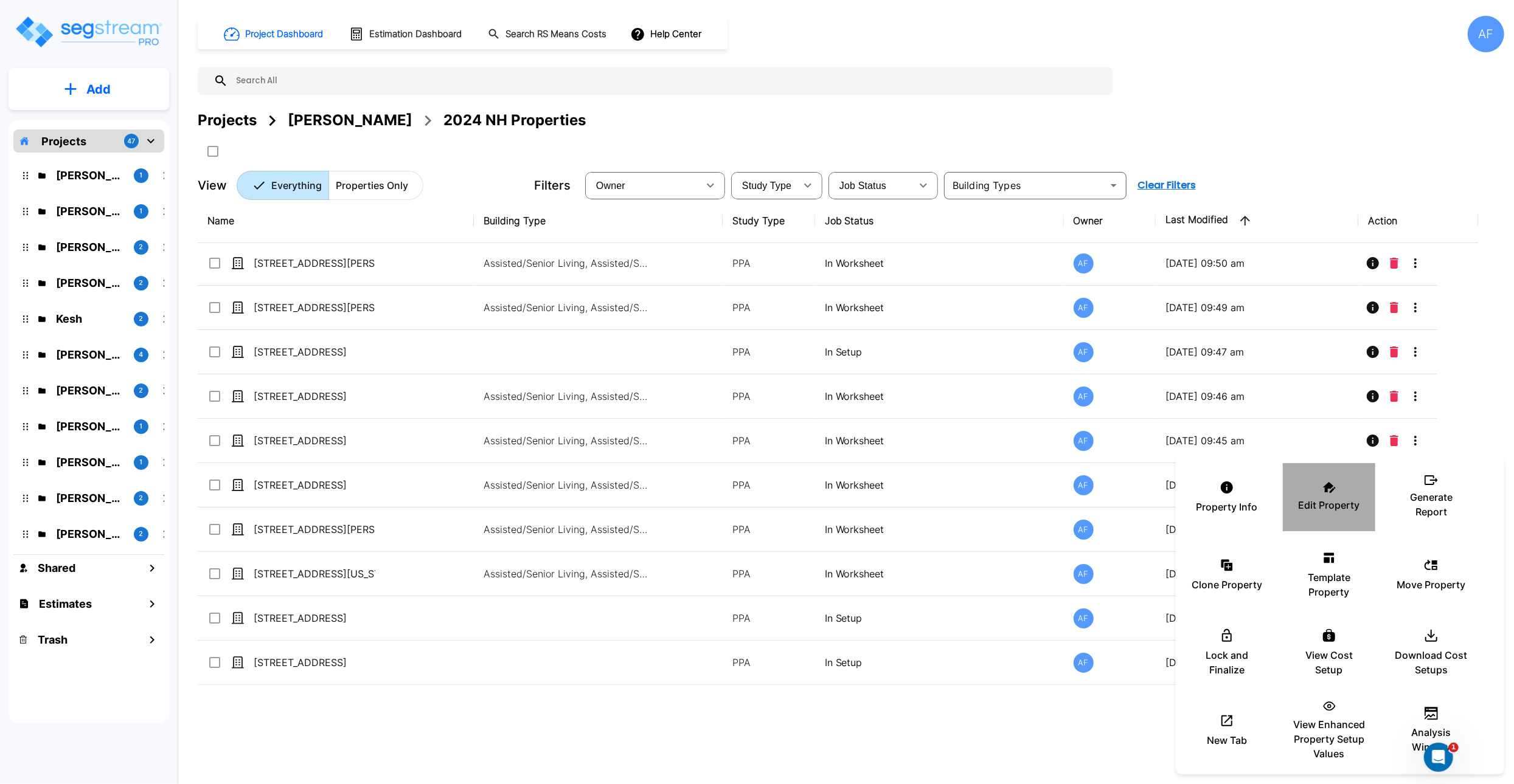
click at [1340, 492] on div "Edit Property" at bounding box center [1329, 497] width 73 height 61
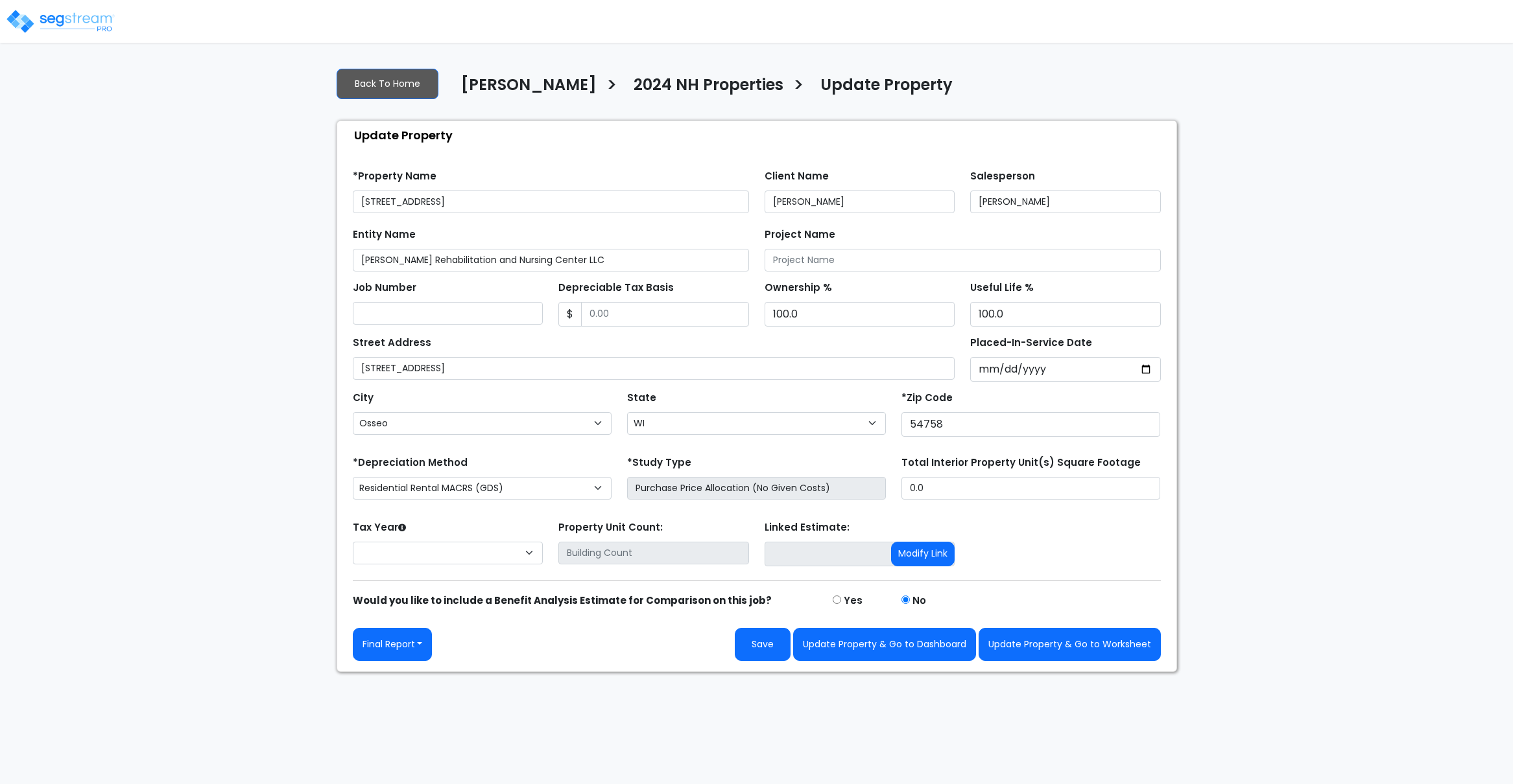
select select "WI"
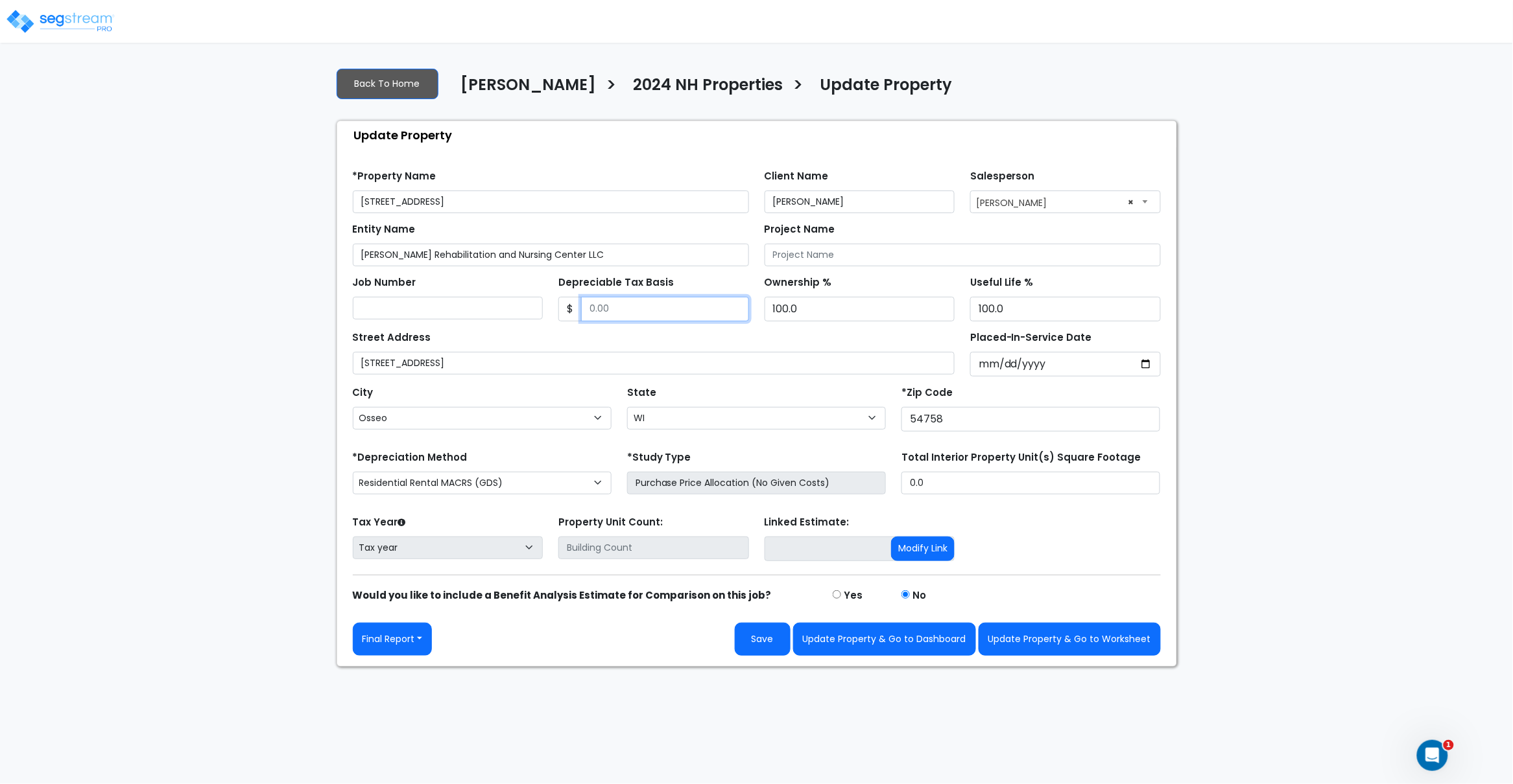
click at [623, 309] on input "Depreciable Tax Basis" at bounding box center [665, 309] width 168 height 25
paste input "7397028"
type input "7,397,028"
click at [983, 366] on input "Placed-In-Service Date" at bounding box center [1065, 364] width 191 height 25
type input "0002-01-01"
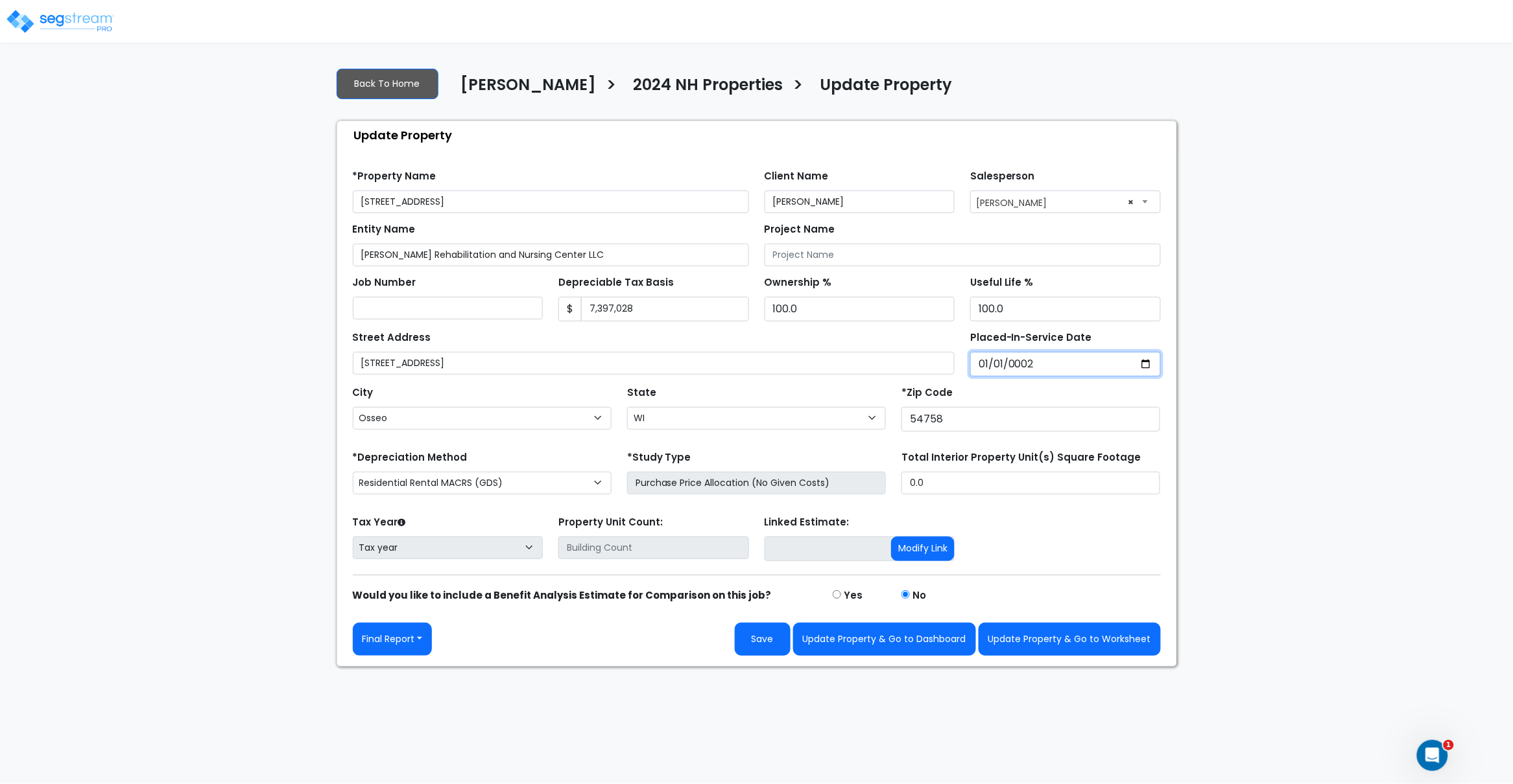
select select "2"
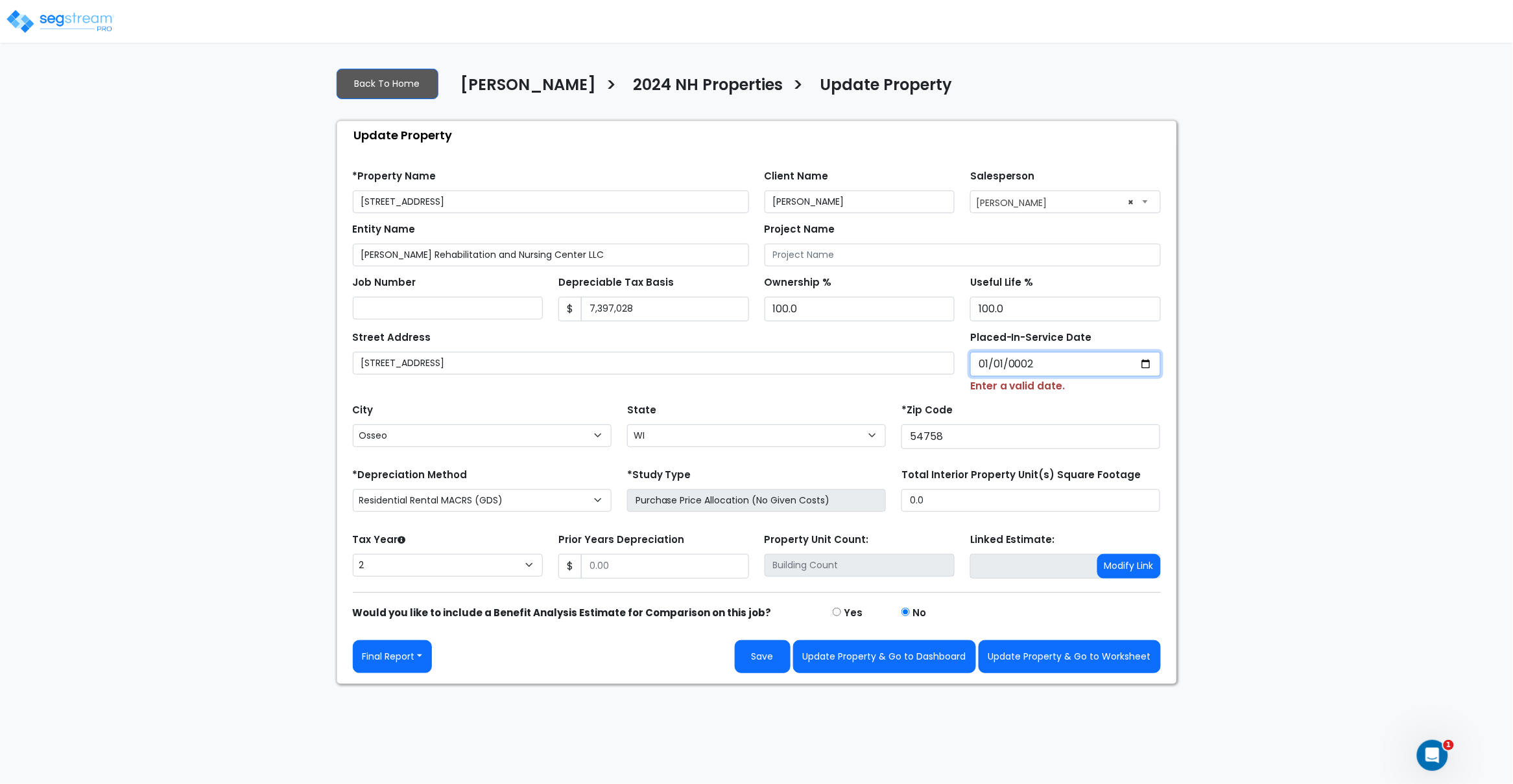
type input "0020-01-01"
select select "20"
type input "0202-01-01"
select select "202"
type input "[DATE]"
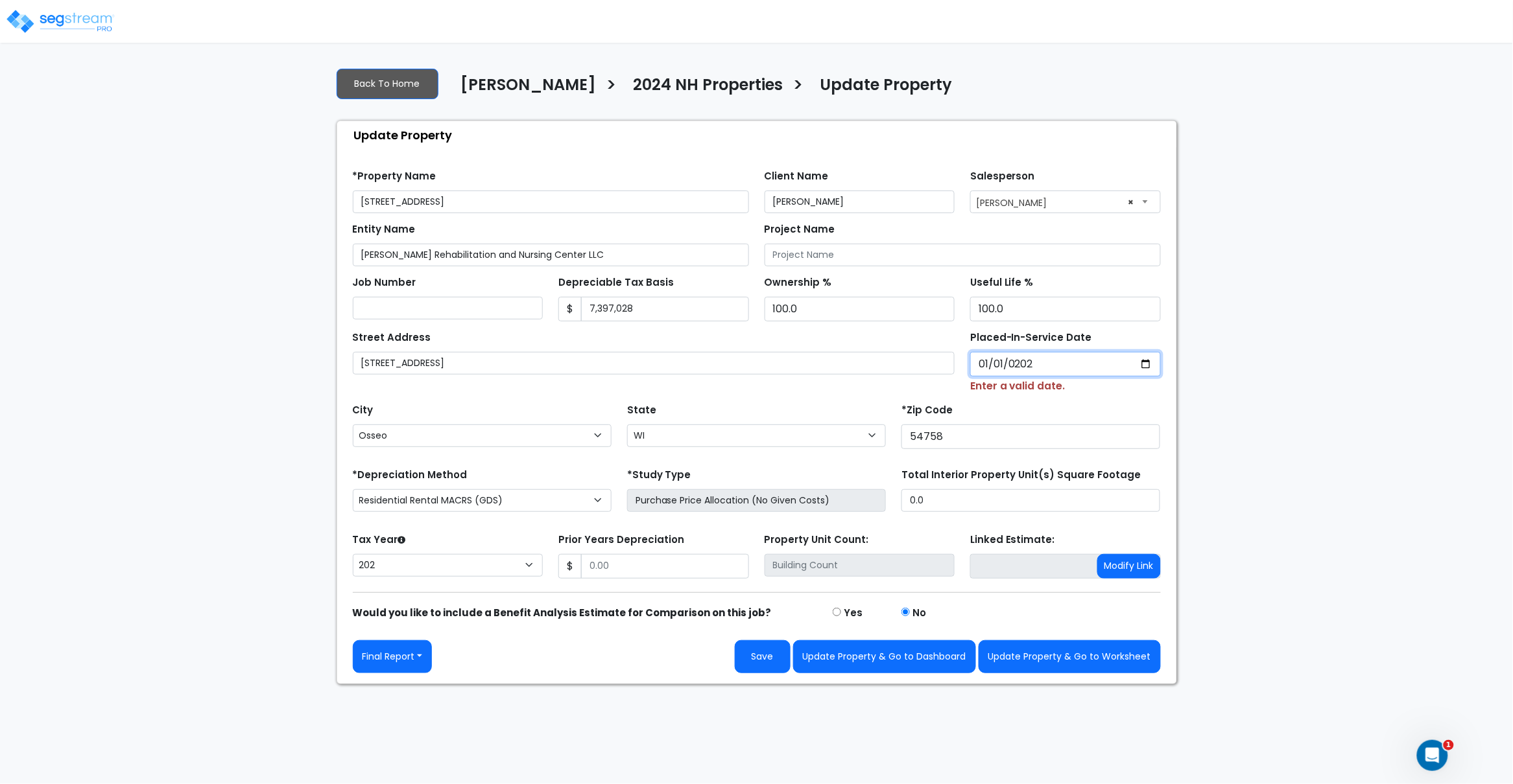
select select "2024"
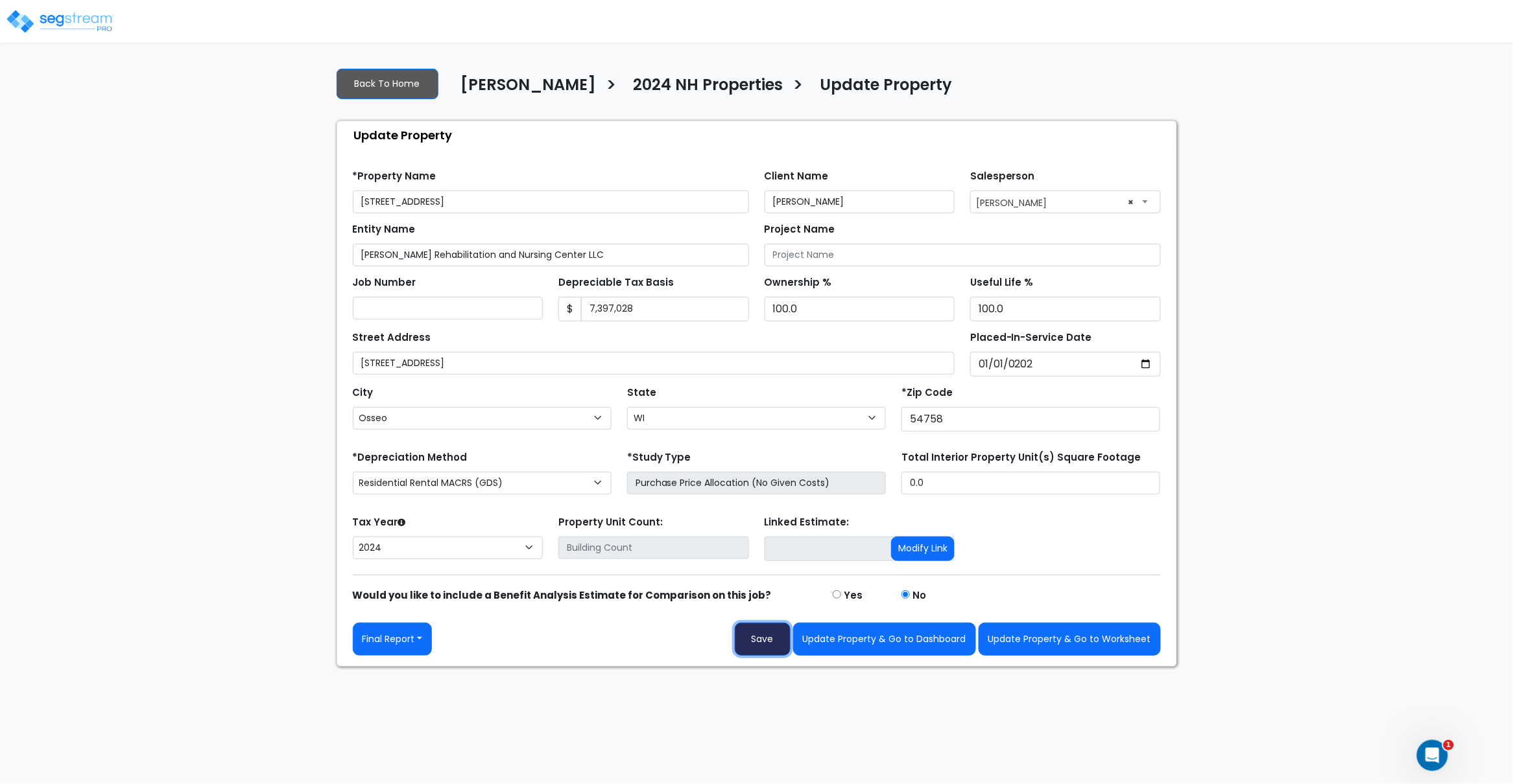
click at [756, 634] on button "Save" at bounding box center [762, 639] width 56 height 33
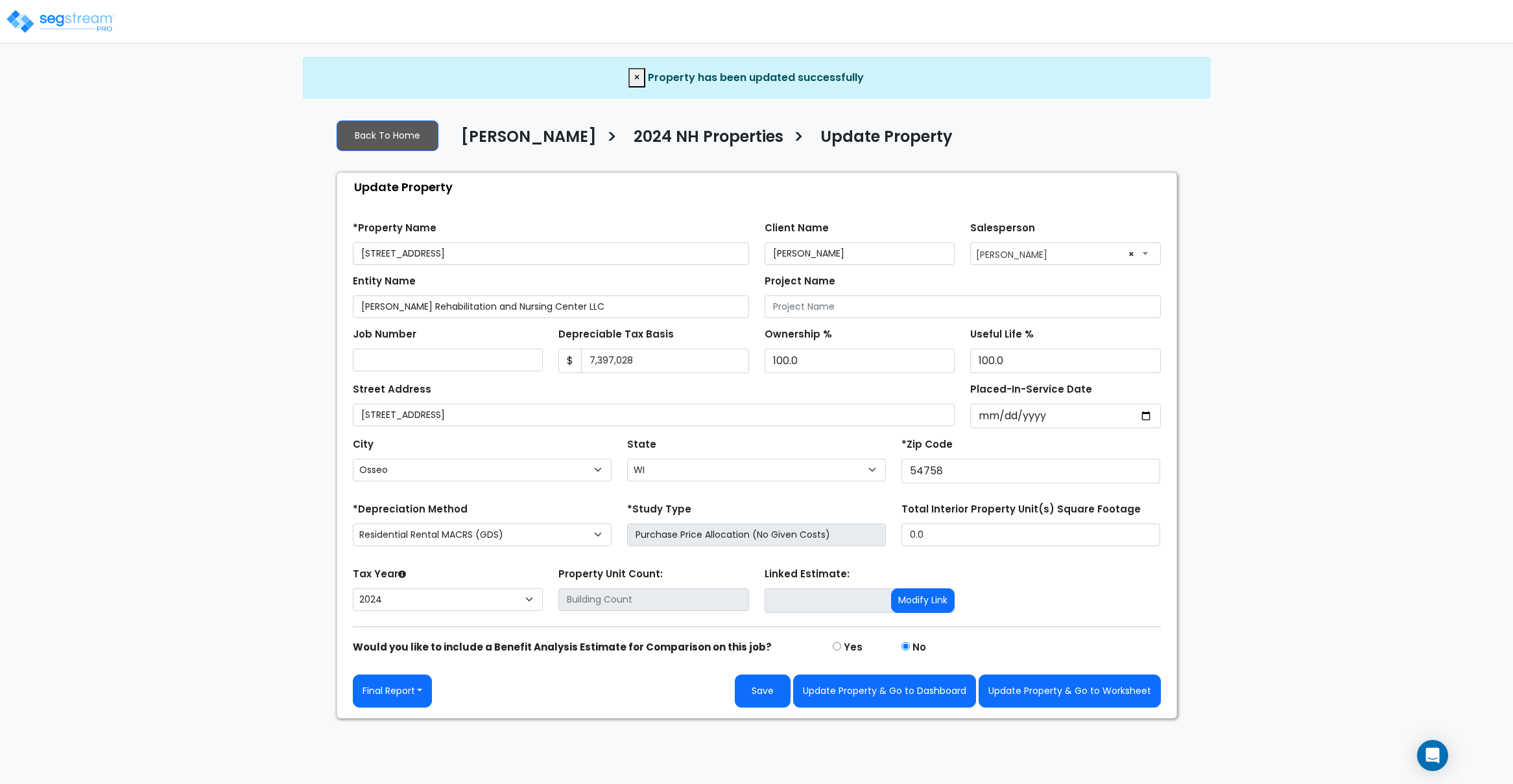
select select "WI"
select select "2024"
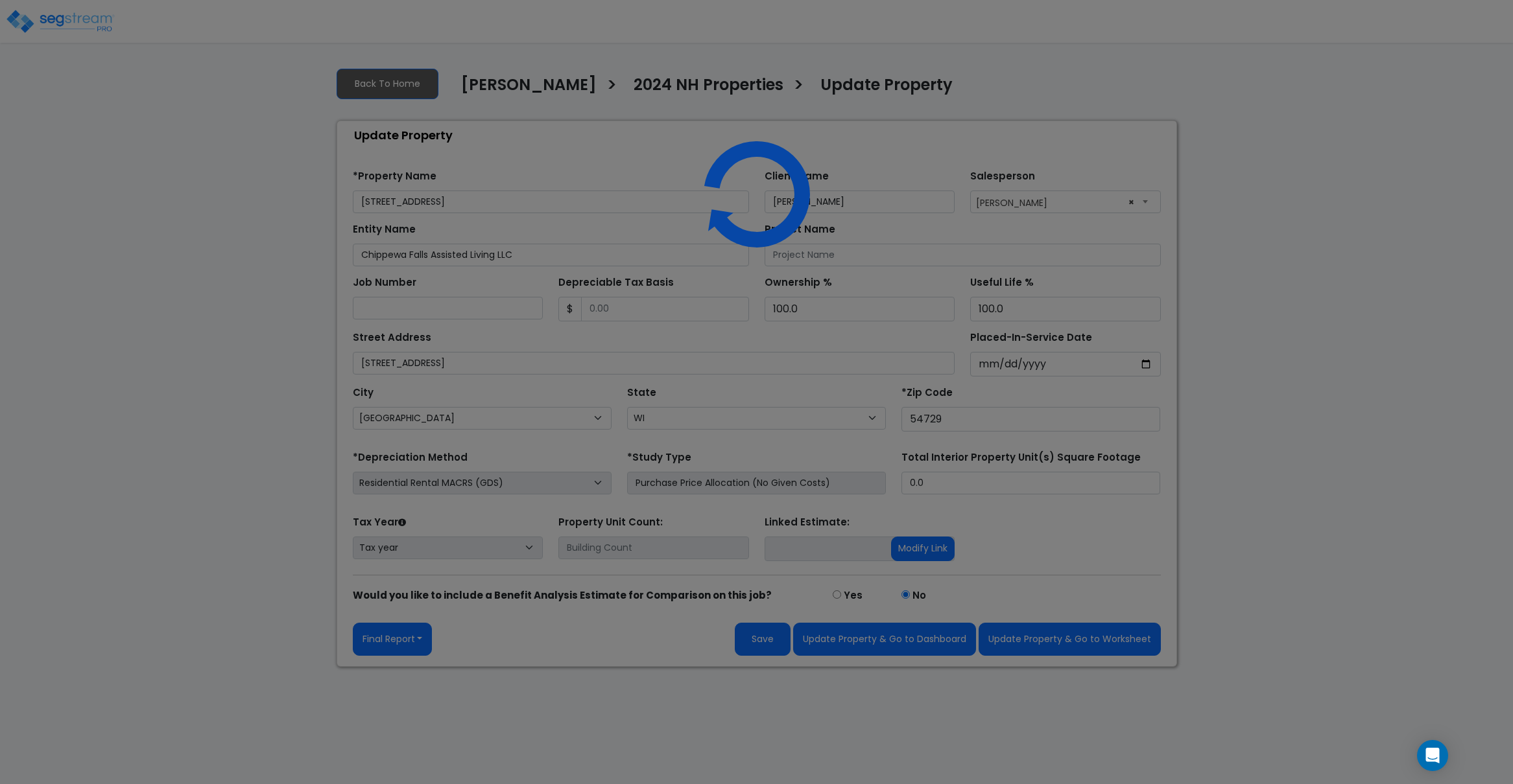
select select "WI"
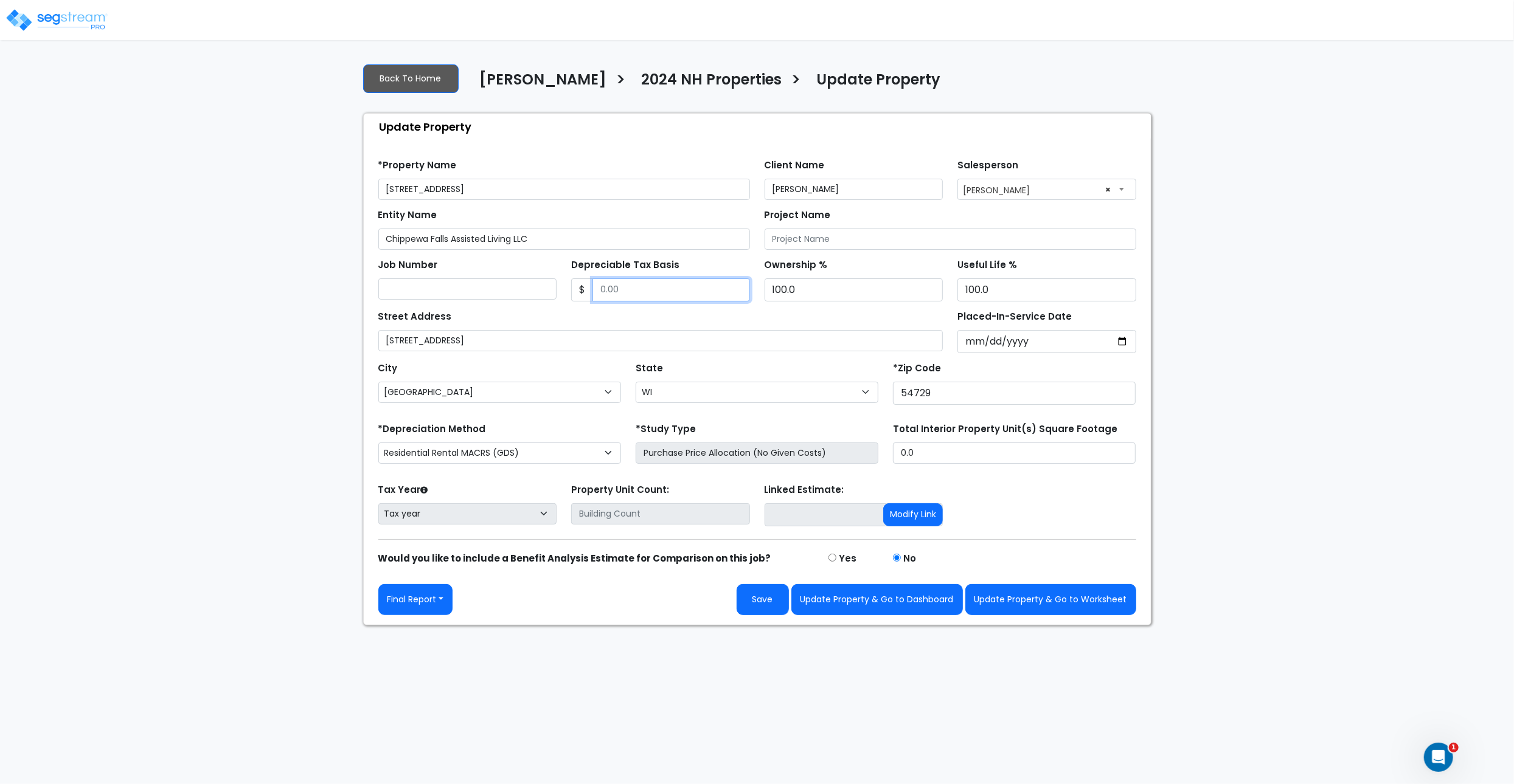
click at [630, 290] on input "Depreciable Tax Basis" at bounding box center [671, 290] width 158 height 23
paste input "359152"
type input "359,152"
click at [973, 344] on input "Placed-In-Service Date" at bounding box center [1047, 342] width 179 height 23
type input "0002-01-01"
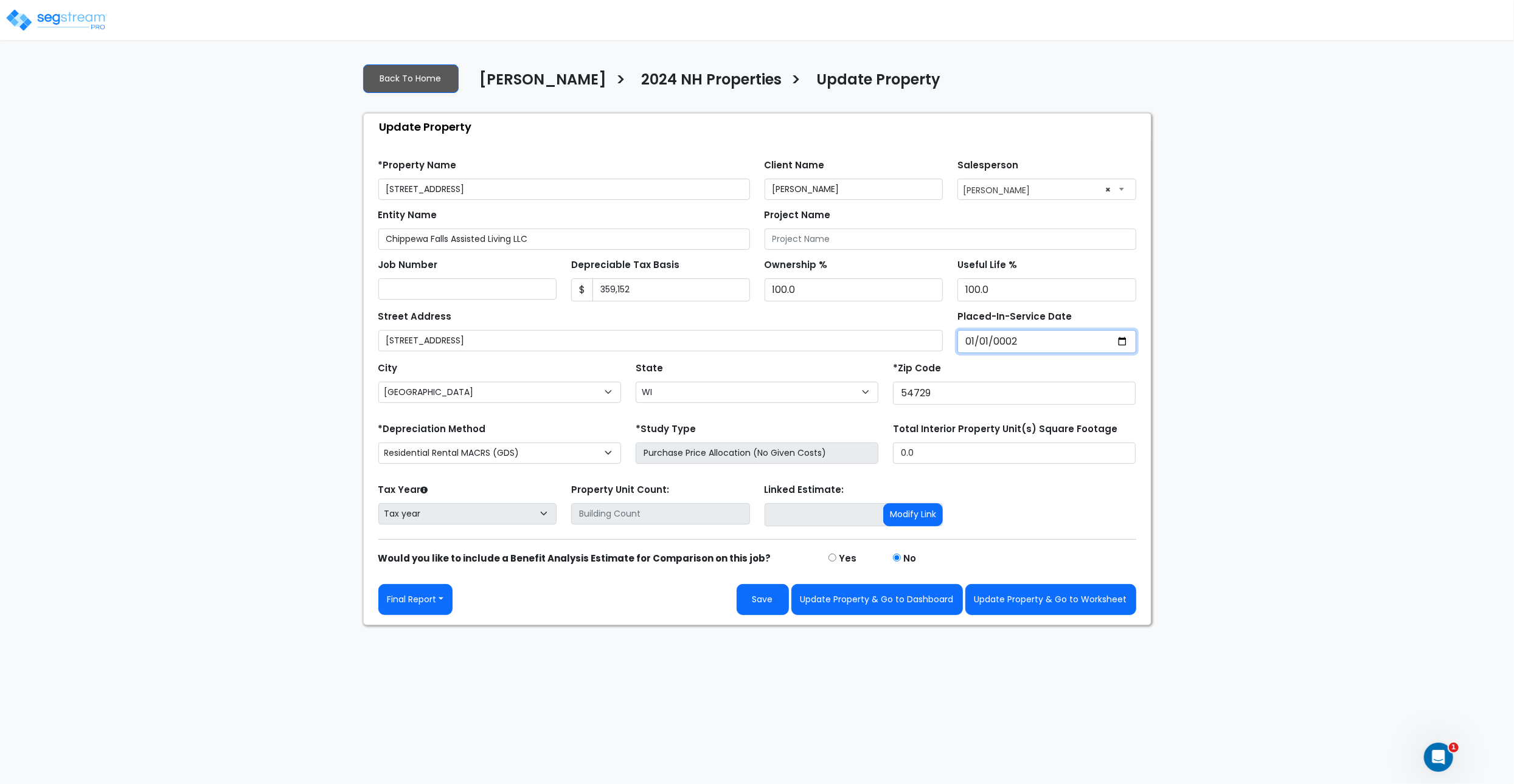
select select "2"
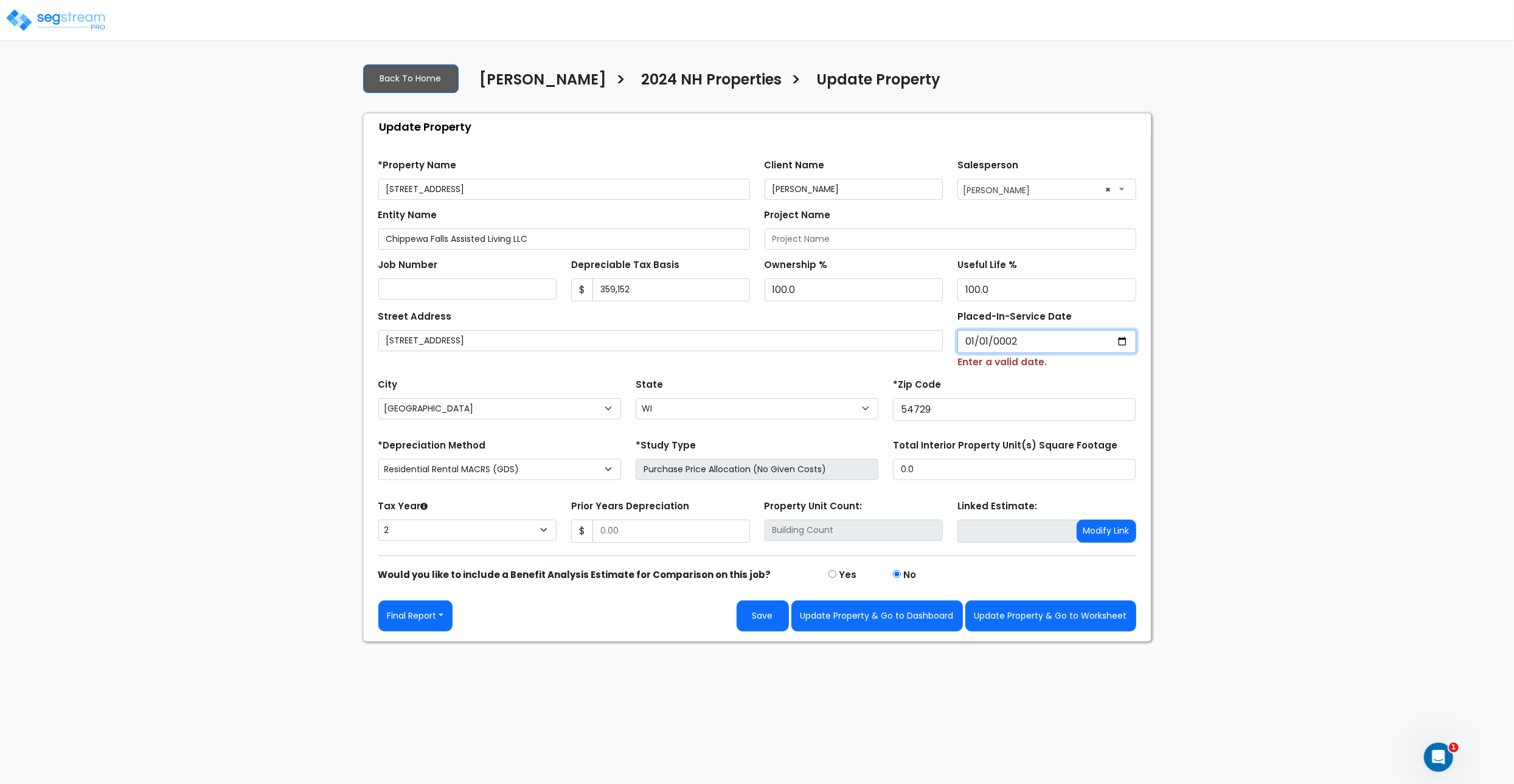
type input "0020-01-01"
select select "20"
type input "0202-01-01"
select select "202"
type input "[DATE]"
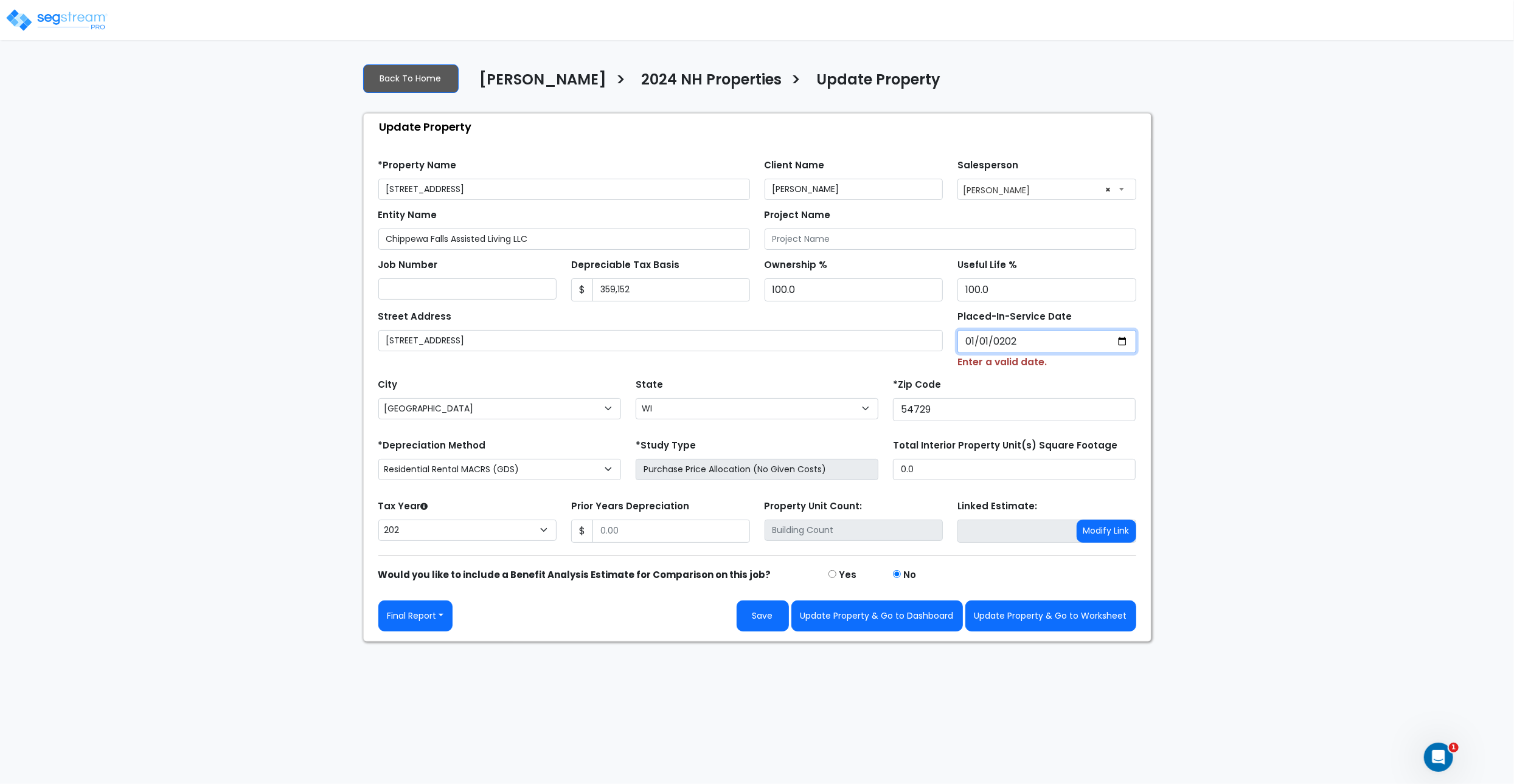
select select "2024"
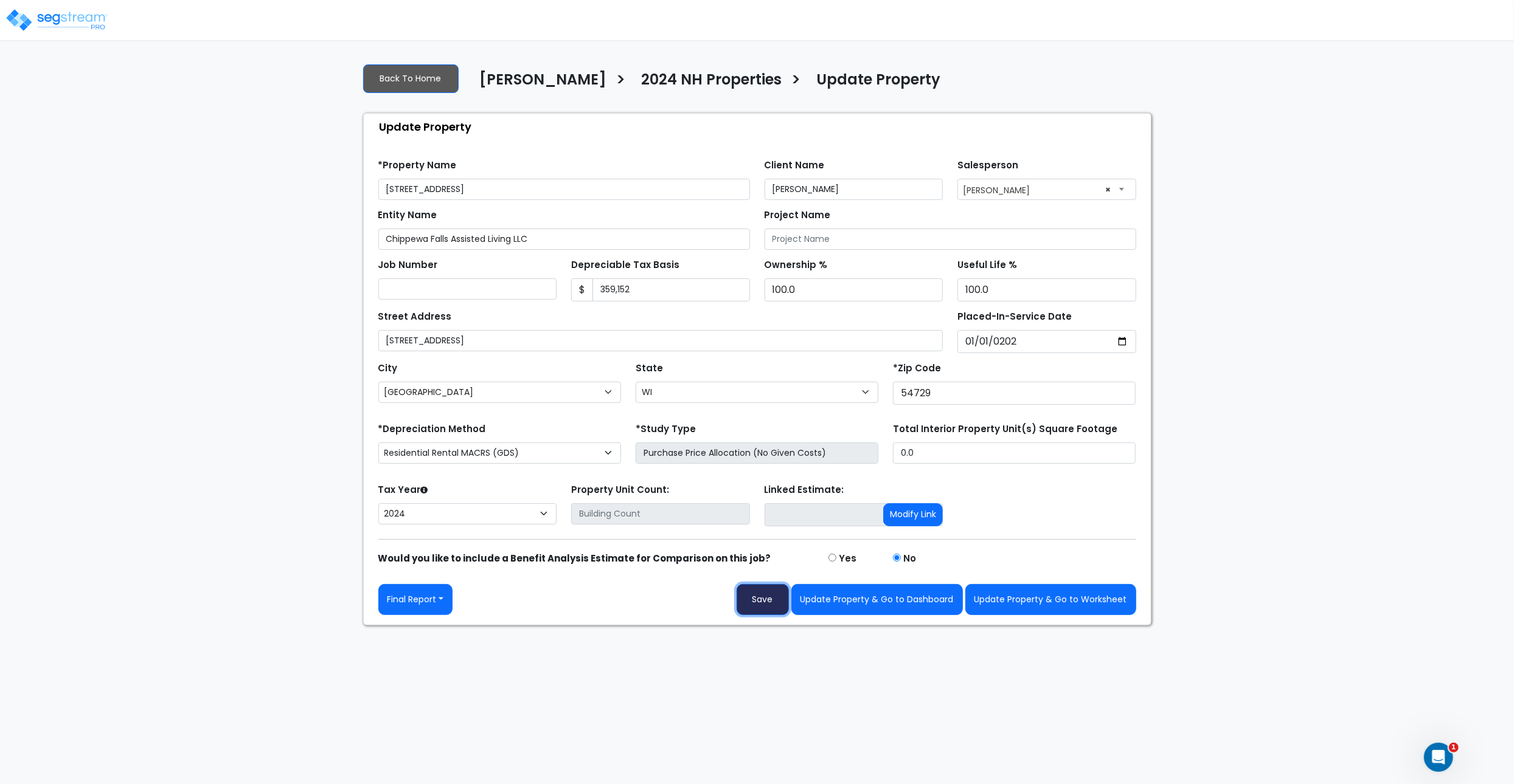
click at [756, 610] on button "Save" at bounding box center [762, 599] width 52 height 31
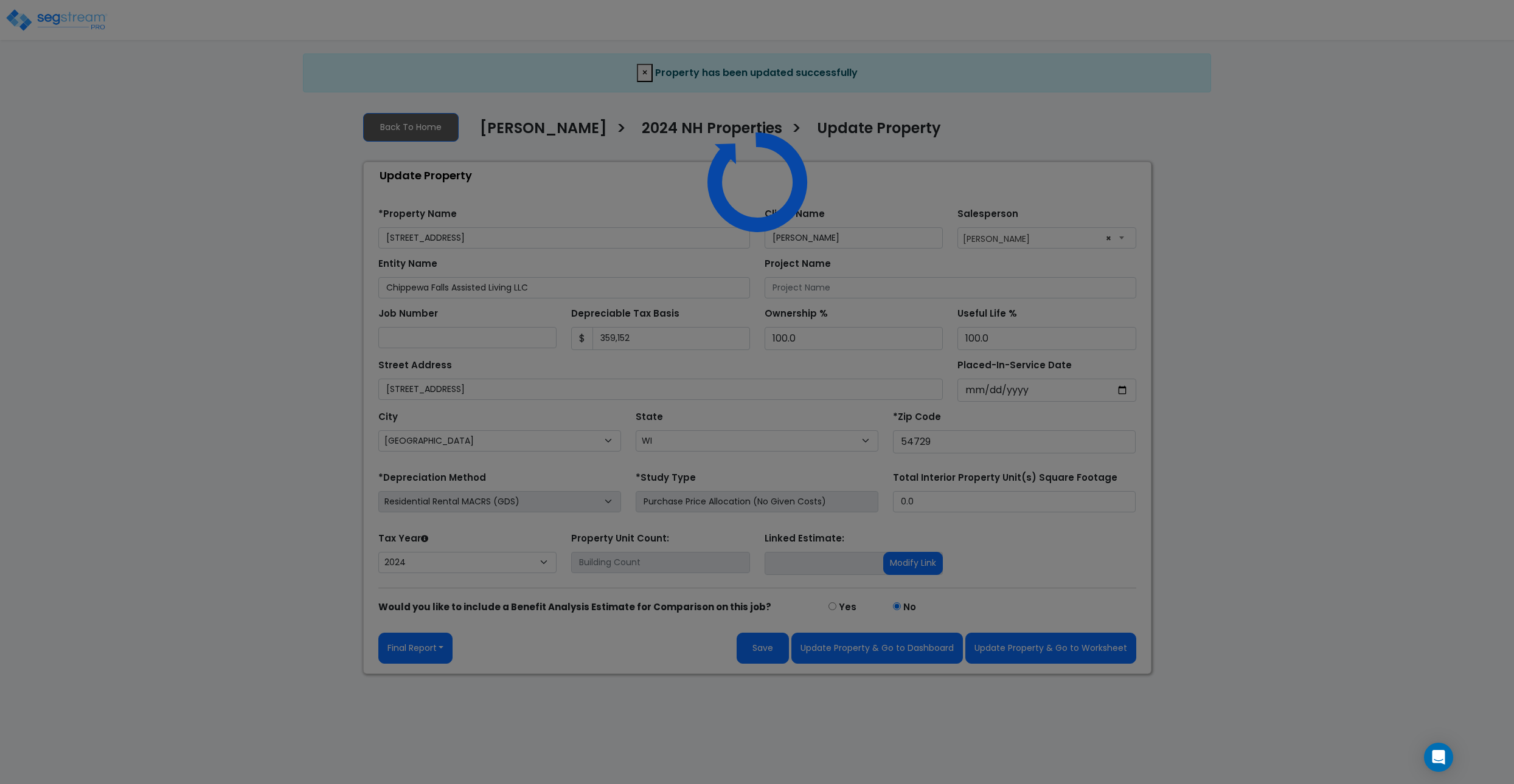
select select "WI"
select select "2024"
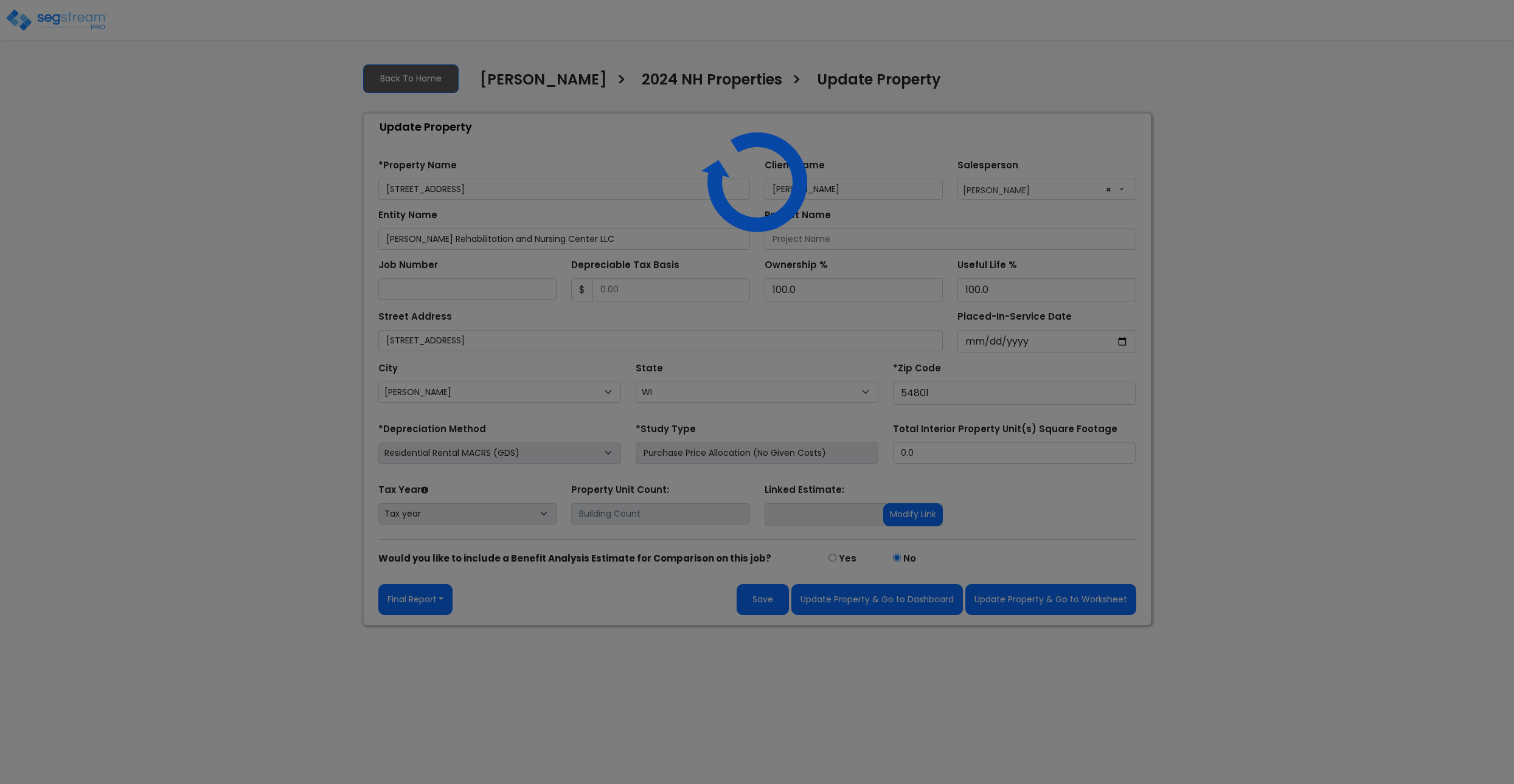
select select "WI"
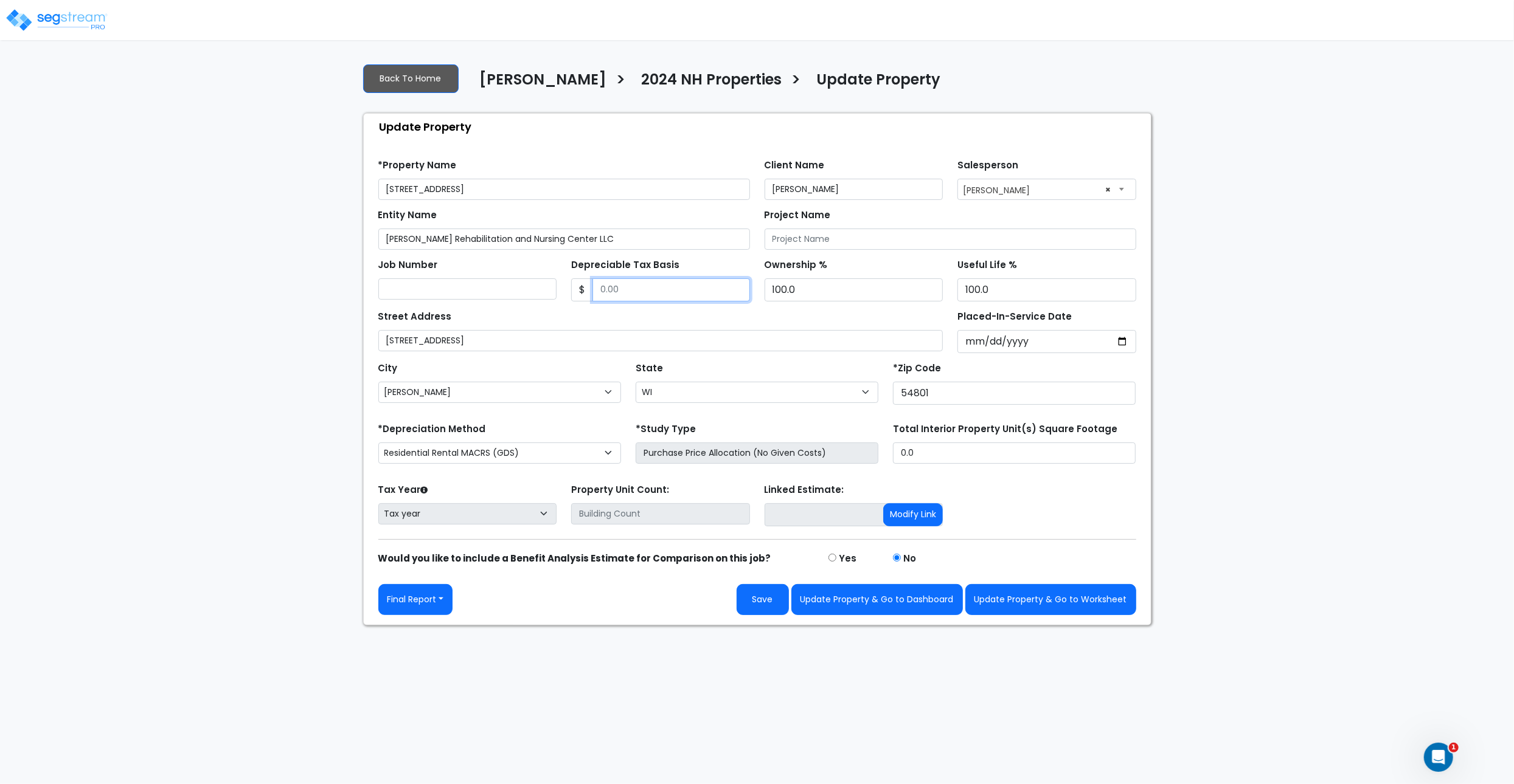
click at [628, 287] on input "Depreciable Tax Basis" at bounding box center [671, 290] width 158 height 23
paste input "1672300"
type input "1,672,300"
click at [684, 317] on div "Street Address [STREET_ADDRESS]" at bounding box center [660, 329] width 565 height 44
click at [976, 344] on input "Placed-In-Service Date" at bounding box center [1047, 342] width 179 height 23
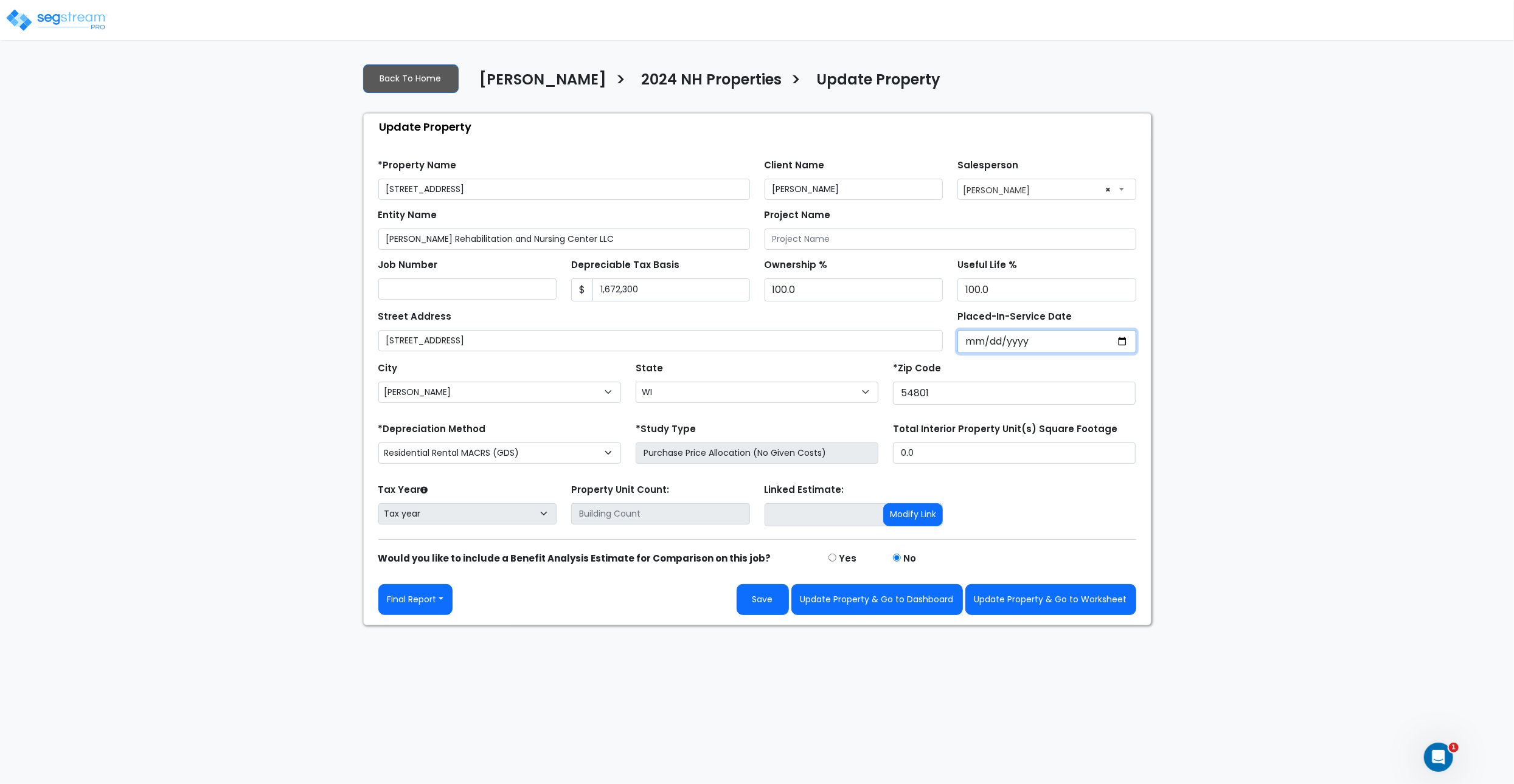
type input "0002-01-01"
select select "2"
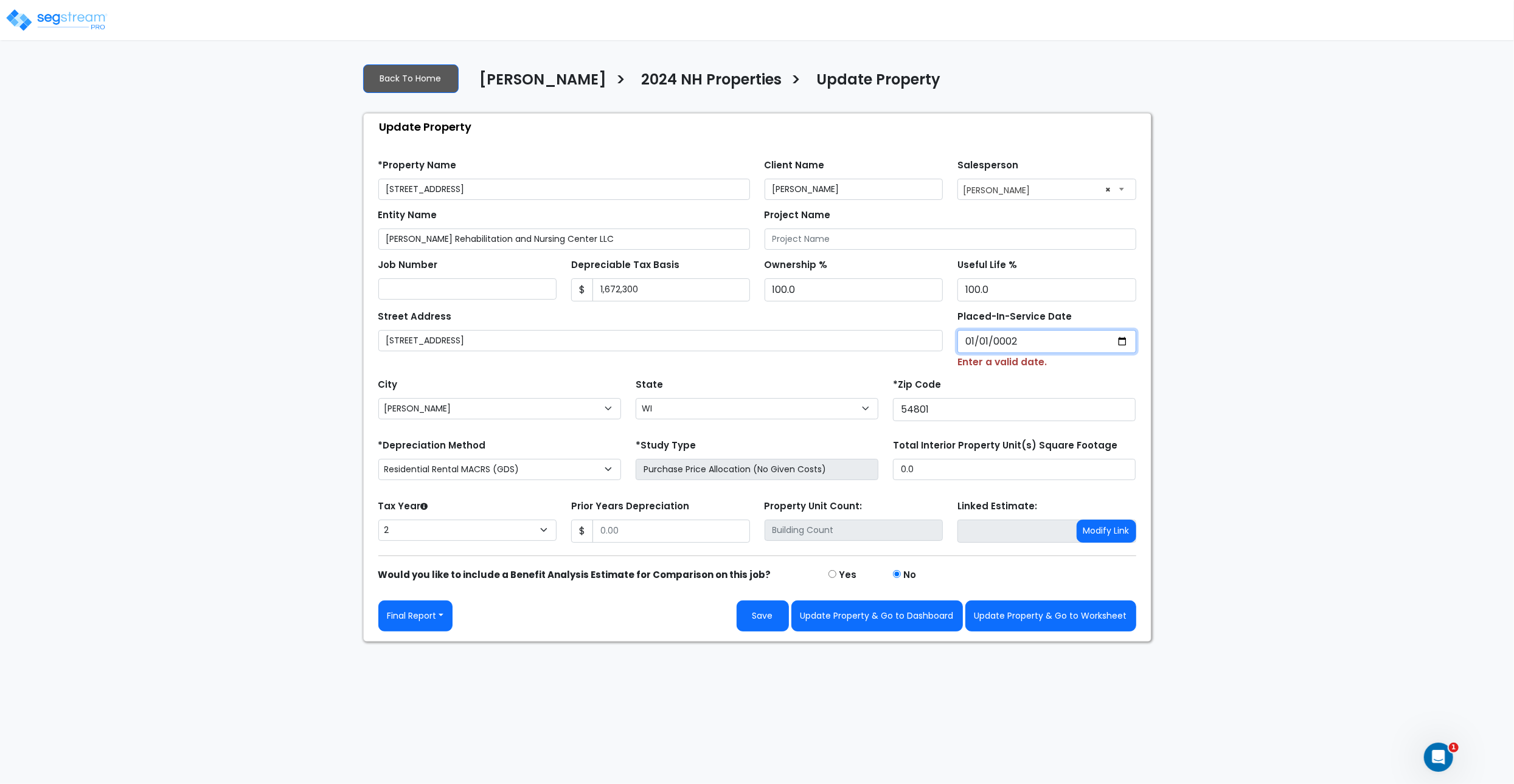
type input "0020-01-01"
select select "20"
type input "0202-01-01"
select select "202"
type input "[DATE]"
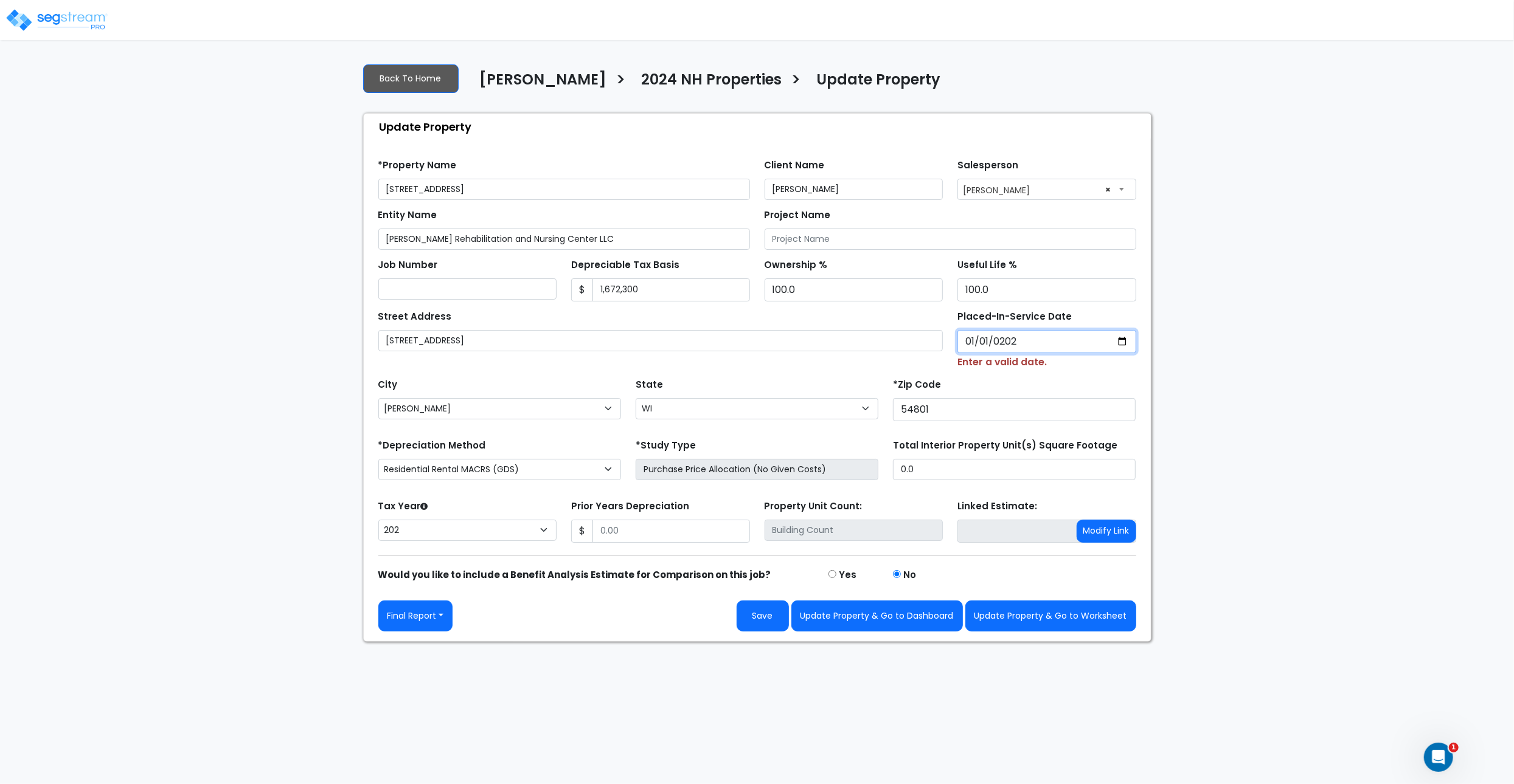
select select "2024"
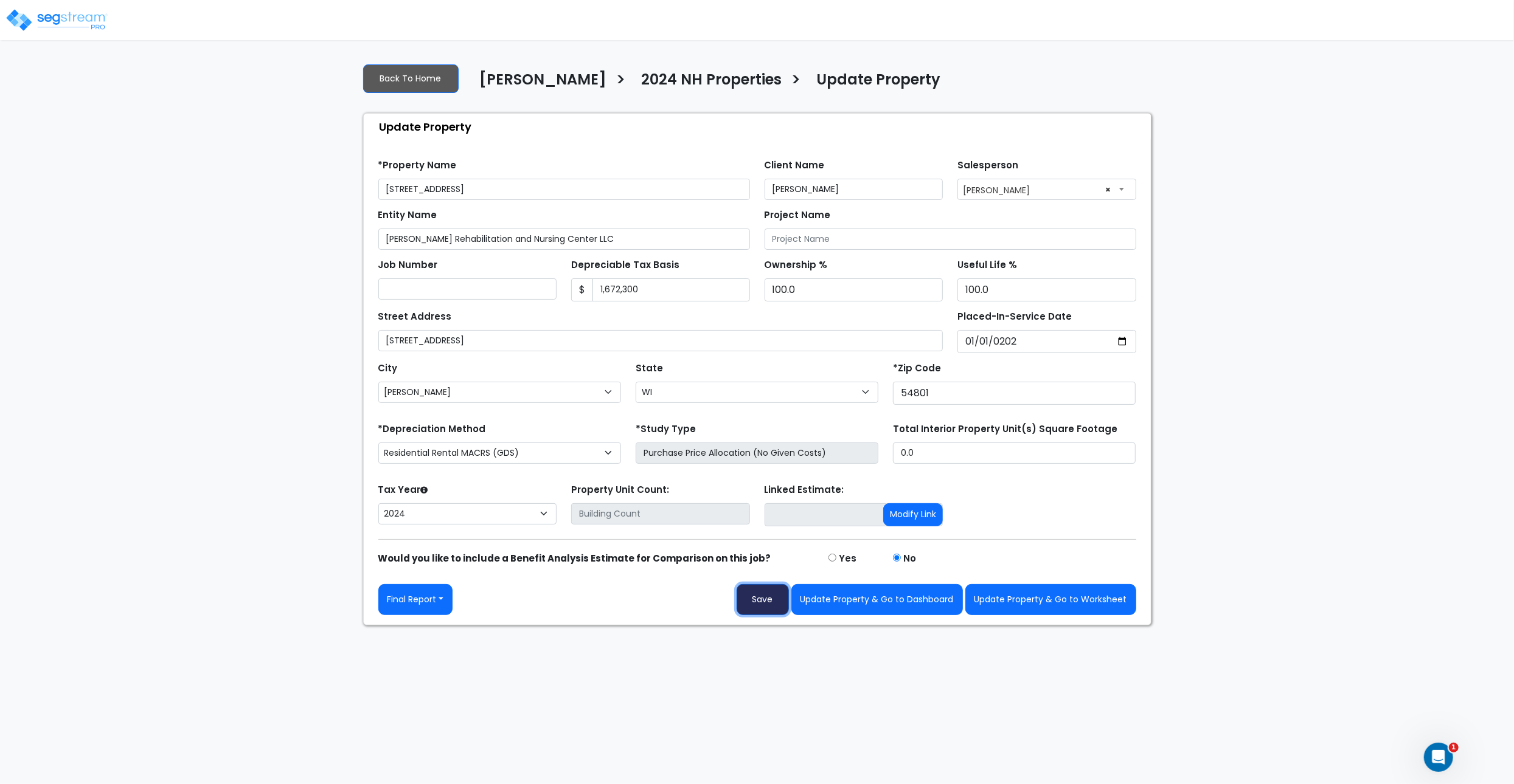
click at [776, 602] on button "Save" at bounding box center [762, 599] width 52 height 31
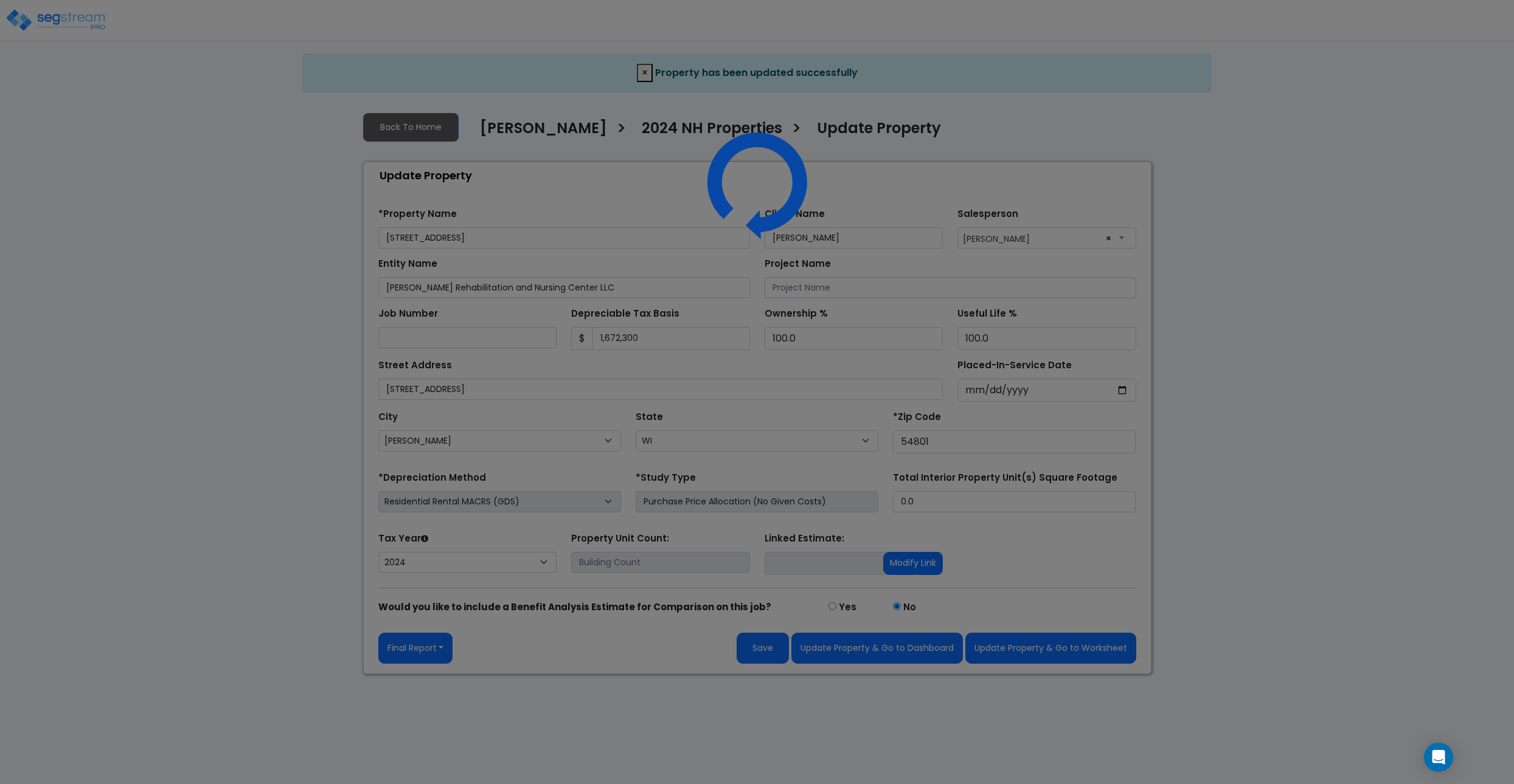
select select "WI"
select select "2024"
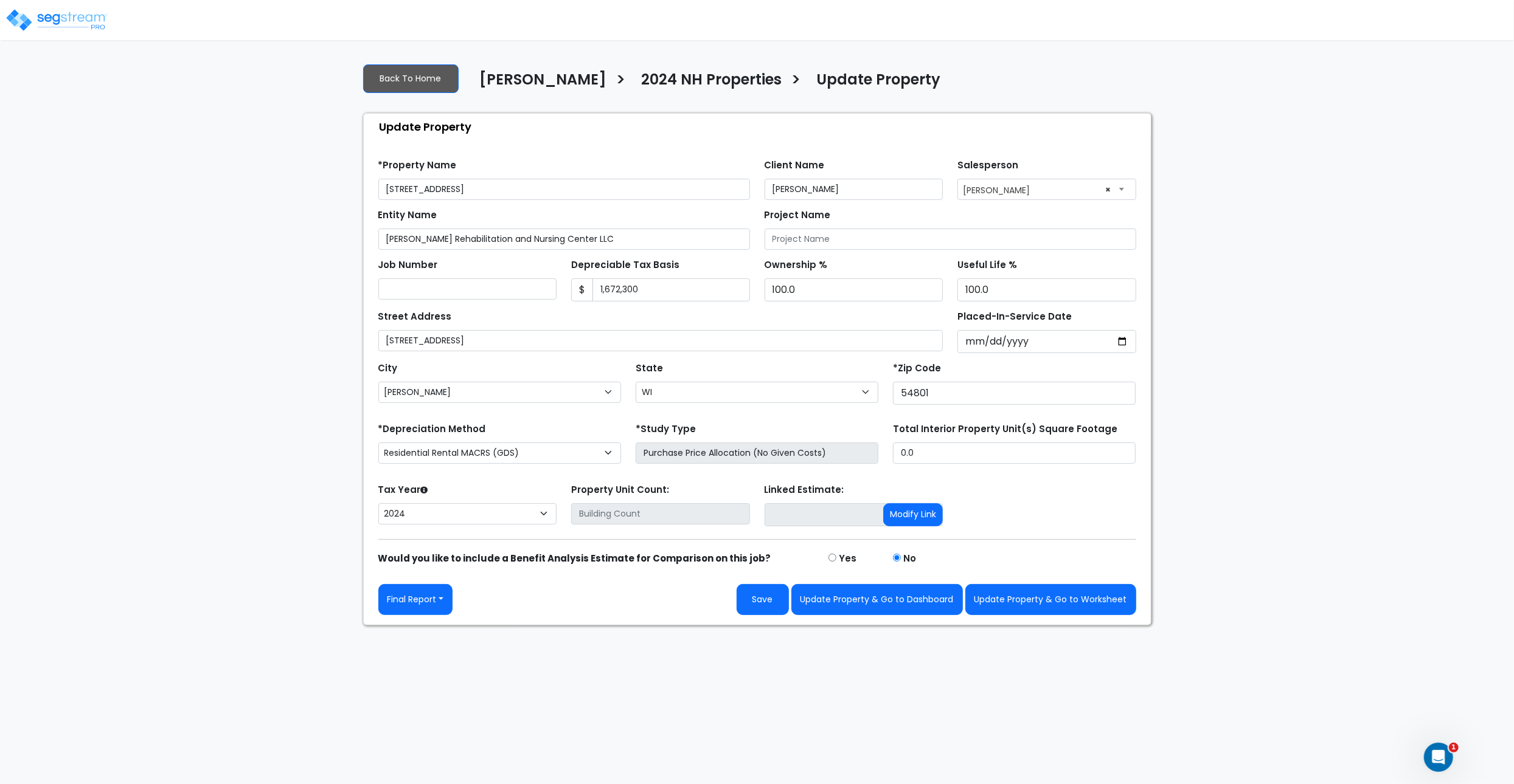
click at [208, 268] on div "We are Building your Property. So please grab a coffee and let us do the heavy …" at bounding box center [757, 340] width 1514 height 572
